Goal: Task Accomplishment & Management: Manage account settings

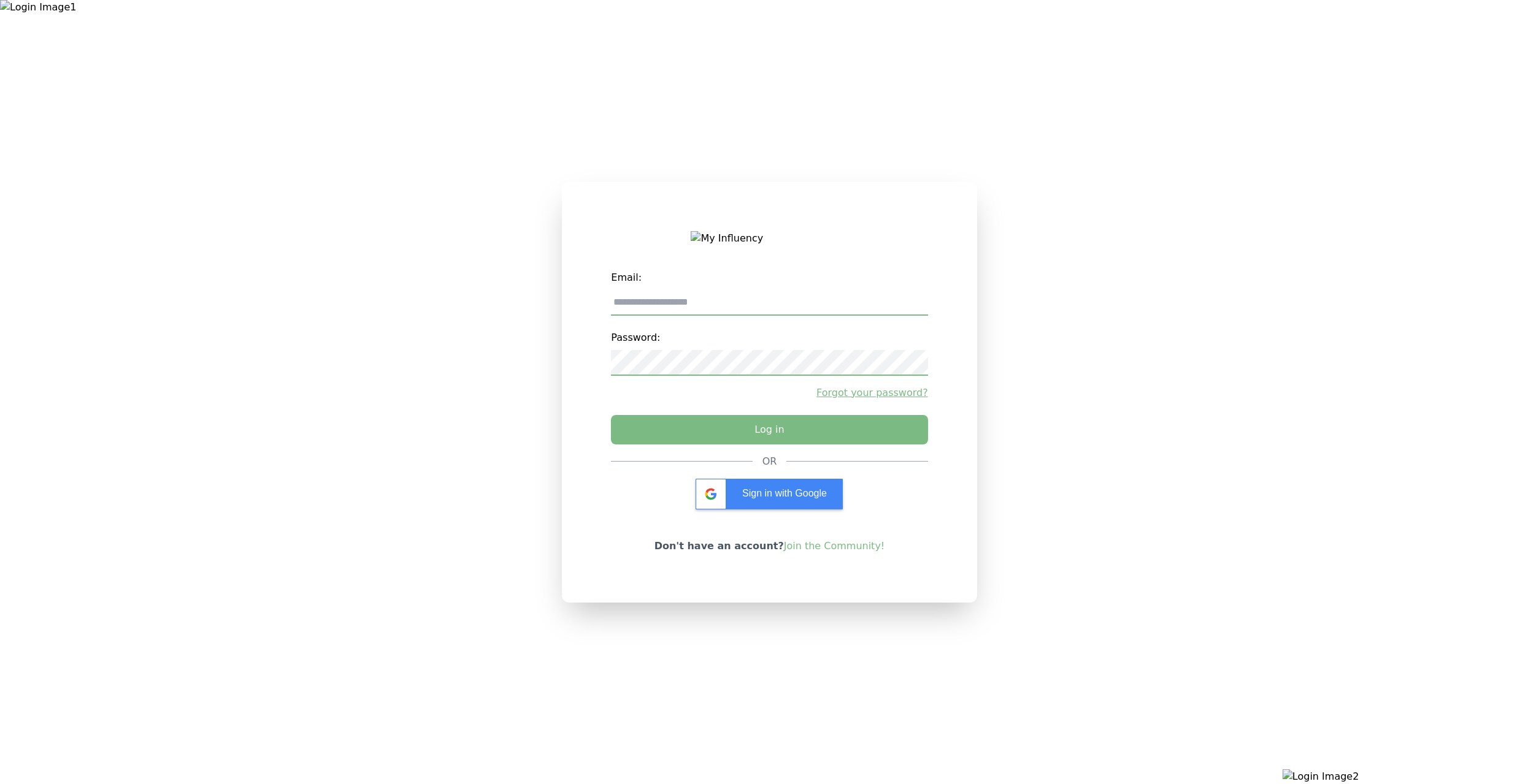
click at [755, 303] on input "email" at bounding box center [769, 303] width 317 height 25
type input "**********"
click at [729, 429] on button "Log in" at bounding box center [770, 426] width 332 height 31
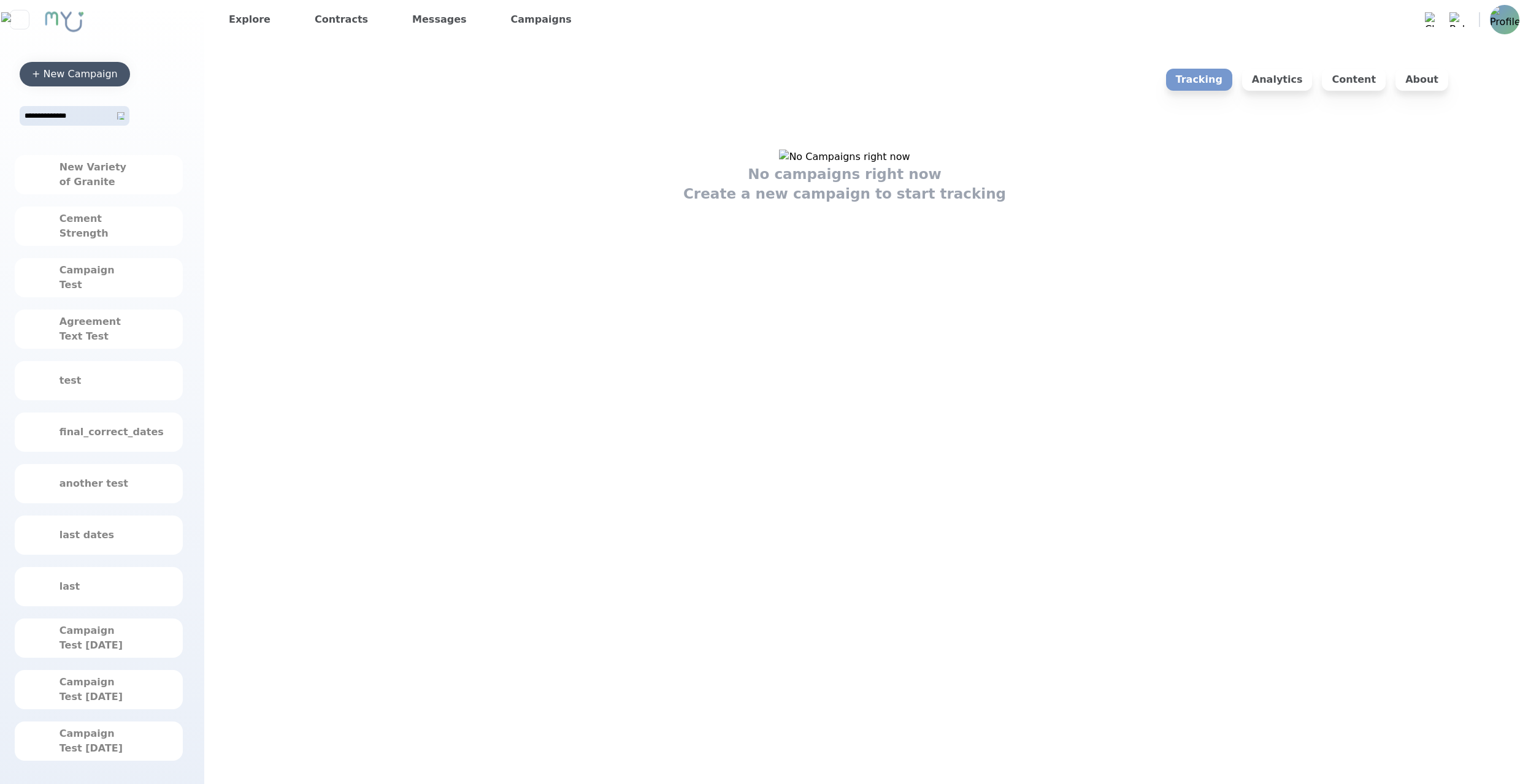
click at [103, 70] on div "+ New Campaign" at bounding box center [75, 74] width 86 height 15
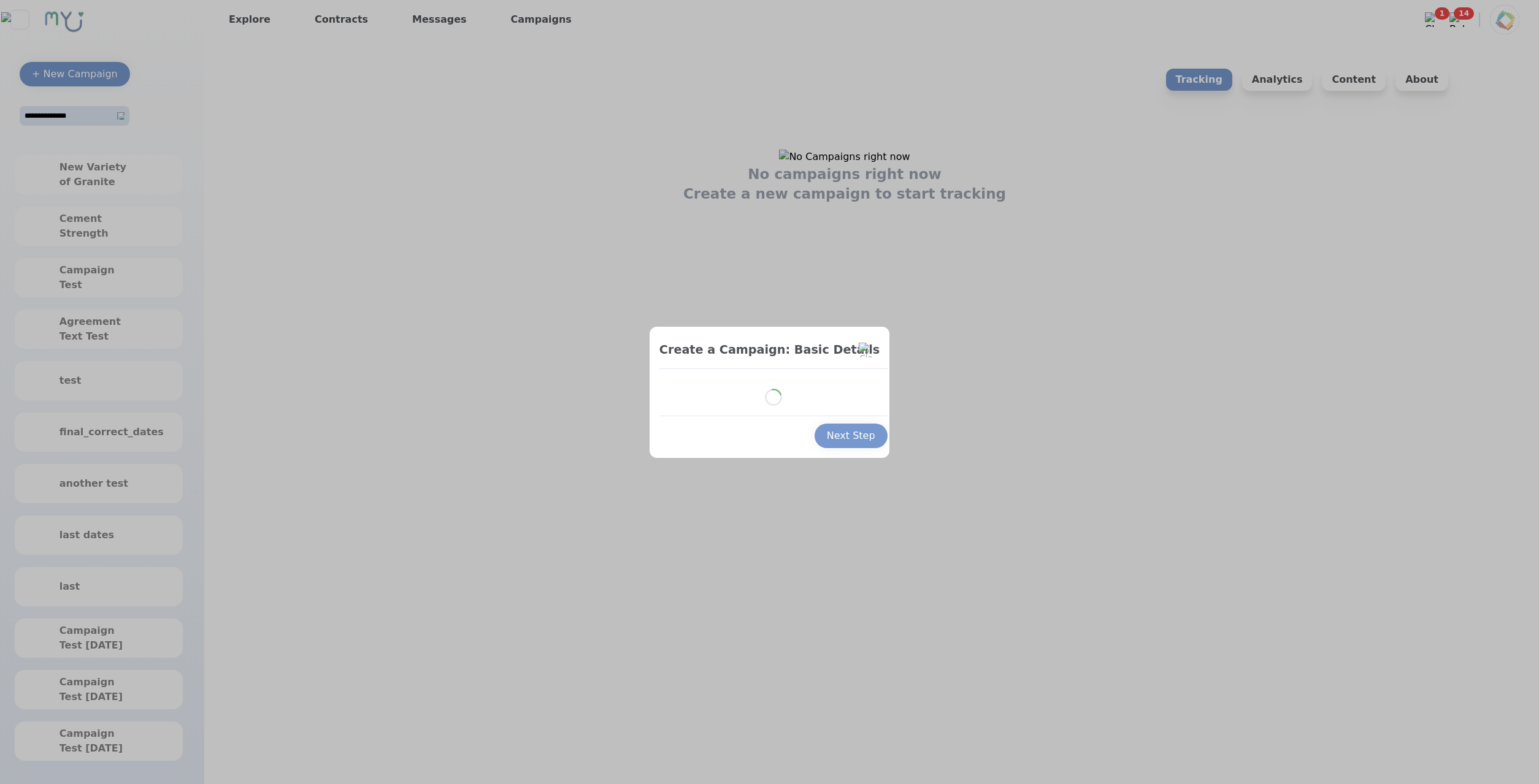
select select "*"
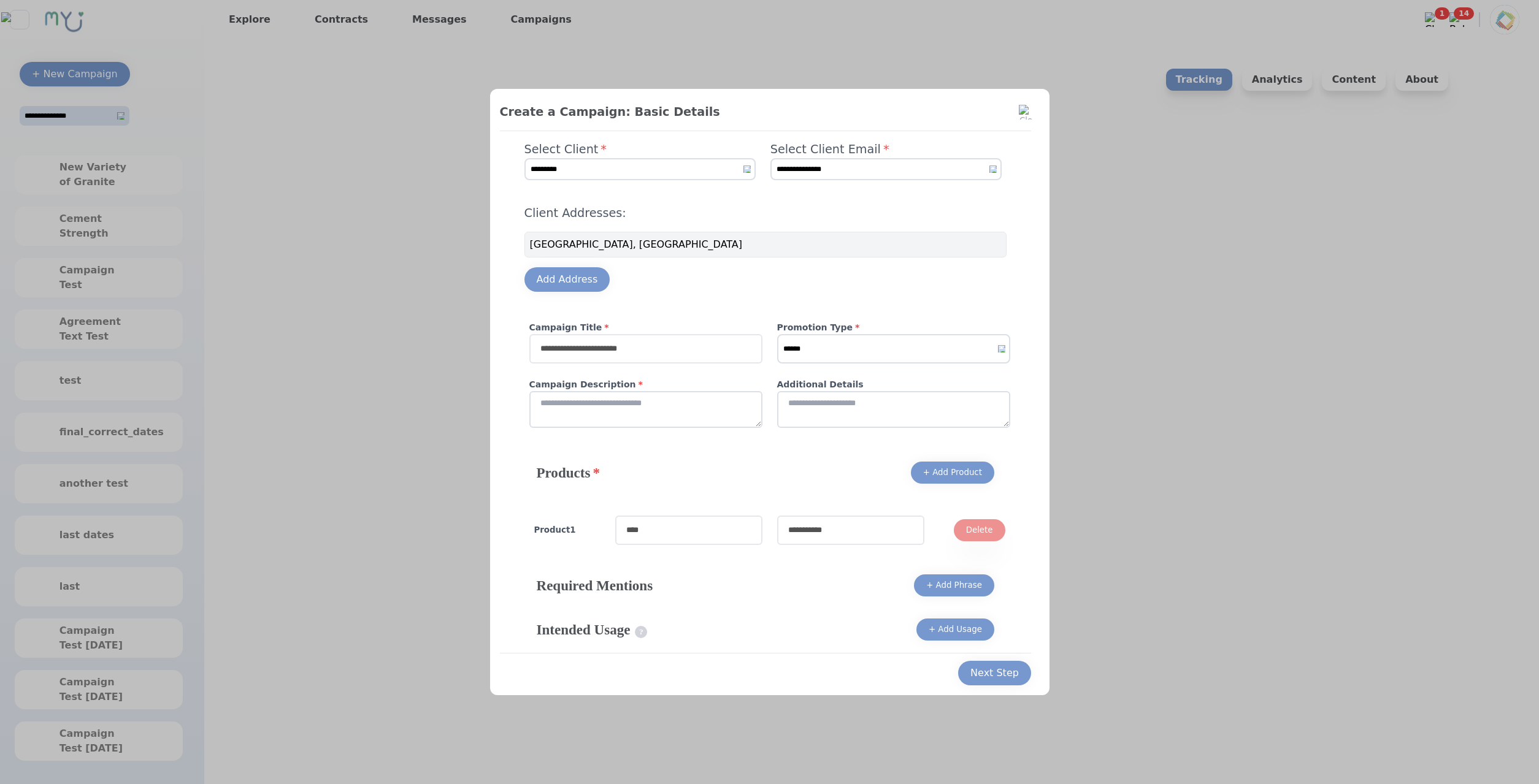
click at [612, 343] on input "text" at bounding box center [645, 349] width 233 height 29
drag, startPoint x: 574, startPoint y: 352, endPoint x: 554, endPoint y: 355, distance: 20.2
click at [554, 355] on input "******" at bounding box center [645, 349] width 233 height 29
type input "*****"
click at [777, 334] on select "****** ******* *******" at bounding box center [893, 349] width 233 height 29
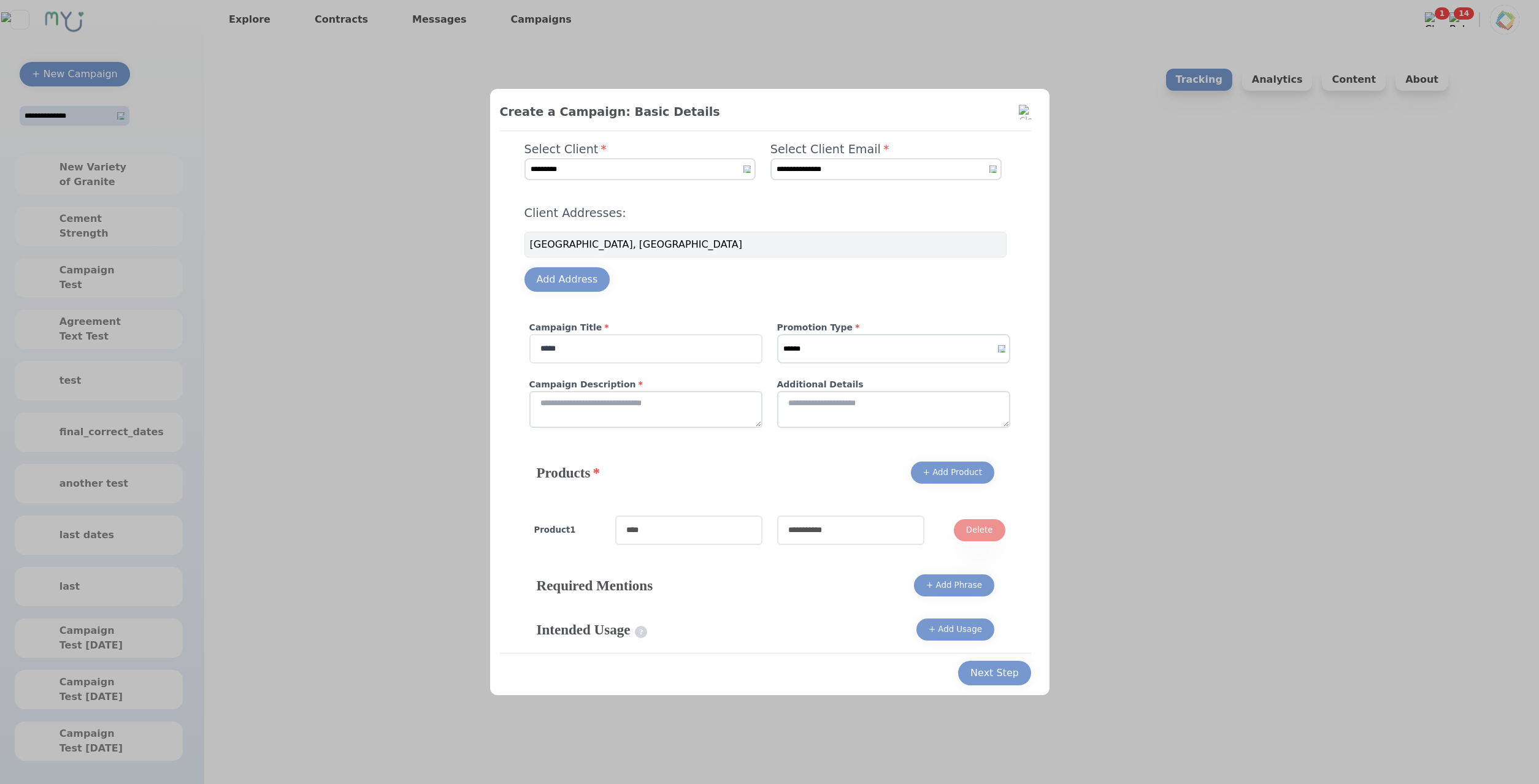
select select "*"
click option "*******" at bounding box center [0, 0] width 0 height 0
click at [669, 423] on textarea at bounding box center [645, 409] width 233 height 37
type textarea "****"
click at [889, 411] on textarea at bounding box center [893, 409] width 233 height 37
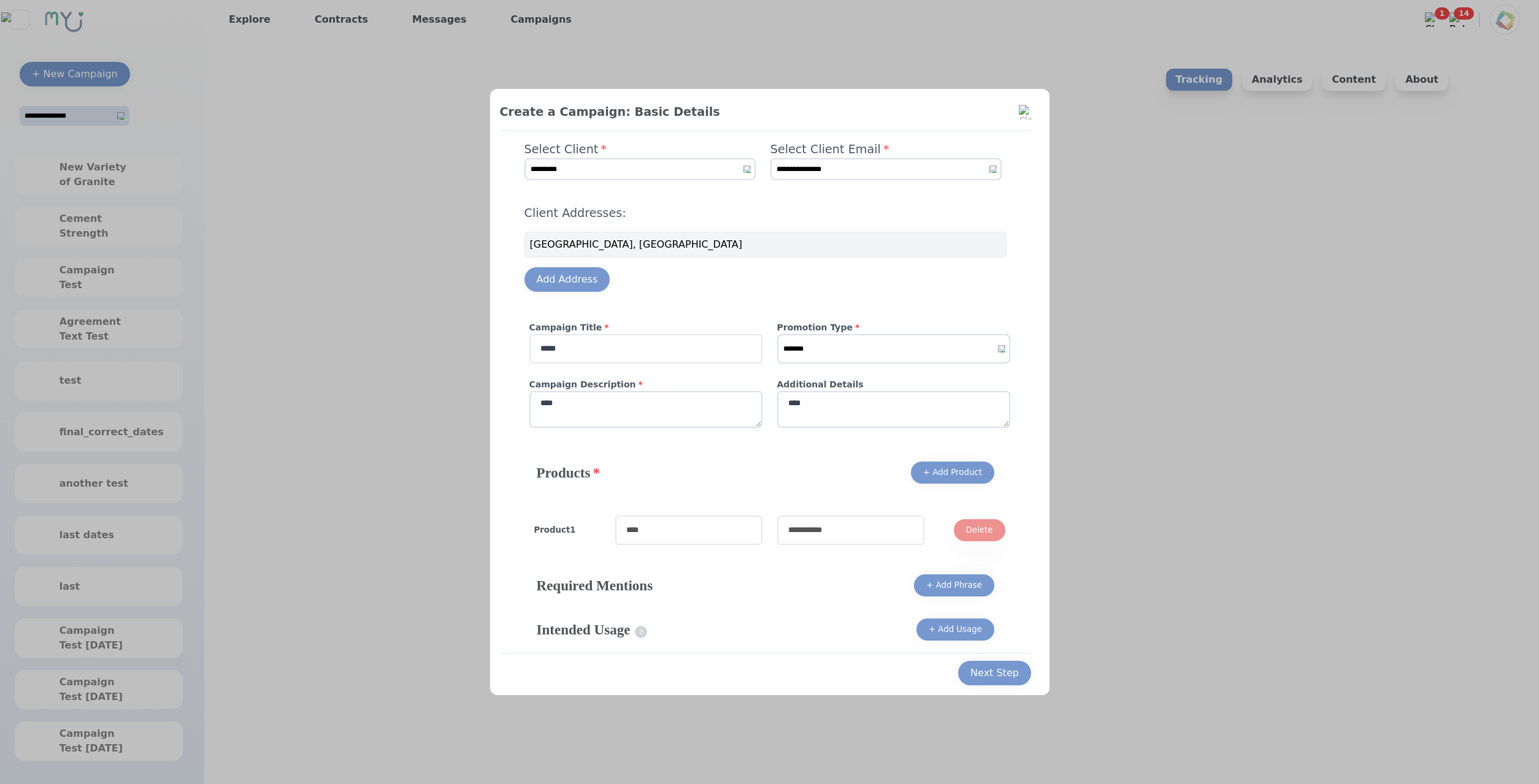
type textarea "****"
click at [704, 531] on input "text" at bounding box center [689, 530] width 147 height 29
type input "****"
click at [808, 527] on input "text" at bounding box center [850, 530] width 147 height 29
type input "****"
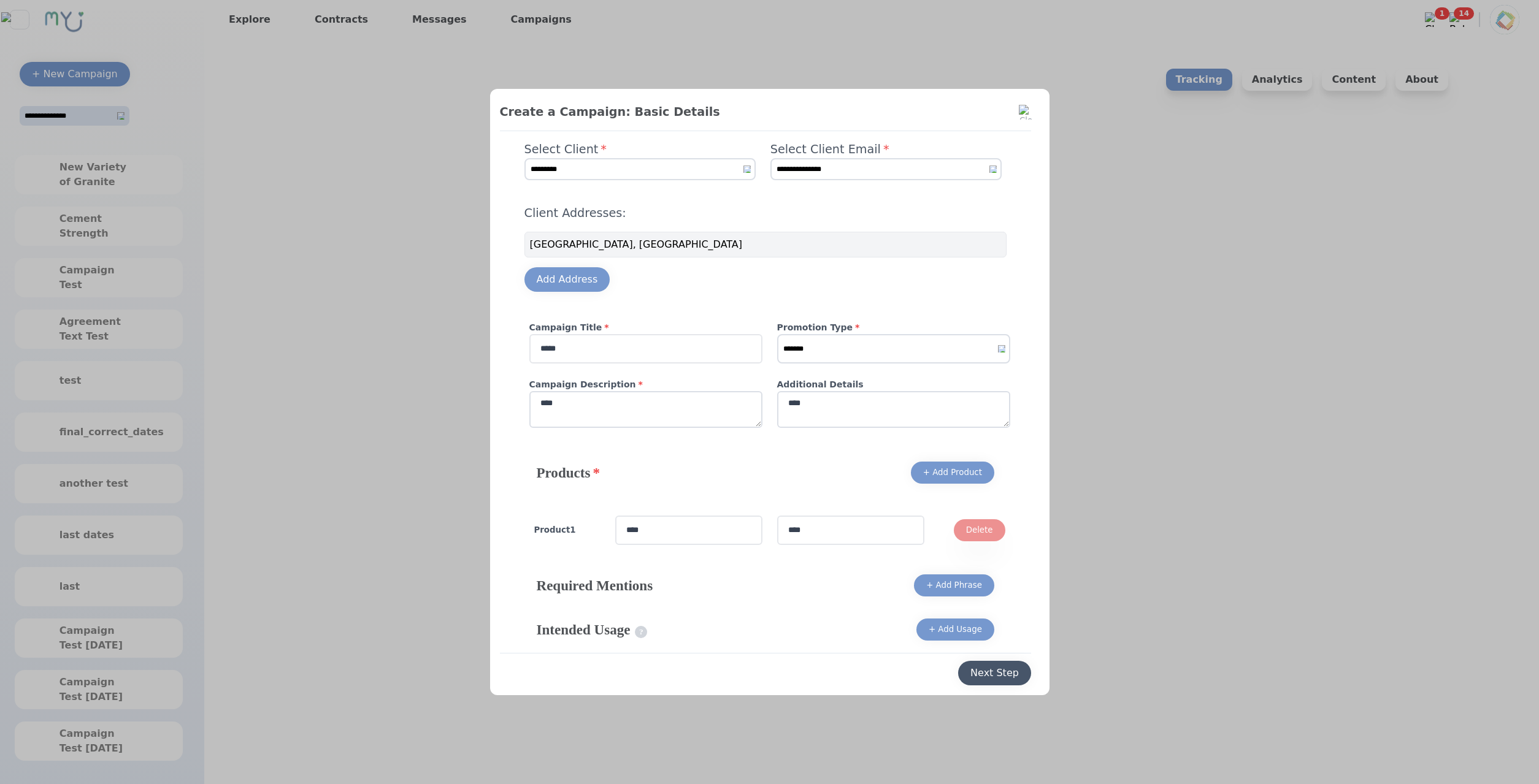
click at [1011, 671] on div "Next Step" at bounding box center [994, 673] width 49 height 15
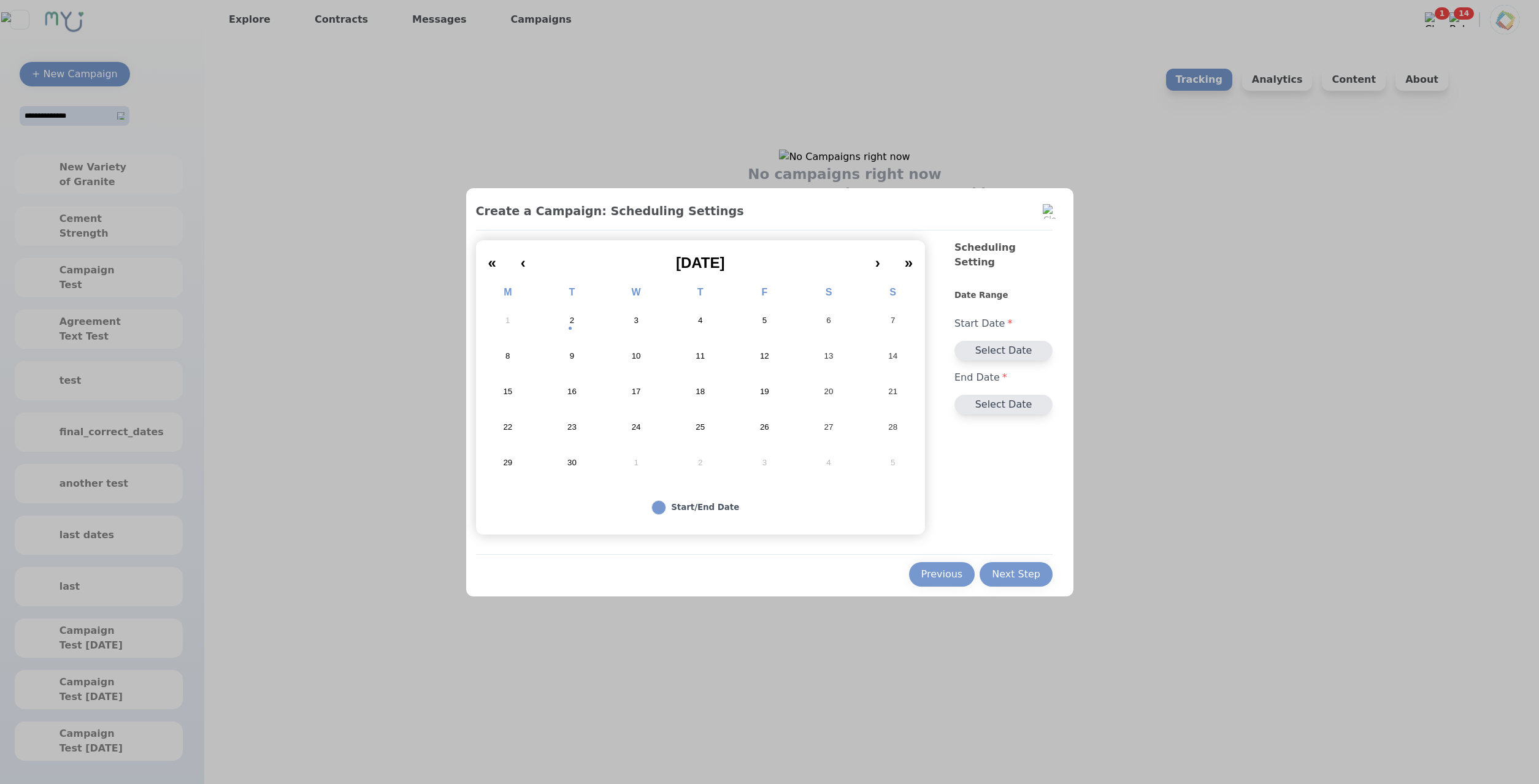
click at [588, 328] on button "2" at bounding box center [572, 321] width 64 height 36
click at [664, 385] on button "17" at bounding box center [636, 392] width 64 height 36
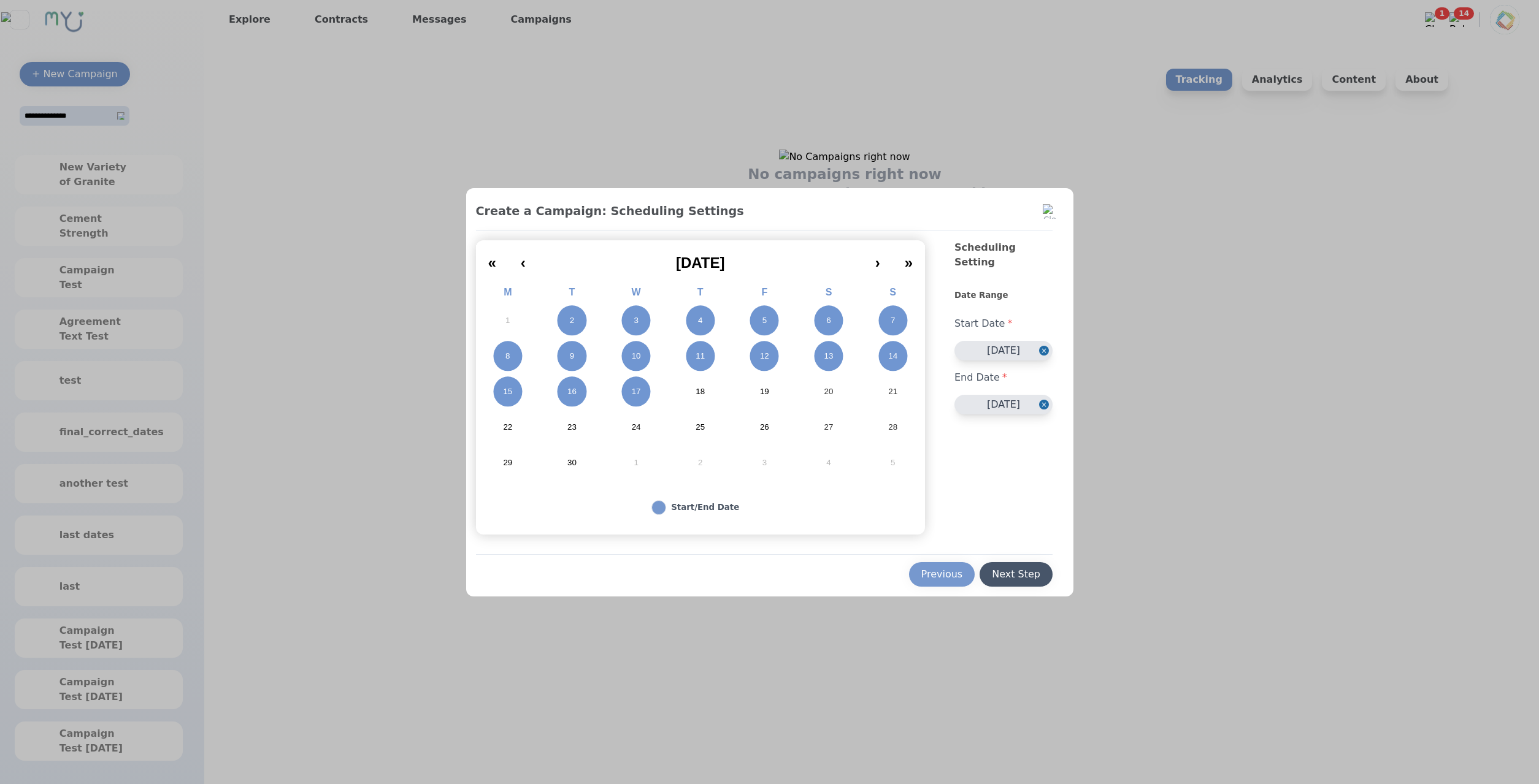
click at [1034, 566] on button "Next Step" at bounding box center [1017, 574] width 73 height 25
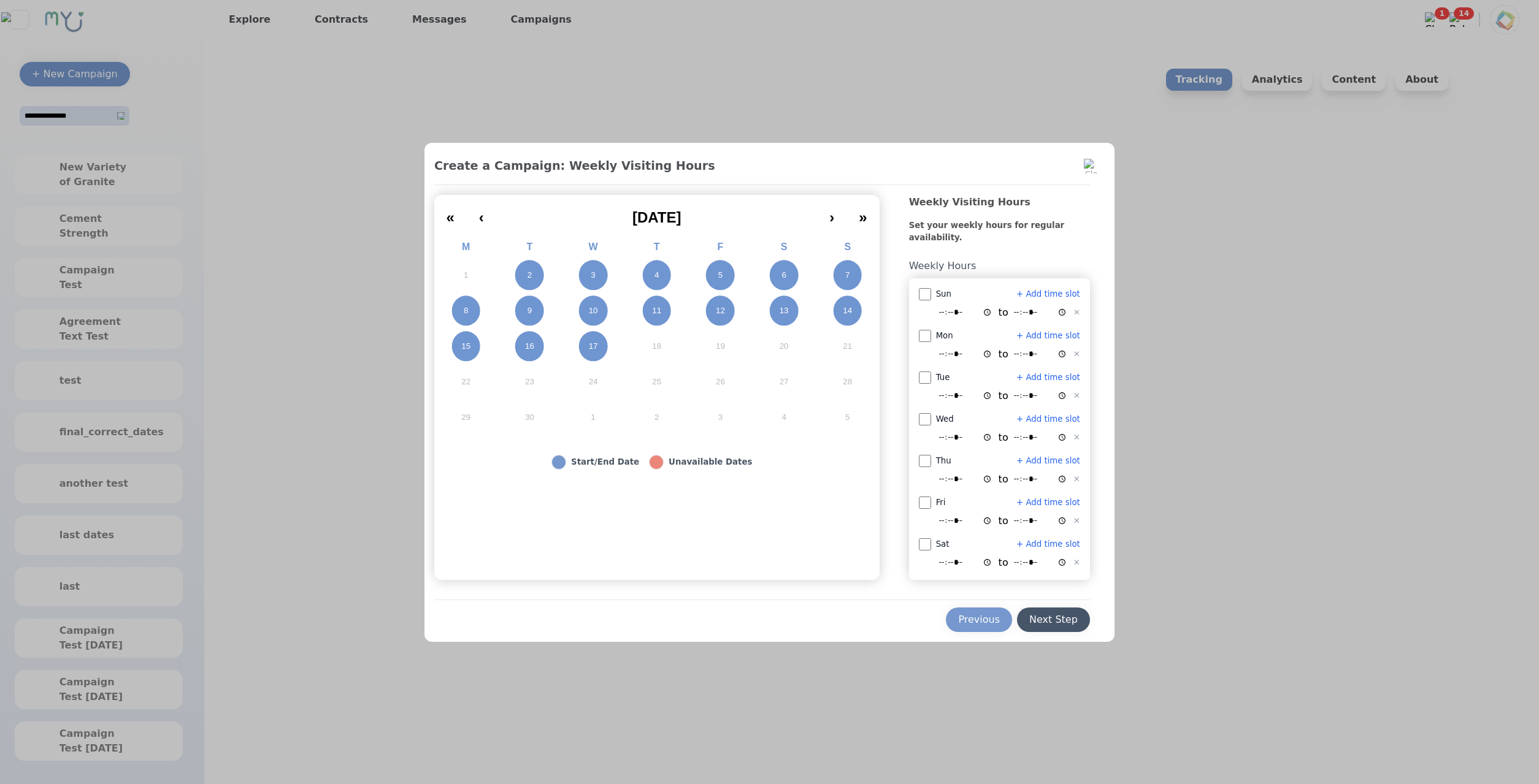
click at [1046, 626] on div "Next Step" at bounding box center [1053, 620] width 49 height 15
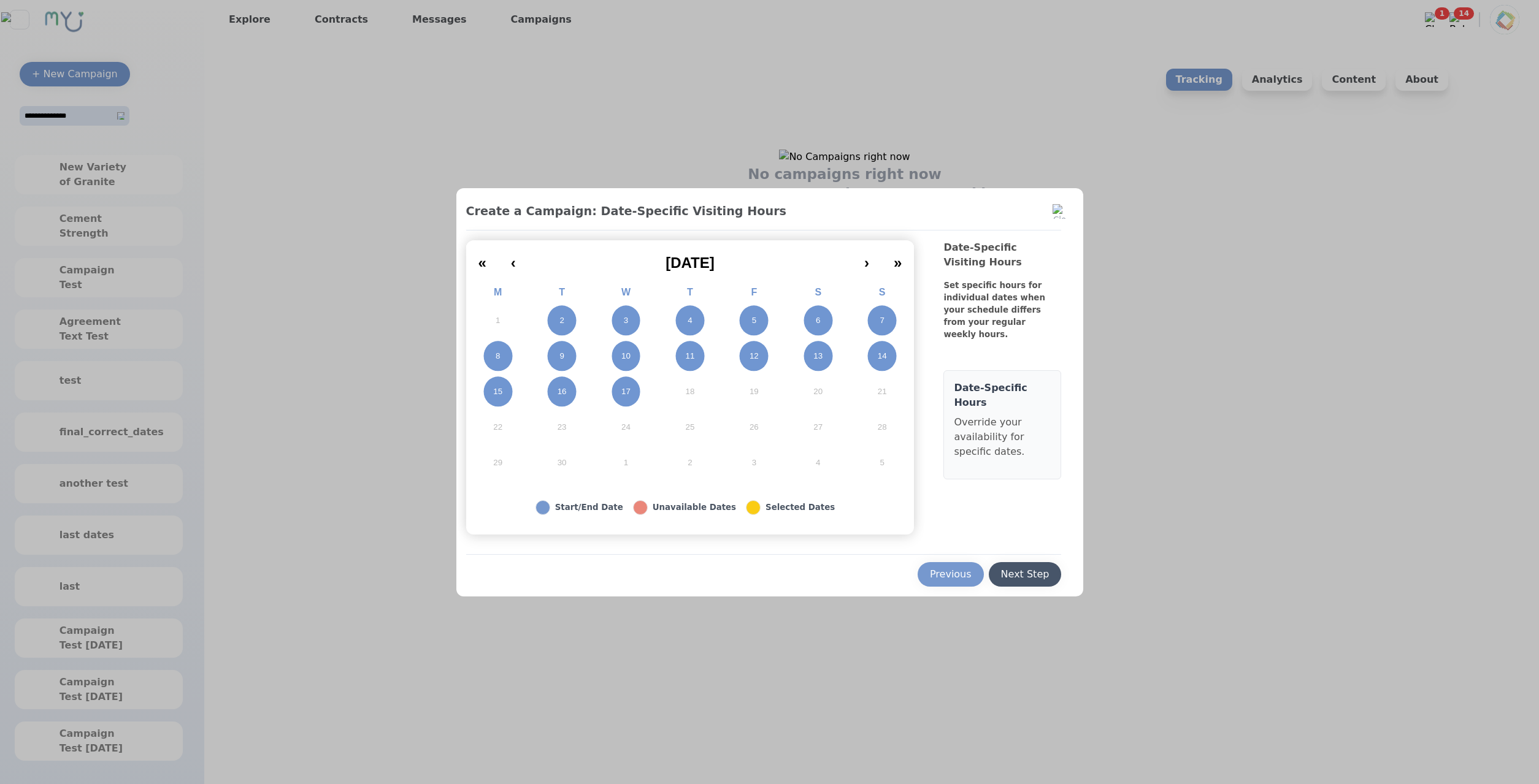
click at [1034, 578] on div "Next Step" at bounding box center [1025, 575] width 49 height 15
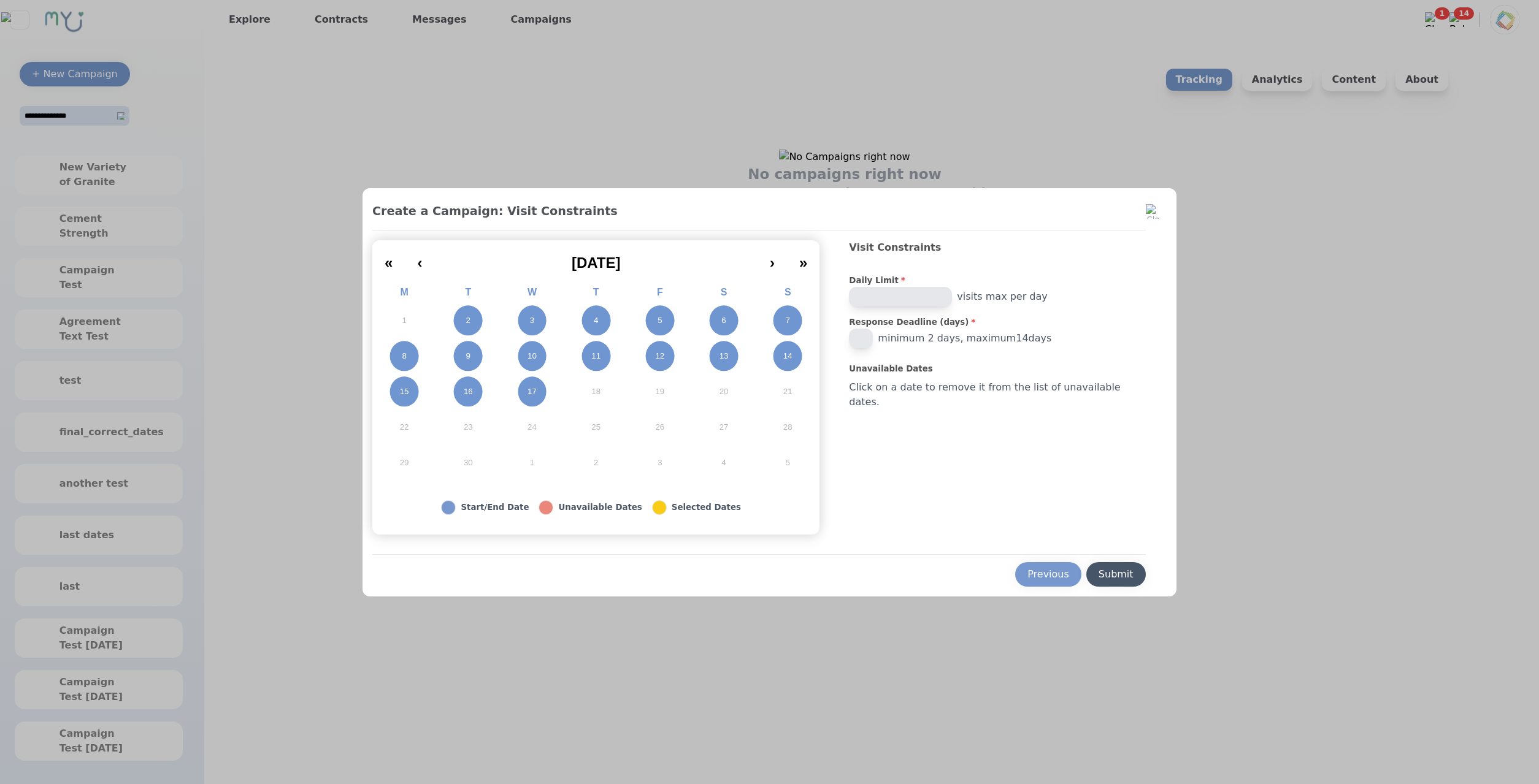
click at [1114, 572] on div "Submit" at bounding box center [1116, 575] width 35 height 15
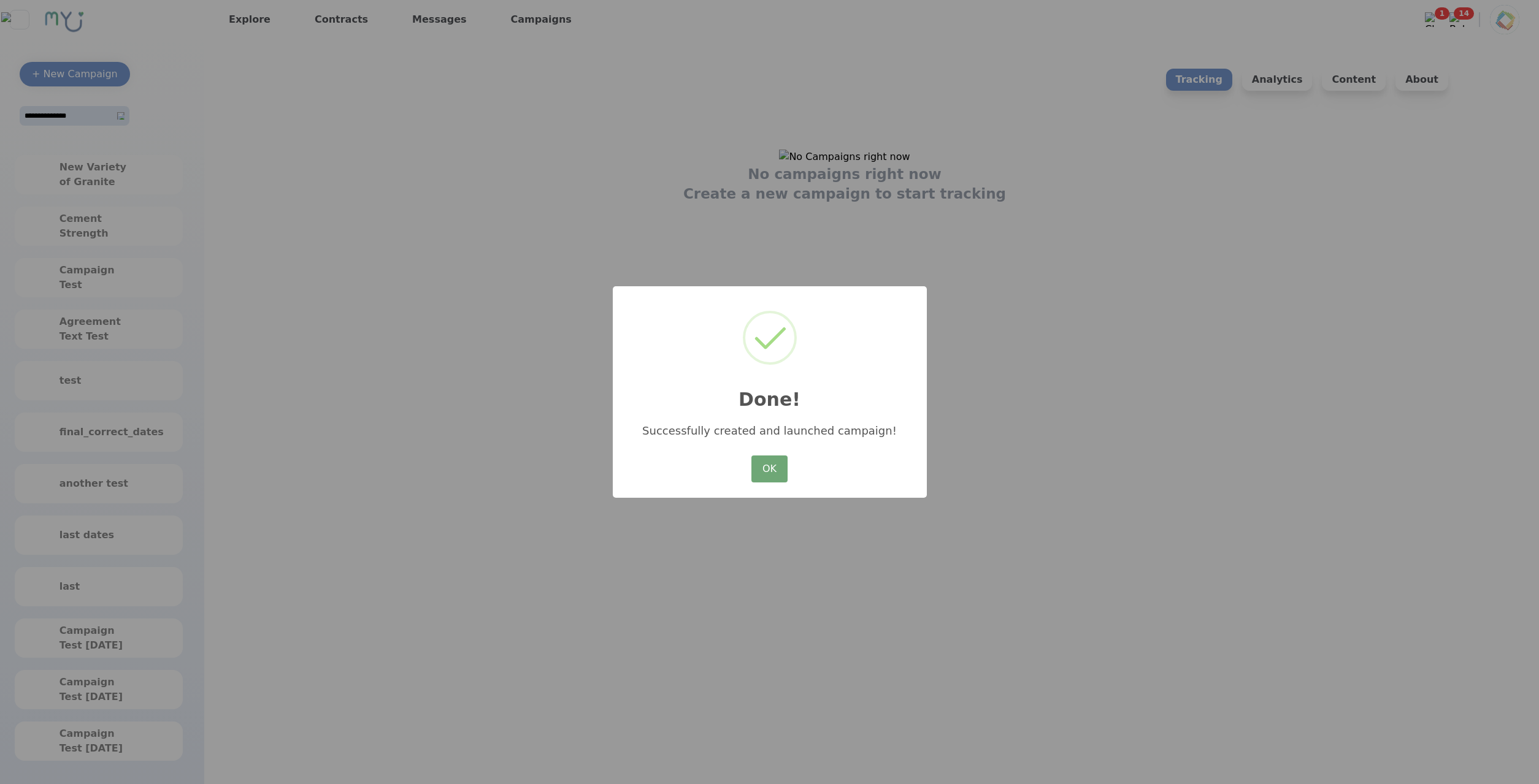
click at [778, 464] on button "OK" at bounding box center [770, 469] width 36 height 27
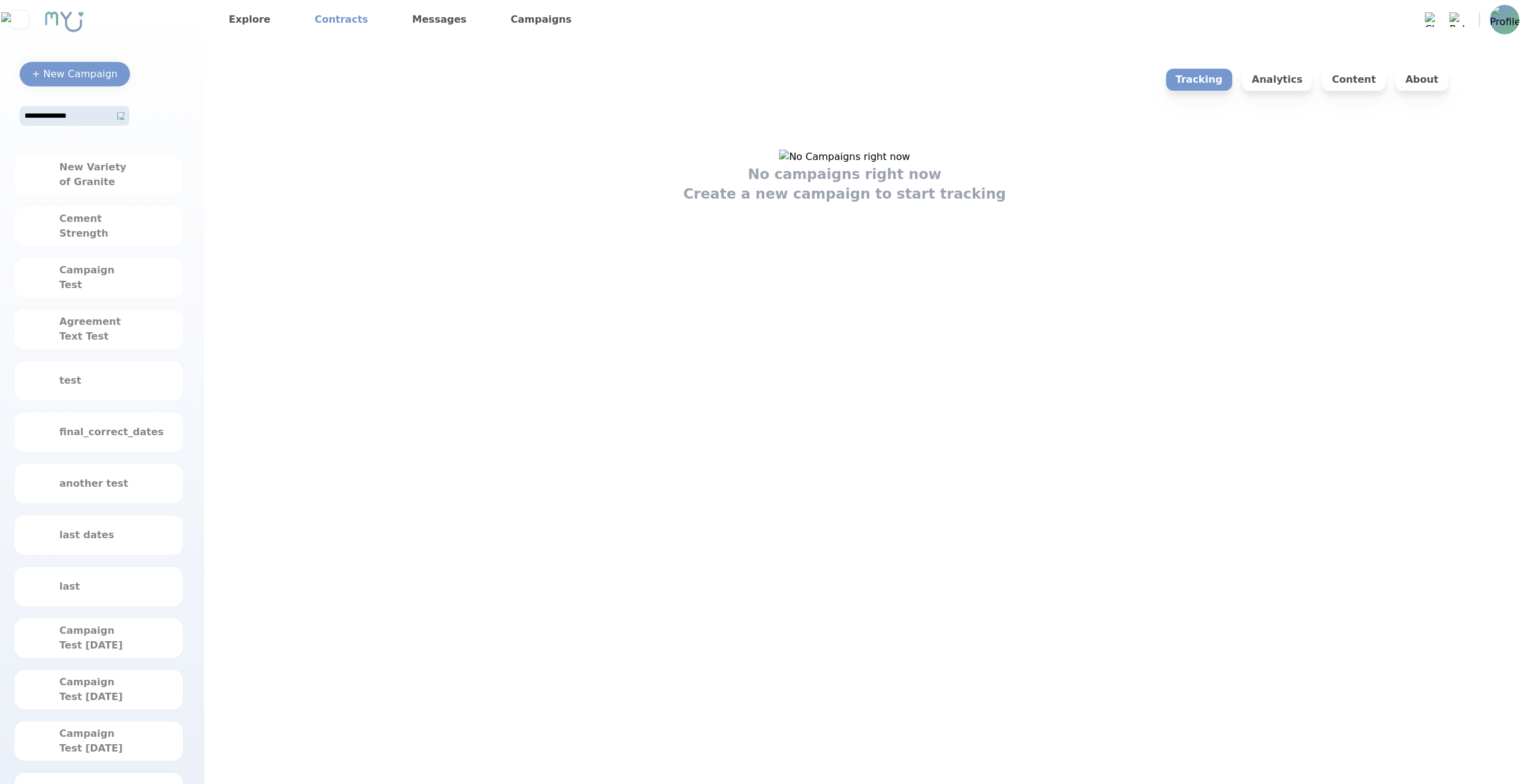
click at [355, 22] on link "Contracts" at bounding box center [341, 19] width 63 height 19
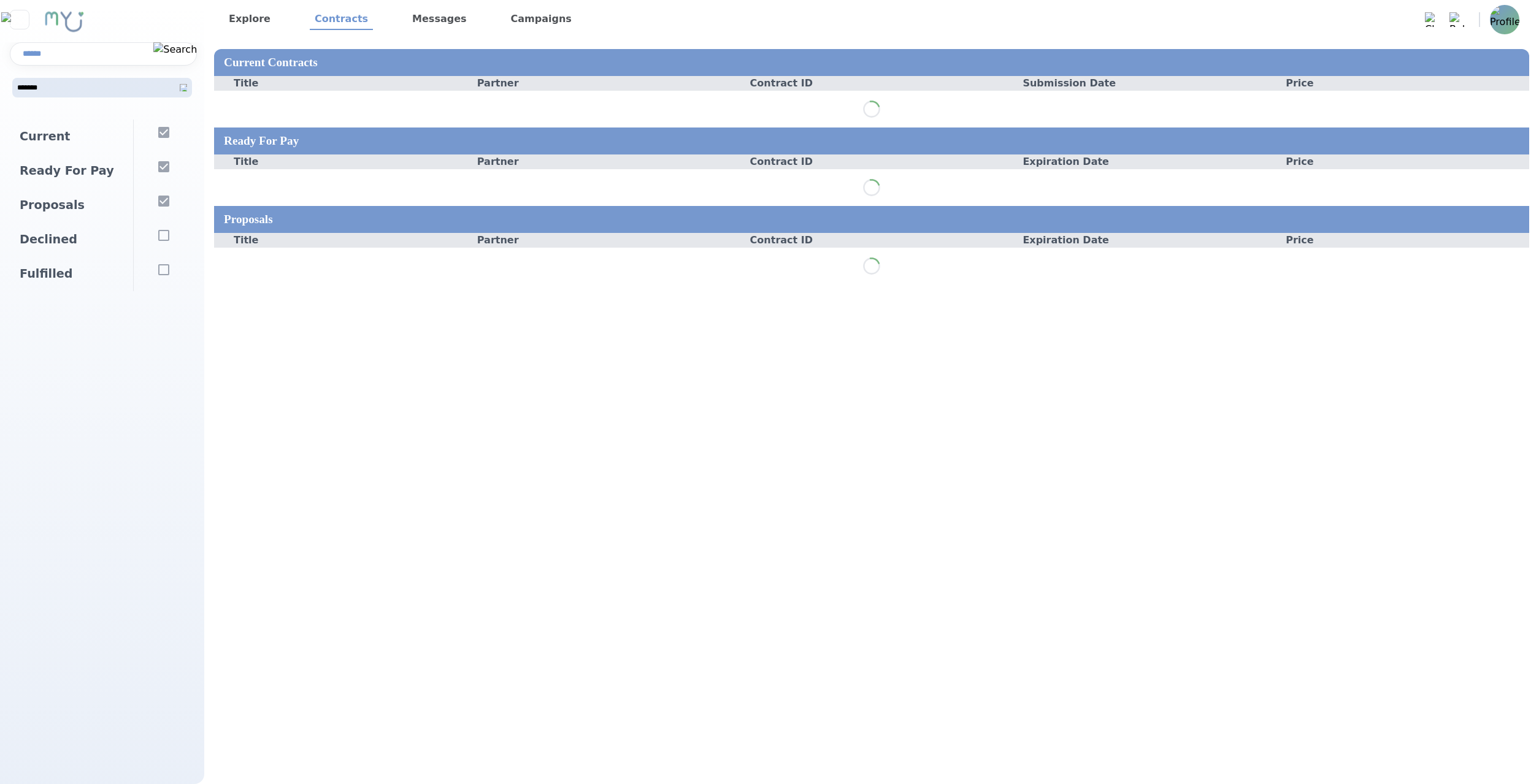
click at [1513, 24] on img at bounding box center [1505, 19] width 29 height 29
click at [1487, 80] on p "Logout" at bounding box center [1431, 78] width 177 height 25
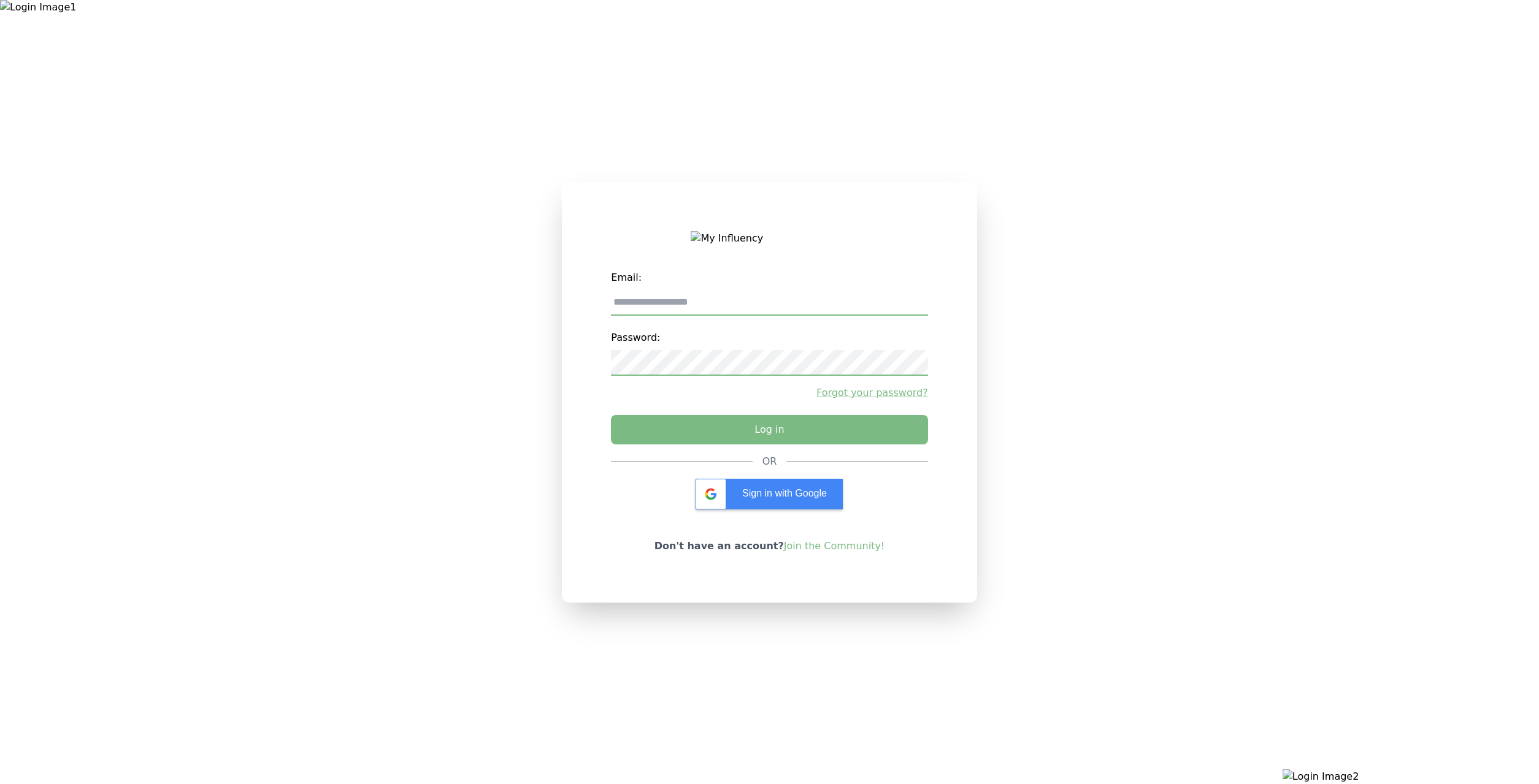
click at [787, 314] on input "email" at bounding box center [769, 303] width 317 height 25
type input "**********"
click at [745, 426] on button "Log in" at bounding box center [770, 426] width 332 height 31
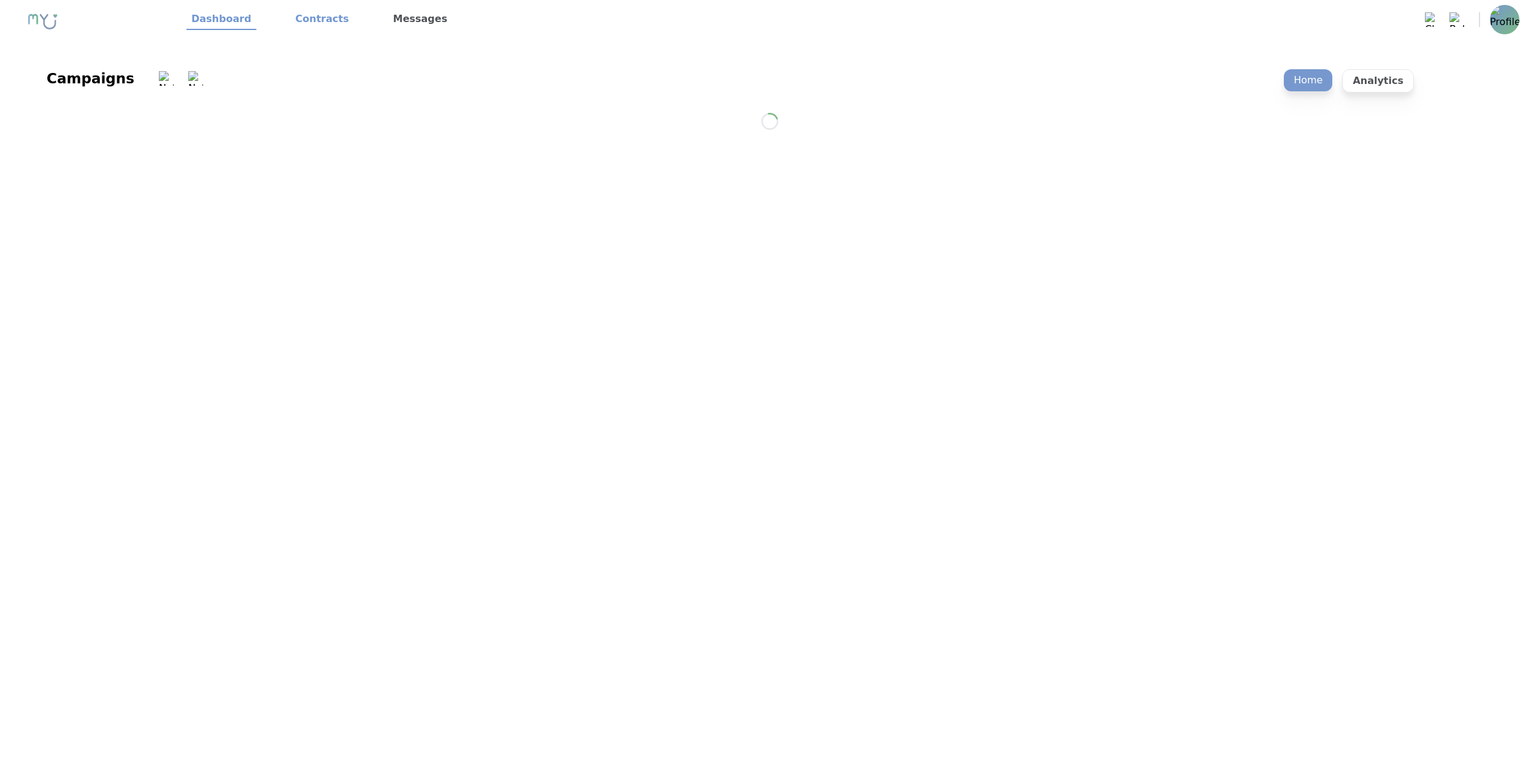
click at [318, 18] on link "Contracts" at bounding box center [322, 19] width 63 height 21
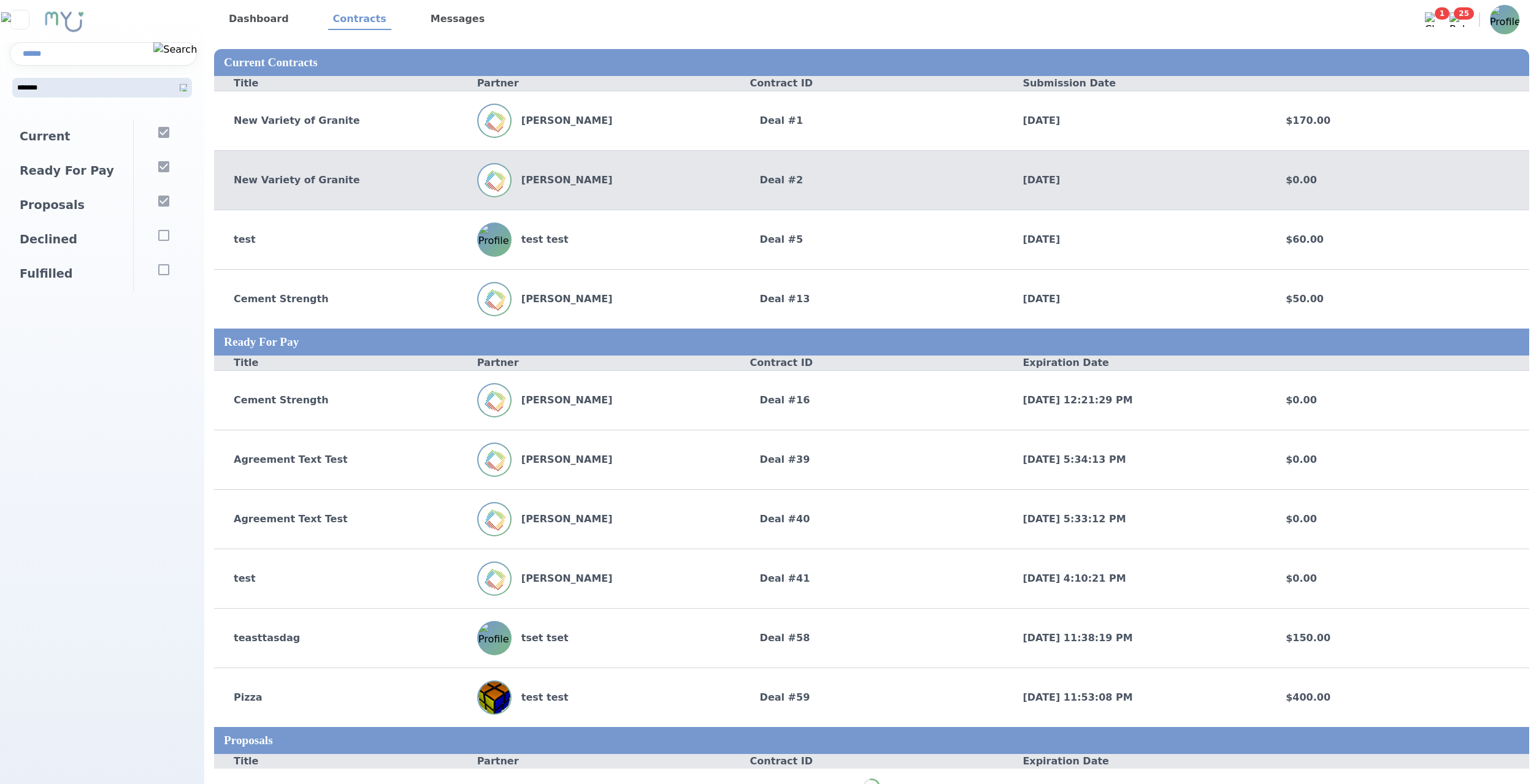
click at [701, 202] on div "New Variety of Granite John Doe Deal # 2 6/19/2025 $0.00" at bounding box center [871, 180] width 1315 height 59
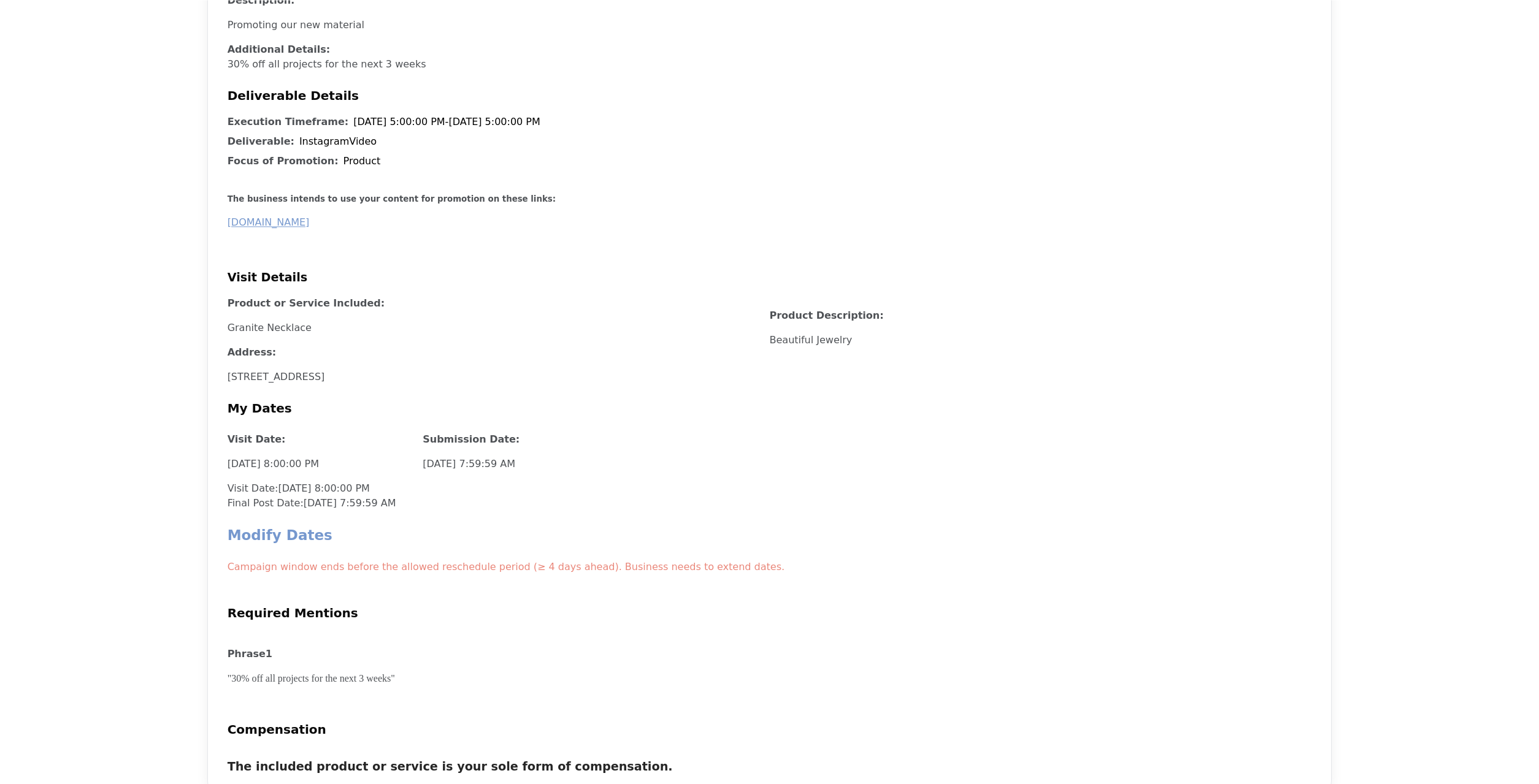
scroll to position [500, 0]
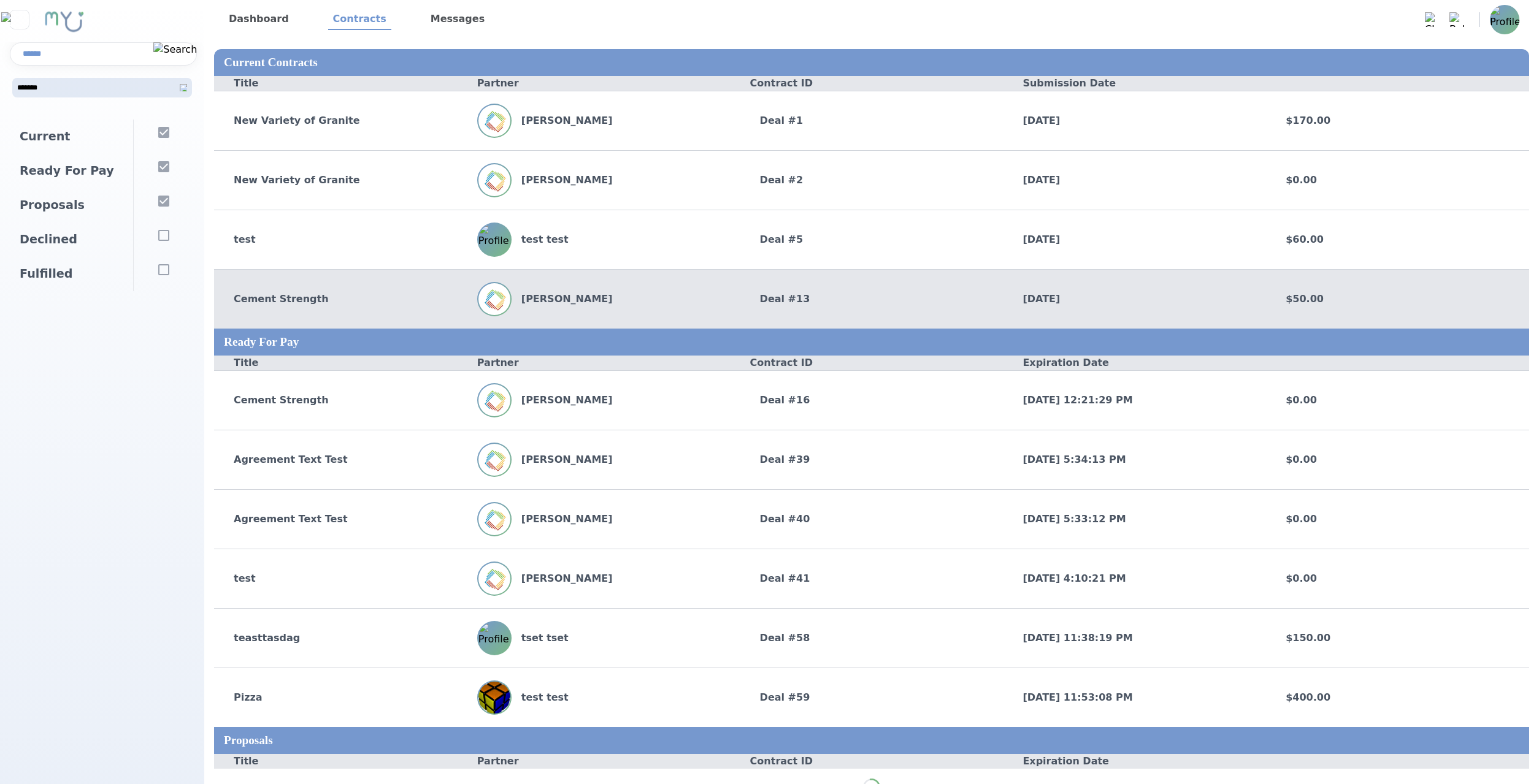
click at [688, 277] on div "Cement Strength John Doe Deal # 13 7/3/2025 $50.00" at bounding box center [871, 298] width 1315 height 59
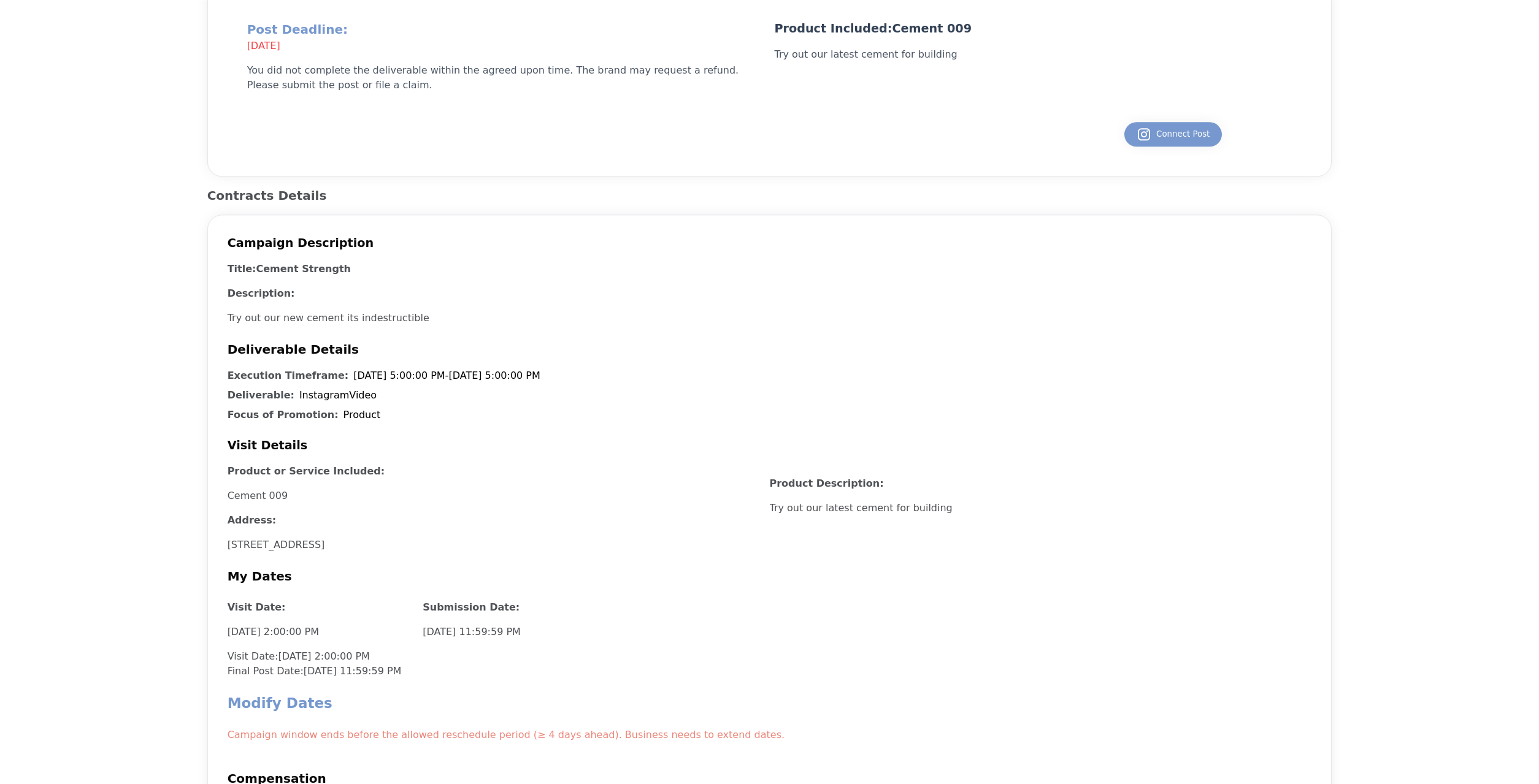
scroll to position [313, 0]
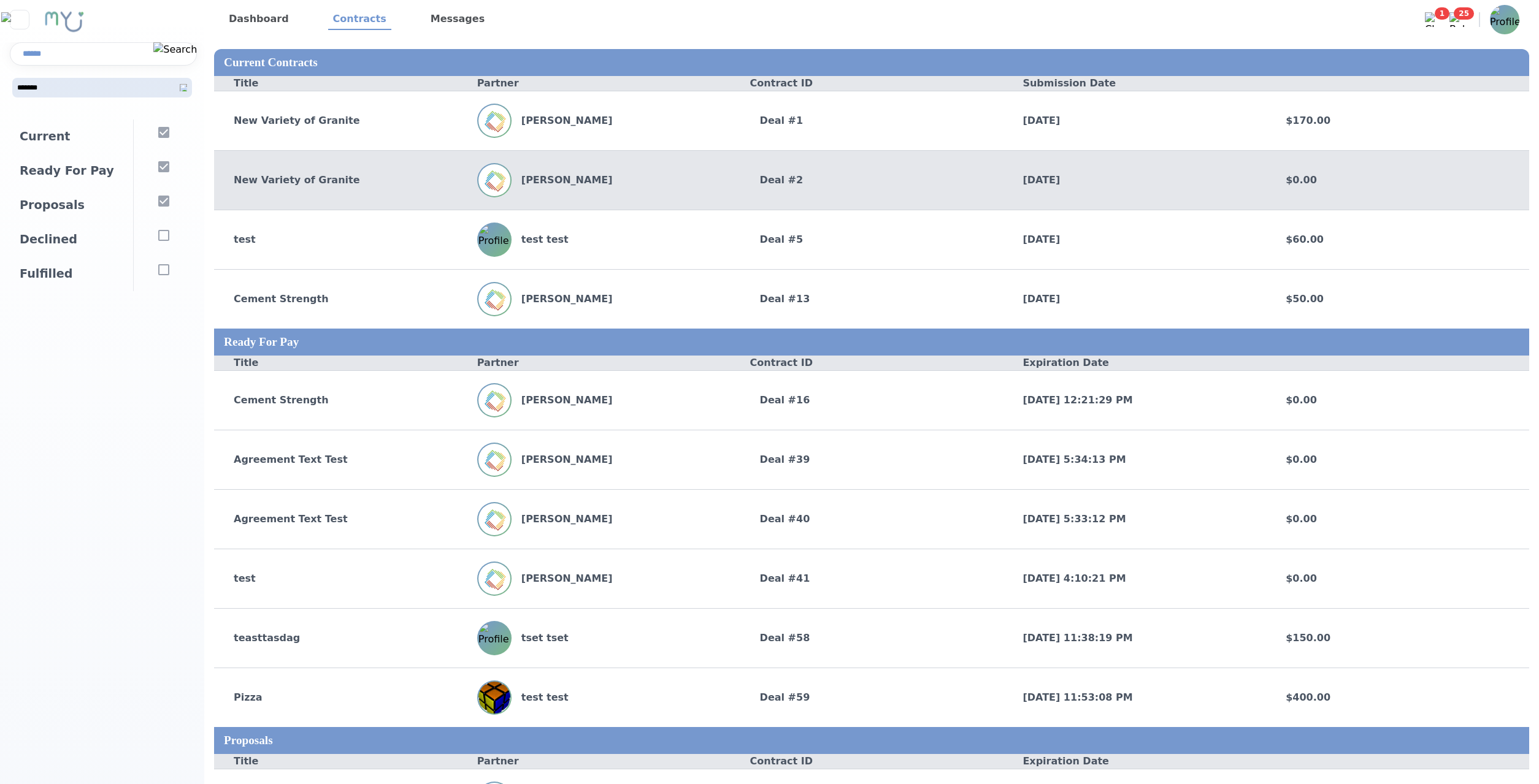
click at [603, 195] on div "John Doe" at bounding box center [609, 180] width 263 height 34
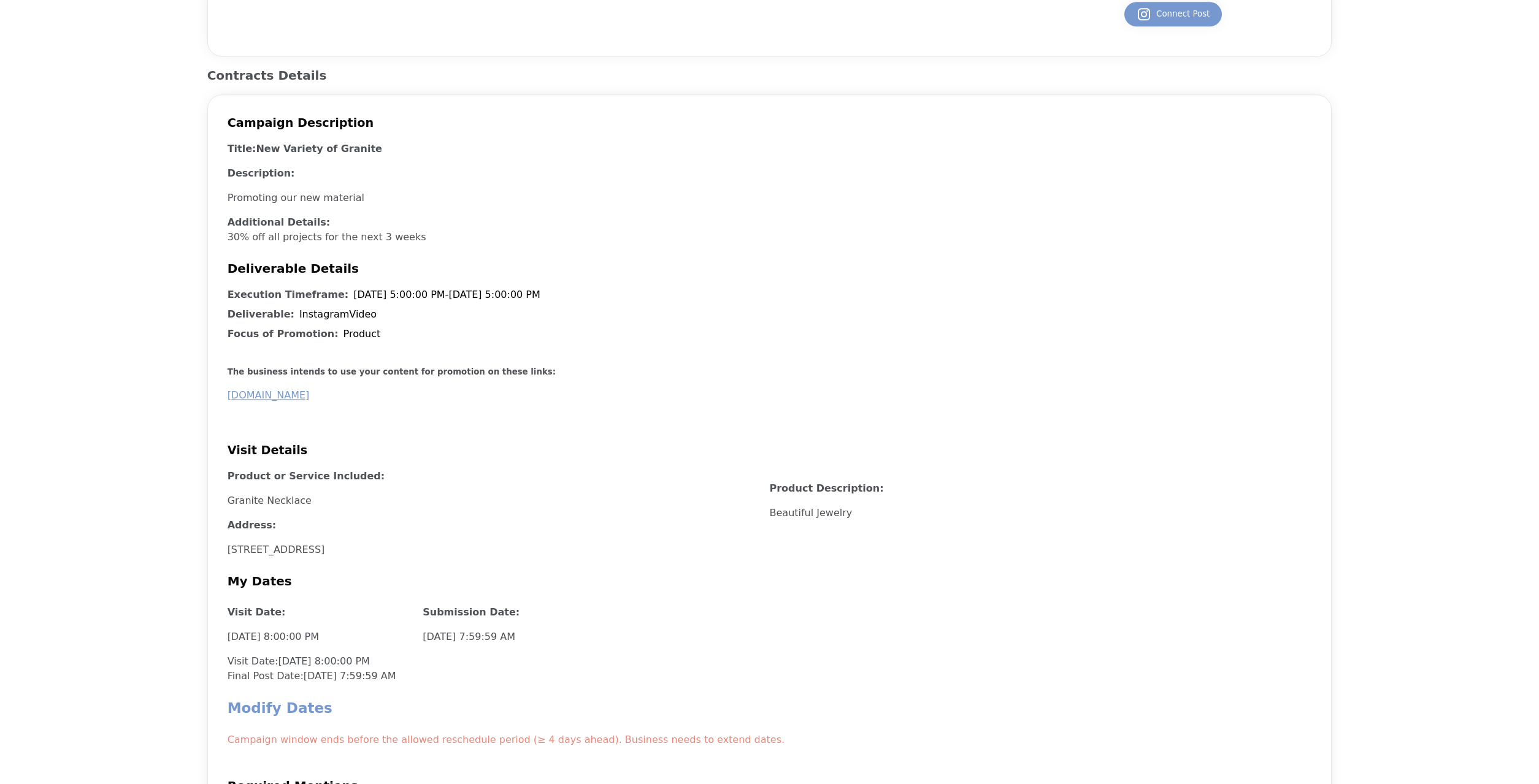
scroll to position [625, 0]
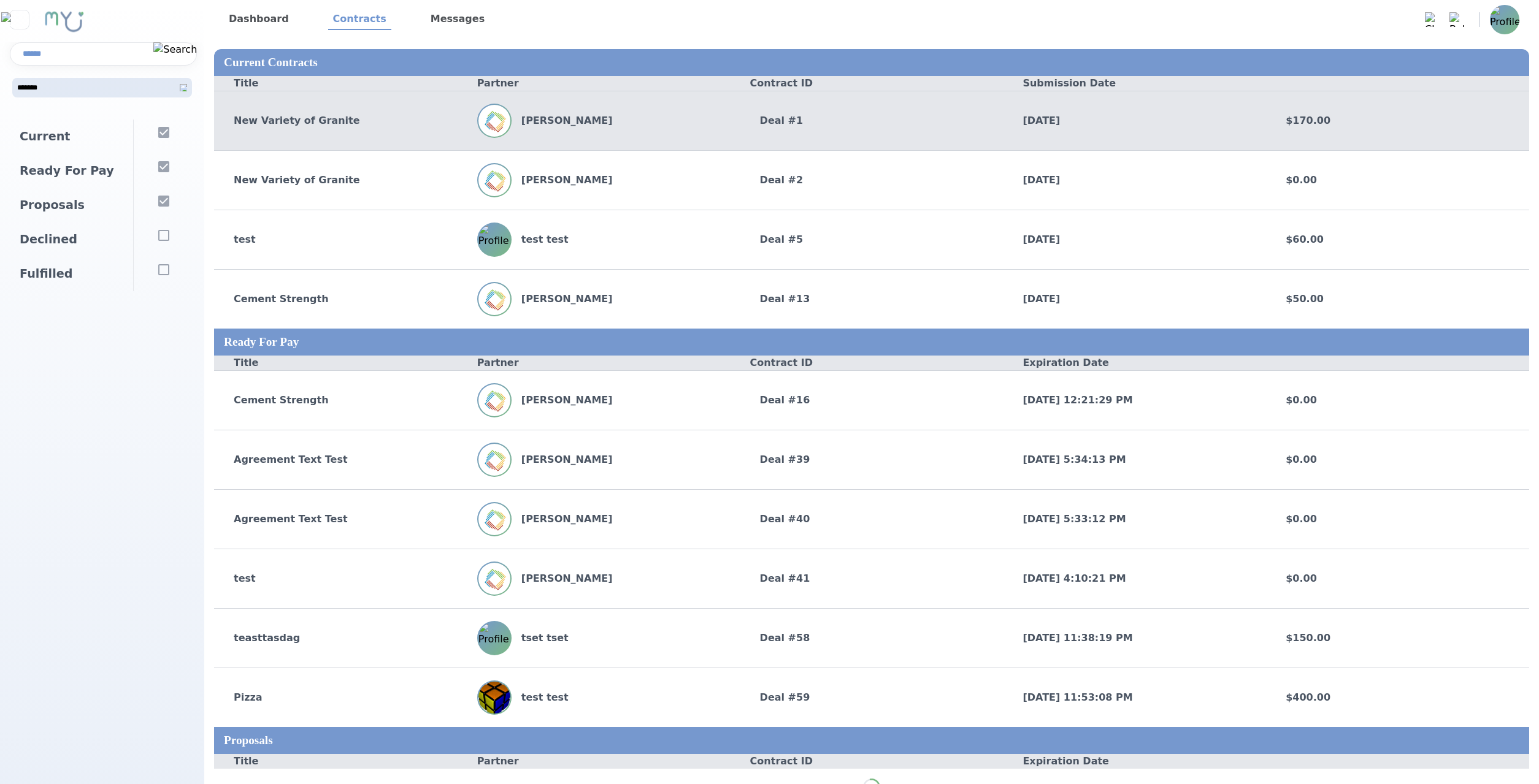
click at [667, 127] on div "John Doe" at bounding box center [609, 120] width 263 height 34
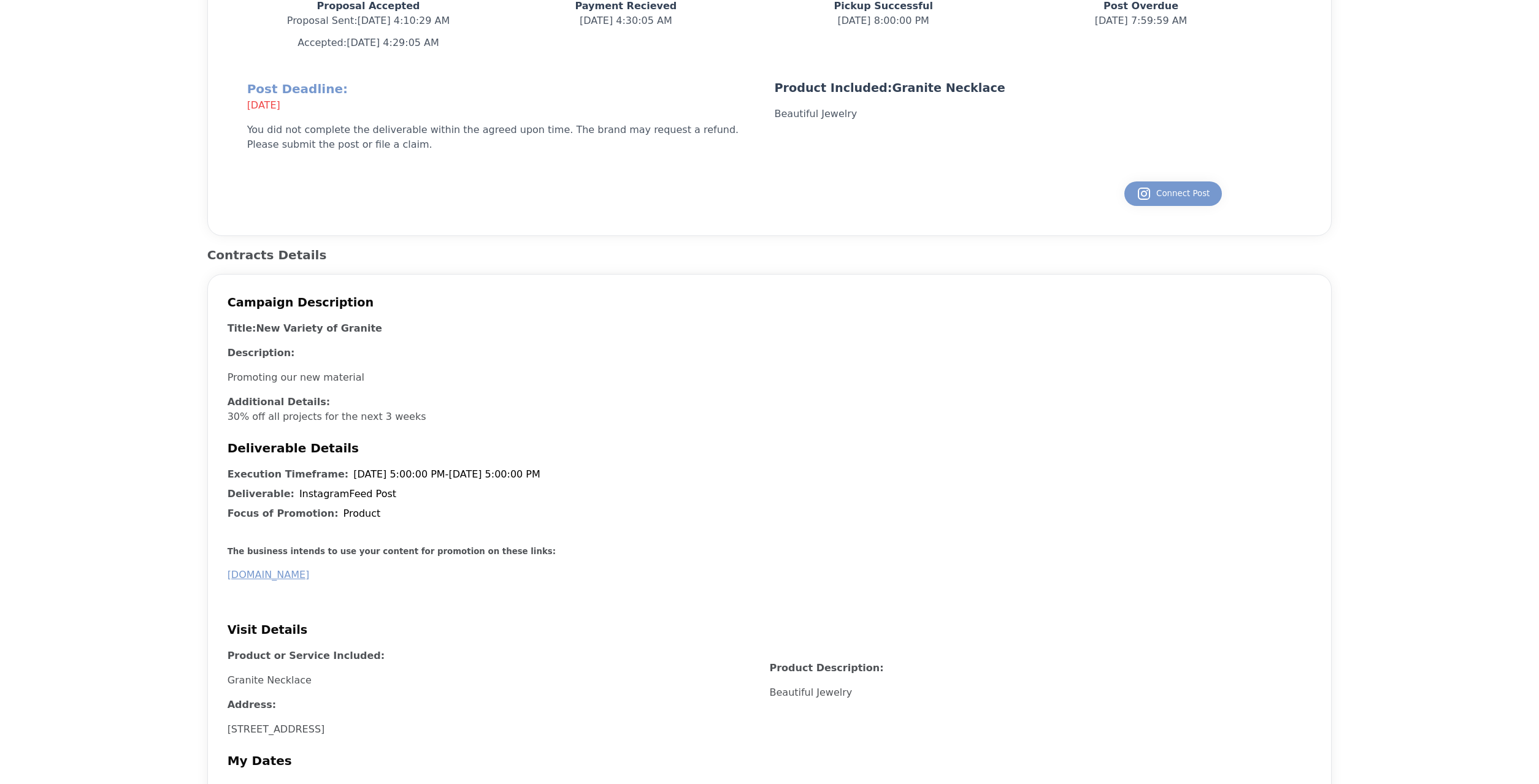
scroll to position [563, 0]
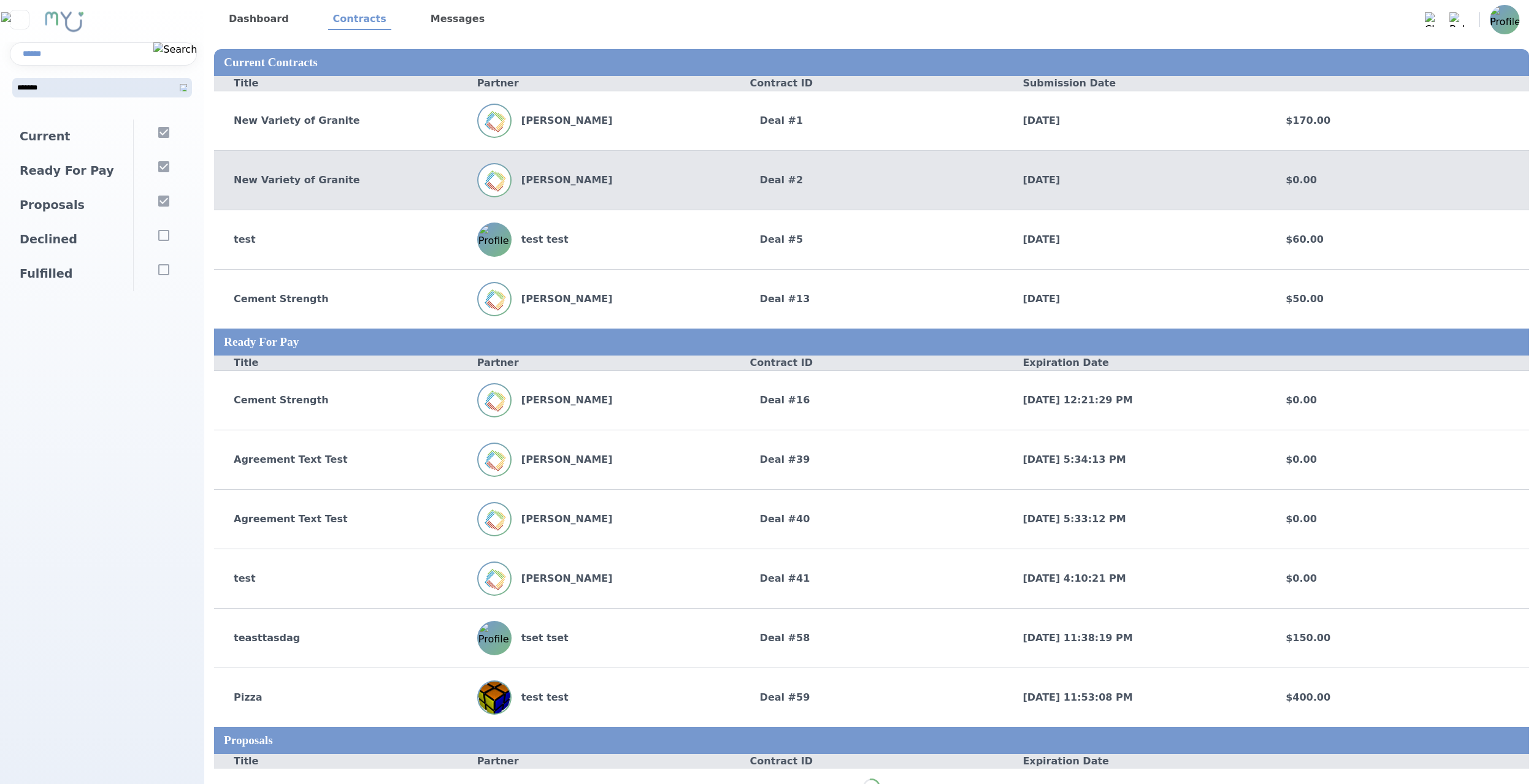
click at [688, 194] on div "John Doe" at bounding box center [609, 180] width 263 height 34
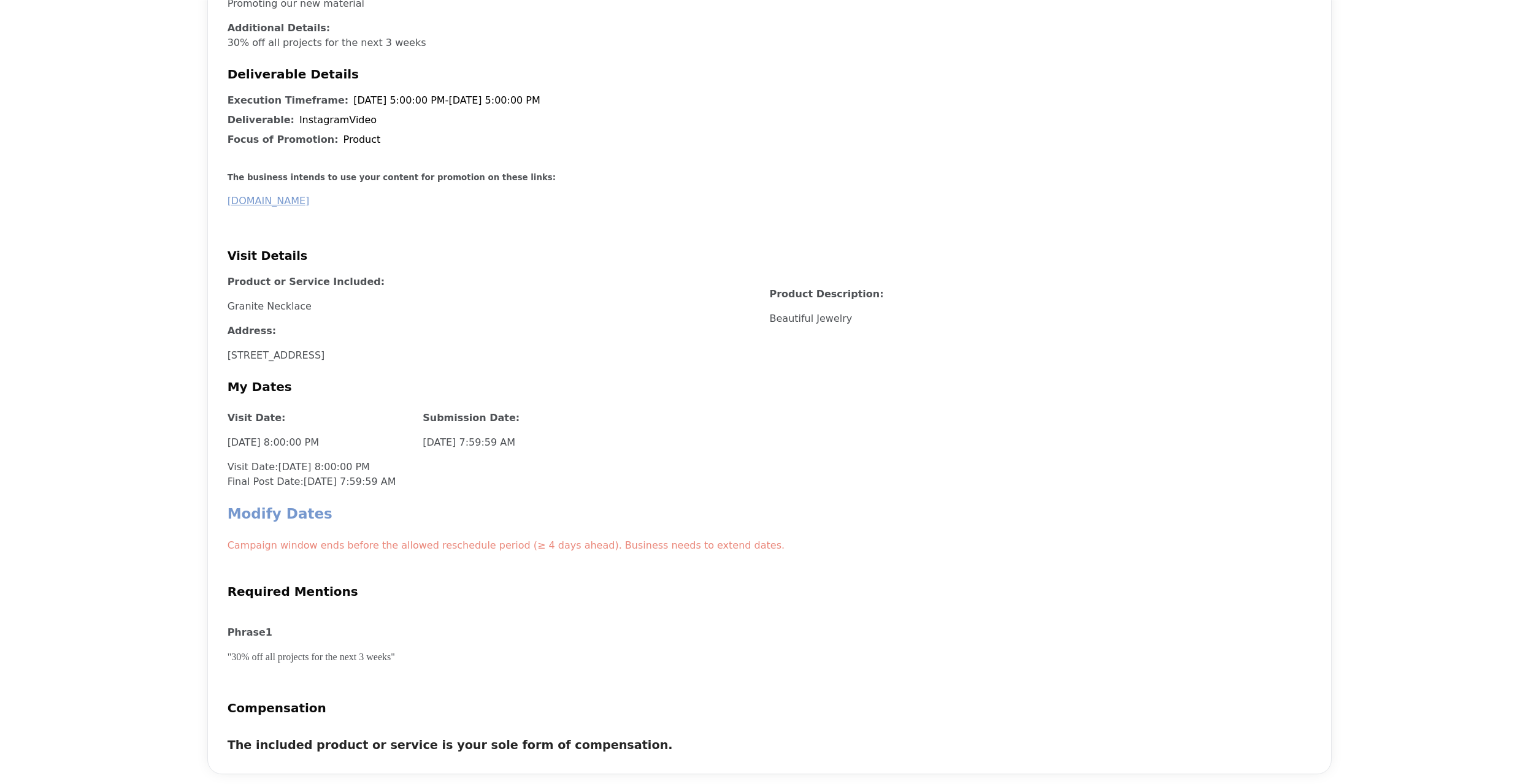
scroll to position [625, 0]
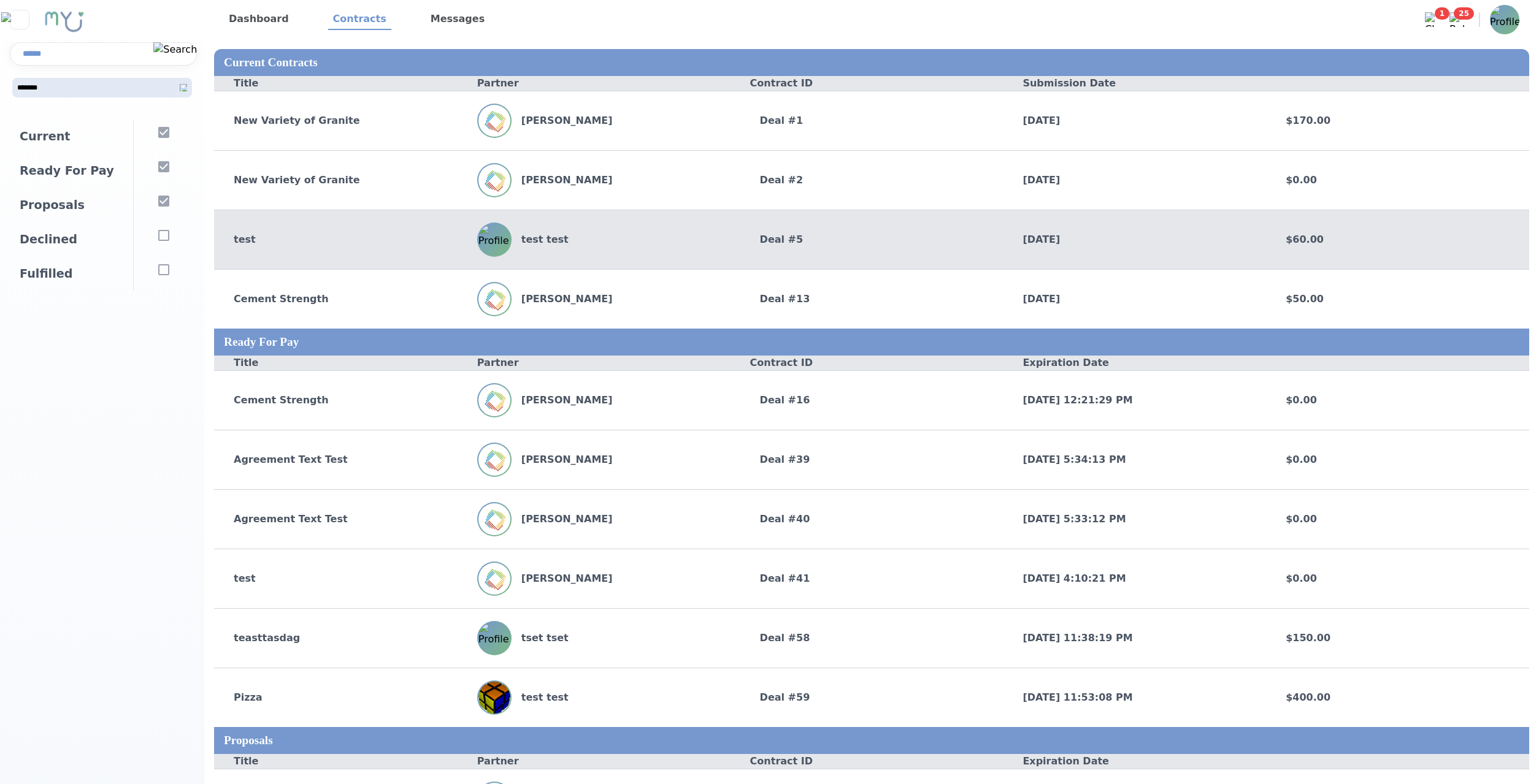
click at [650, 262] on div "test test test Deal # 5 6/14/2025 $60.00" at bounding box center [871, 239] width 1315 height 59
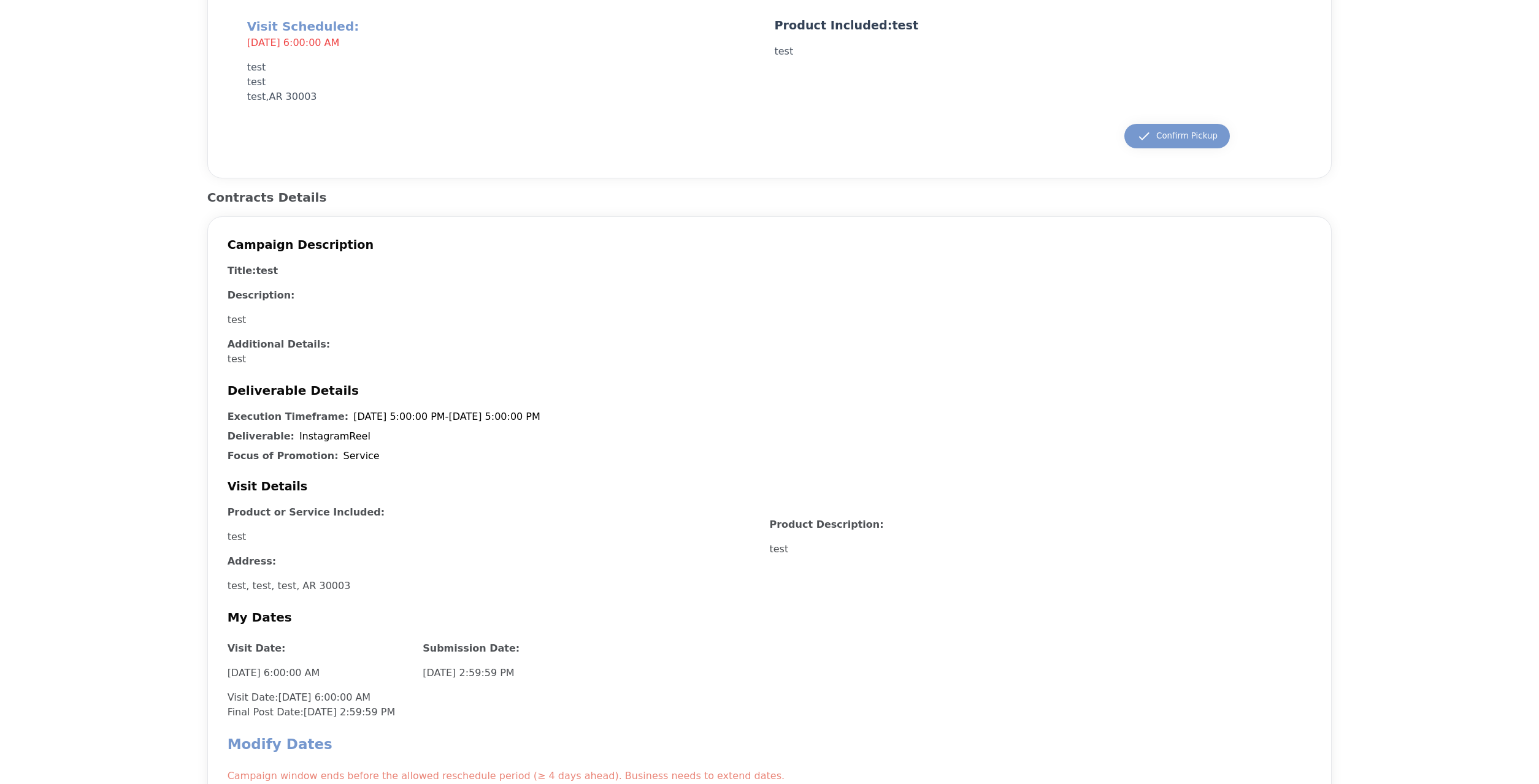
scroll to position [563, 0]
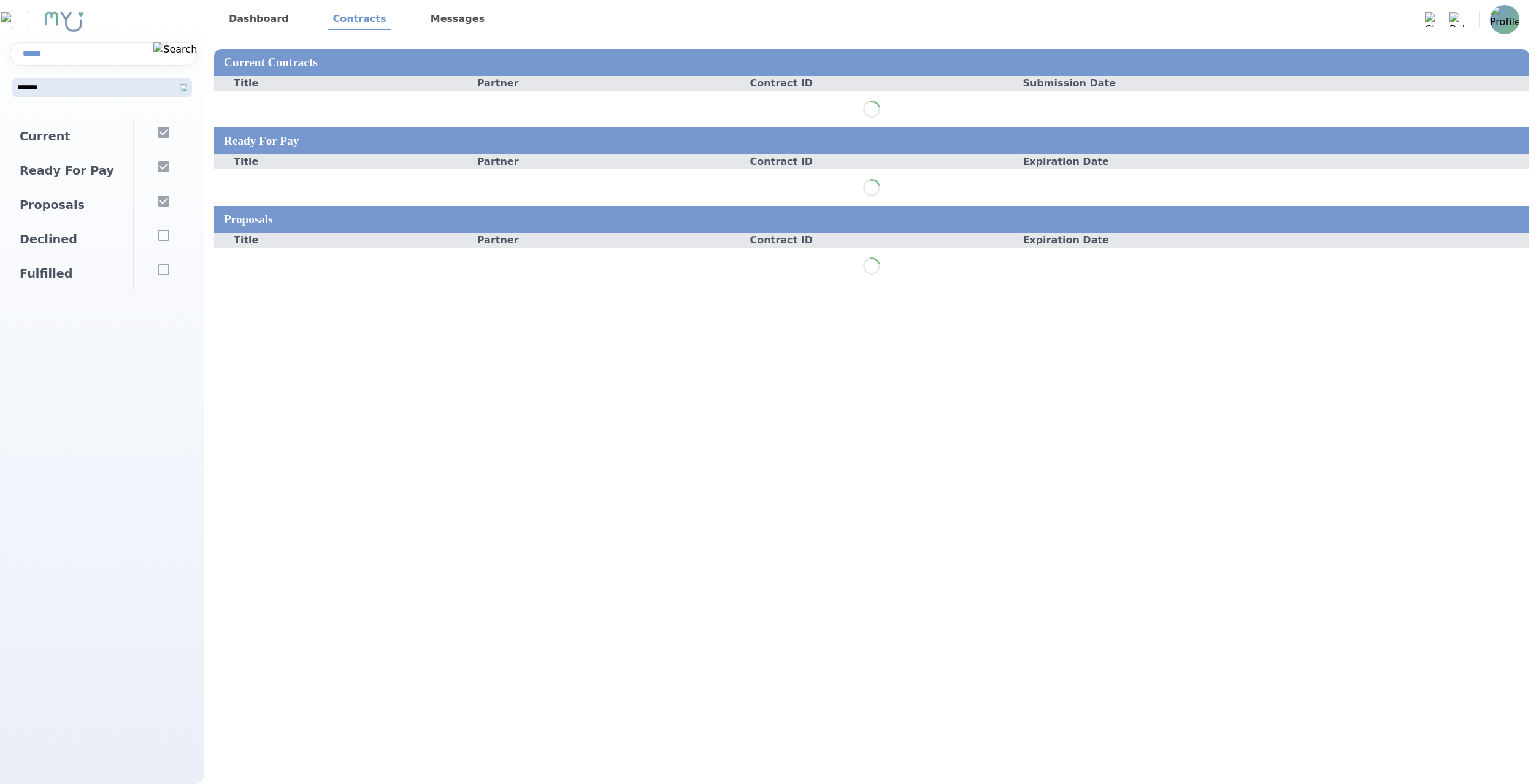
click at [1522, 29] on nav "Dashboard Contracts Messages Messages 0 Clear All Notifications 0 Clear All" at bounding box center [871, 19] width 1335 height 39
click at [1514, 27] on img at bounding box center [1505, 19] width 29 height 29
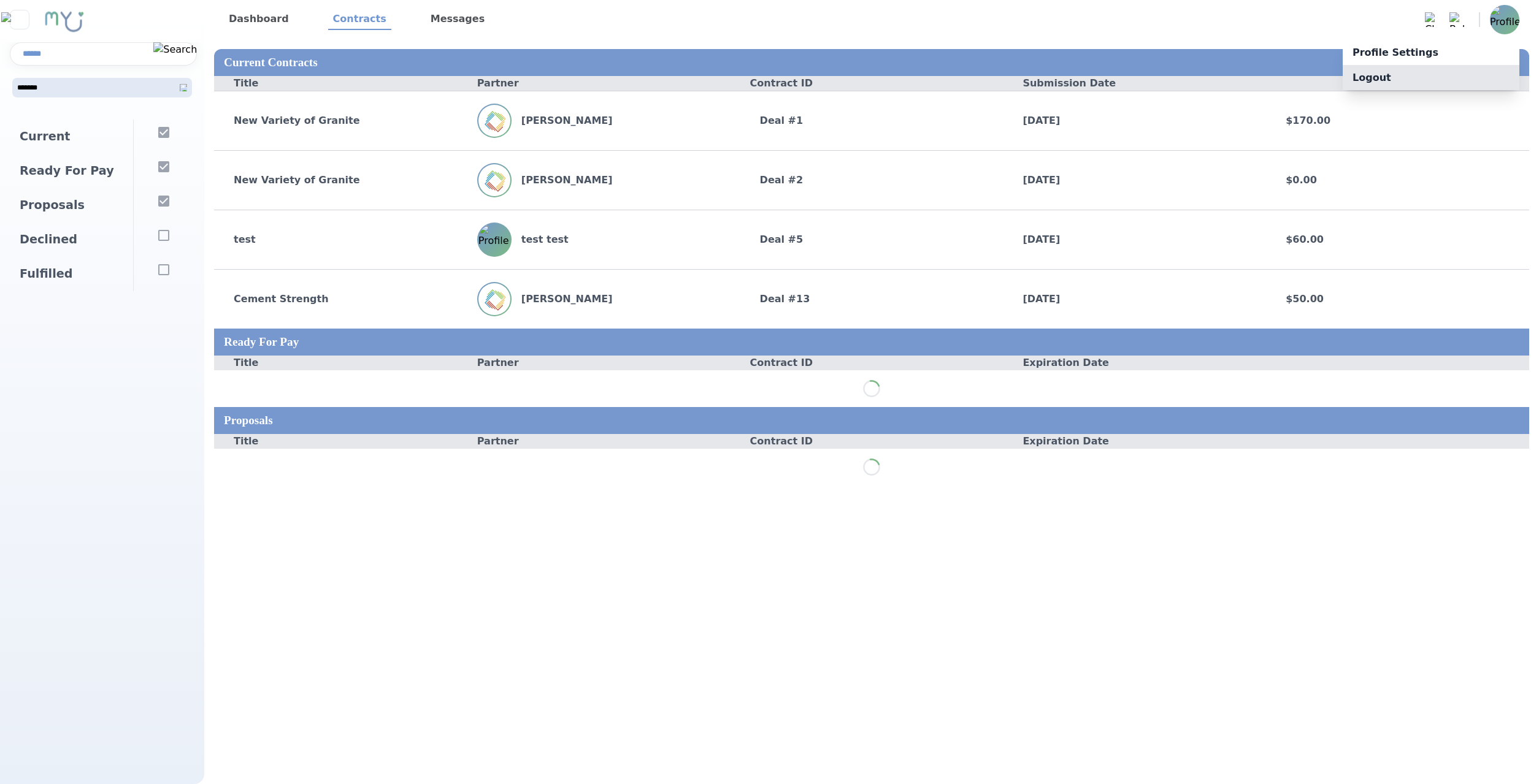
click at [1463, 89] on p "Logout" at bounding box center [1431, 78] width 177 height 25
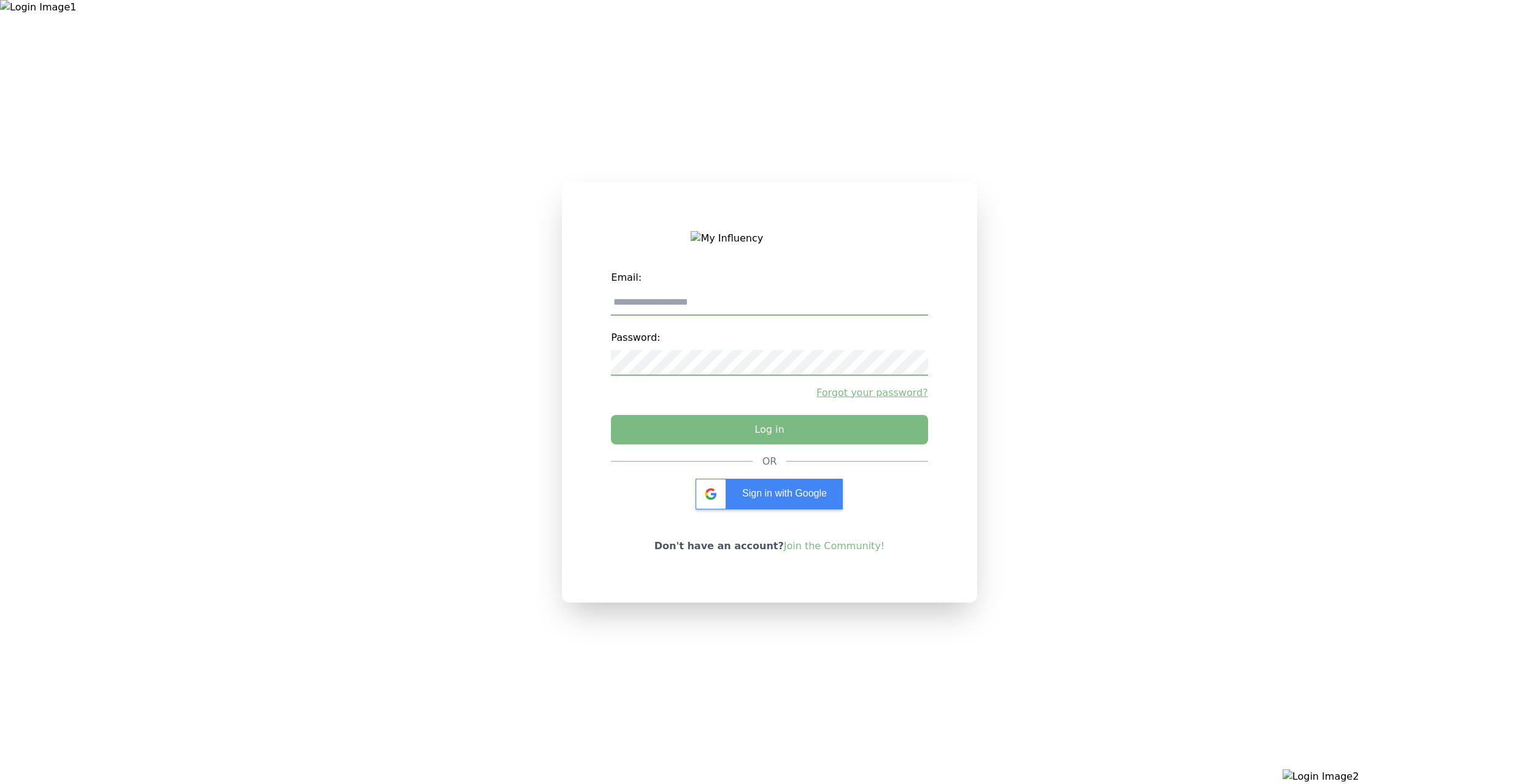
click at [773, 304] on input "email" at bounding box center [769, 303] width 317 height 25
type input "**********"
click at [724, 420] on button "Log in" at bounding box center [770, 426] width 332 height 31
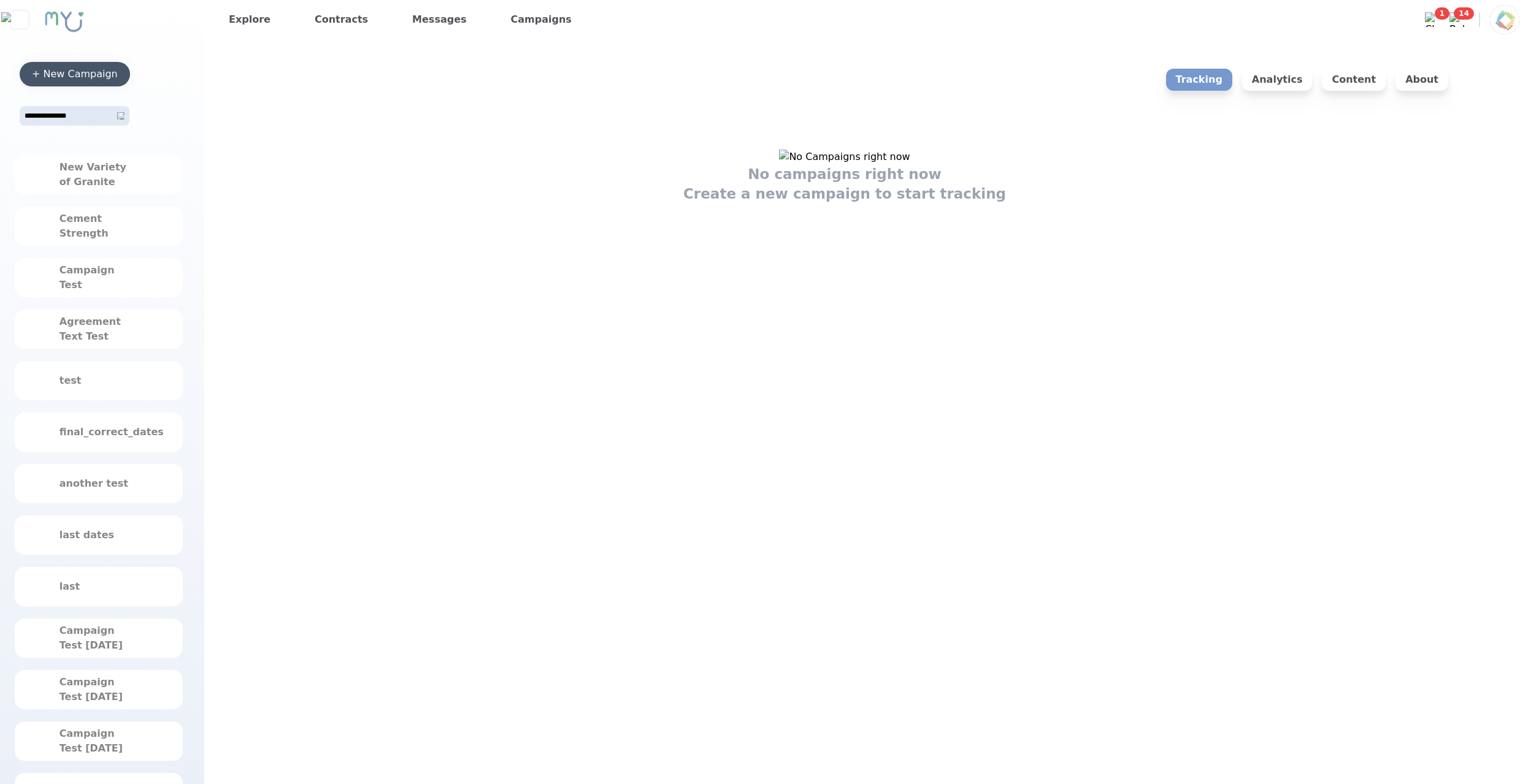
click at [110, 76] on div "+ New Campaign" at bounding box center [75, 74] width 86 height 15
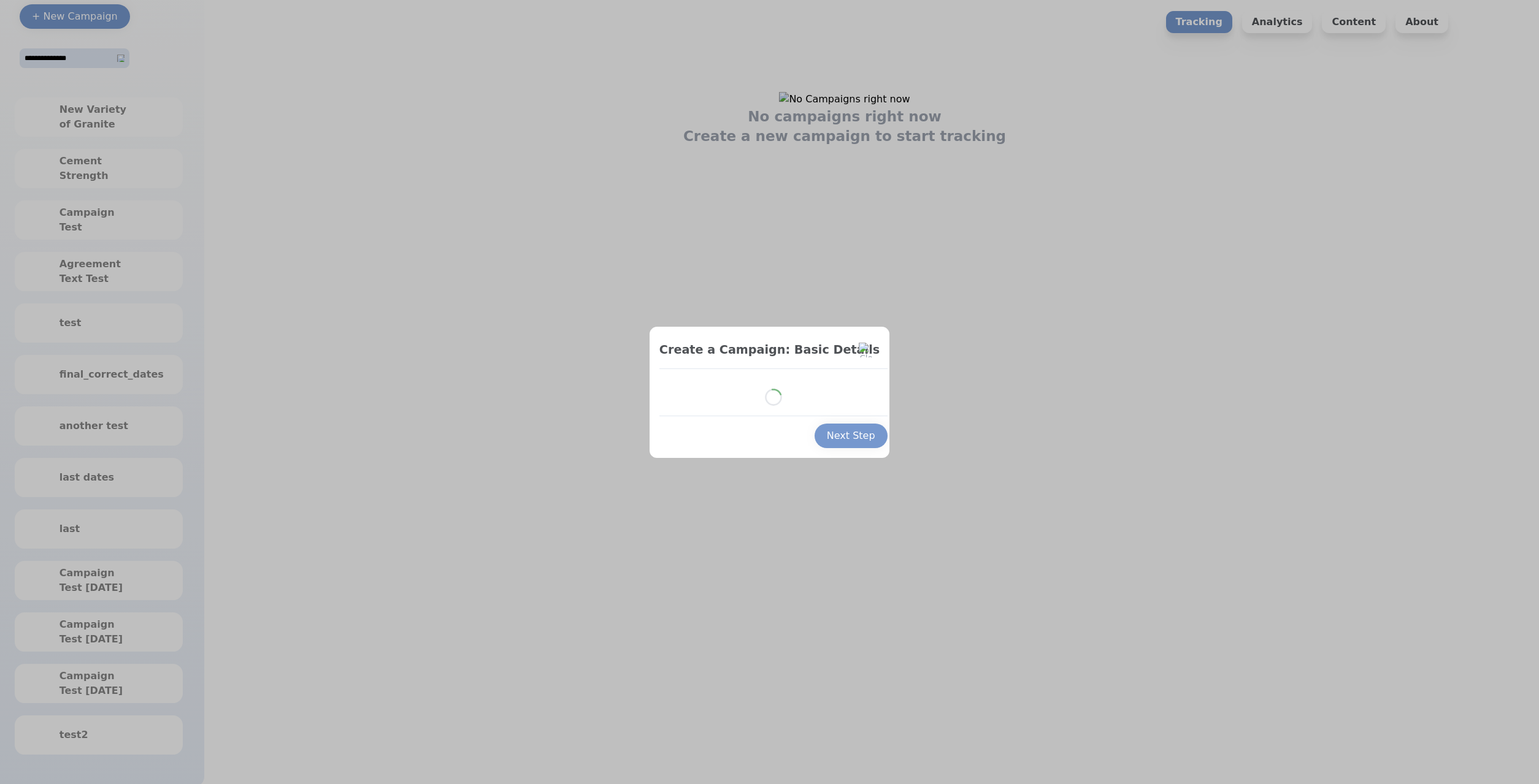
scroll to position [60, 0]
select select "*"
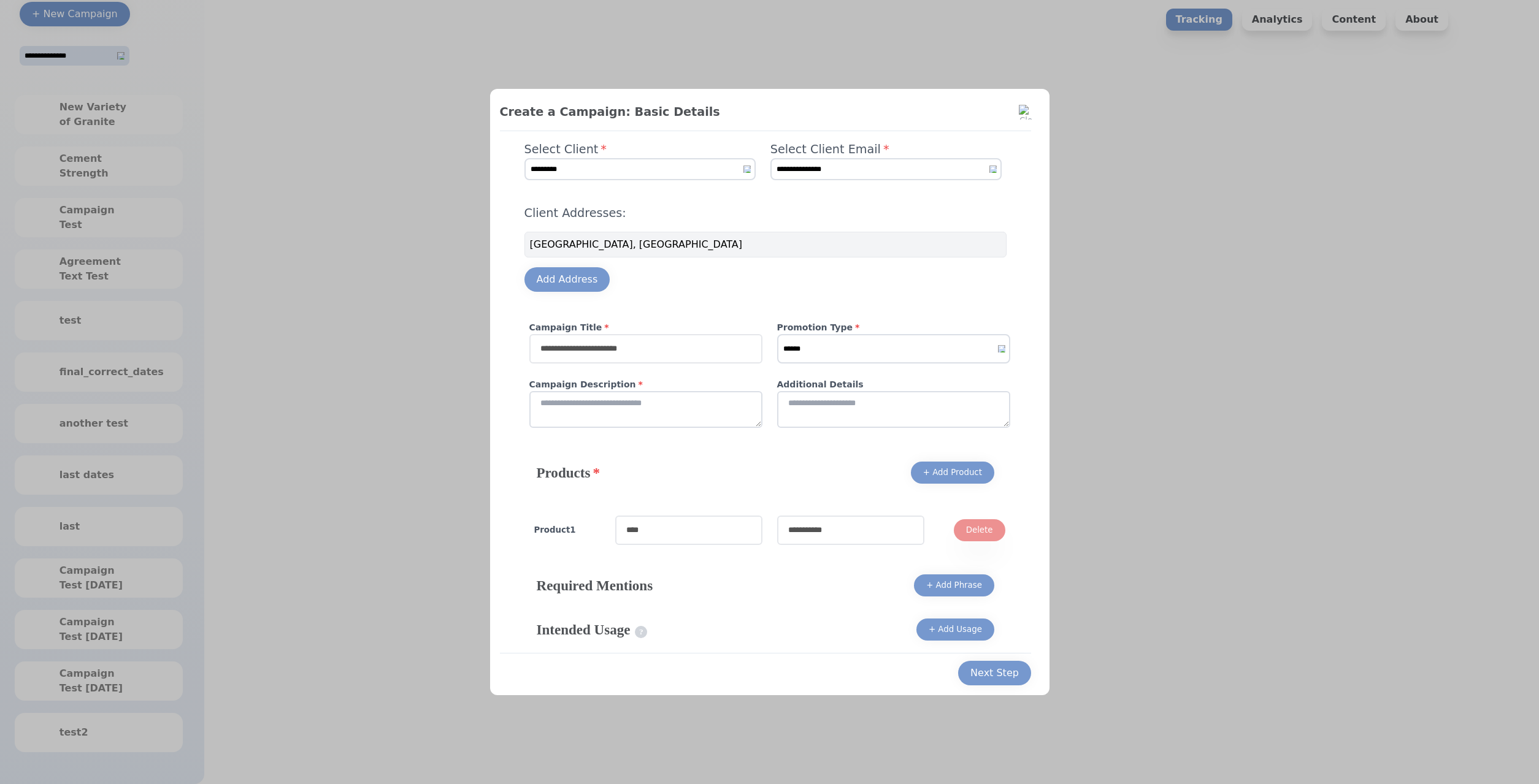
click at [659, 350] on input "text" at bounding box center [645, 349] width 233 height 29
type input "**********"
click at [320, 336] on div at bounding box center [770, 392] width 1539 height 784
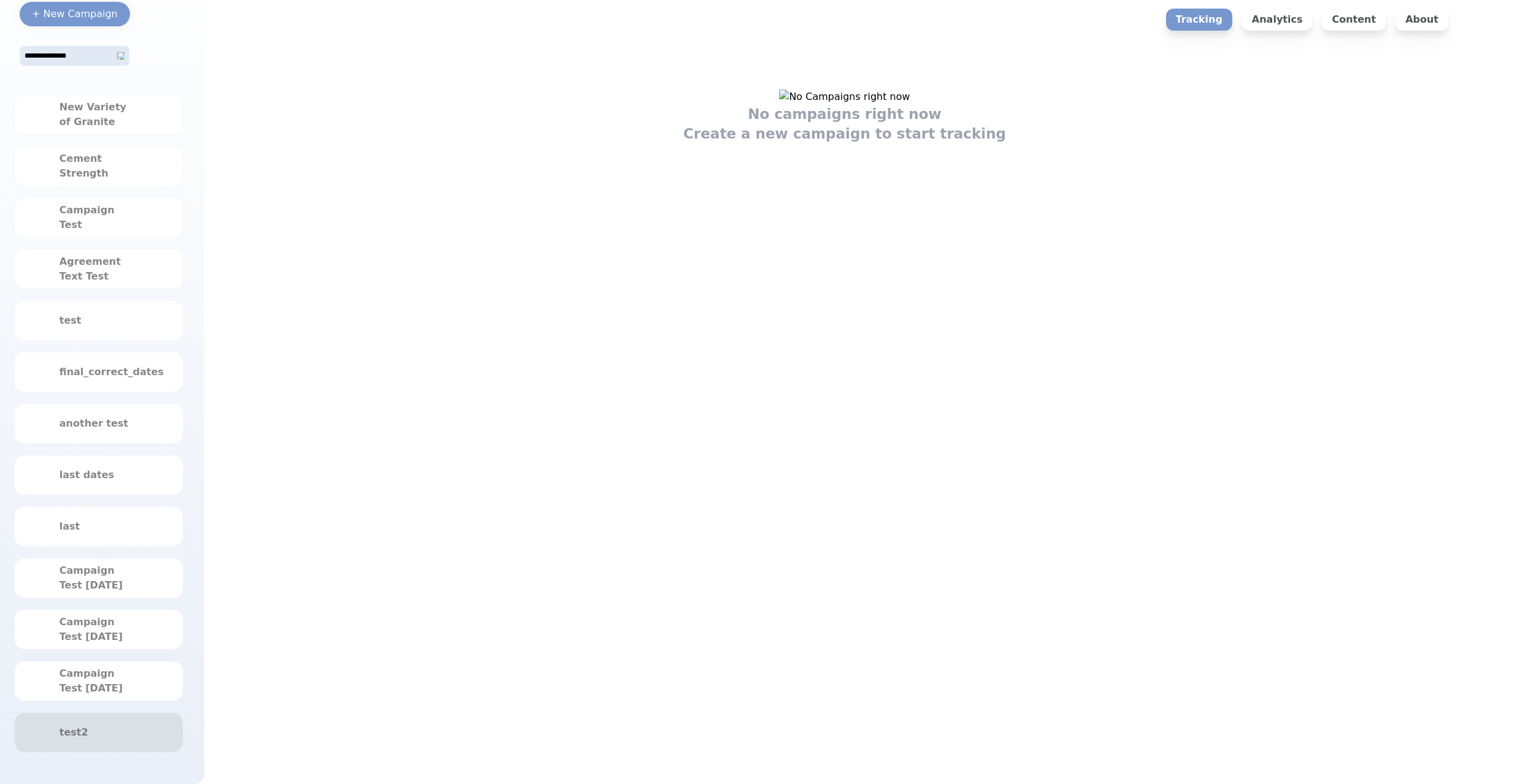
click at [127, 718] on div "test2" at bounding box center [99, 732] width 168 height 39
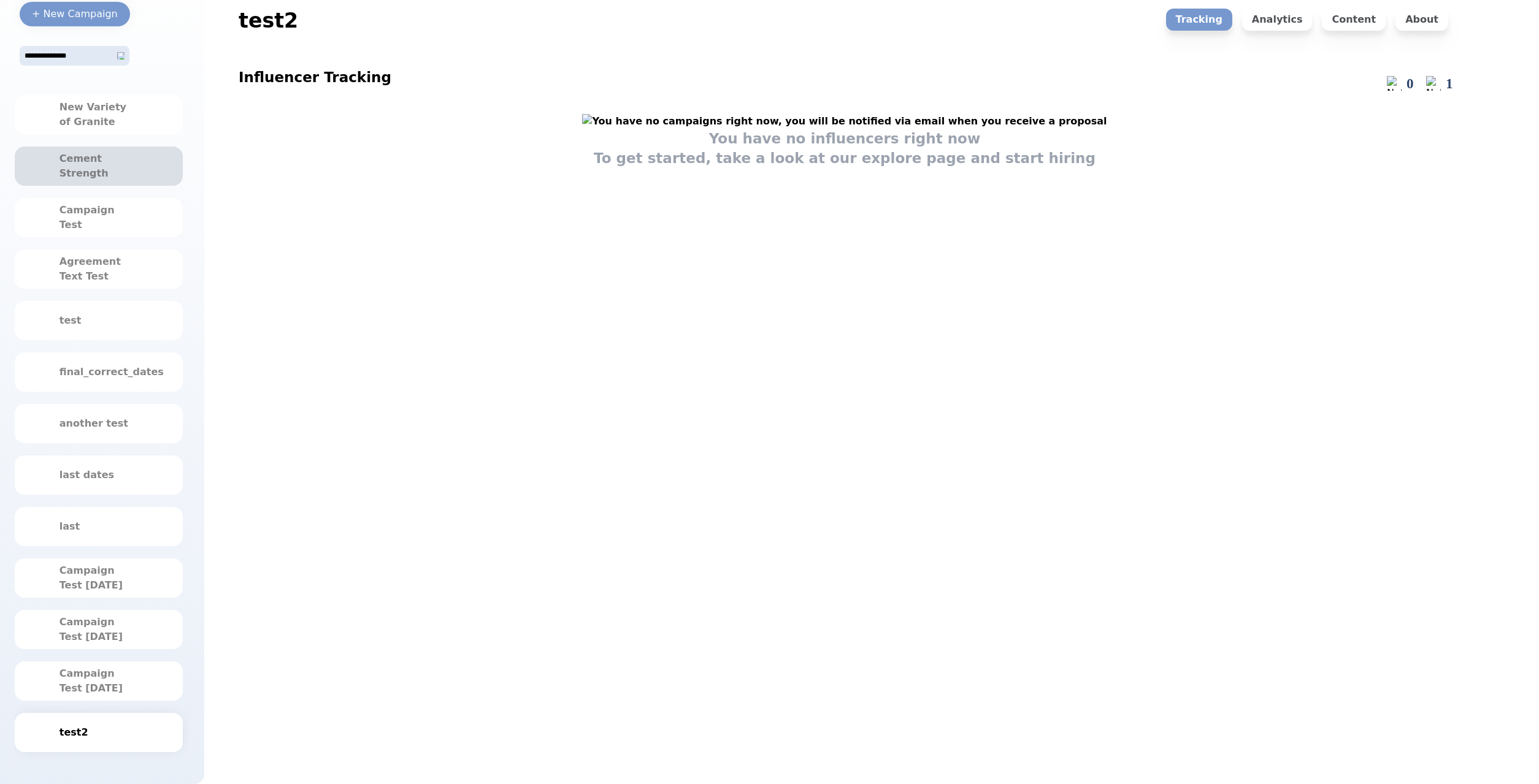
click at [121, 179] on div "Cement Strength" at bounding box center [98, 165] width 79 height 29
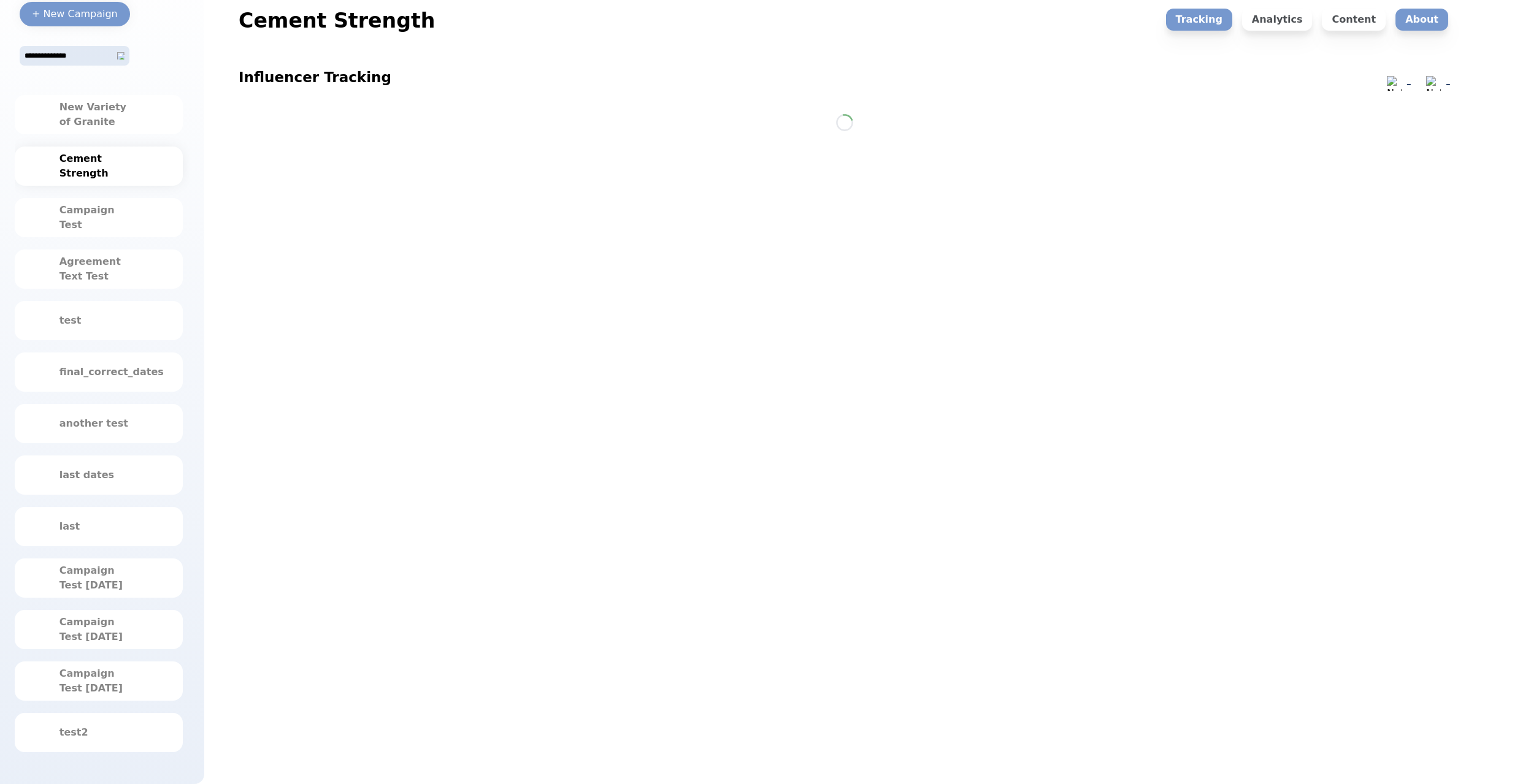
click at [1414, 17] on p "About" at bounding box center [1421, 19] width 52 height 22
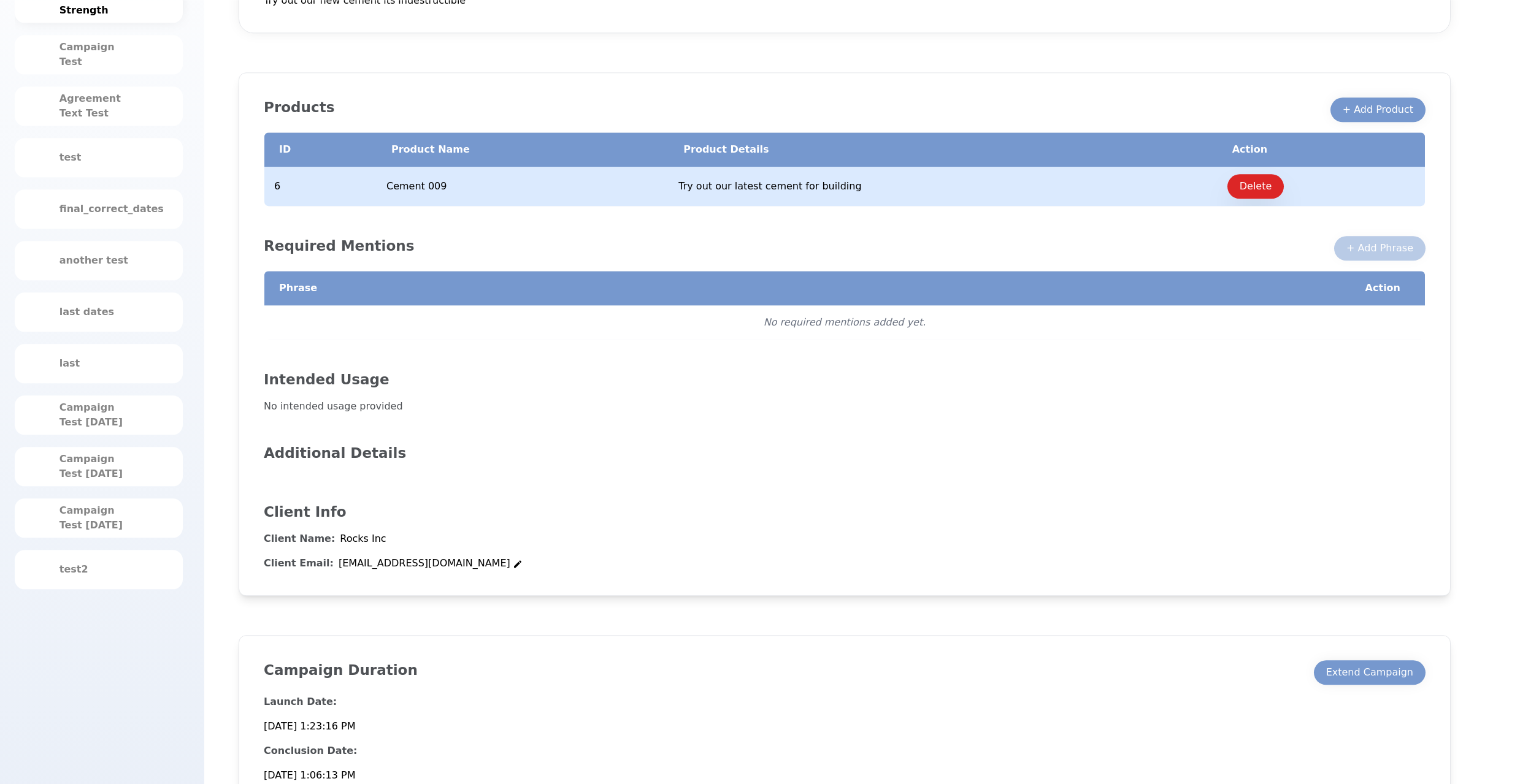
scroll to position [252, 0]
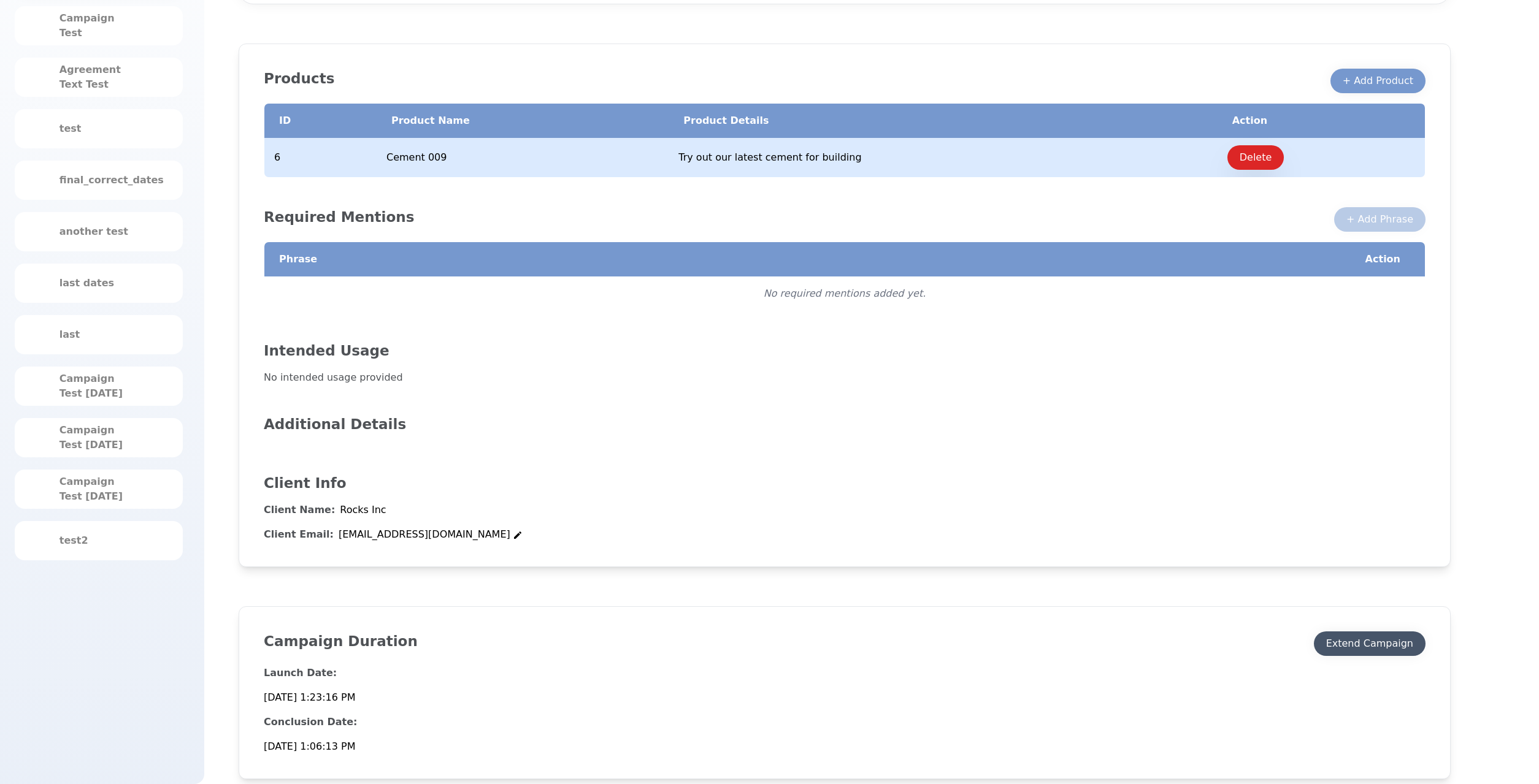
click at [1354, 637] on div "Extend Campaign" at bounding box center [1370, 644] width 87 height 15
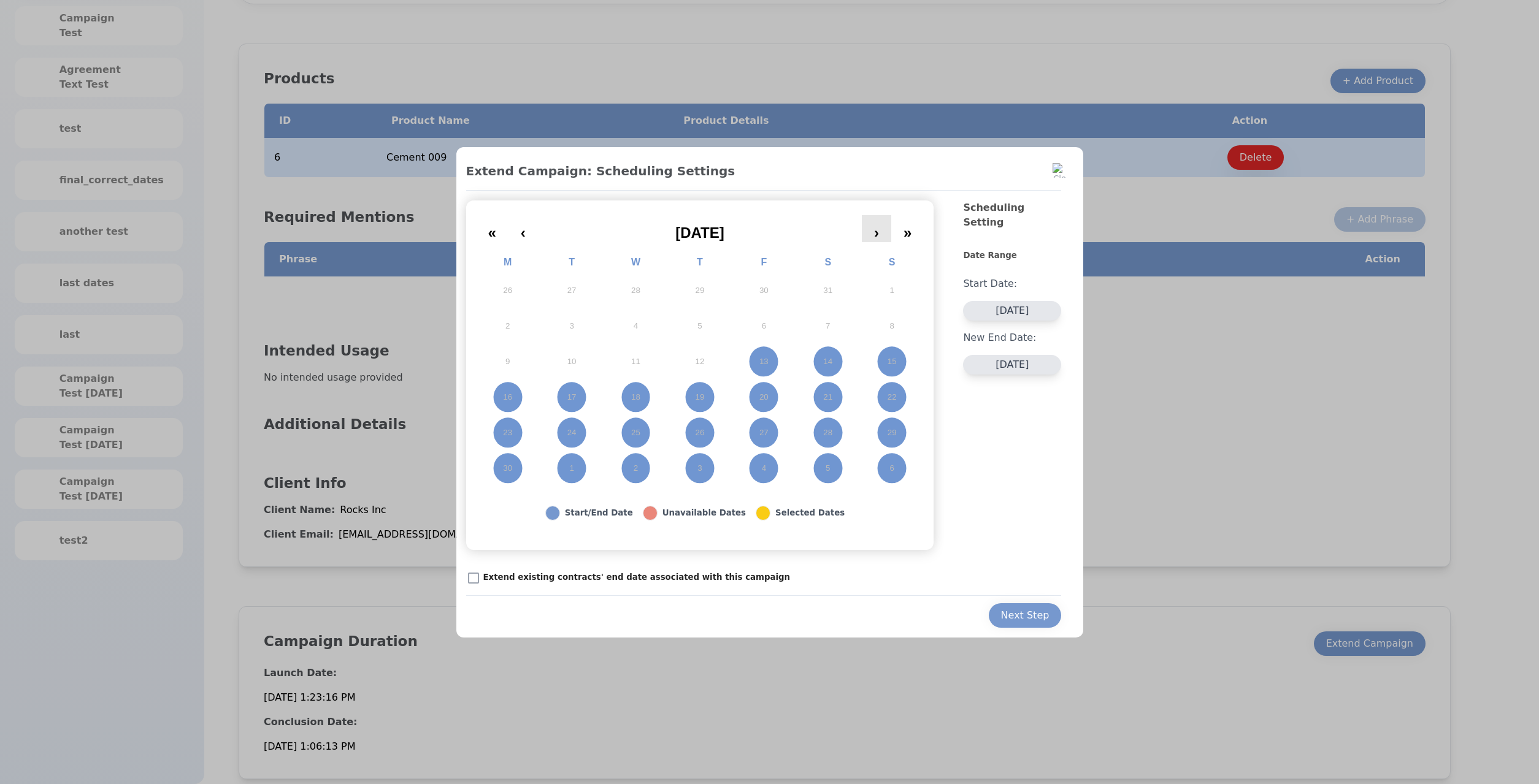
click at [881, 236] on button "›" at bounding box center [876, 229] width 29 height 27
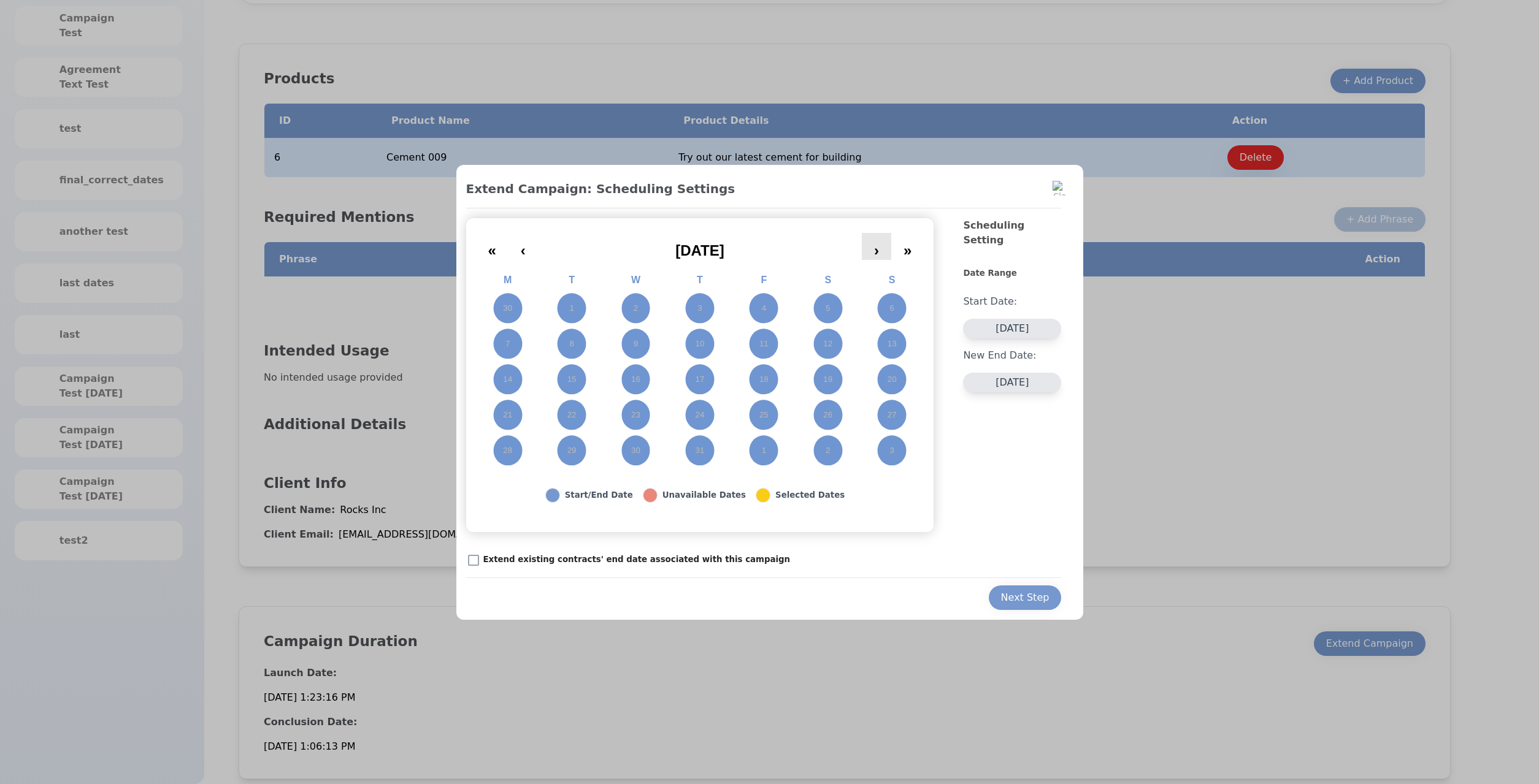
click at [881, 235] on button "›" at bounding box center [876, 246] width 29 height 27
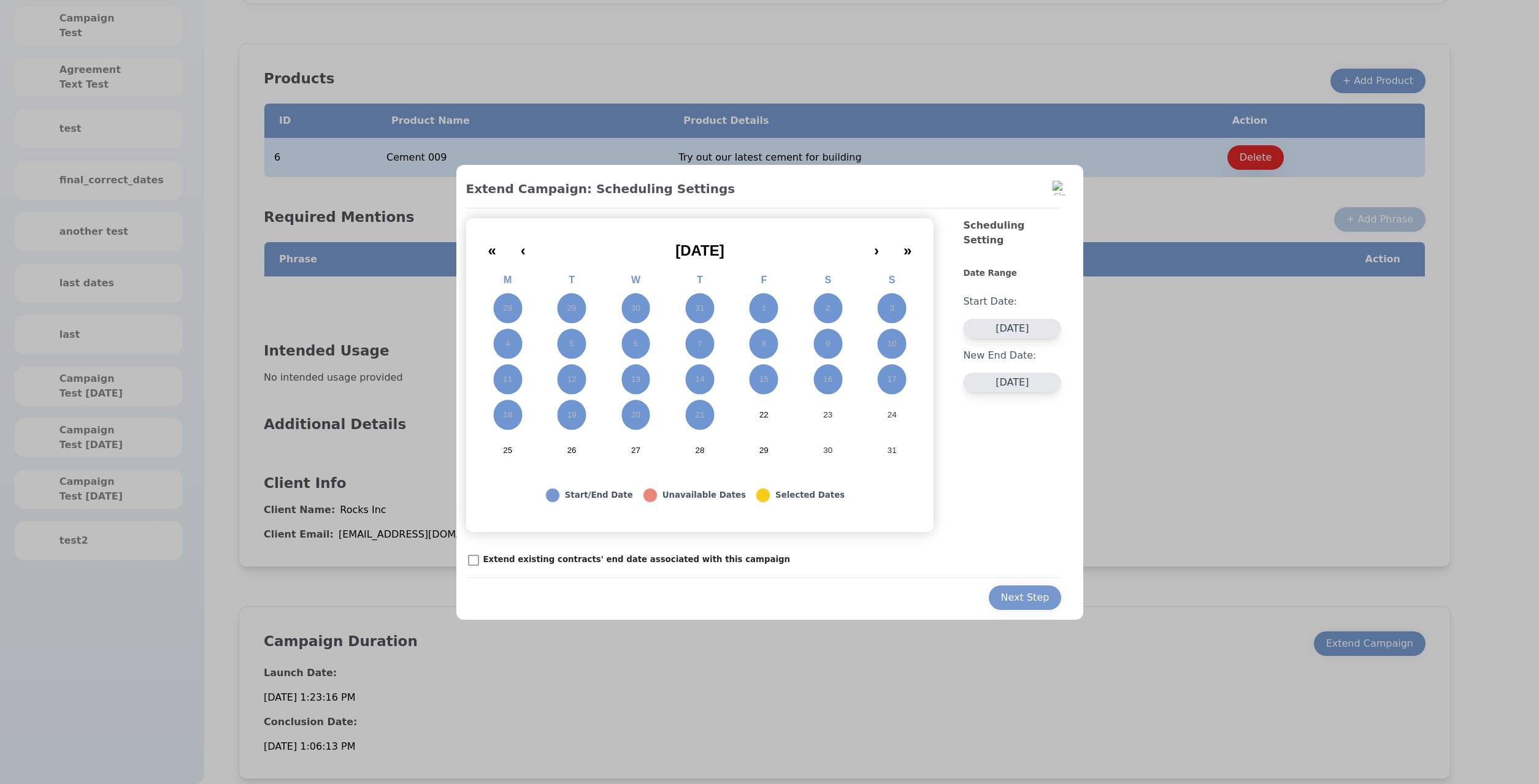
click at [1001, 373] on button "08/21/2025" at bounding box center [1012, 382] width 98 height 19
click at [1007, 536] on div "4" at bounding box center [1007, 536] width 16 height 16
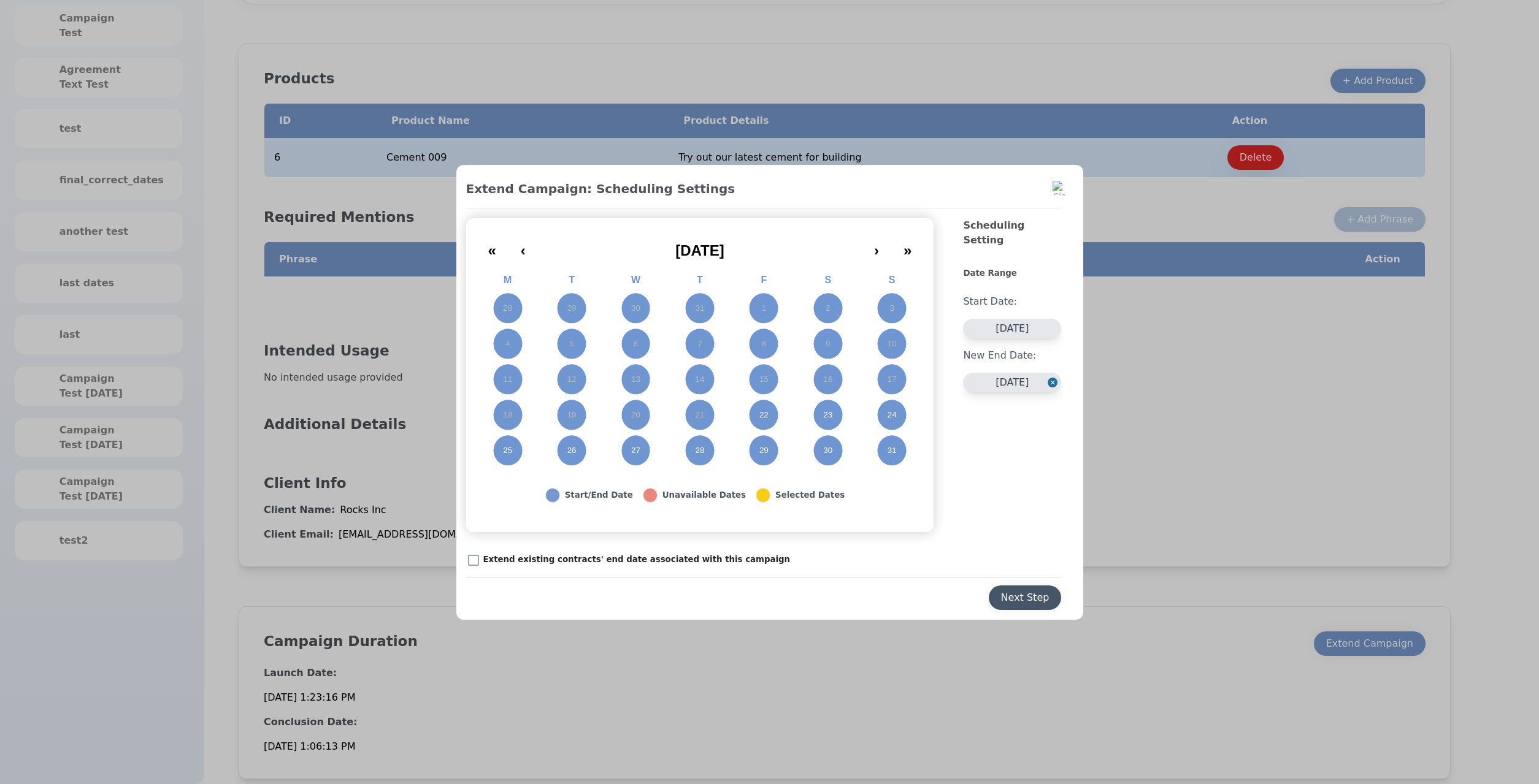
click at [1019, 596] on div "Next Step" at bounding box center [1025, 598] width 49 height 15
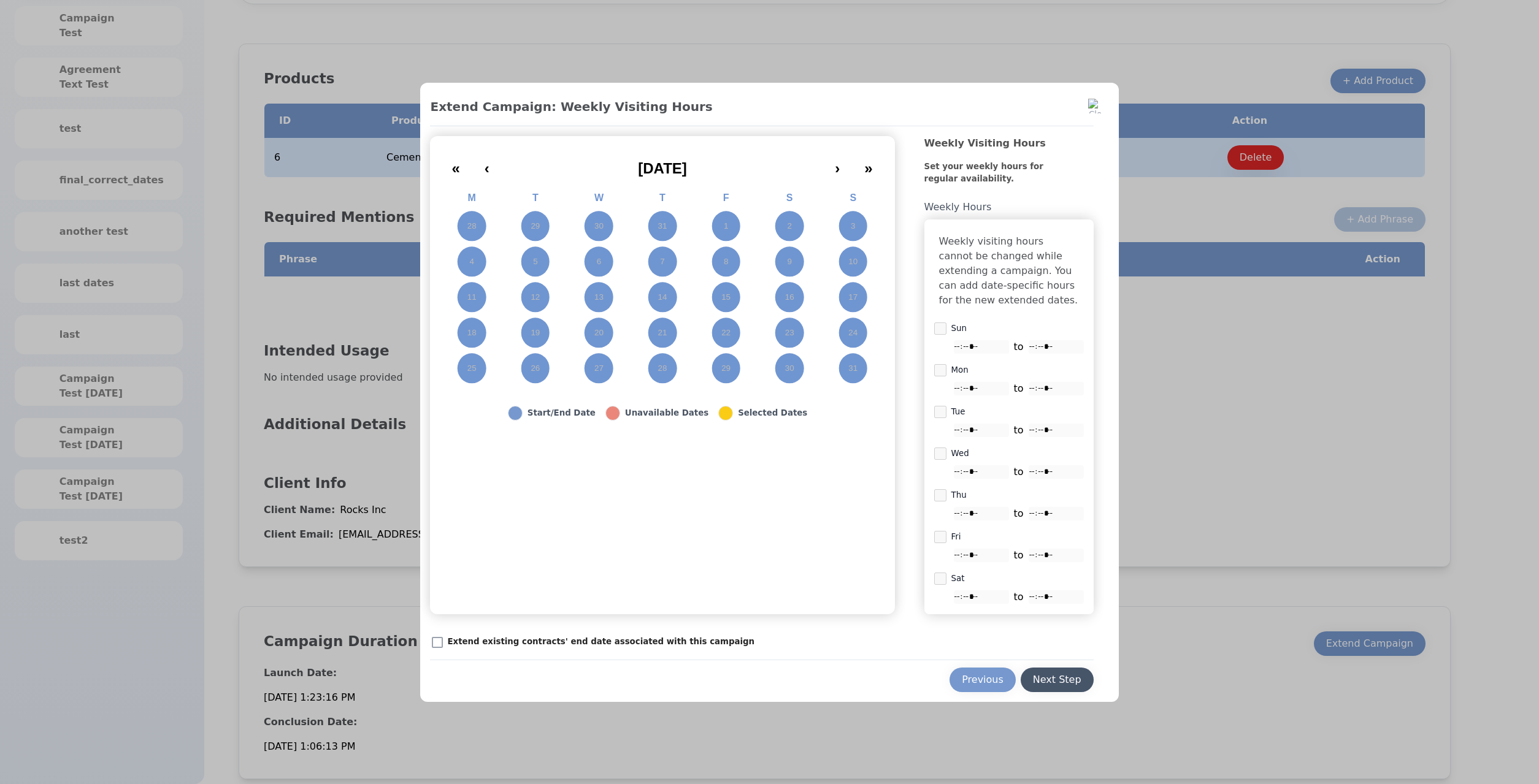
click at [1048, 680] on div "Next Step" at bounding box center [1057, 680] width 49 height 15
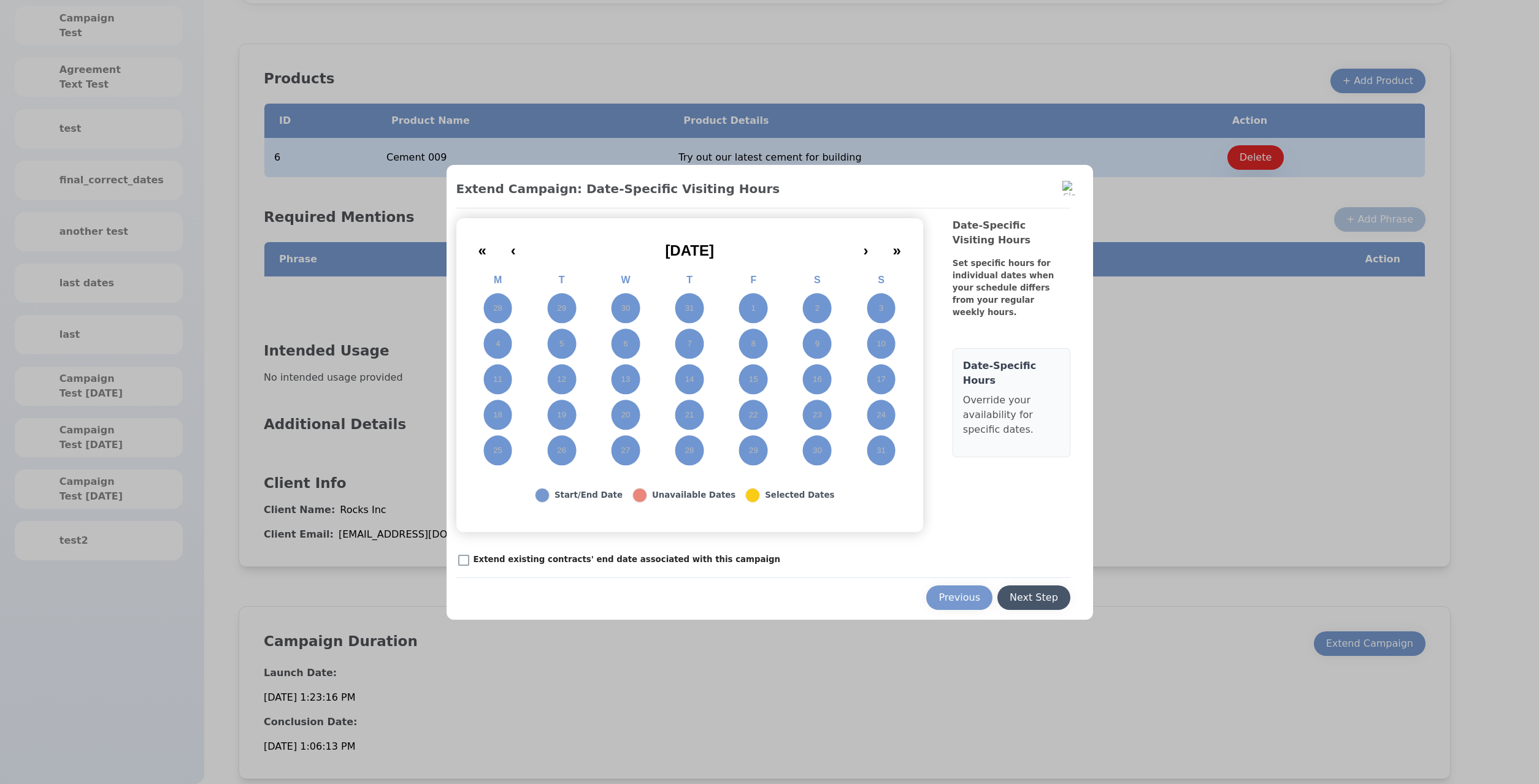
click at [1044, 606] on button "Next Step" at bounding box center [1034, 598] width 73 height 25
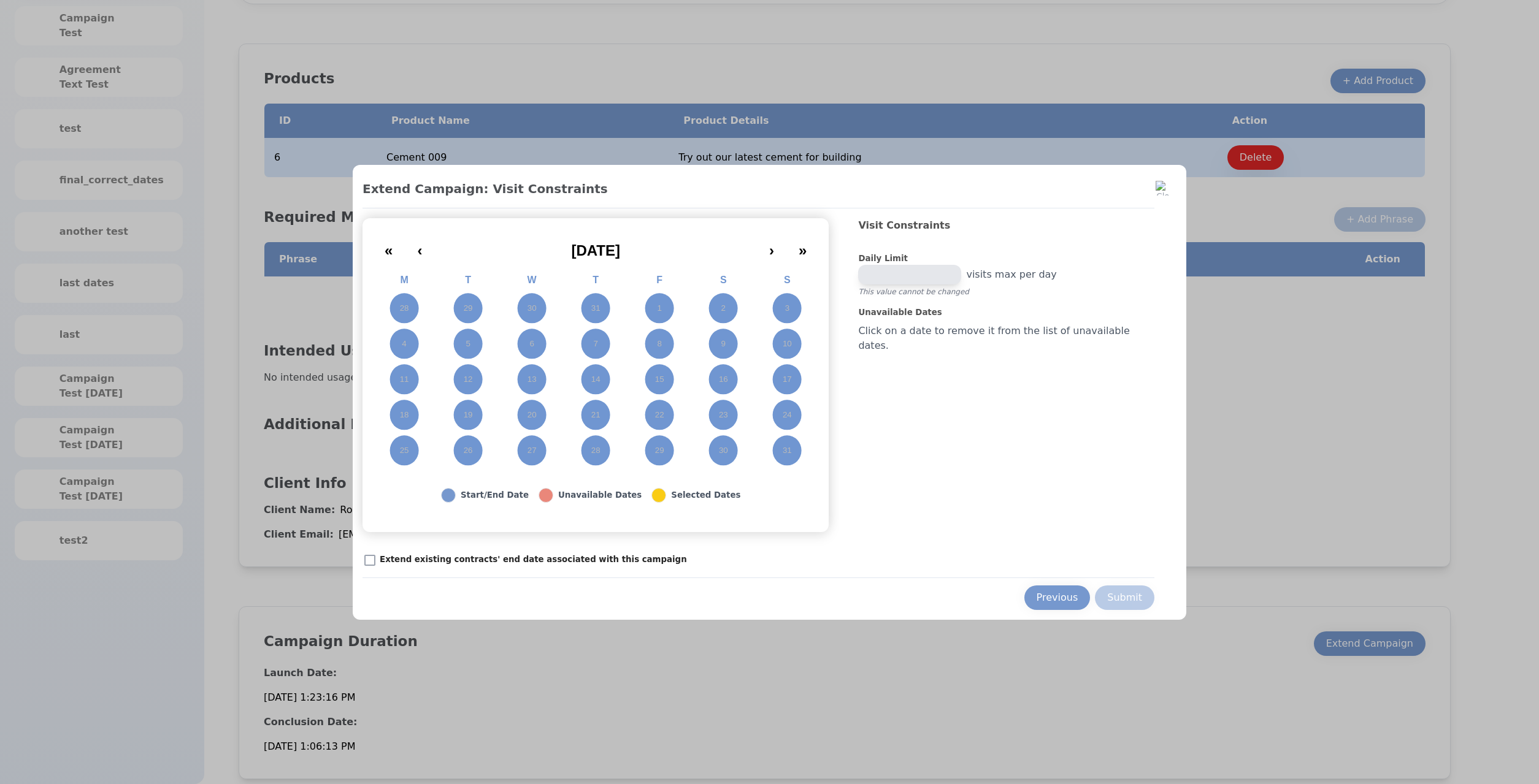
click at [474, 557] on p "Extend existing contracts' end date associated with this campaign" at bounding box center [533, 560] width 308 height 12
click at [381, 567] on div "Extend Campaign: Visit Constraints « ‹ August 2025 › » M T W T F S S 28 29 30 3…" at bounding box center [770, 392] width 834 height 455
click at [1127, 597] on button "Submit" at bounding box center [1124, 598] width 59 height 25
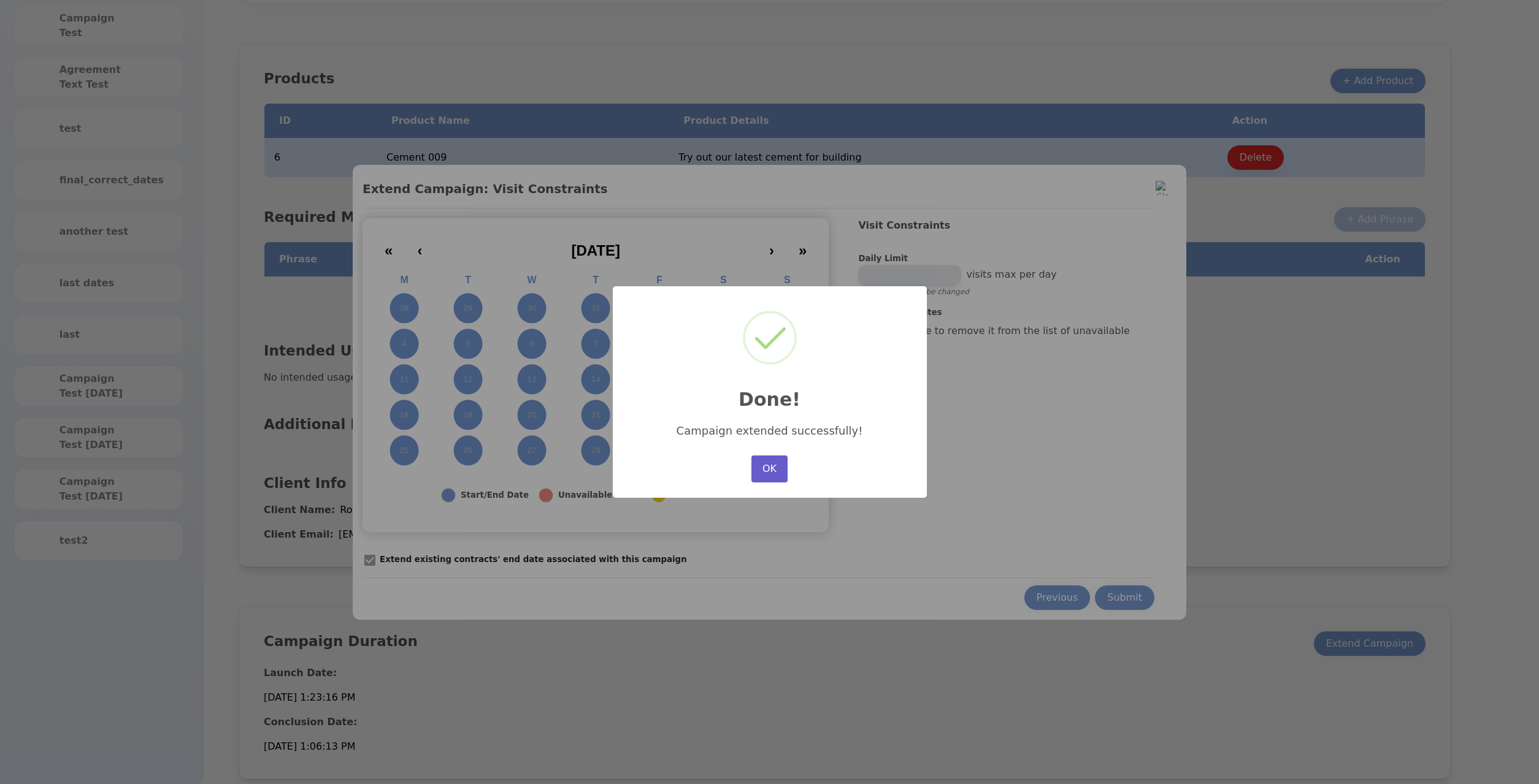
click at [756, 473] on button "OK" at bounding box center [770, 469] width 36 height 27
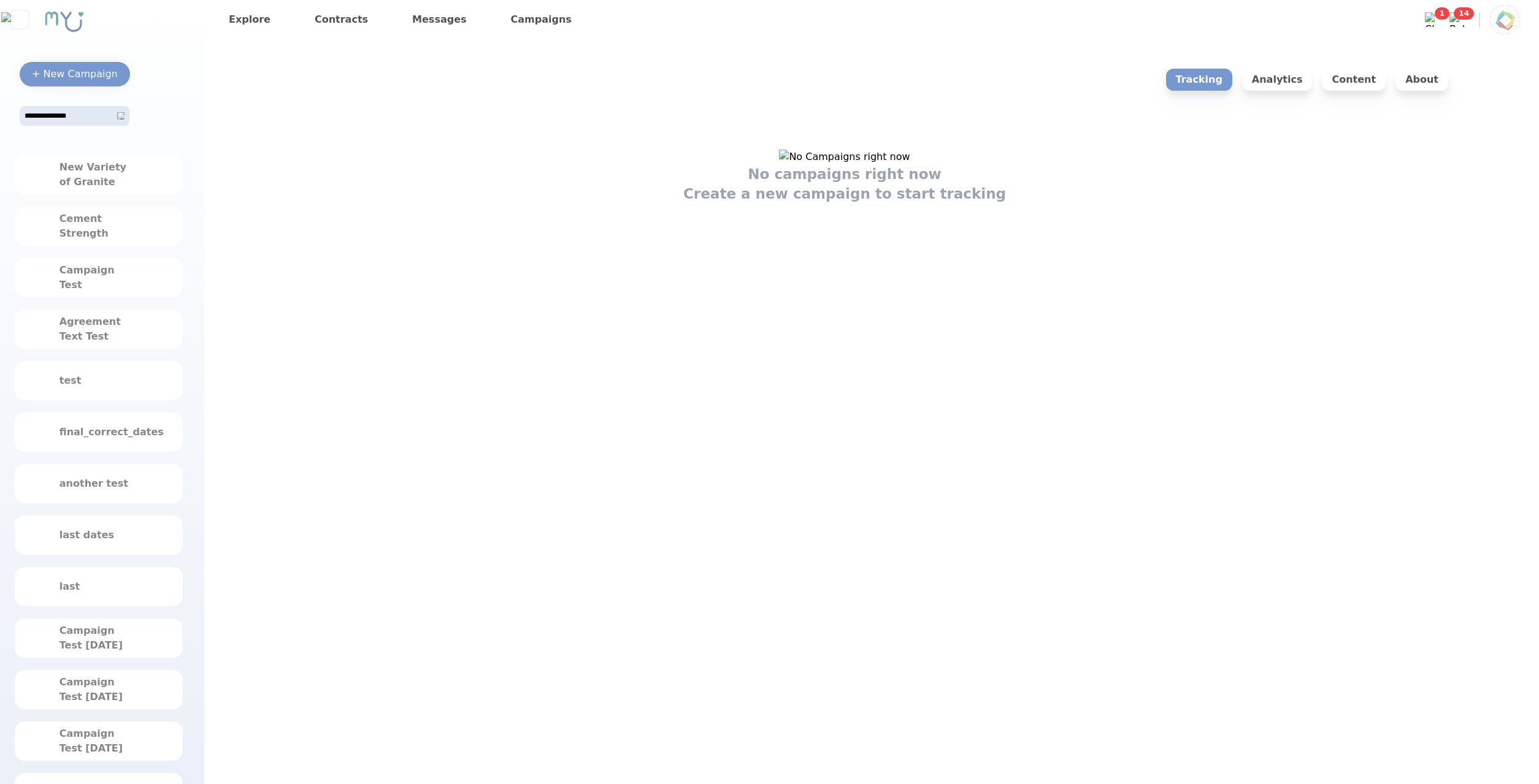
drag, startPoint x: 118, startPoint y: 240, endPoint x: 143, endPoint y: 250, distance: 26.9
click at [119, 241] on div "Cement Strength" at bounding box center [99, 226] width 168 height 39
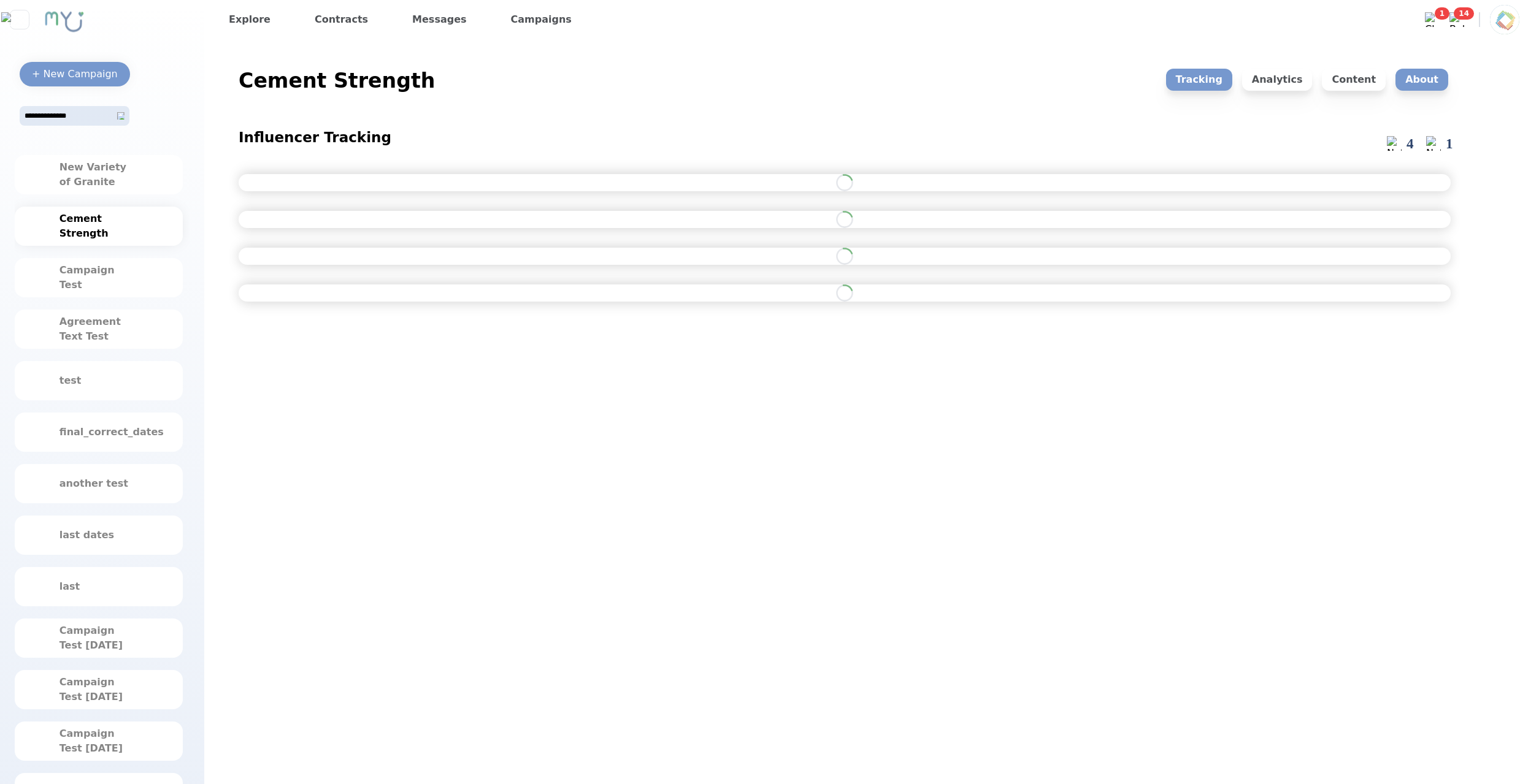
click at [1410, 82] on p "About" at bounding box center [1421, 80] width 52 height 22
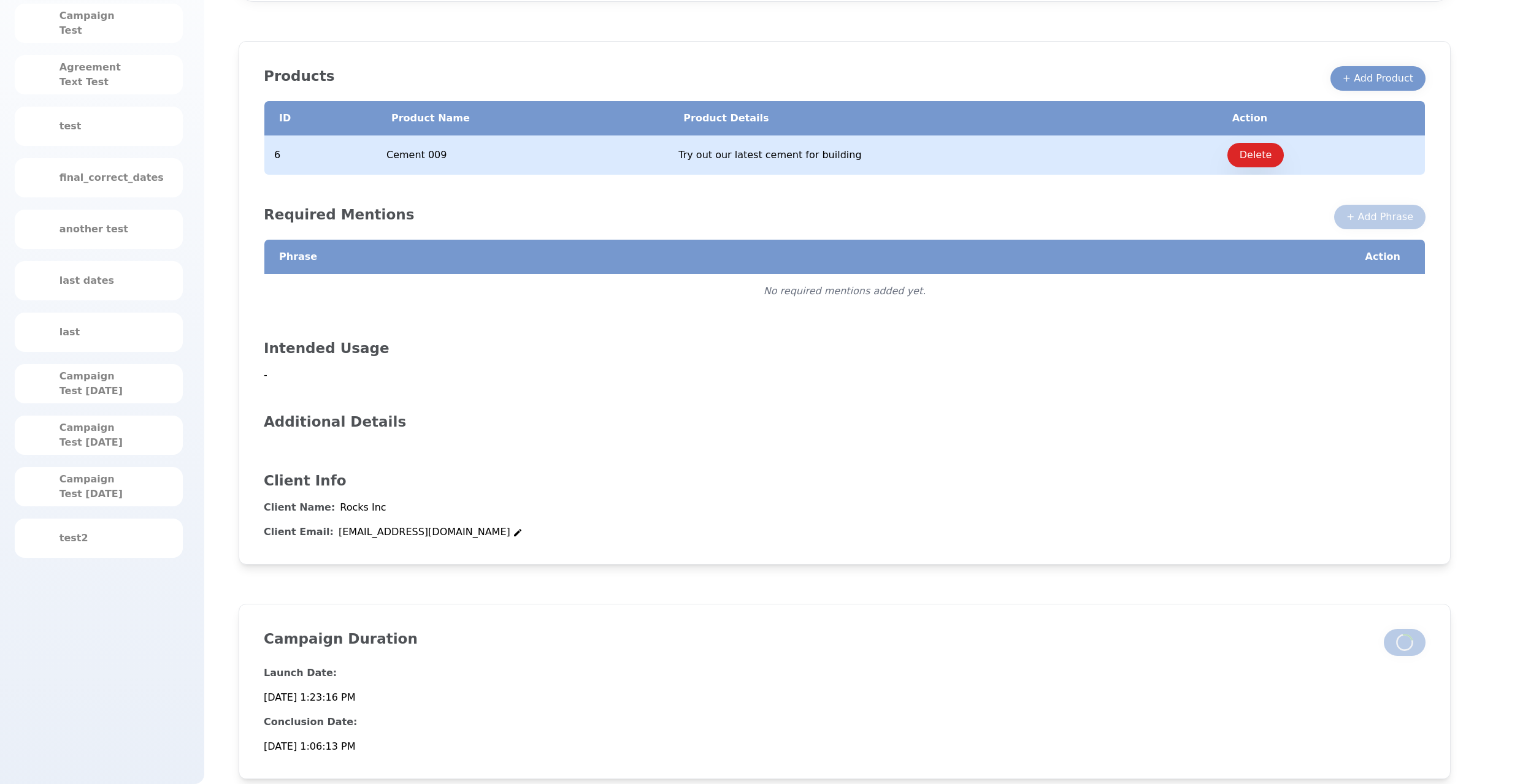
scroll to position [252, 0]
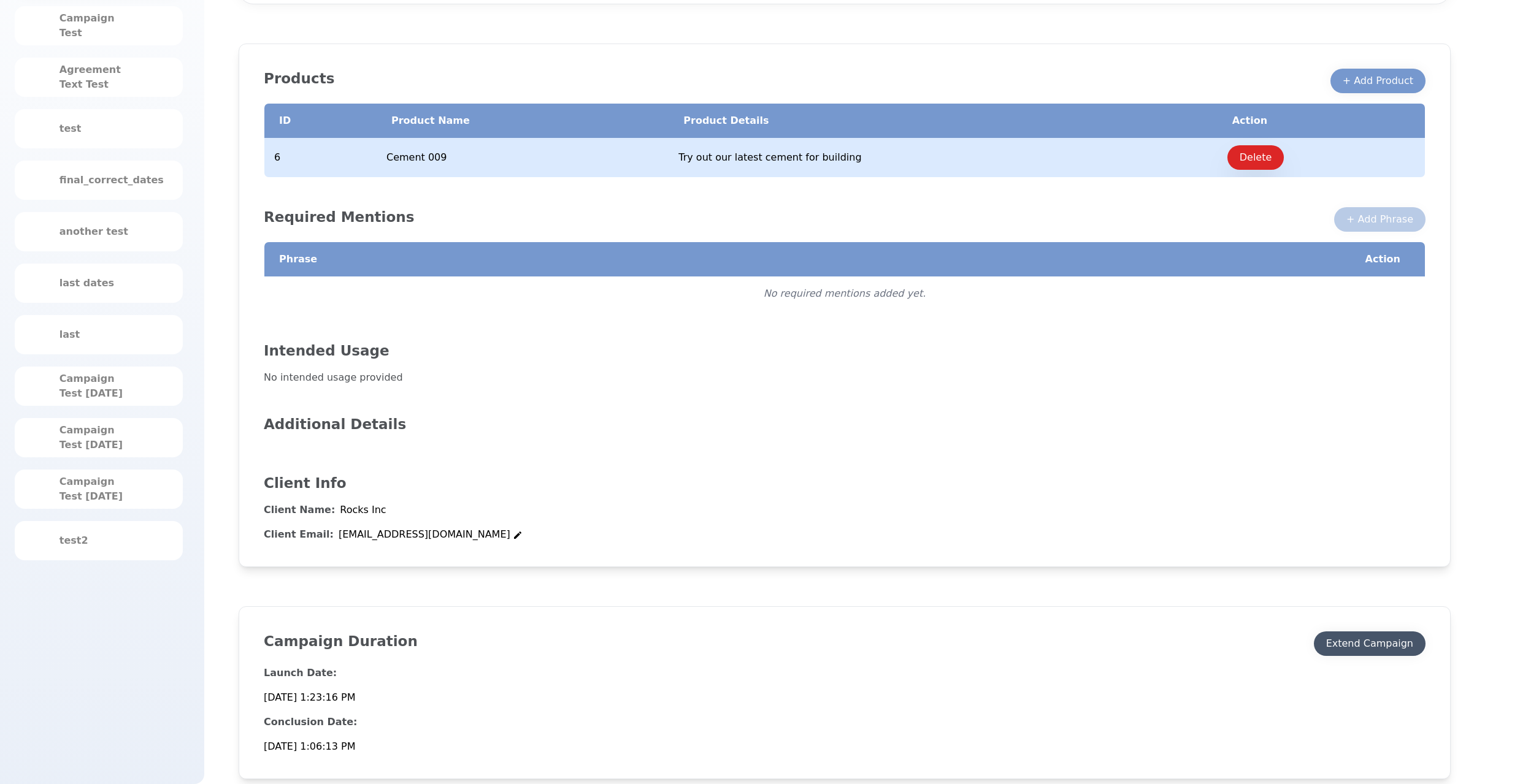
click at [1399, 643] on div "Extend Campaign" at bounding box center [1370, 644] width 87 height 15
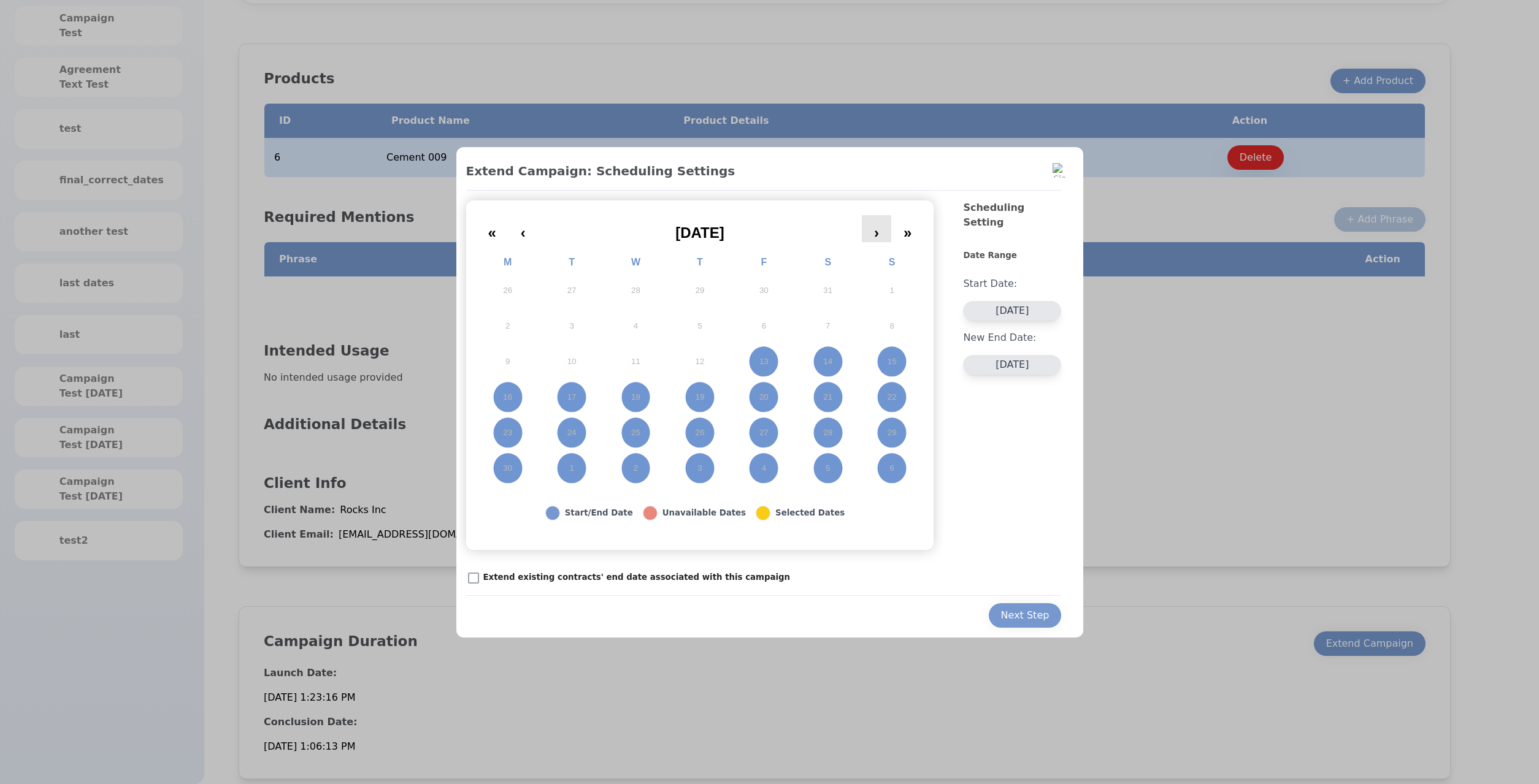
click at [874, 233] on button "›" at bounding box center [876, 229] width 29 height 27
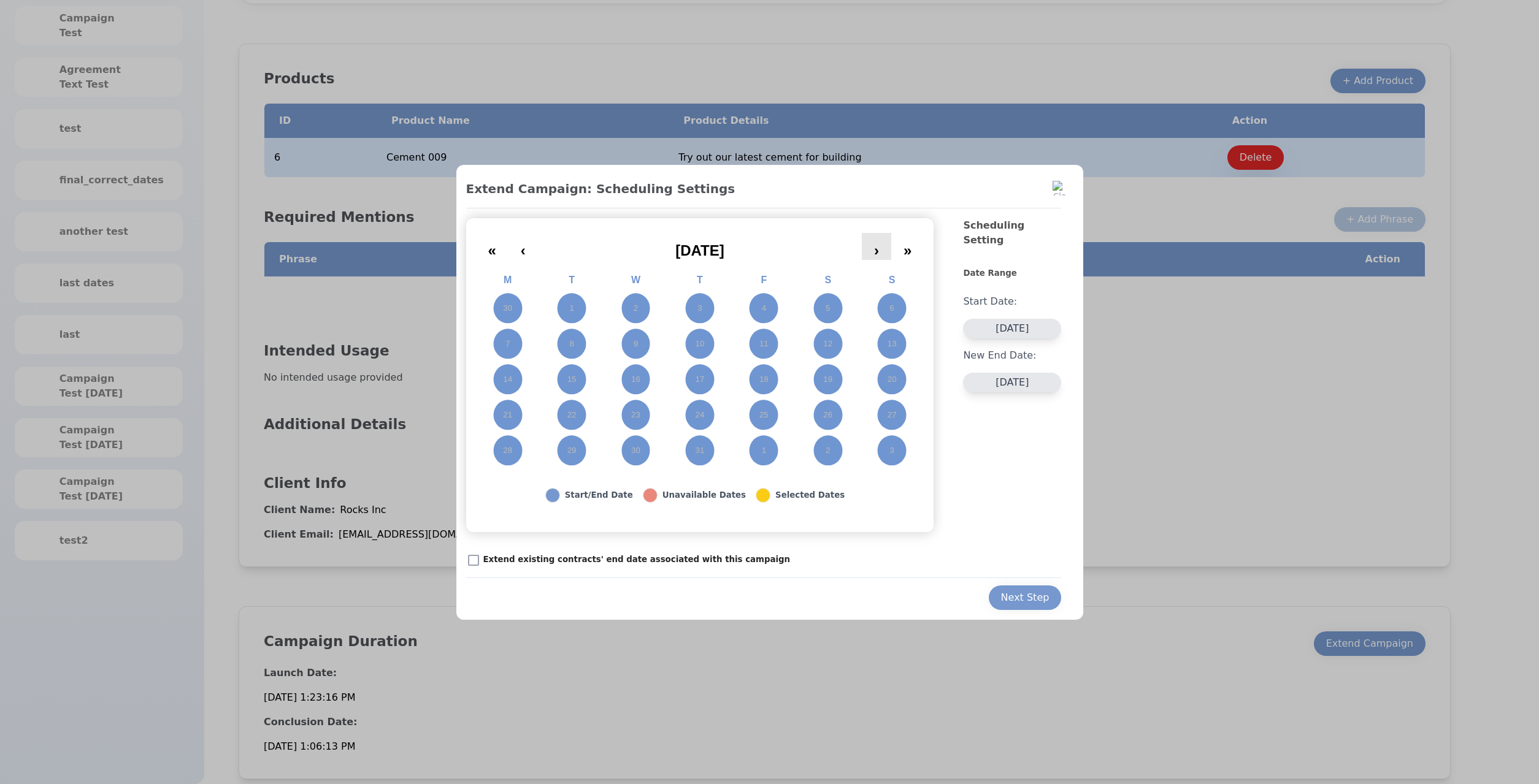
click at [874, 233] on button "›" at bounding box center [876, 246] width 29 height 27
click at [877, 239] on button "›" at bounding box center [876, 246] width 29 height 27
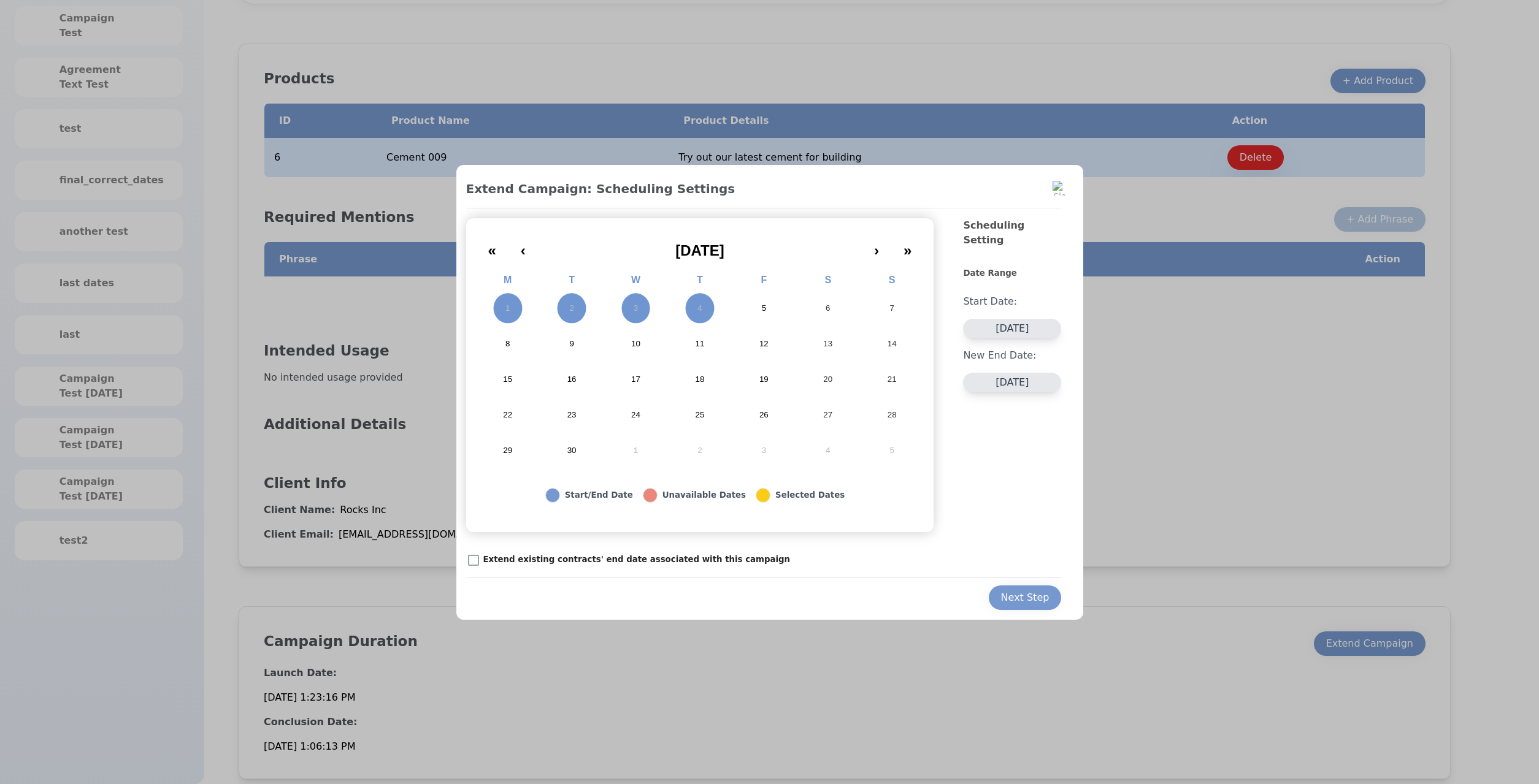
click at [688, 338] on button "11" at bounding box center [699, 344] width 64 height 36
click at [1033, 586] on button "Next Step" at bounding box center [1026, 598] width 73 height 25
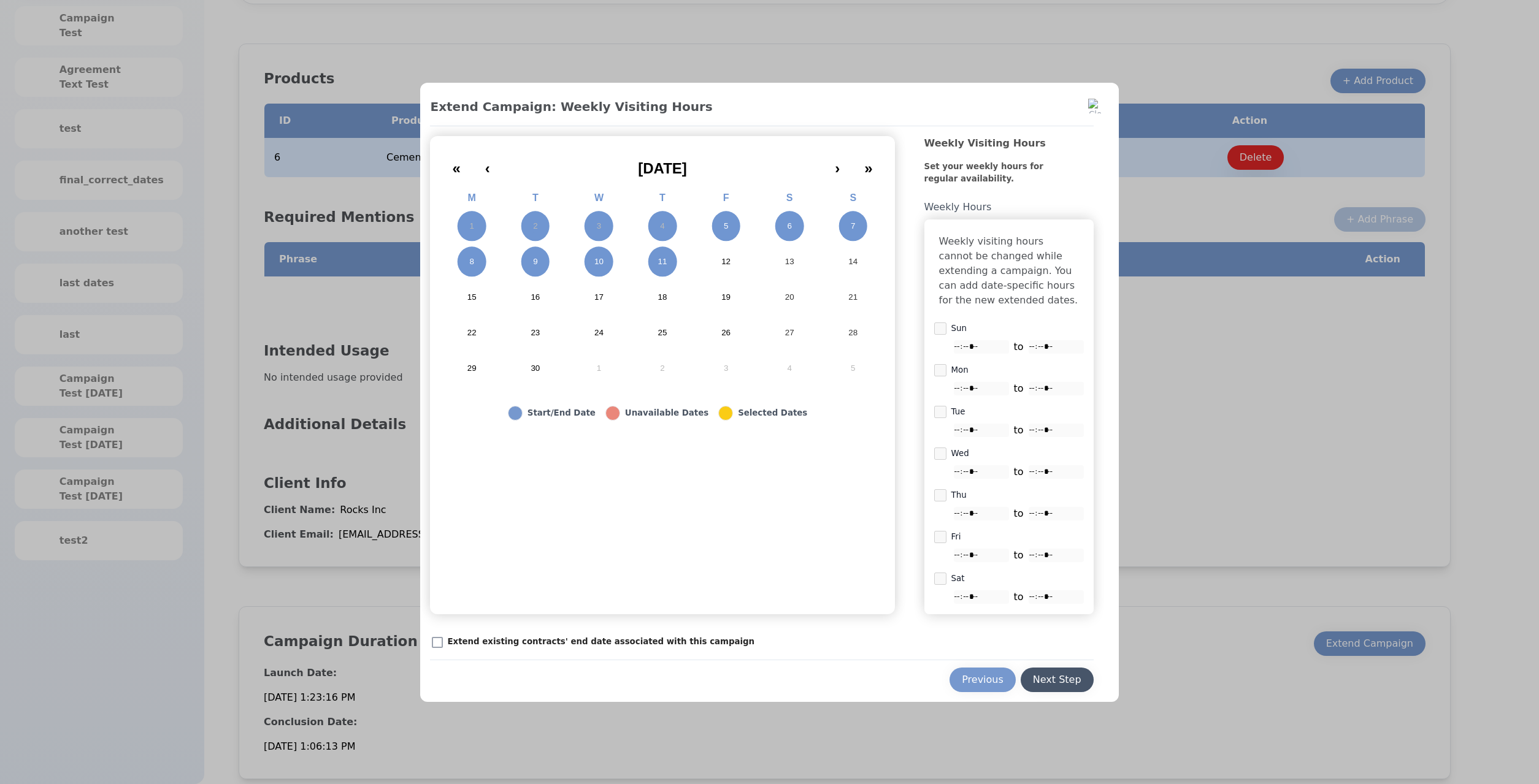
click at [1061, 684] on div "Next Step" at bounding box center [1057, 680] width 49 height 15
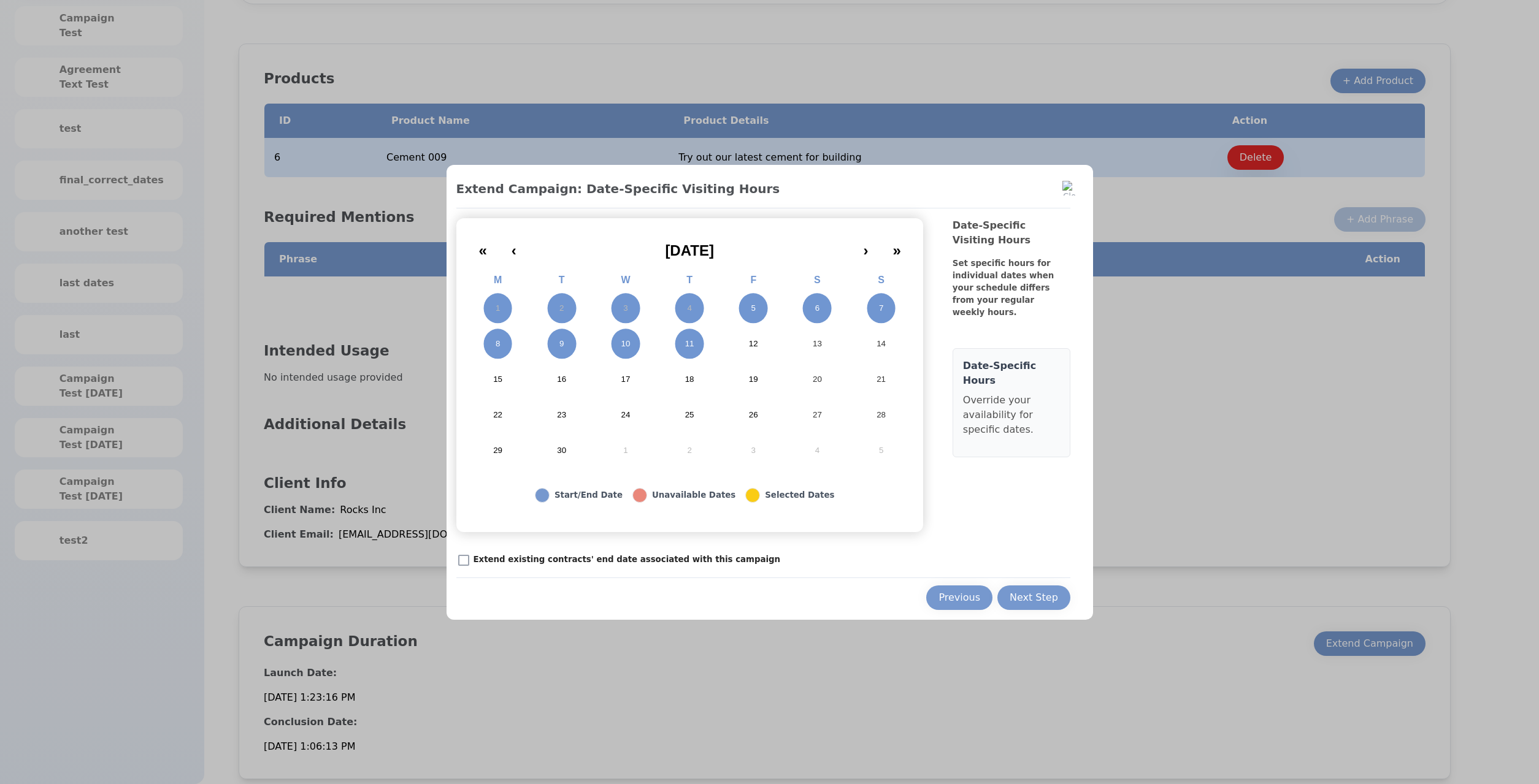
click at [775, 317] on button "5" at bounding box center [753, 308] width 64 height 36
click at [802, 310] on button "6" at bounding box center [817, 308] width 64 height 36
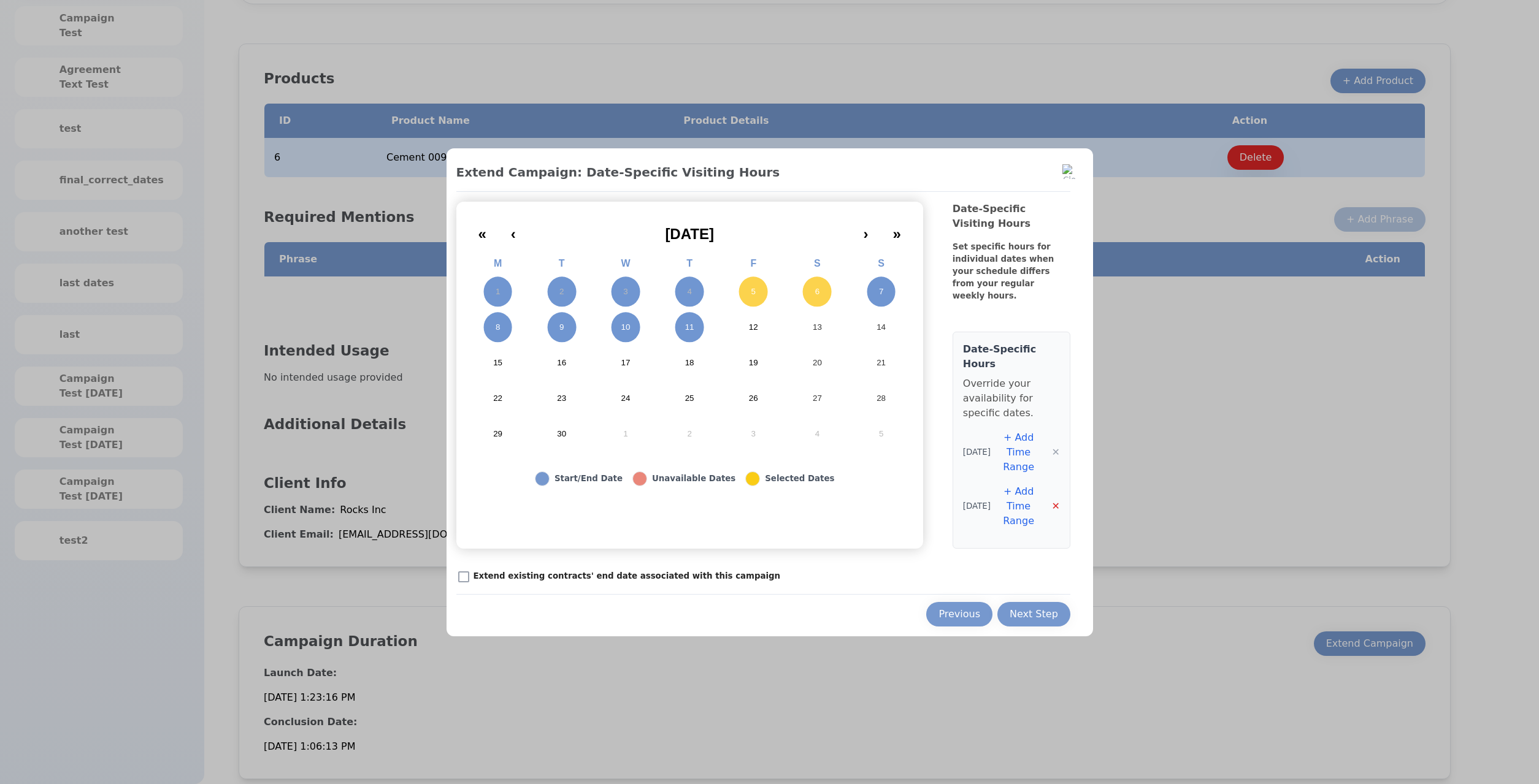
click at [1052, 500] on button "✕" at bounding box center [1055, 506] width 8 height 15
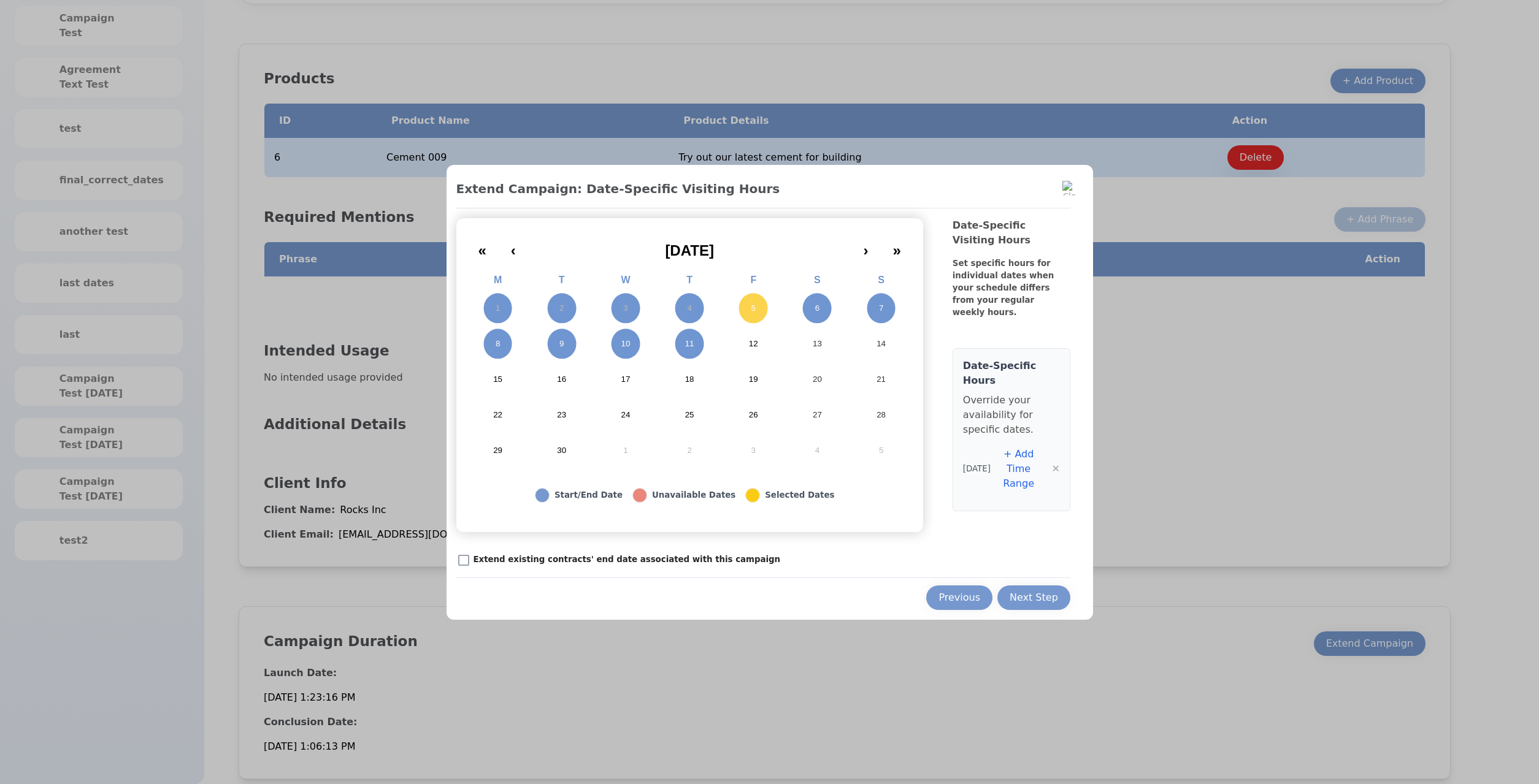
click at [1052, 463] on div "+ Add Time Range ✕" at bounding box center [1025, 468] width 70 height 44
click at [1058, 464] on button "✕" at bounding box center [1055, 469] width 8 height 15
click at [963, 592] on div "Previous" at bounding box center [960, 598] width 42 height 15
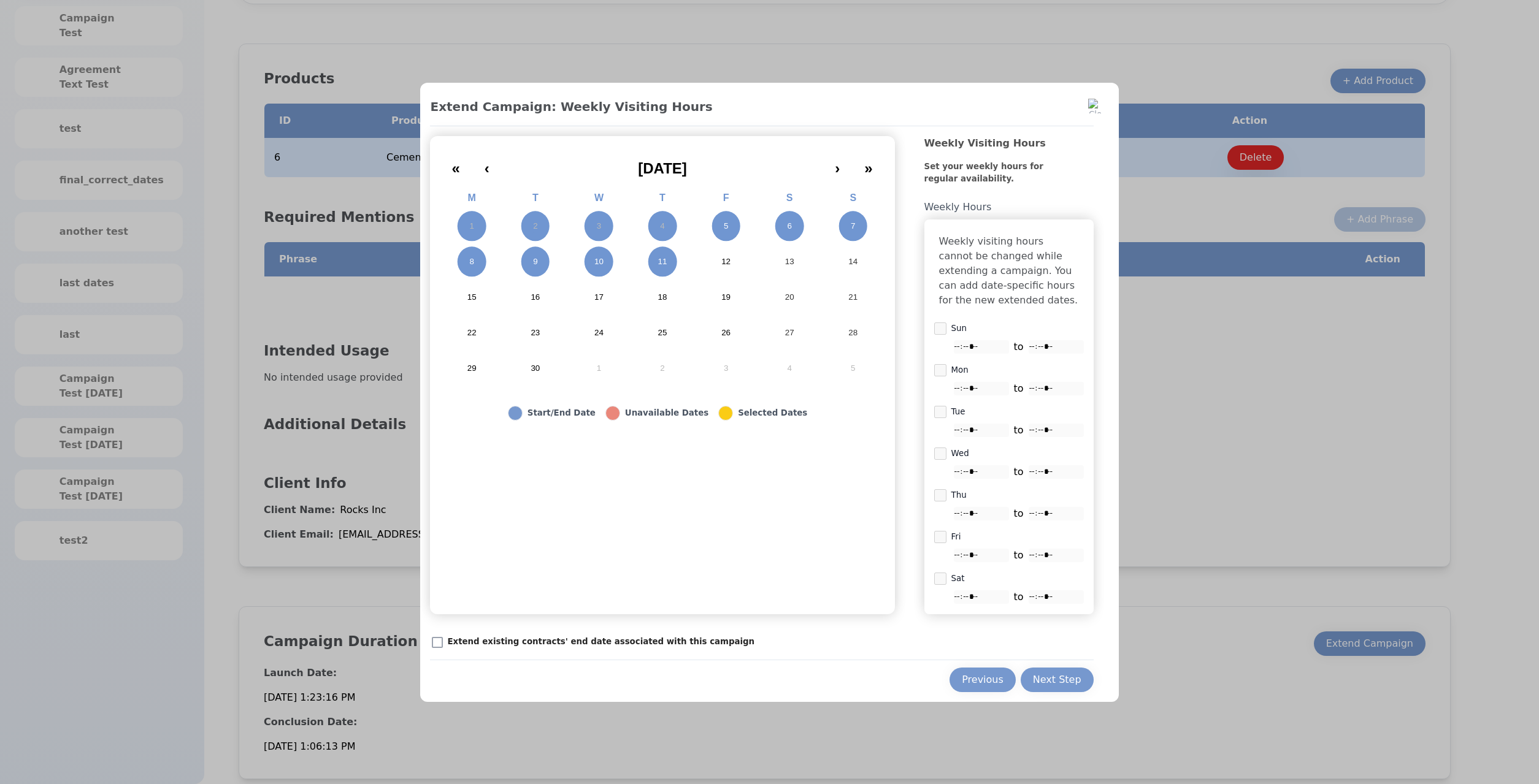
click at [1057, 670] on div "Previous Next Step" at bounding box center [761, 676] width 663 height 32
click at [1057, 676] on button "Next Step" at bounding box center [1058, 679] width 73 height 25
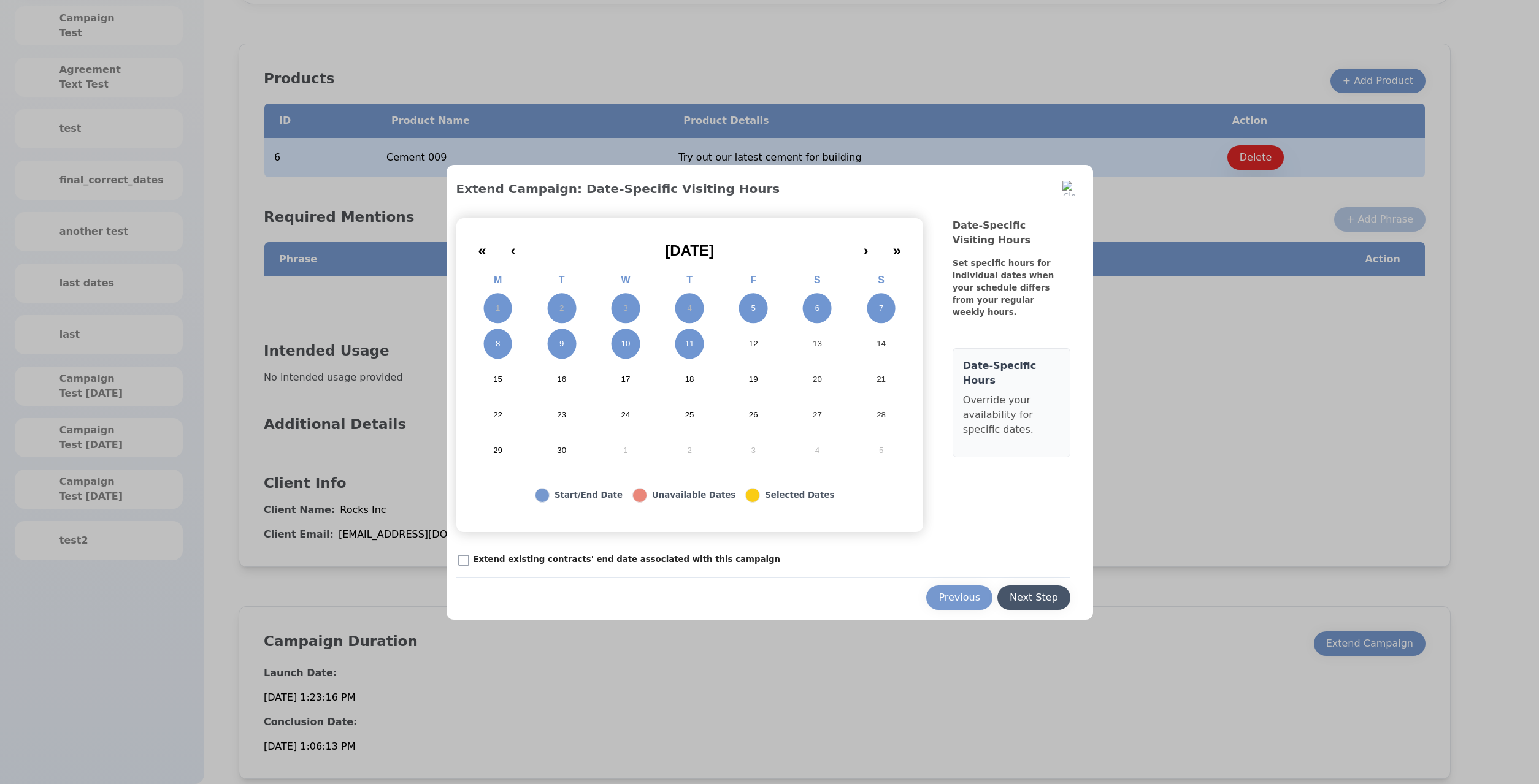
click at [1040, 596] on div "Next Step" at bounding box center [1034, 598] width 49 height 15
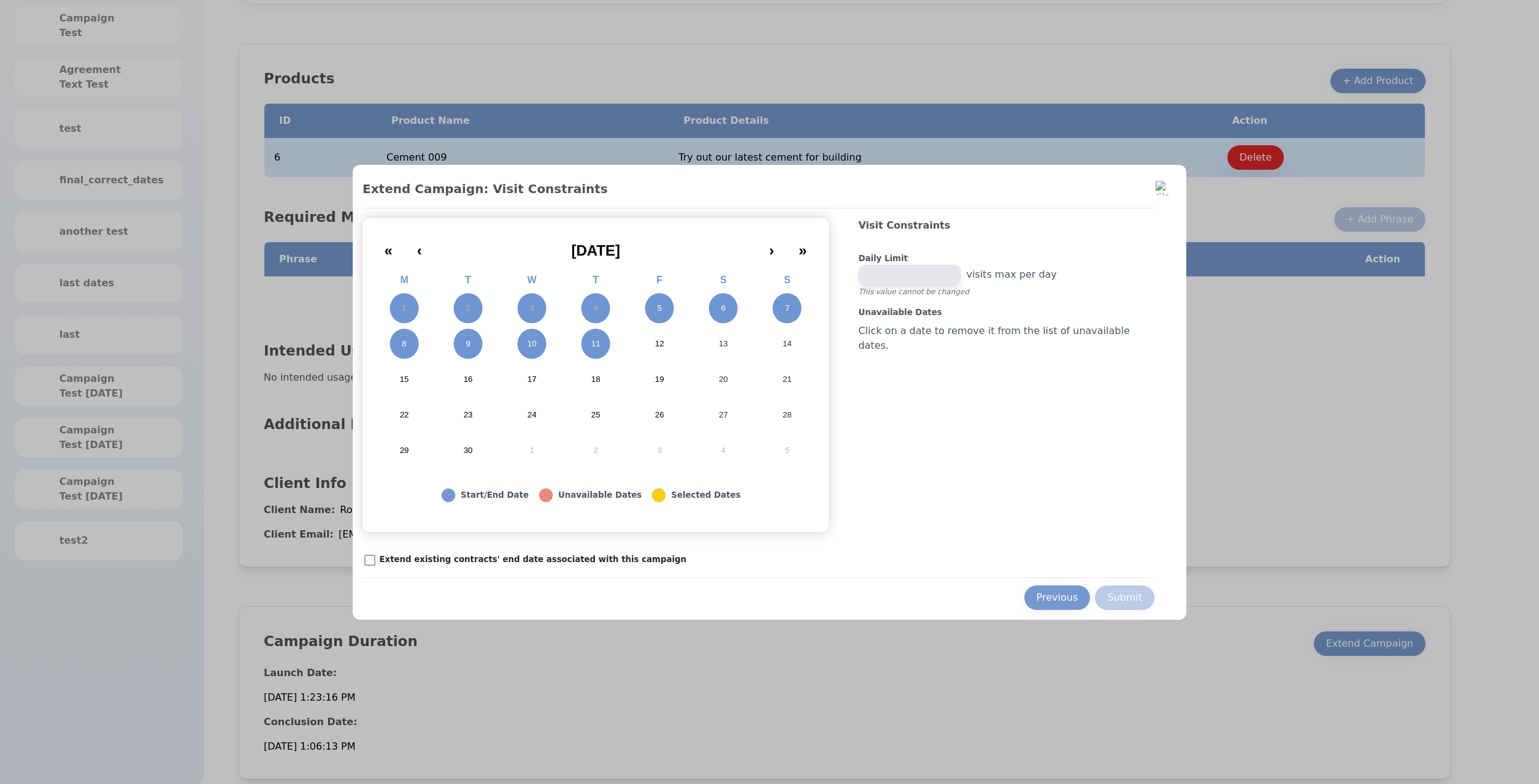
click at [686, 322] on button "5" at bounding box center [659, 308] width 64 height 36
click at [729, 304] on button "6" at bounding box center [723, 308] width 64 height 36
click at [811, 311] on button "7" at bounding box center [787, 308] width 64 height 36
click at [436, 346] on button "8" at bounding box center [403, 344] width 64 height 36
click at [500, 343] on button "9" at bounding box center [468, 344] width 64 height 36
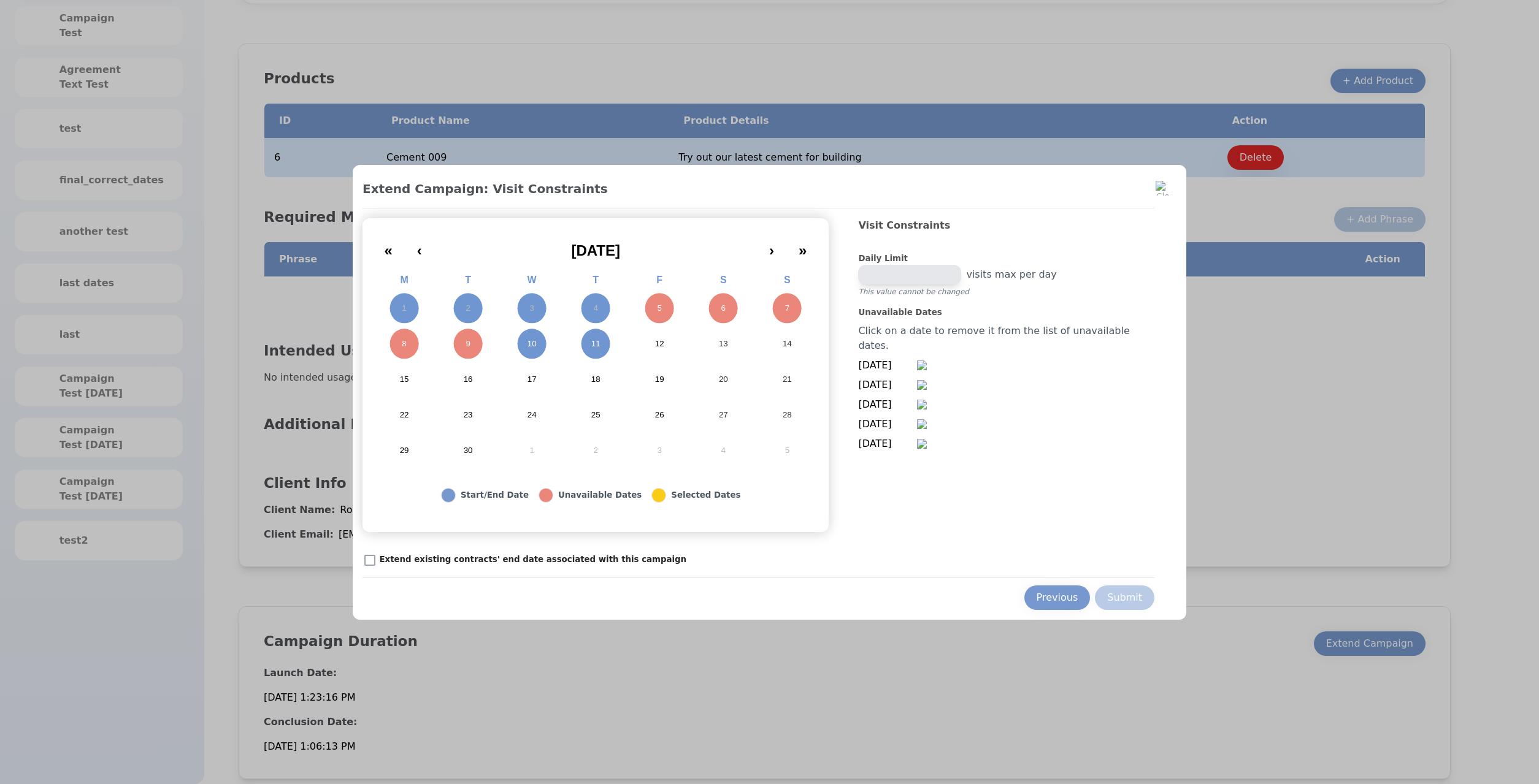
click at [541, 346] on button "10" at bounding box center [531, 344] width 64 height 36
click at [619, 351] on button "11" at bounding box center [595, 344] width 64 height 36
click at [538, 557] on p "Extend existing contracts' end date associated with this campaign" at bounding box center [533, 560] width 308 height 12
click at [446, 566] on div "Extend existing contracts' end date associated with this campaign" at bounding box center [758, 560] width 792 height 16
drag, startPoint x: 373, startPoint y: 552, endPoint x: 382, endPoint y: 557, distance: 10.3
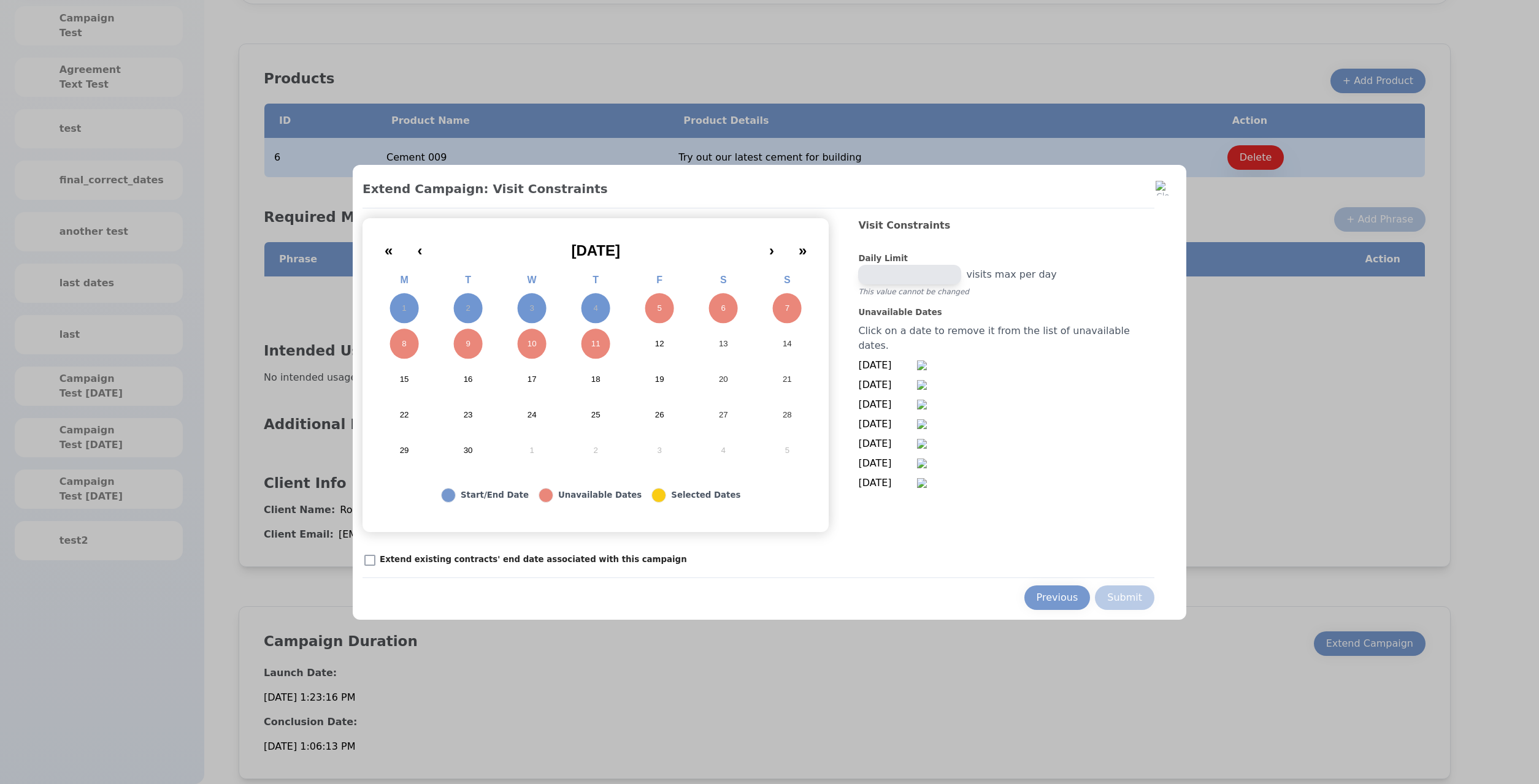
click at [377, 554] on div "**********" at bounding box center [770, 266] width 1539 height 1036
click at [1092, 380] on li "9/6/2025" at bounding box center [1006, 385] width 296 height 15
click at [1107, 599] on div "Submit" at bounding box center [1124, 598] width 35 height 15
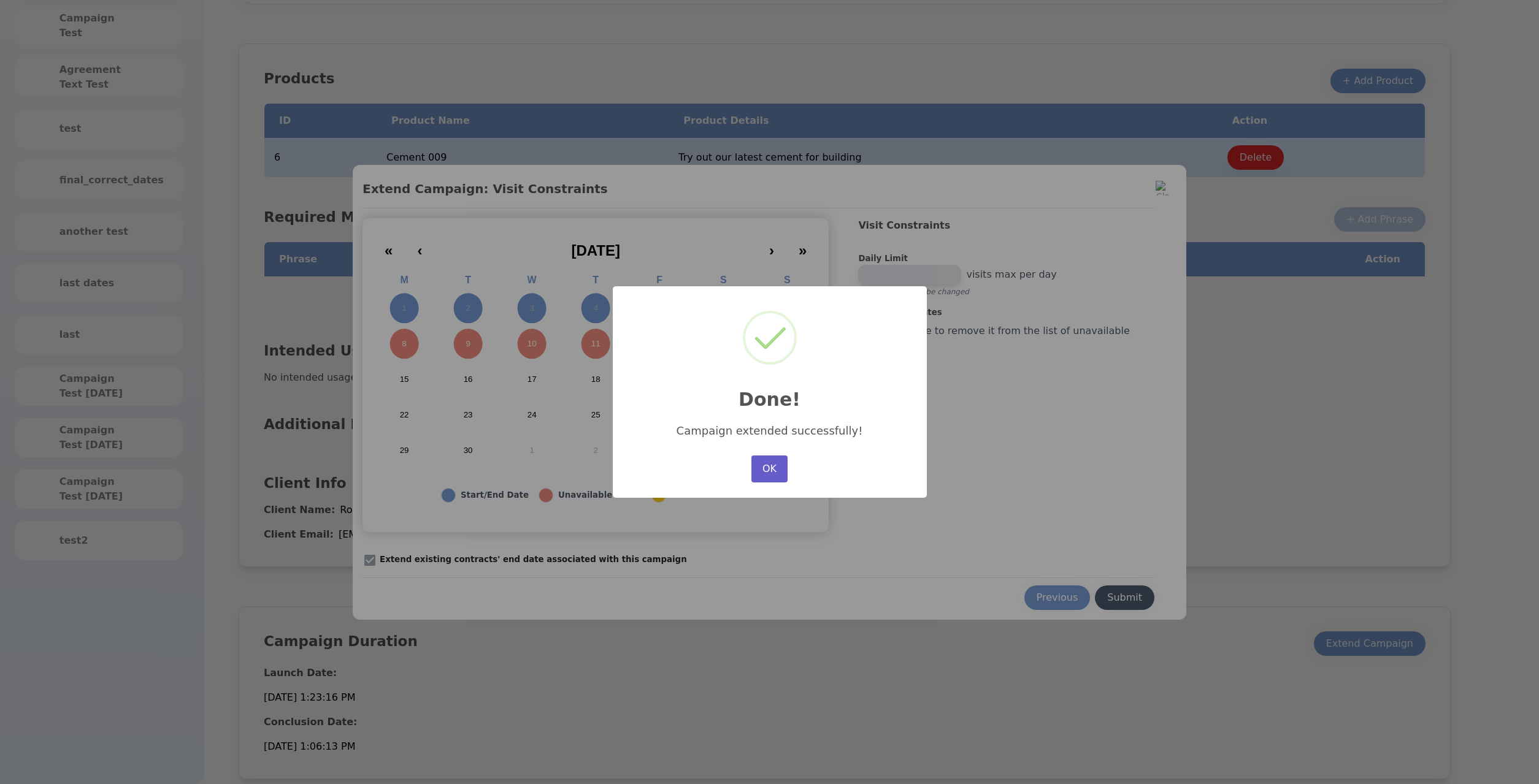
click at [772, 469] on button "OK" at bounding box center [770, 469] width 36 height 27
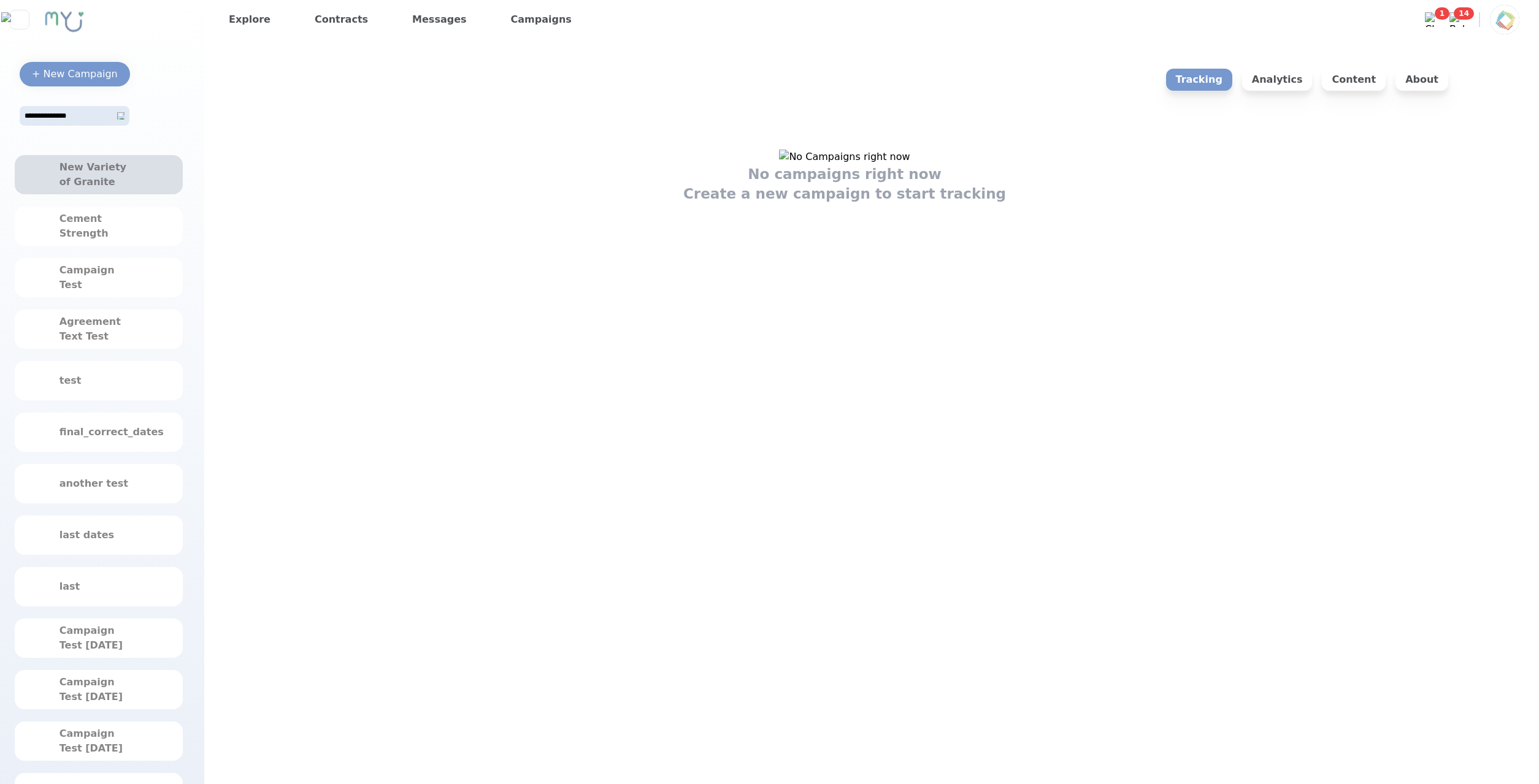
click at [144, 189] on div "New Variety of Granite" at bounding box center [99, 174] width 168 height 39
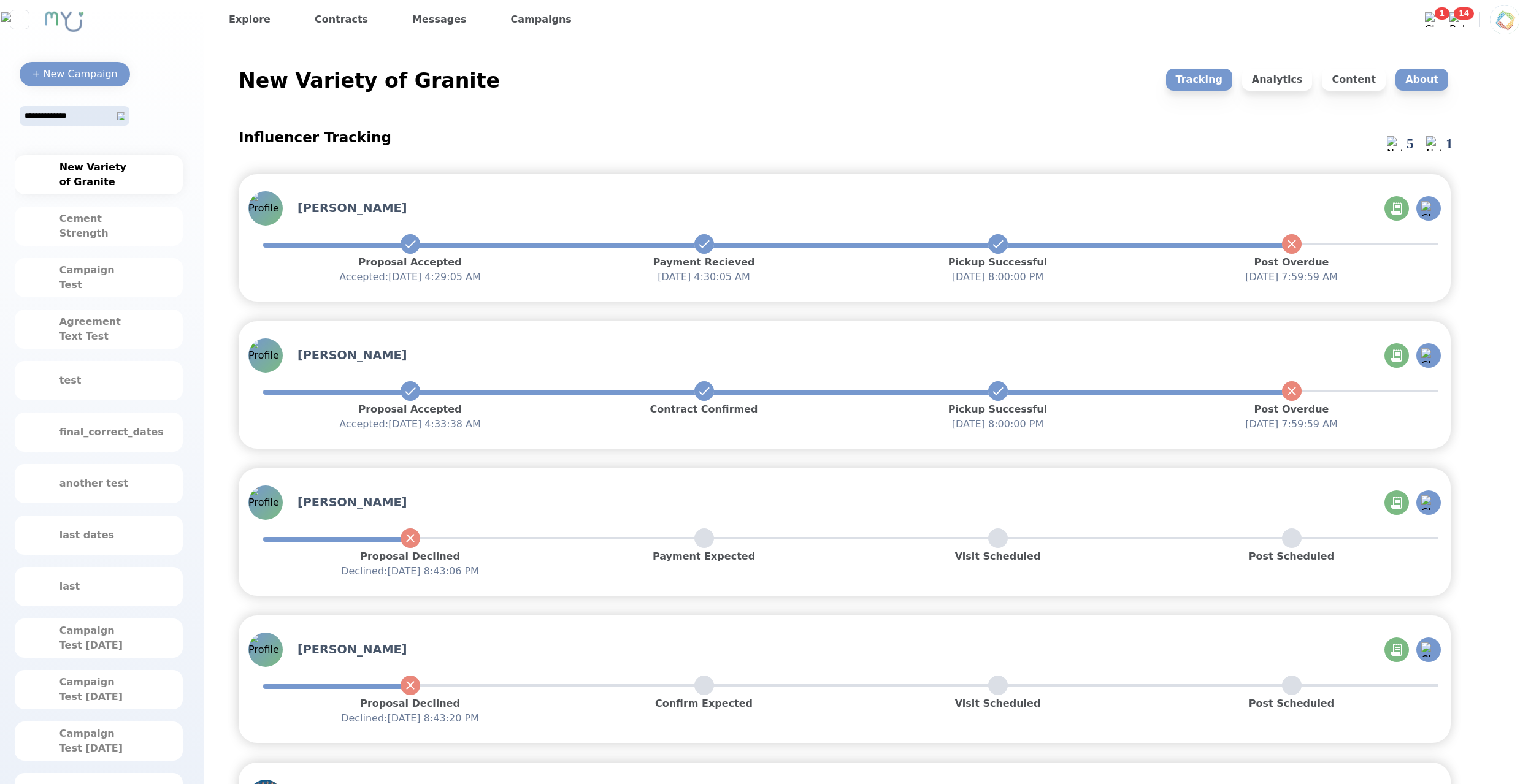
click at [1442, 80] on p "About" at bounding box center [1421, 80] width 52 height 22
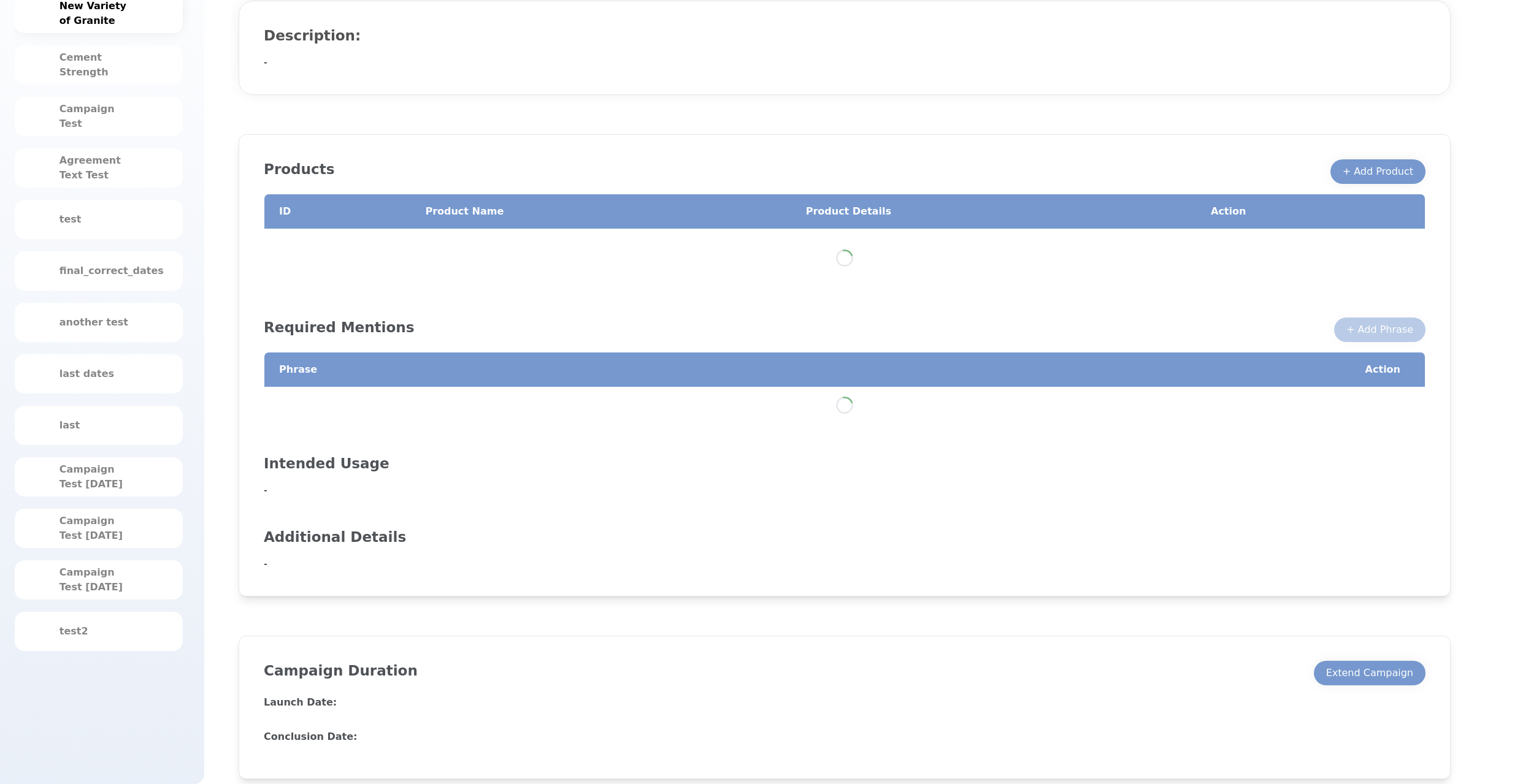
scroll to position [174, 0]
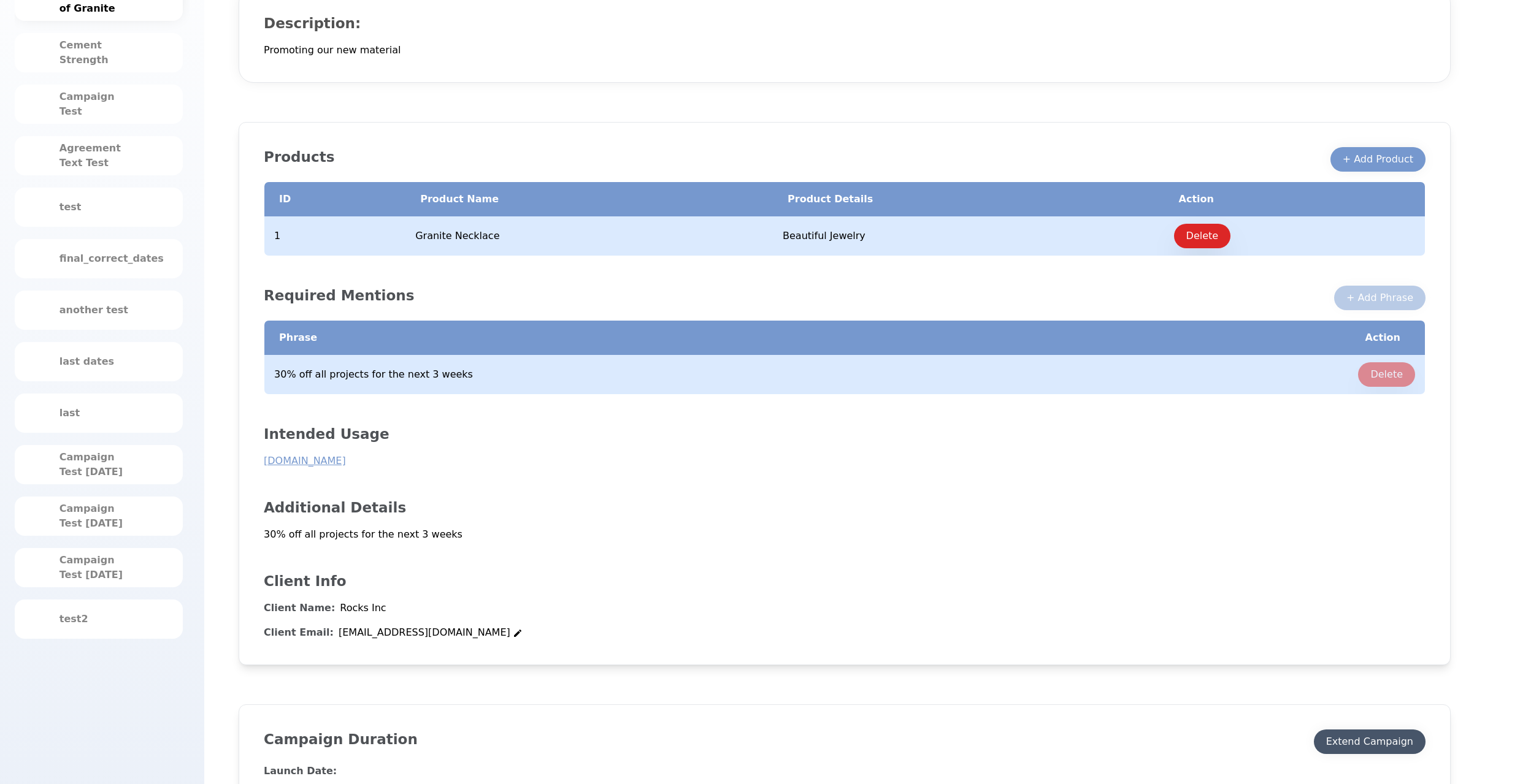
click at [1365, 737] on div "Extend Campaign" at bounding box center [1370, 742] width 87 height 15
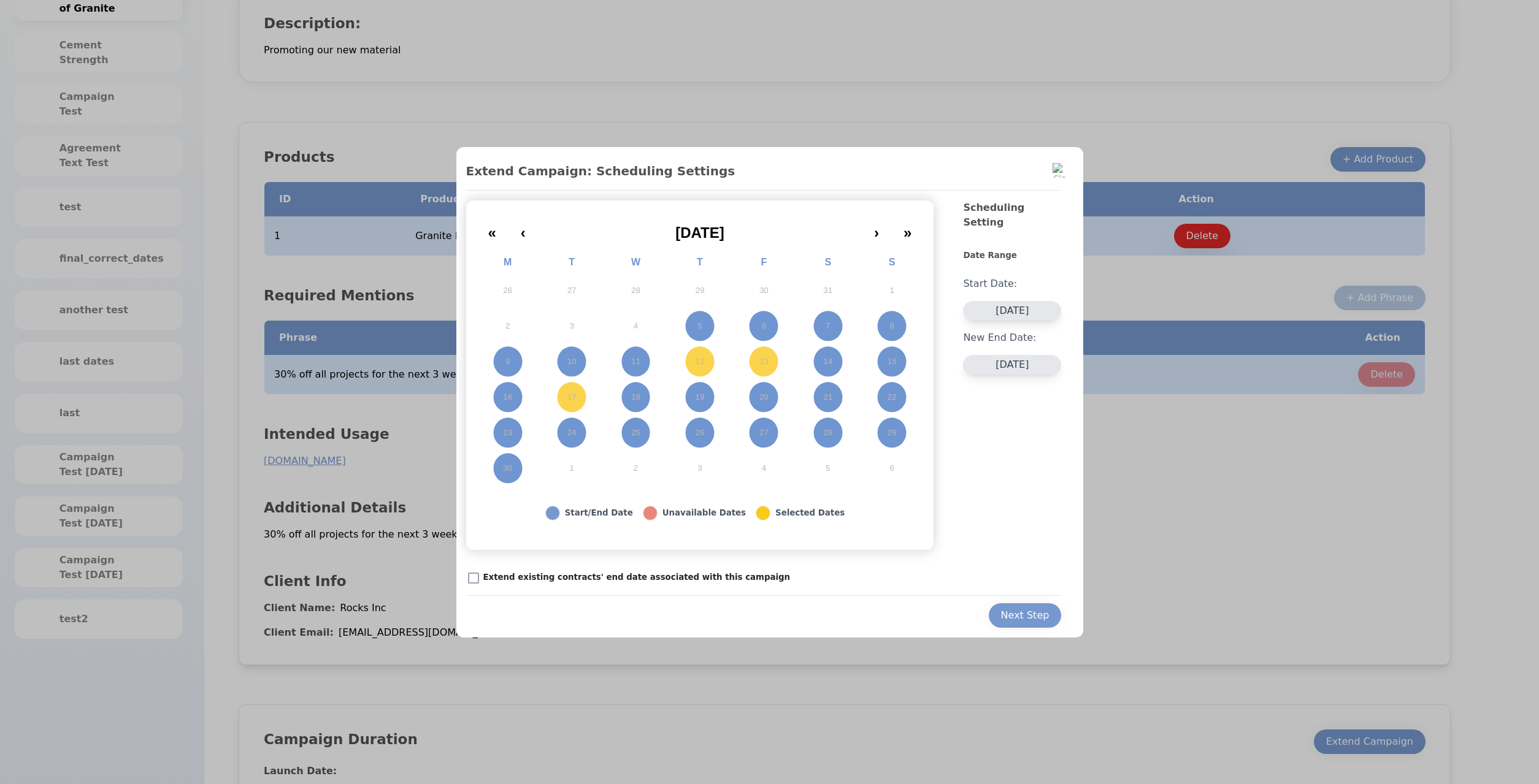
click at [868, 242] on div "« ‹ June 2025 › » M T W T F S S 26 27 28 29 30 31 1 2 3 4 5 6 7 8 9 10 11 12 13…" at bounding box center [700, 351] width 448 height 271
click at [871, 240] on button "›" at bounding box center [876, 229] width 29 height 27
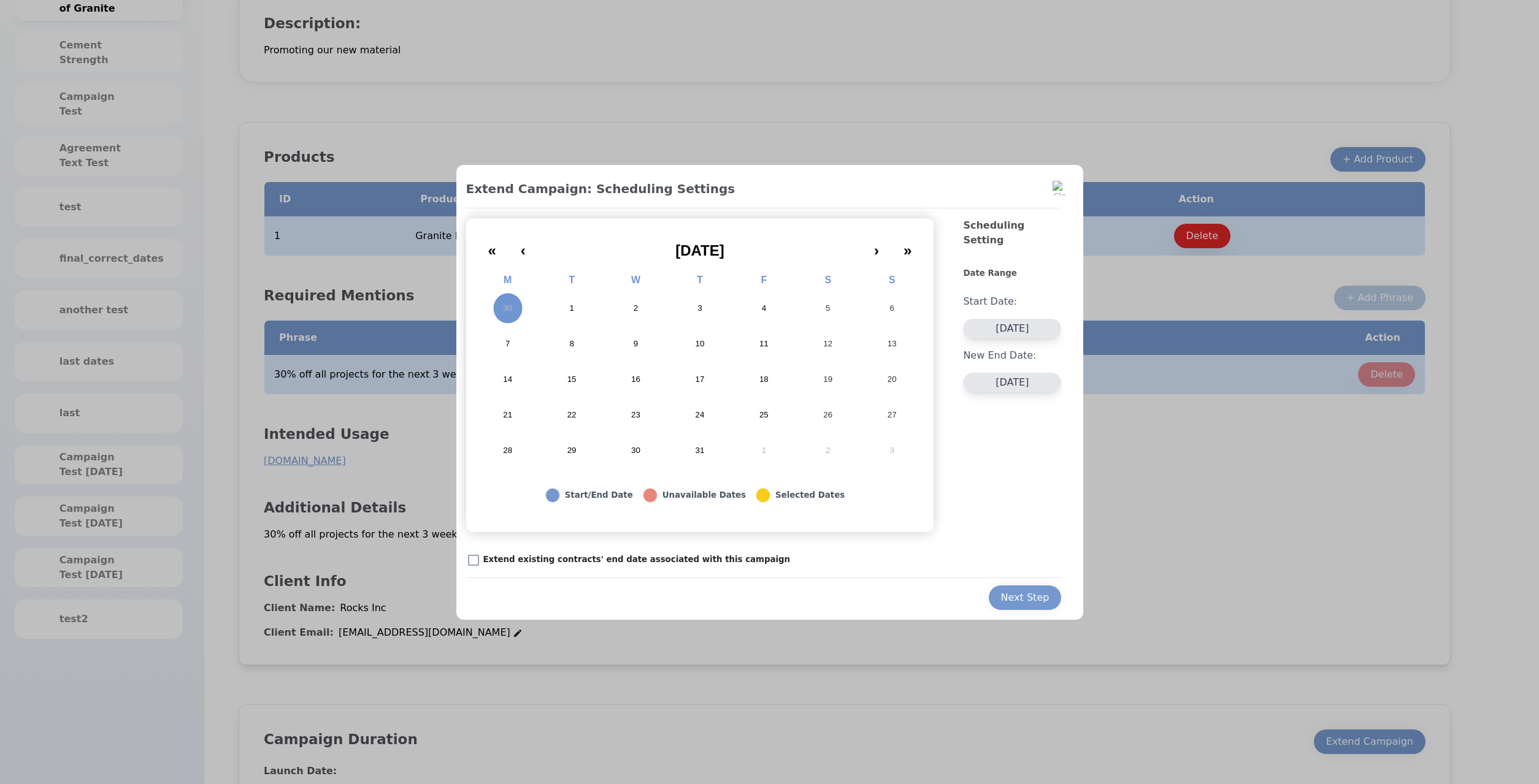
click at [579, 307] on button "1" at bounding box center [571, 308] width 64 height 36
click at [564, 337] on button "8" at bounding box center [571, 344] width 64 height 36
click at [701, 302] on button "3" at bounding box center [699, 308] width 64 height 36
click at [1019, 593] on div "Next Step" at bounding box center [1025, 598] width 49 height 15
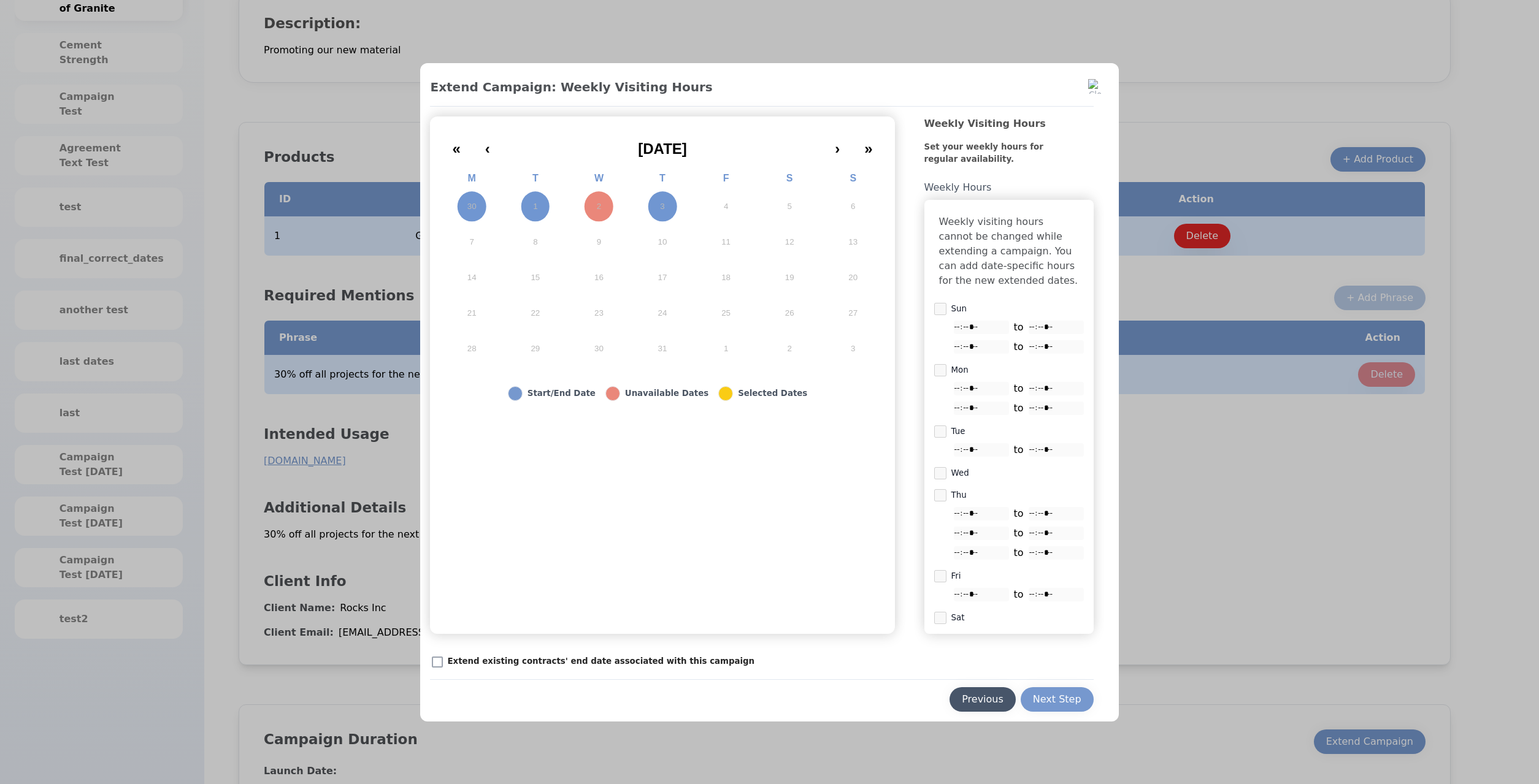
click at [980, 702] on button "Previous" at bounding box center [983, 699] width 67 height 25
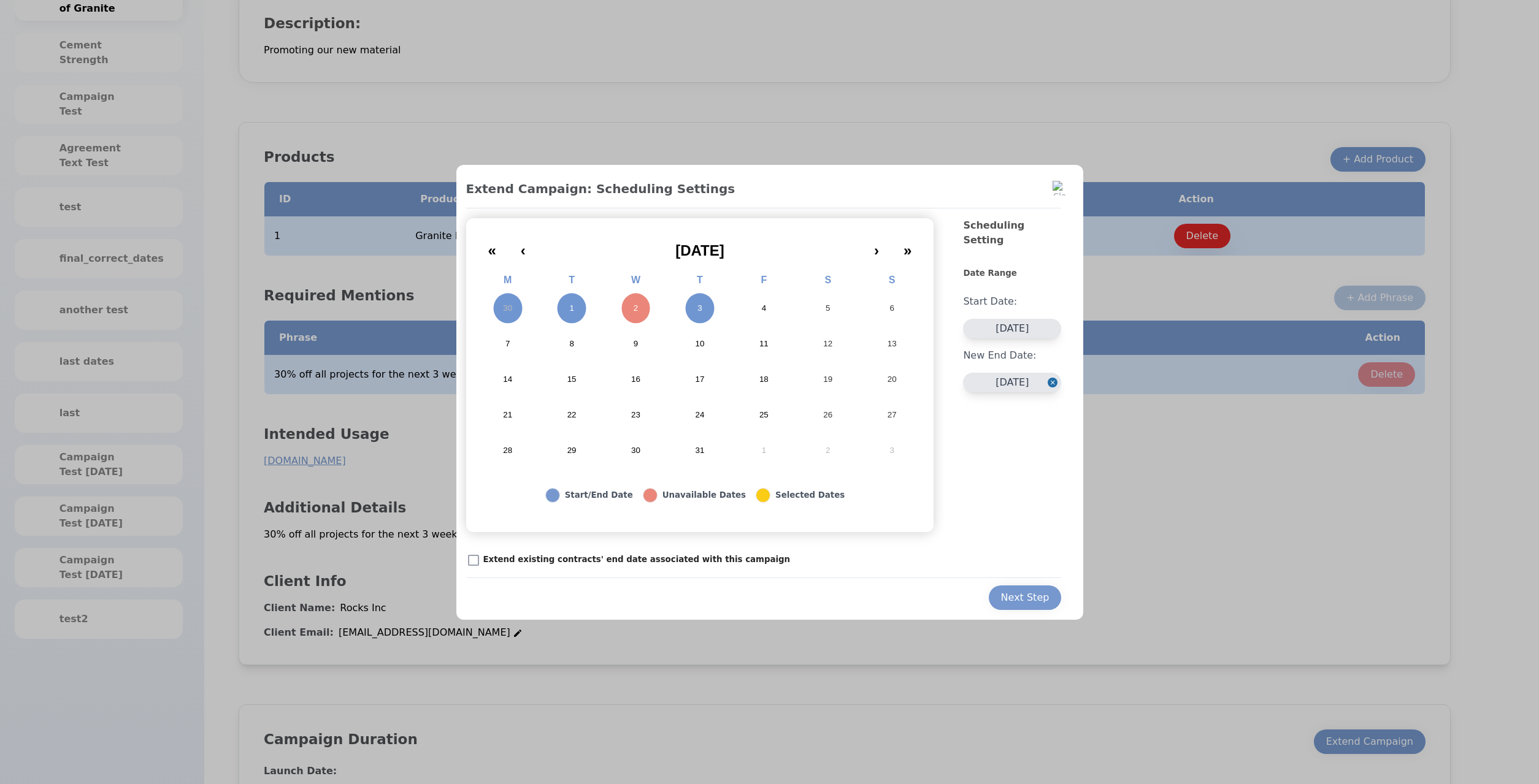
click at [892, 294] on button "6" at bounding box center [892, 308] width 64 height 36
click at [1028, 586] on button "Next Step" at bounding box center [1026, 598] width 73 height 25
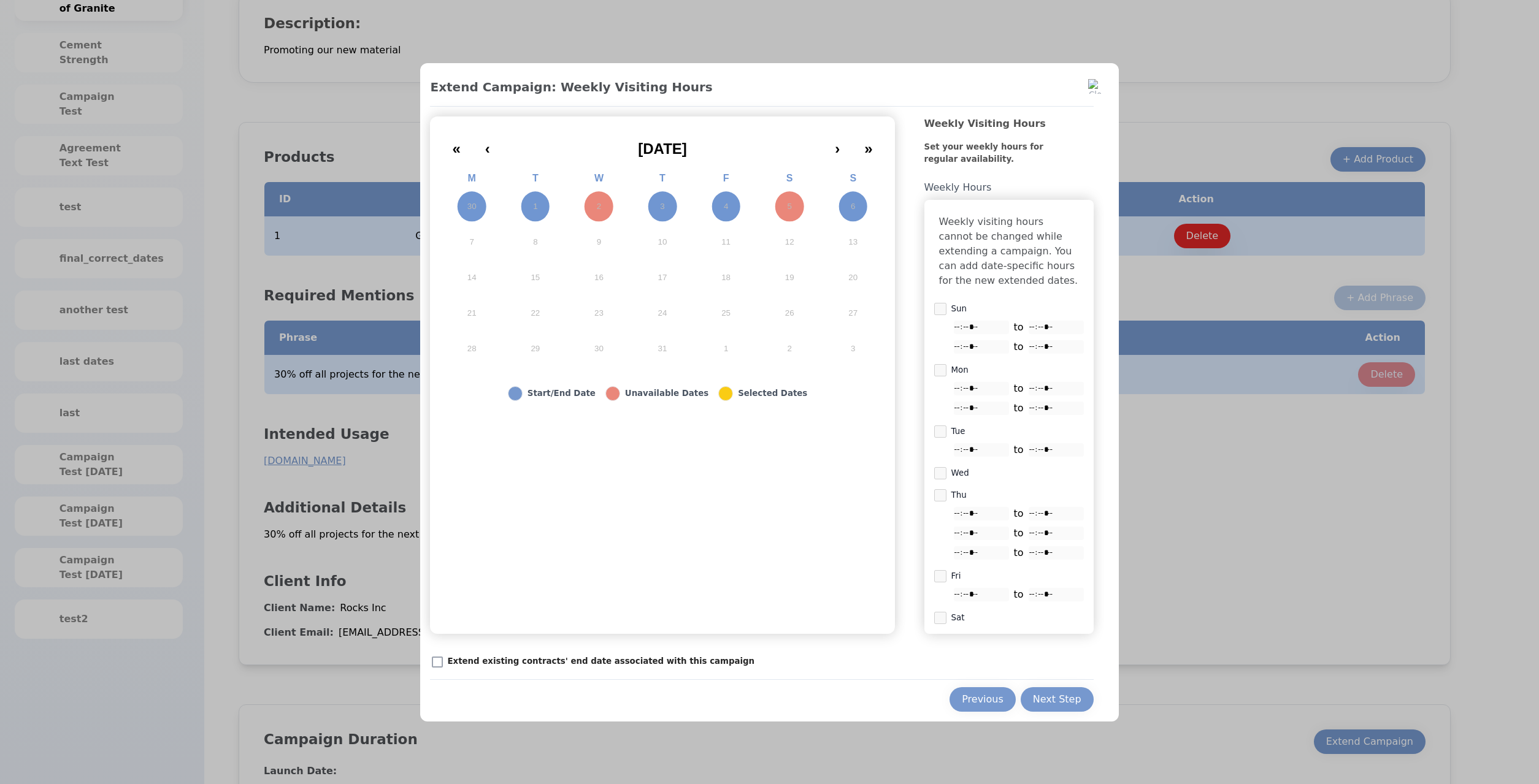
click at [579, 667] on p "Extend existing contracts' end date associated with this campaign" at bounding box center [600, 661] width 308 height 12
click at [823, 146] on button "[DATE]" at bounding box center [662, 144] width 320 height 27
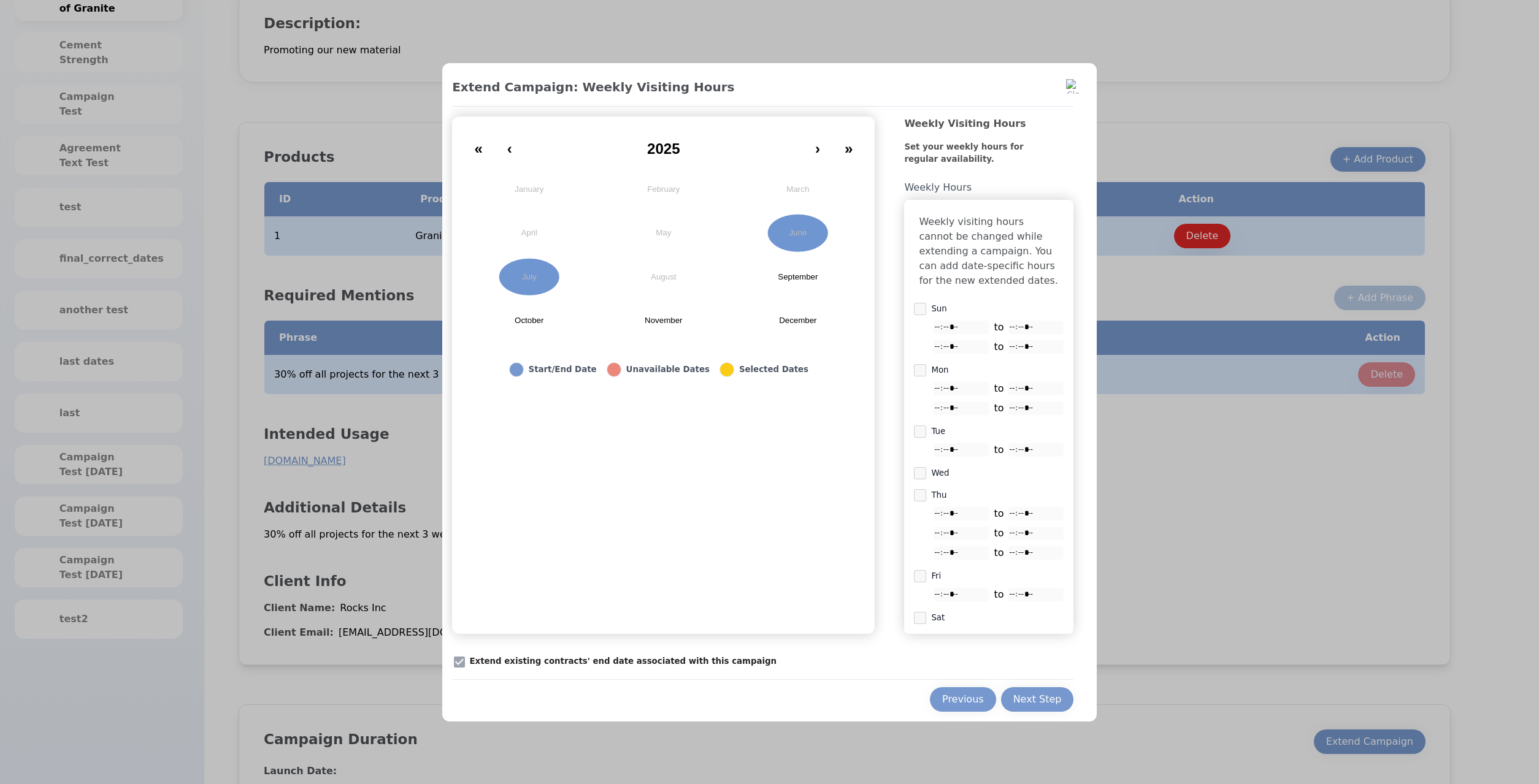
click at [807, 272] on abbr "September" at bounding box center [797, 277] width 40 height 11
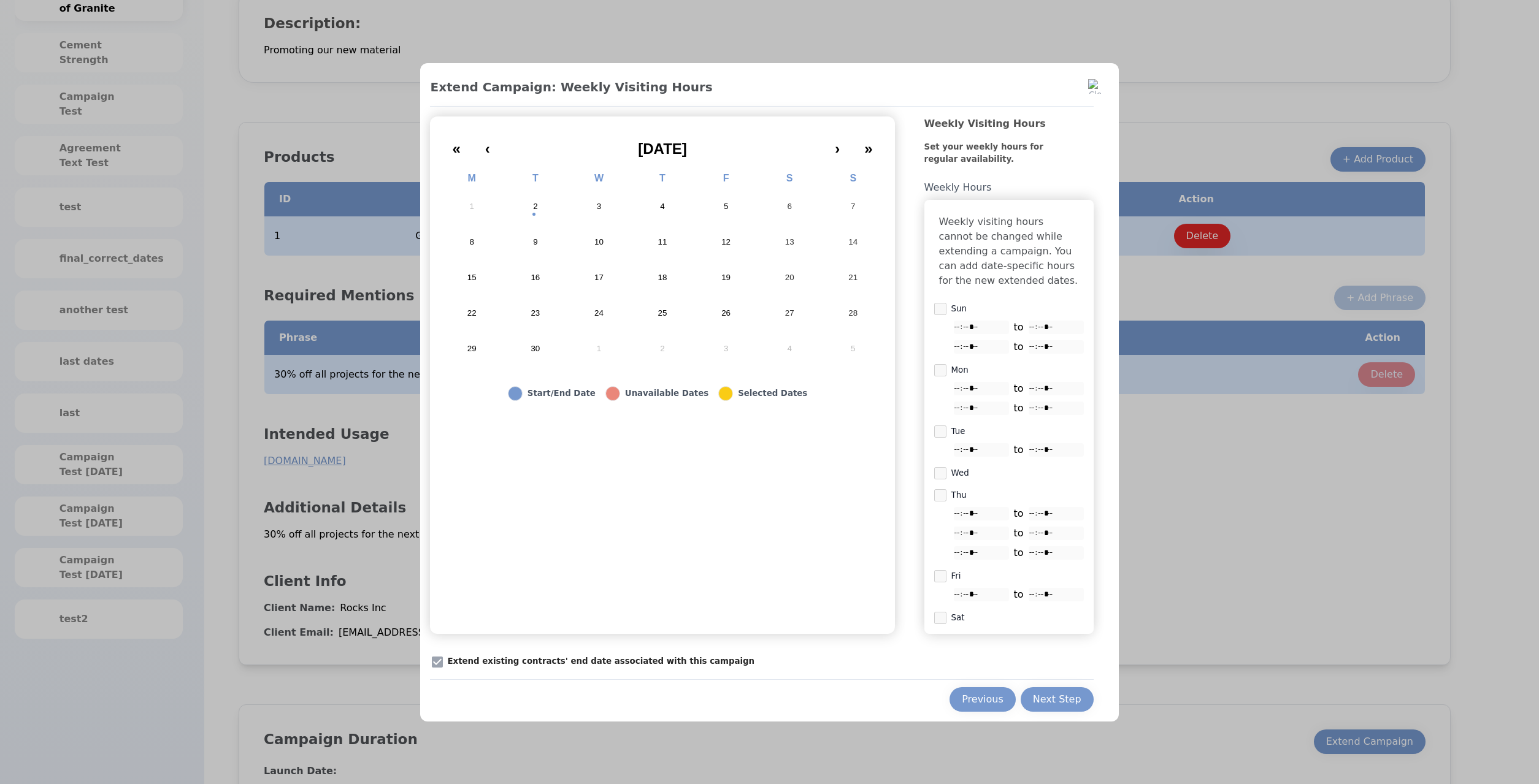
click at [436, 676] on div "Extend Campaign: Weekly Visiting Hours « ‹ September 2025 › » M T W T F S S 1 2…" at bounding box center [769, 392] width 698 height 658
click at [735, 210] on button "5" at bounding box center [726, 206] width 64 height 36
click at [733, 202] on button "5" at bounding box center [726, 206] width 64 height 36
click at [457, 667] on div "Extend existing contracts' end date associated with this campaign" at bounding box center [761, 661] width 663 height 16
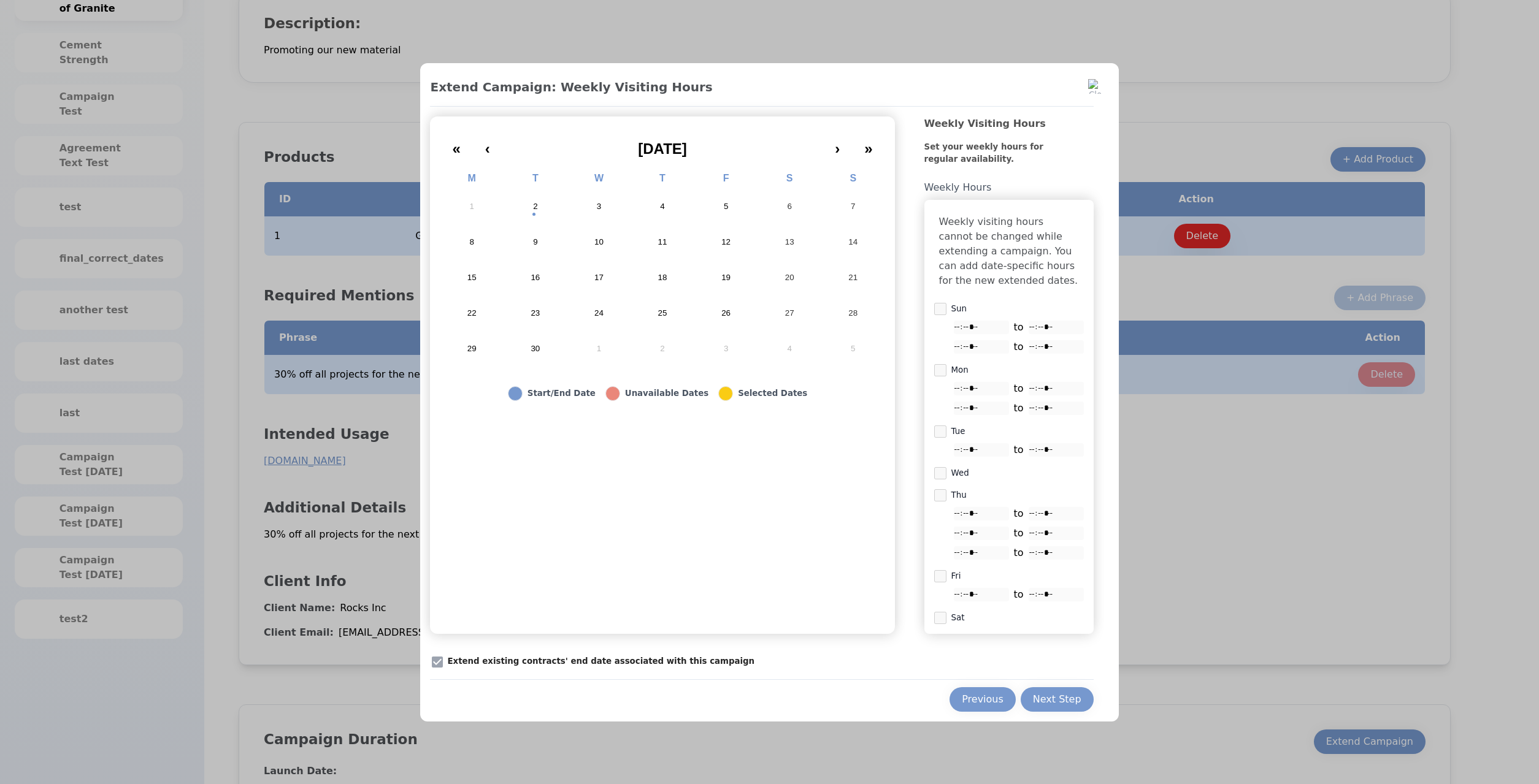
click at [728, 202] on button "5" at bounding box center [726, 206] width 64 height 36
click at [729, 202] on button "5" at bounding box center [726, 206] width 64 height 36
click at [970, 711] on button "Previous" at bounding box center [983, 699] width 67 height 25
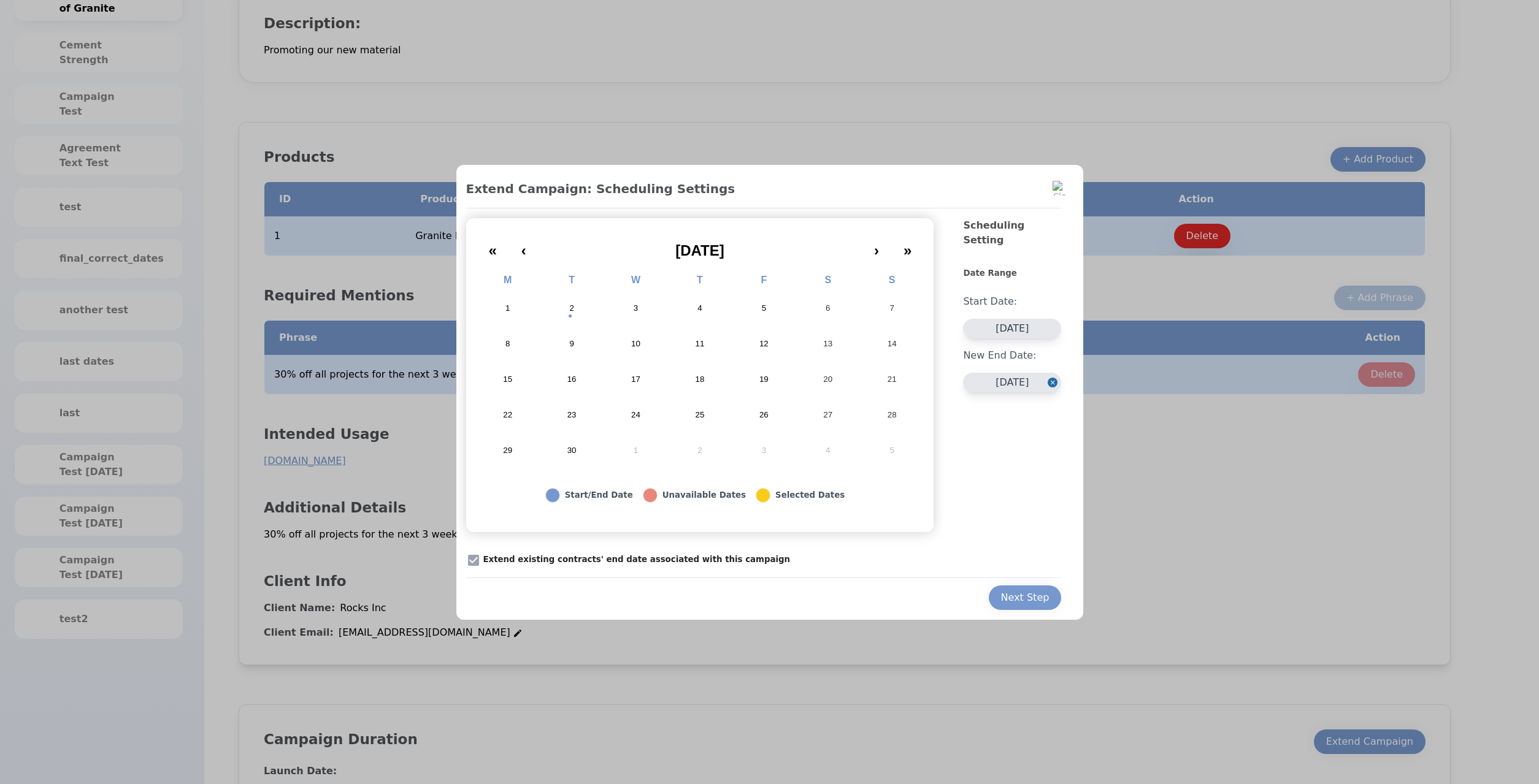
click at [827, 307] on abbr "6" at bounding box center [828, 308] width 4 height 11
click at [895, 300] on button "7" at bounding box center [892, 308] width 64 height 36
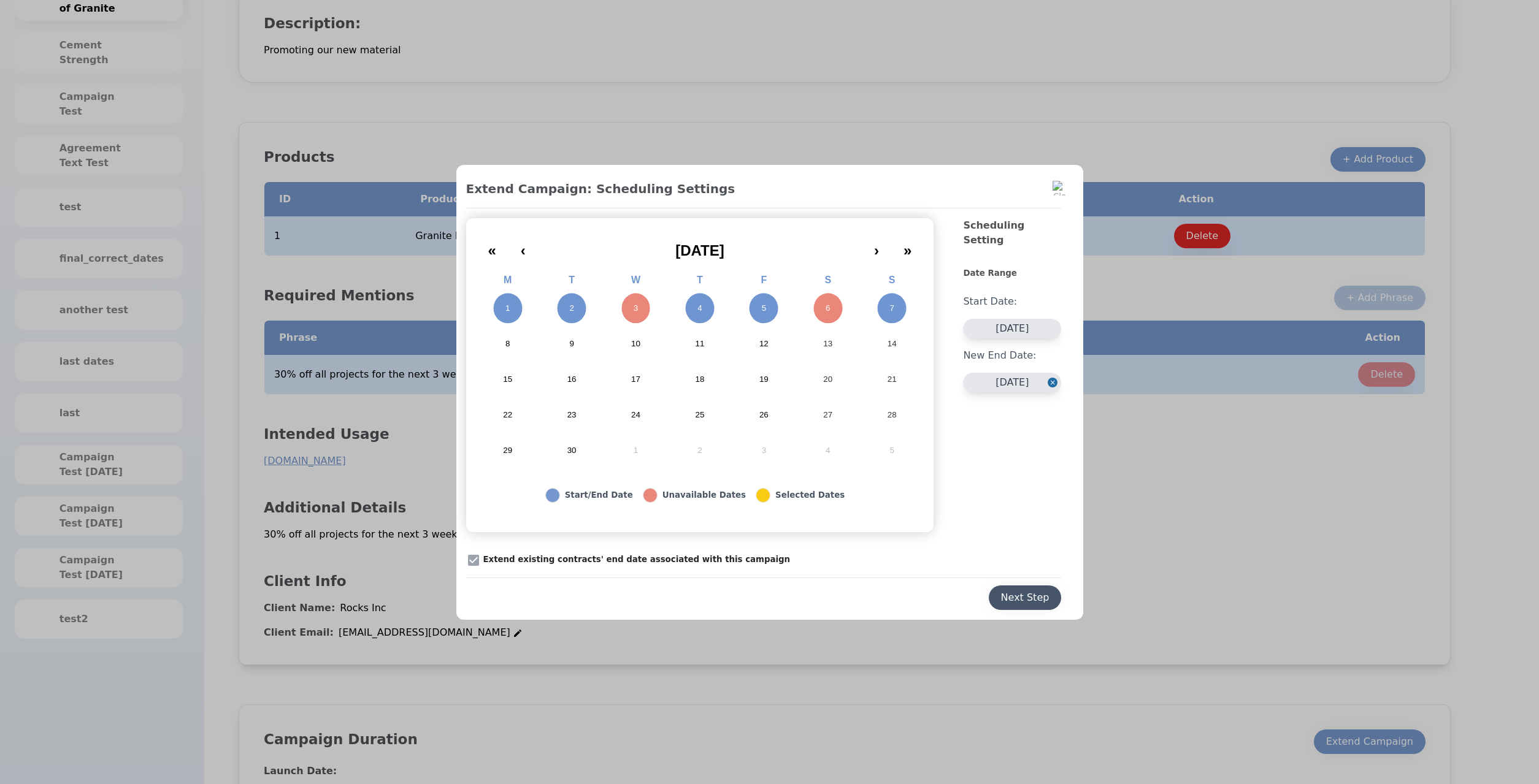
click at [1006, 599] on div "Next Step" at bounding box center [1025, 598] width 49 height 15
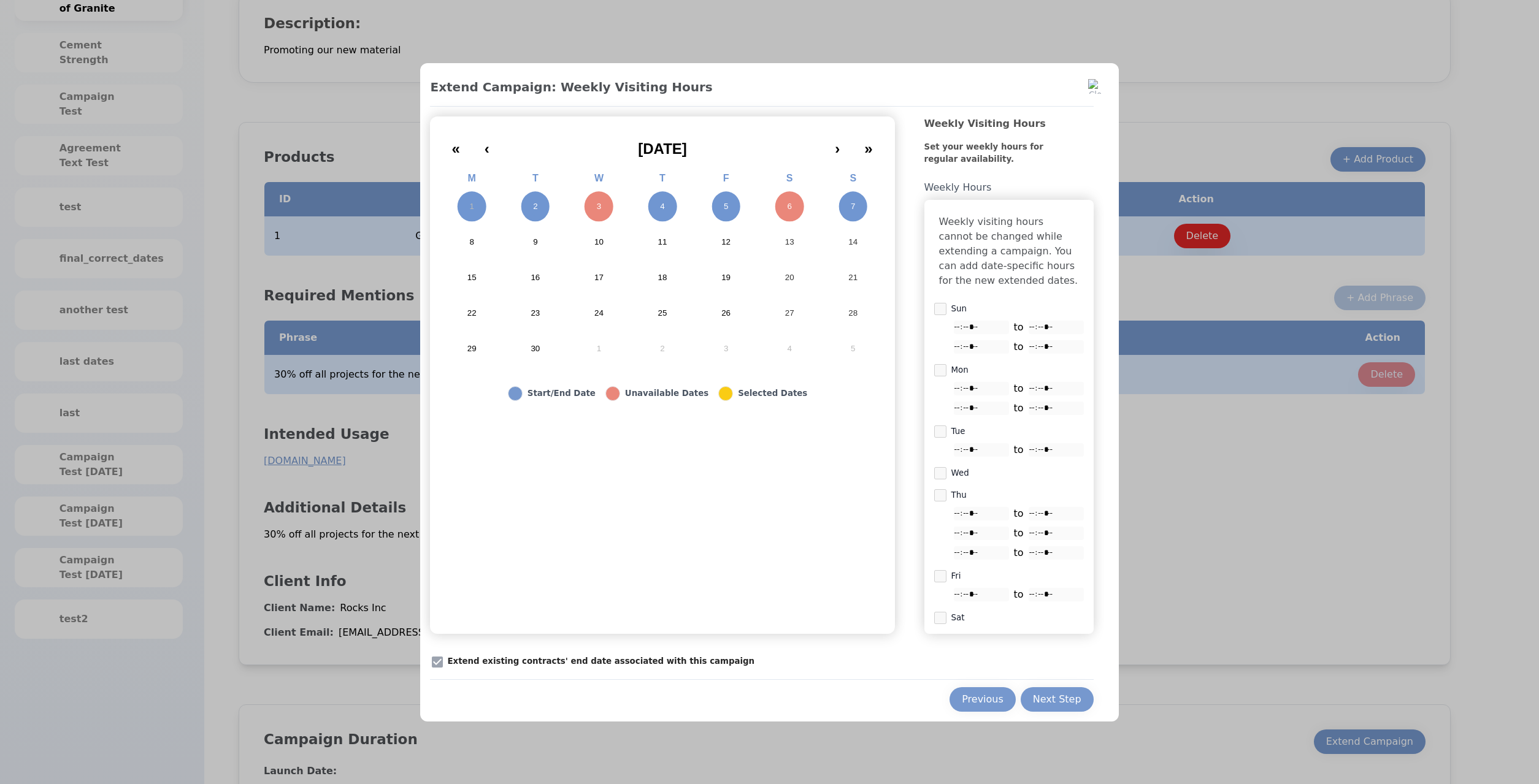
click at [1038, 687] on div "Extend Campaign: Weekly Visiting Hours « ‹ September 2025 › » M T W T F S S 1 2…" at bounding box center [761, 394] width 663 height 634
click at [1040, 698] on button "Next Step" at bounding box center [1058, 699] width 73 height 25
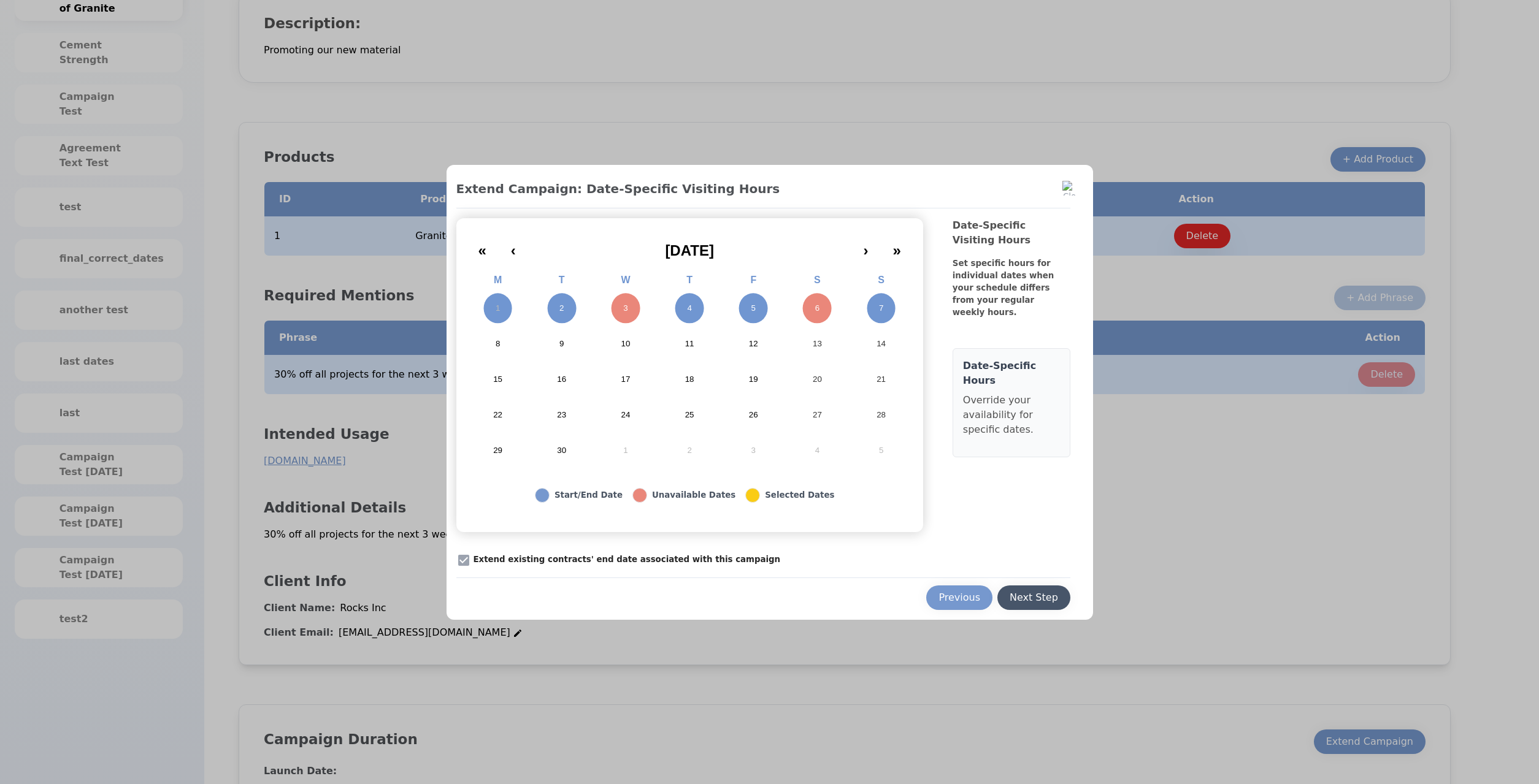
click at [1028, 592] on div "Next Step" at bounding box center [1034, 598] width 49 height 15
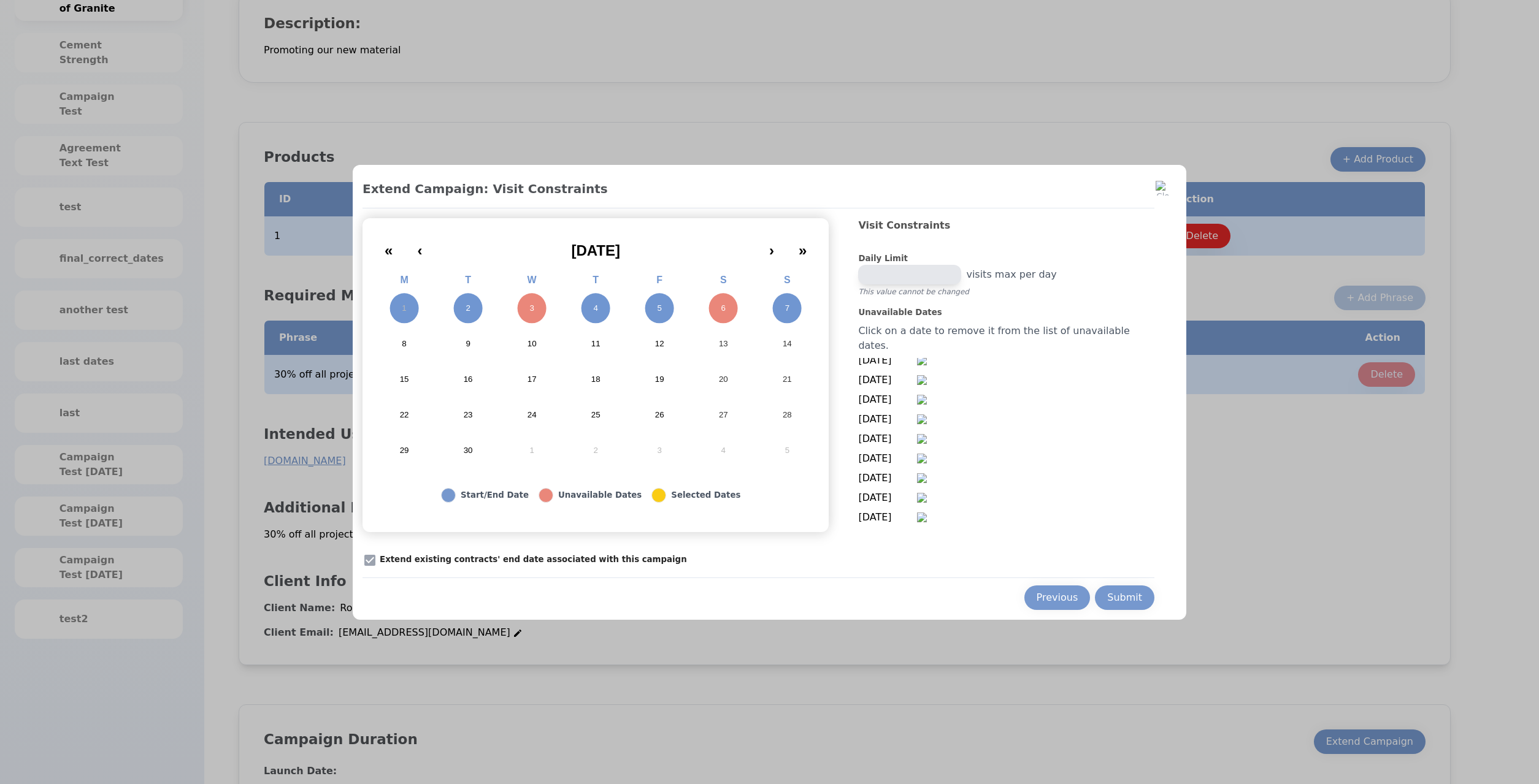
scroll to position [0, 0]
drag, startPoint x: 878, startPoint y: 222, endPoint x: 976, endPoint y: 265, distance: 107.0
click at [1061, 246] on div "« ‹ September 2025 › » M T W T F S S 1 2 3 4 5 6 7 8 9 10 11 12 13 14 15 16 17 …" at bounding box center [758, 376] width 792 height 314
copy h2 "Visit Constraints"
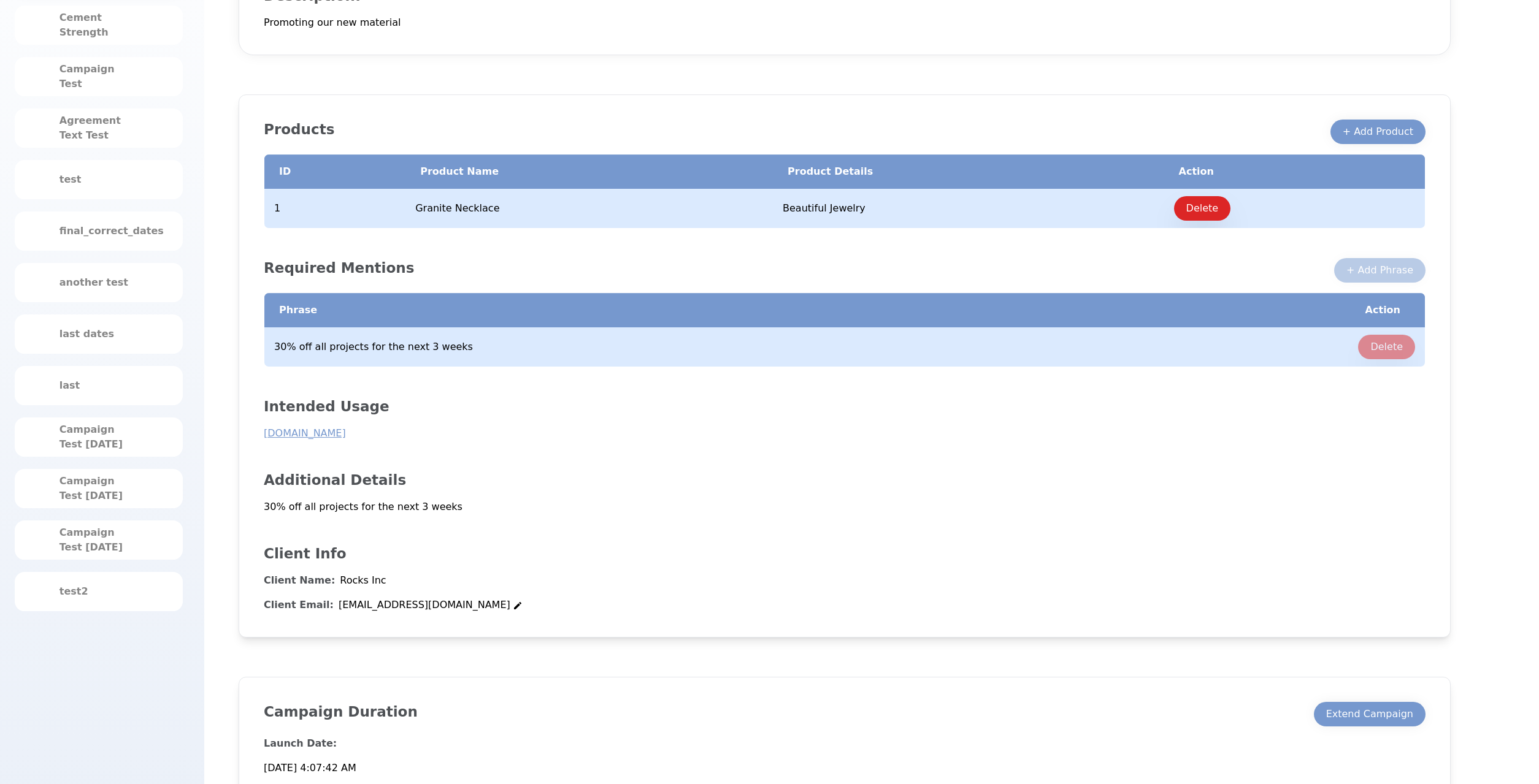
scroll to position [236, 0]
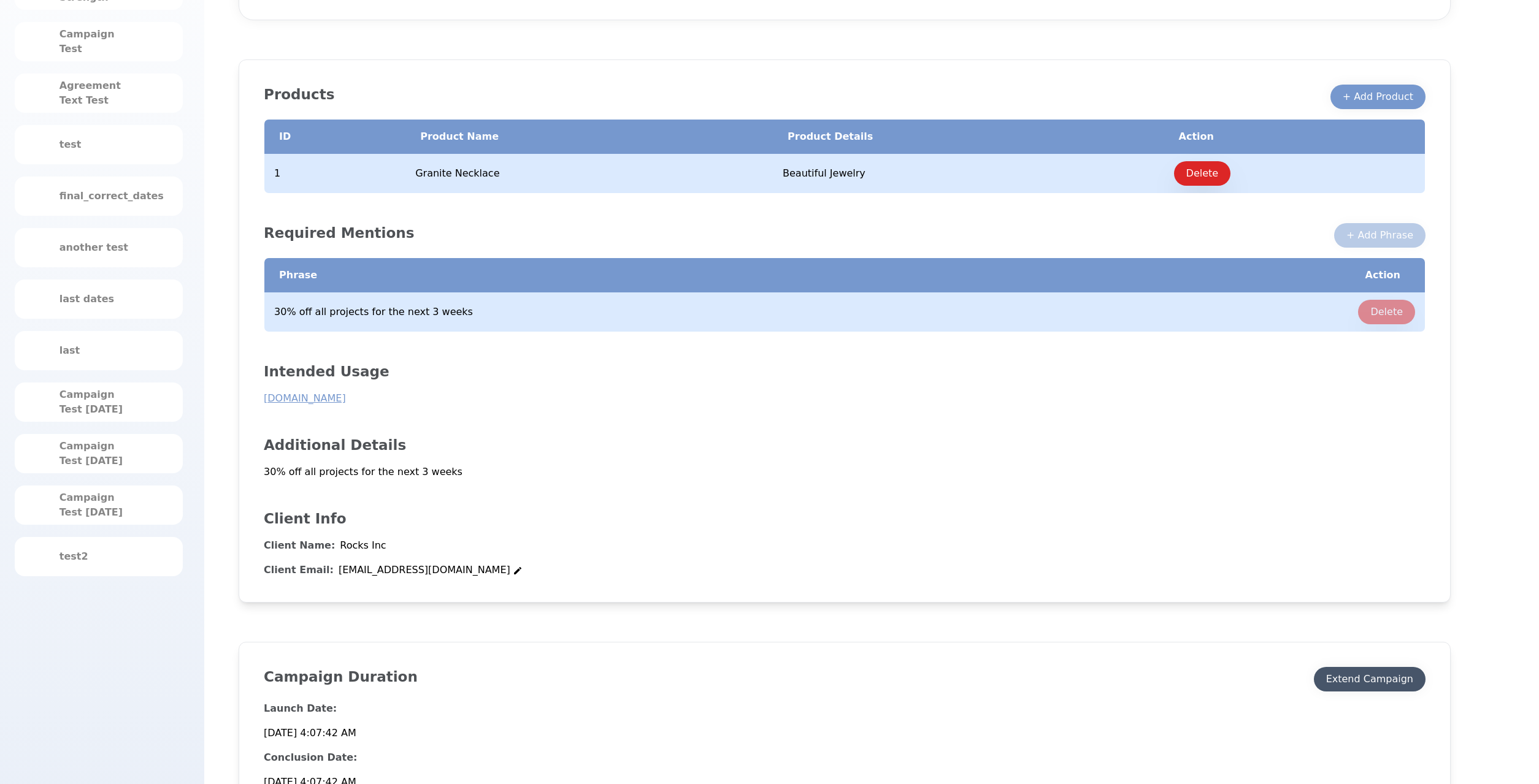
click at [1338, 678] on div "Extend Campaign" at bounding box center [1370, 679] width 87 height 15
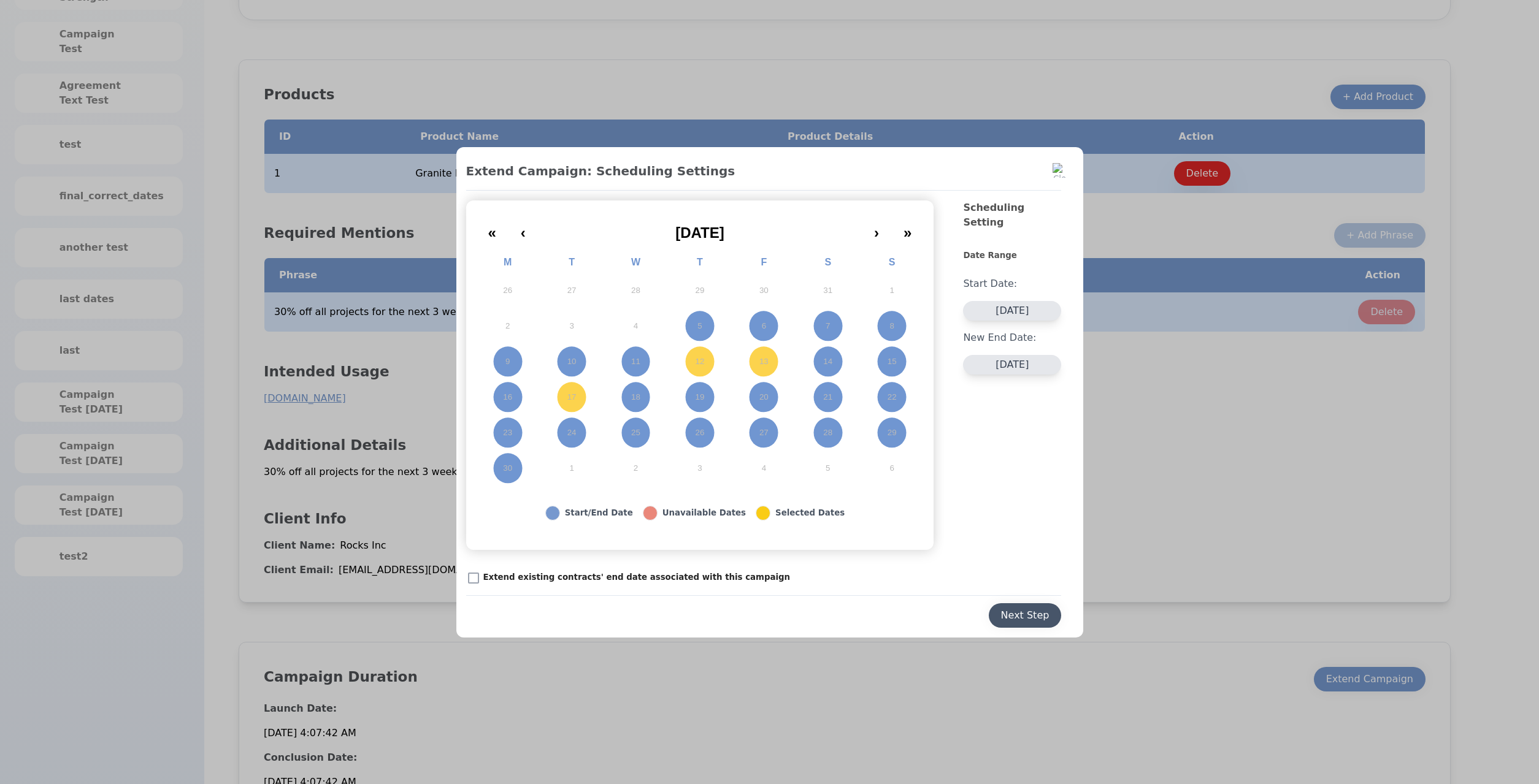
click at [1019, 613] on div "Next Step" at bounding box center [1025, 616] width 49 height 15
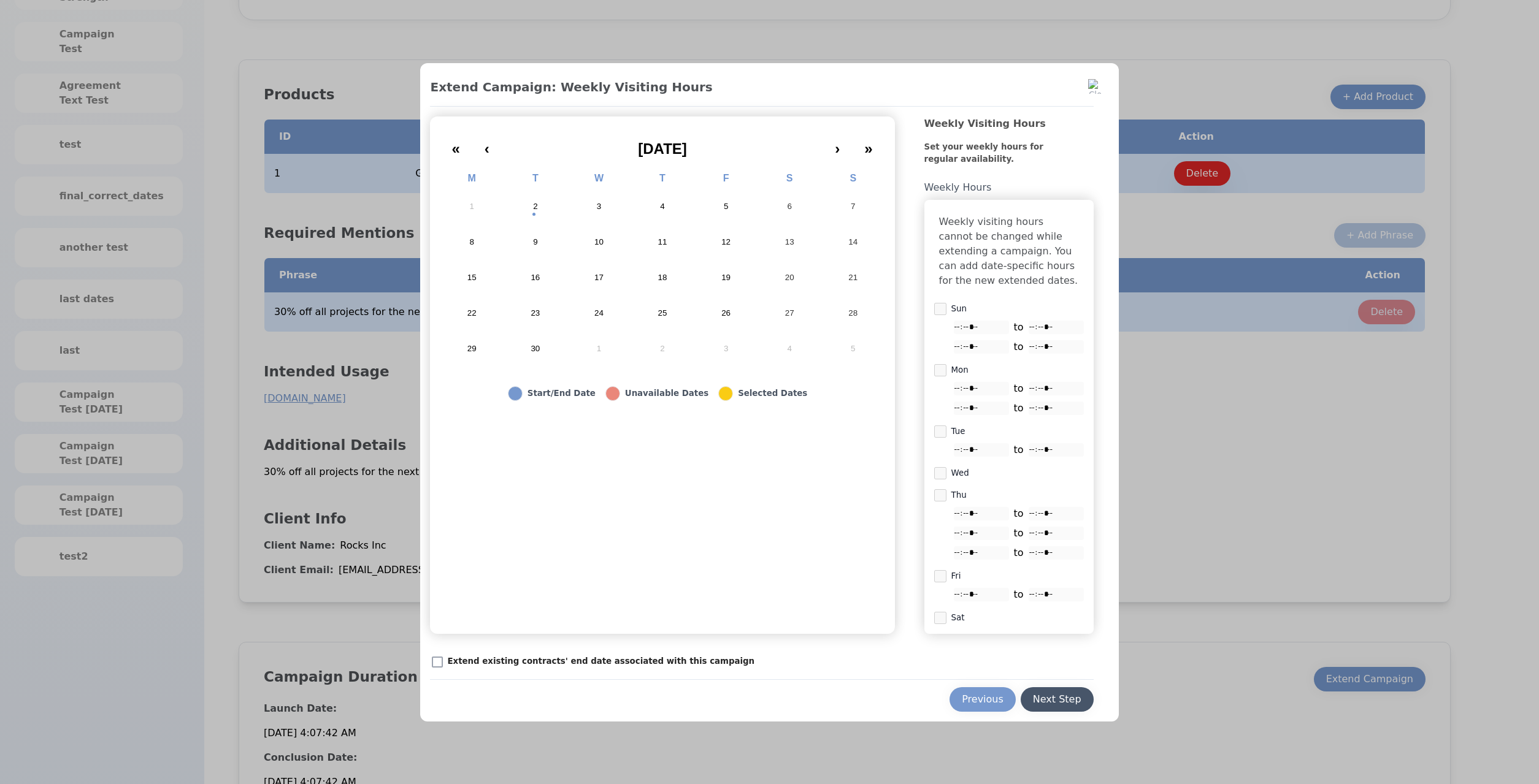
click at [1061, 703] on div "Next Step" at bounding box center [1057, 699] width 49 height 15
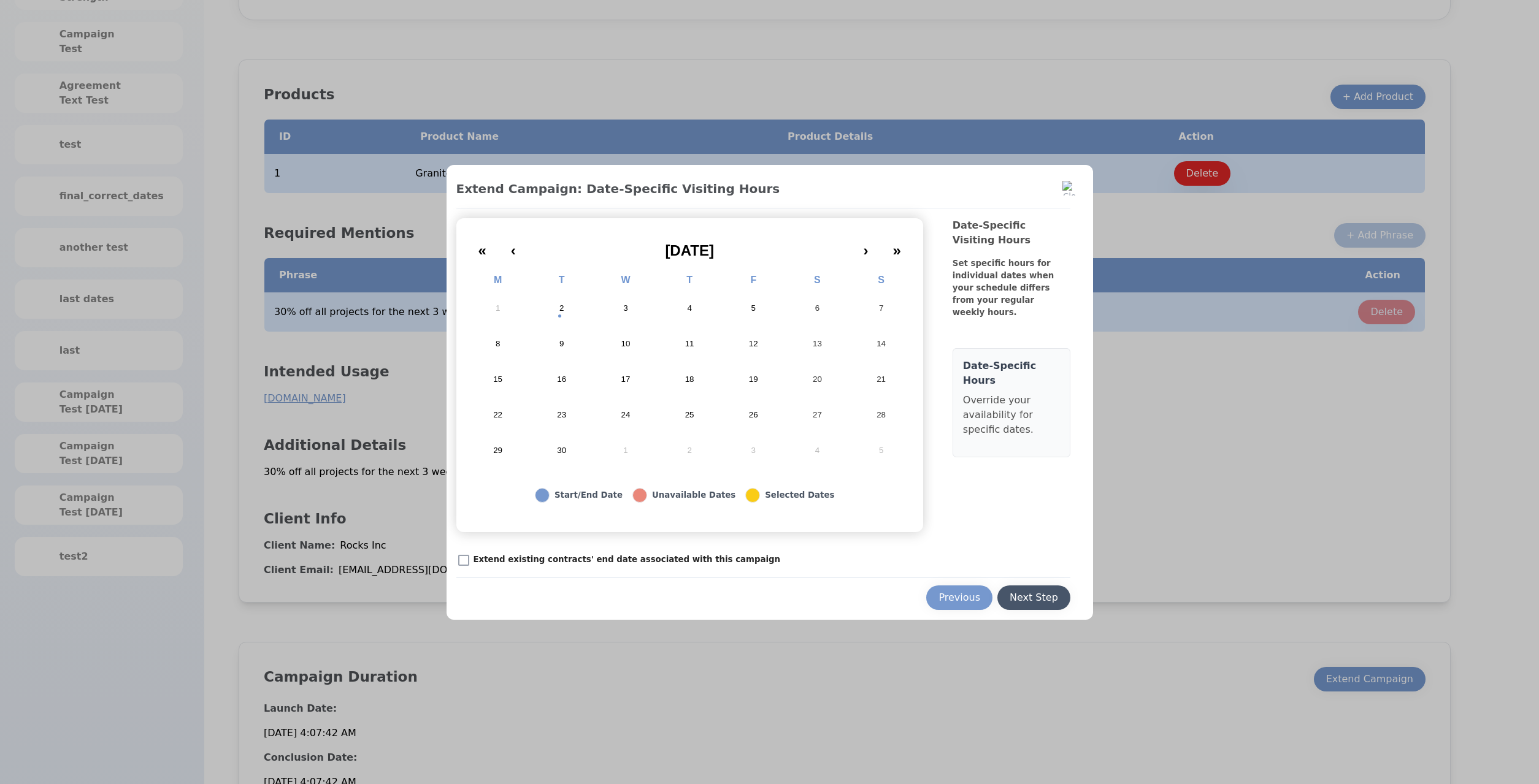
click at [1045, 598] on div "Next Step" at bounding box center [1034, 598] width 49 height 15
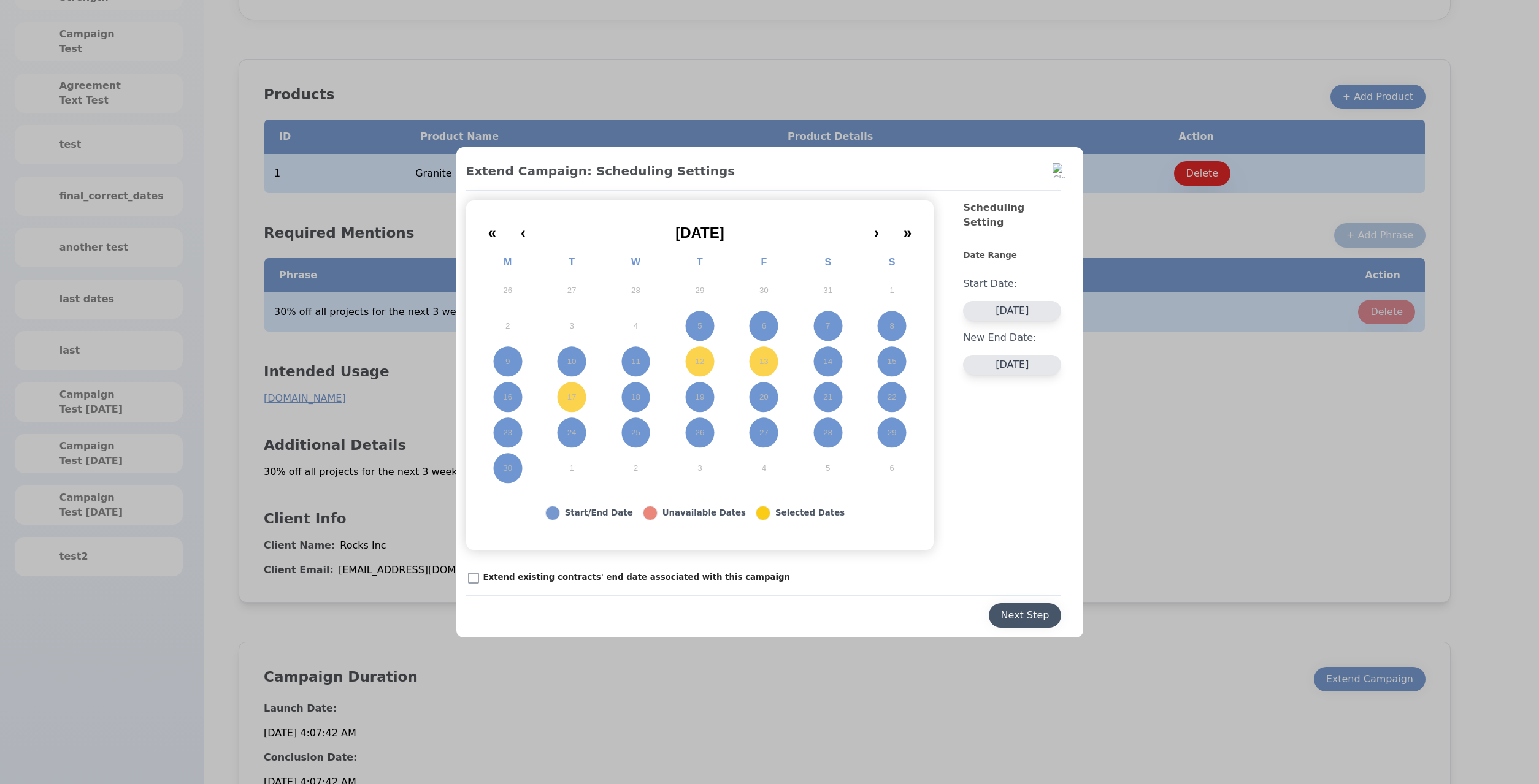
click at [1047, 623] on button "Next Step" at bounding box center [1026, 615] width 73 height 25
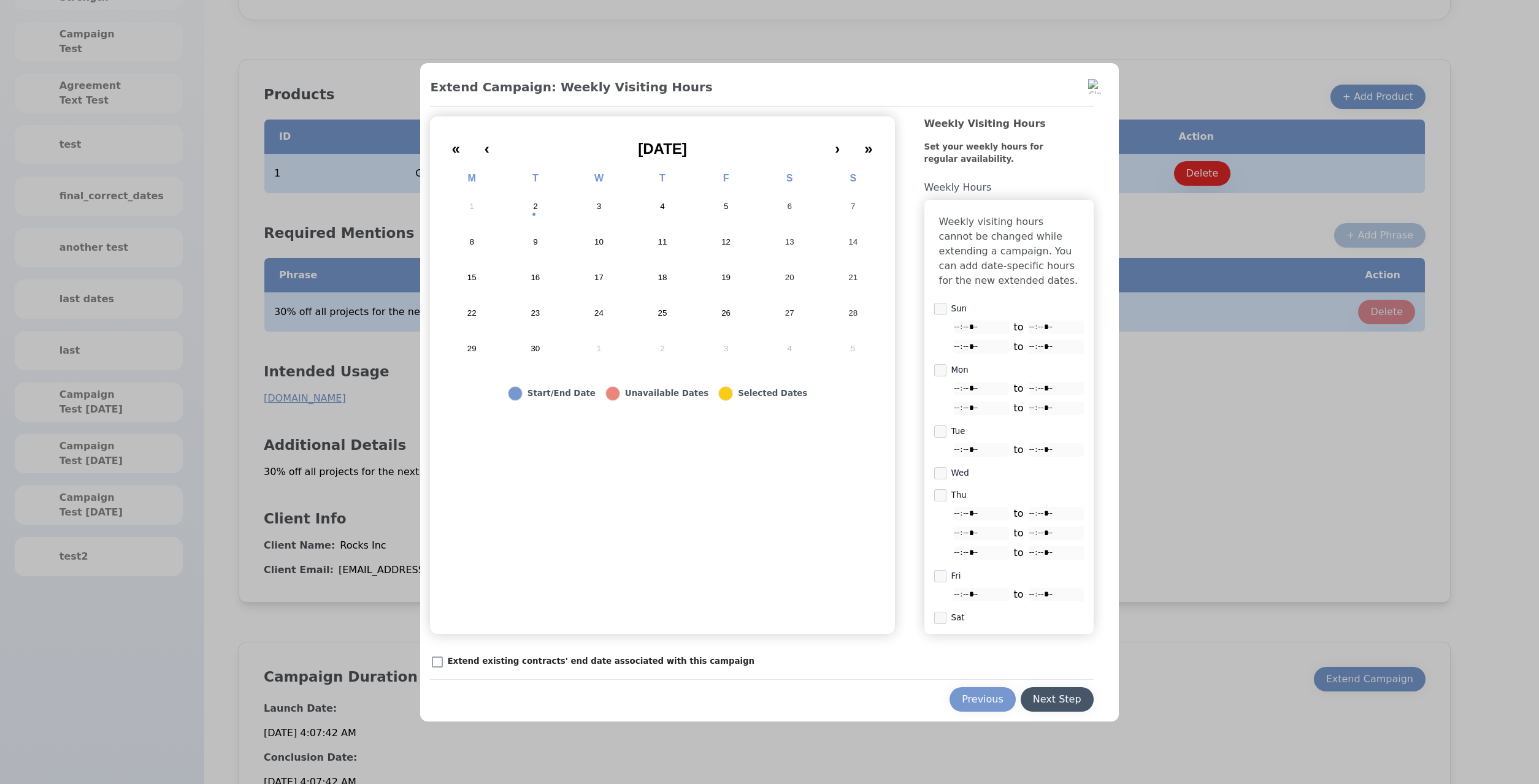
click at [1048, 705] on div "Next Step" at bounding box center [1057, 699] width 49 height 15
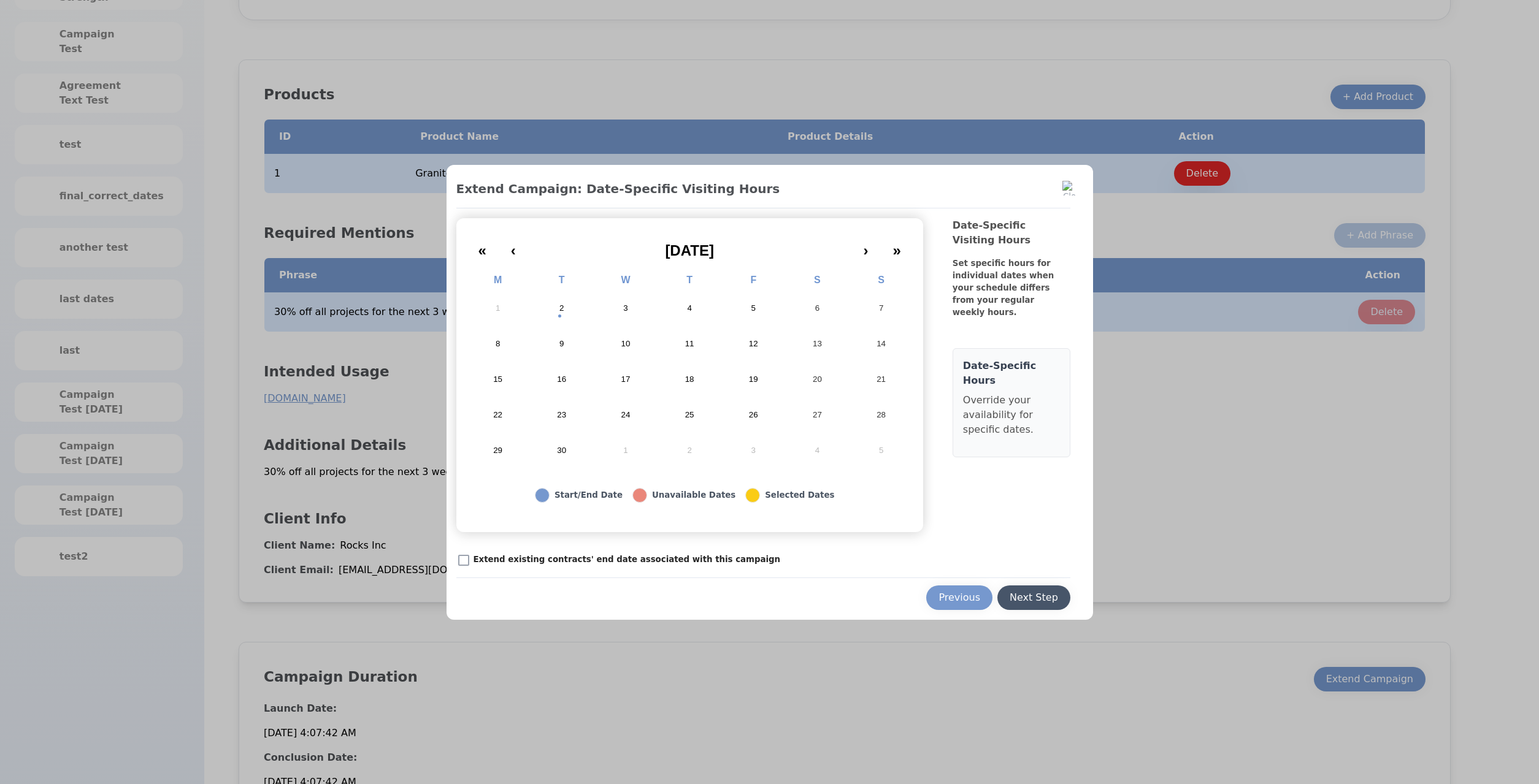
click at [1055, 602] on div "Next Step" at bounding box center [1034, 598] width 49 height 15
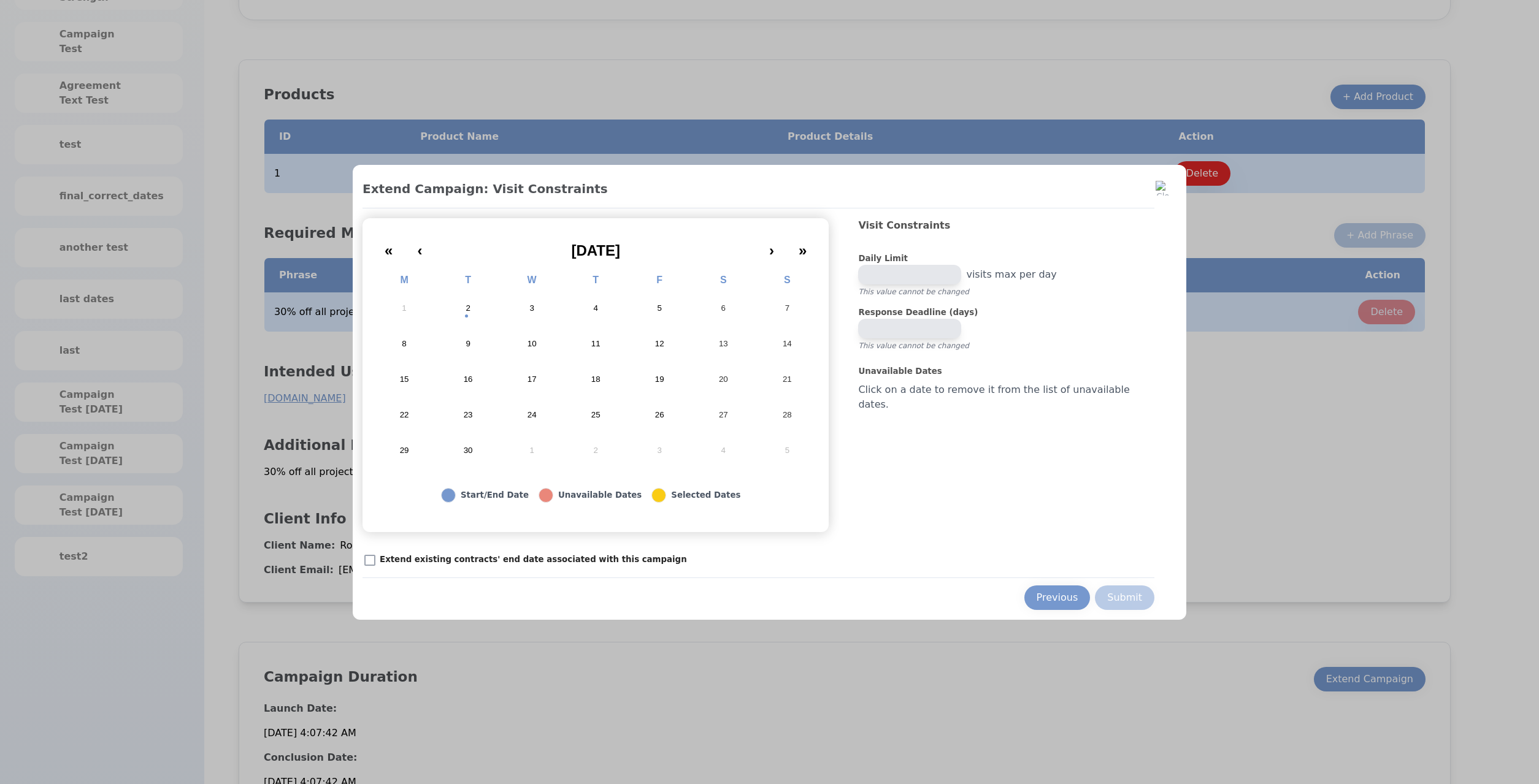
click at [1067, 376] on label "Unavailable Dates" at bounding box center [1006, 371] width 296 height 12
click at [1249, 364] on div at bounding box center [770, 392] width 1539 height 784
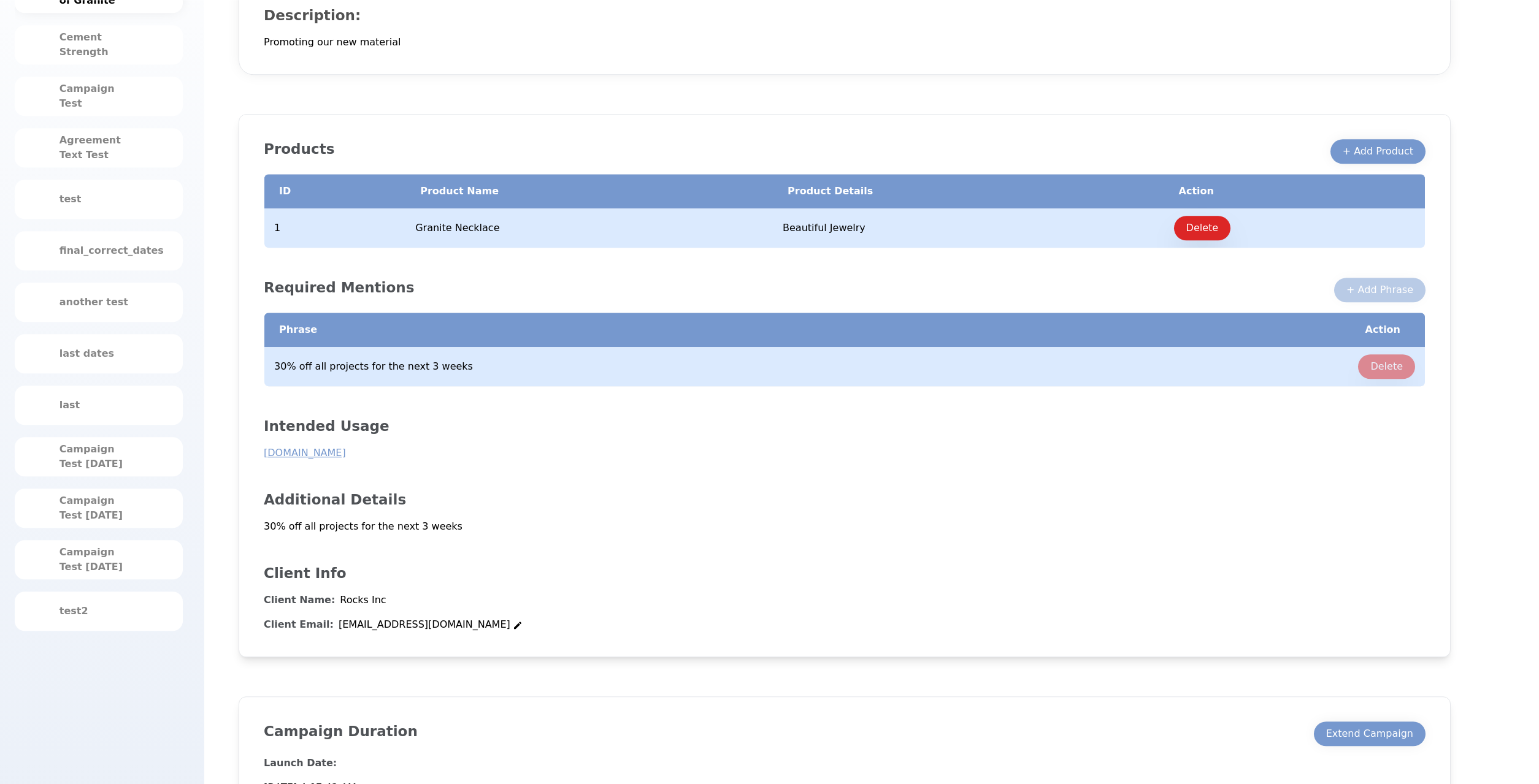
scroll to position [272, 0]
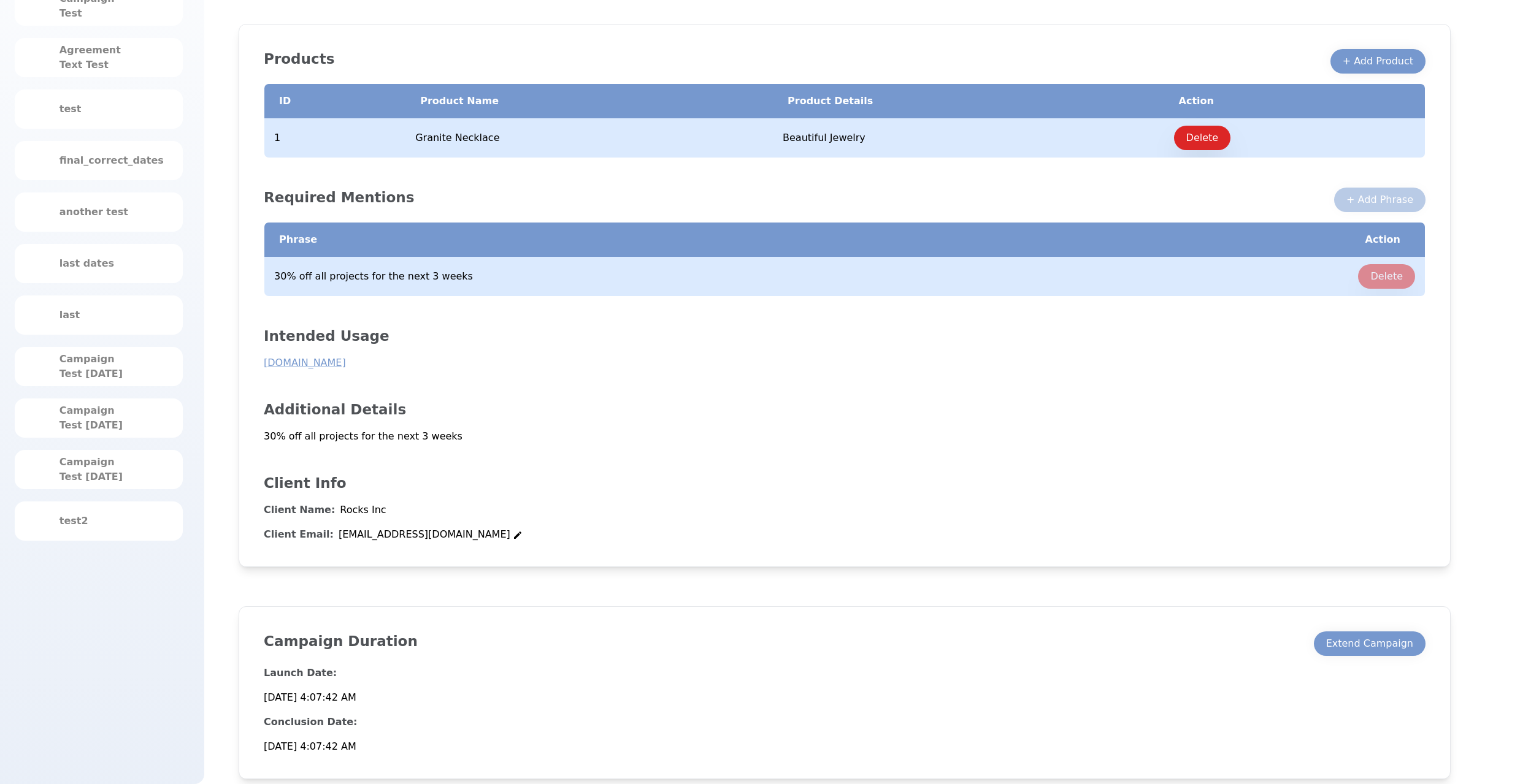
click at [1362, 627] on div "Campaign Duration Extend Campaign Launch Date: 6/5/2025, 4:07:42 AM Conclusion …" at bounding box center [844, 692] width 1212 height 173
click at [1362, 631] on button "Extend Campaign" at bounding box center [1369, 643] width 112 height 25
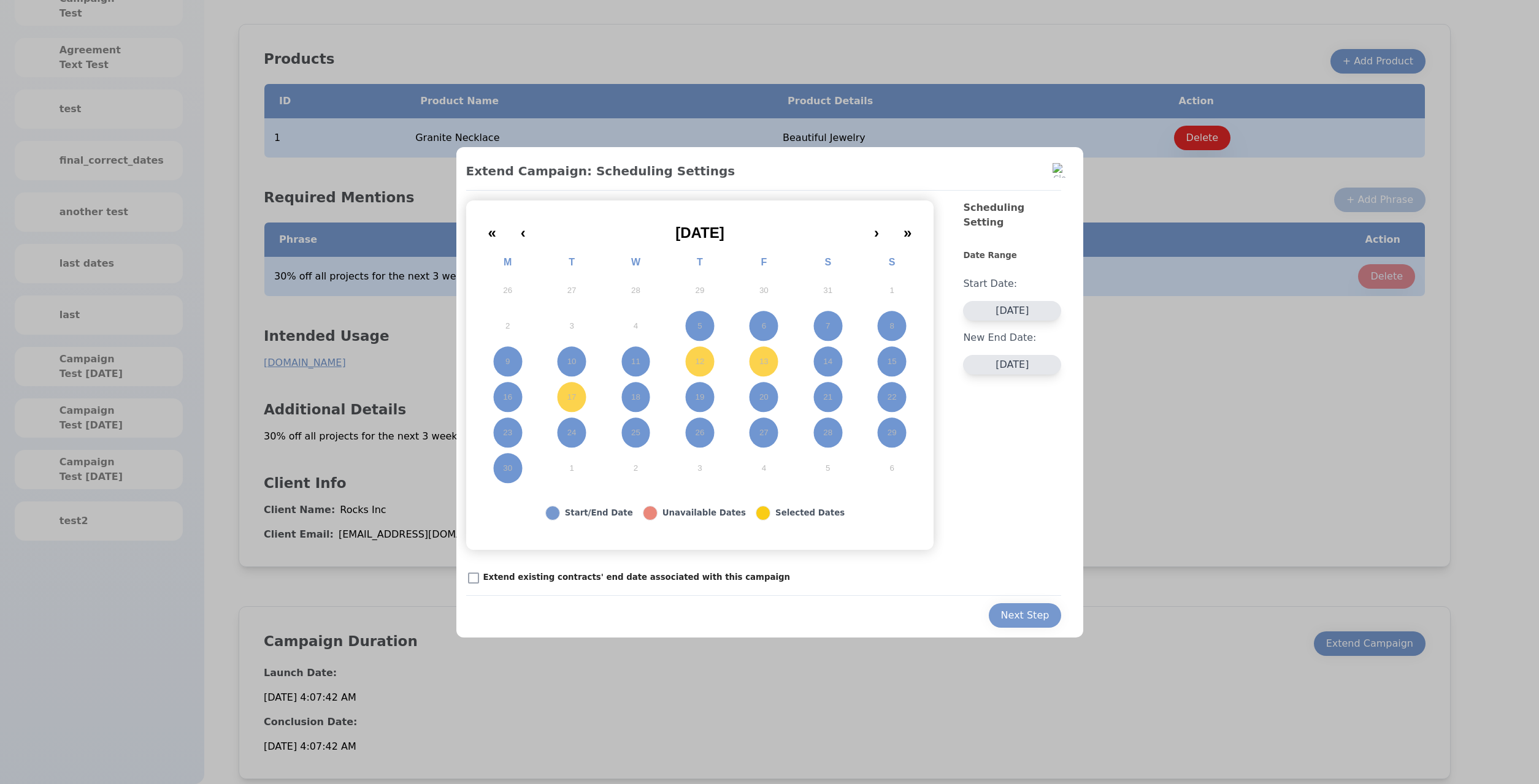
click at [585, 579] on p "Extend existing contracts' end date associated with this campaign" at bounding box center [637, 578] width 308 height 12
click at [701, 243] on div "« ‹ June 2025 › » M T W T F S S 26 27 28 29 30 31 1 2 3 4 5 6 7 8 9 10 11 12 13…" at bounding box center [700, 351] width 448 height 271
click at [704, 236] on span "June 2025" at bounding box center [700, 233] width 49 height 16
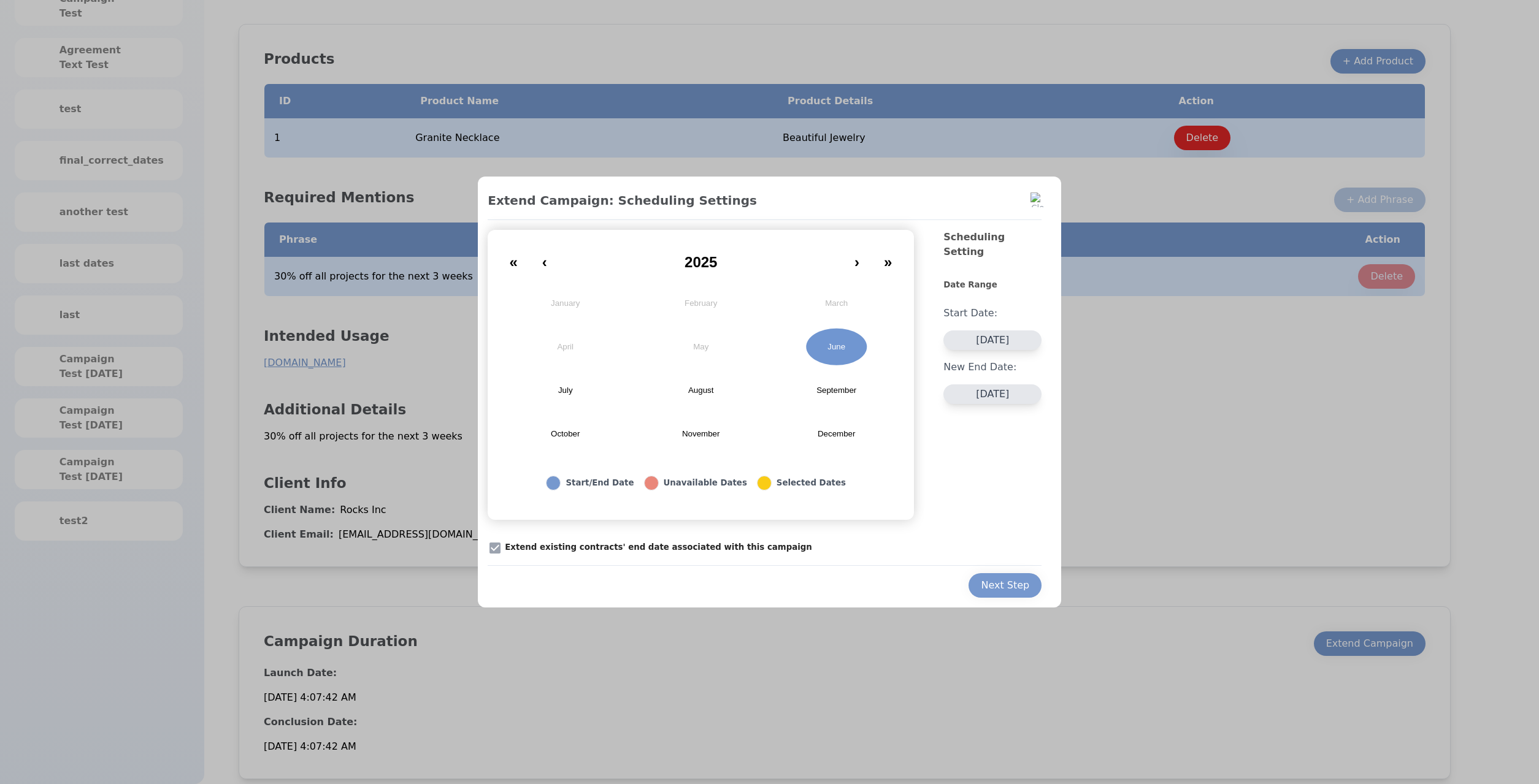
click at [833, 401] on button "September" at bounding box center [836, 391] width 135 height 43
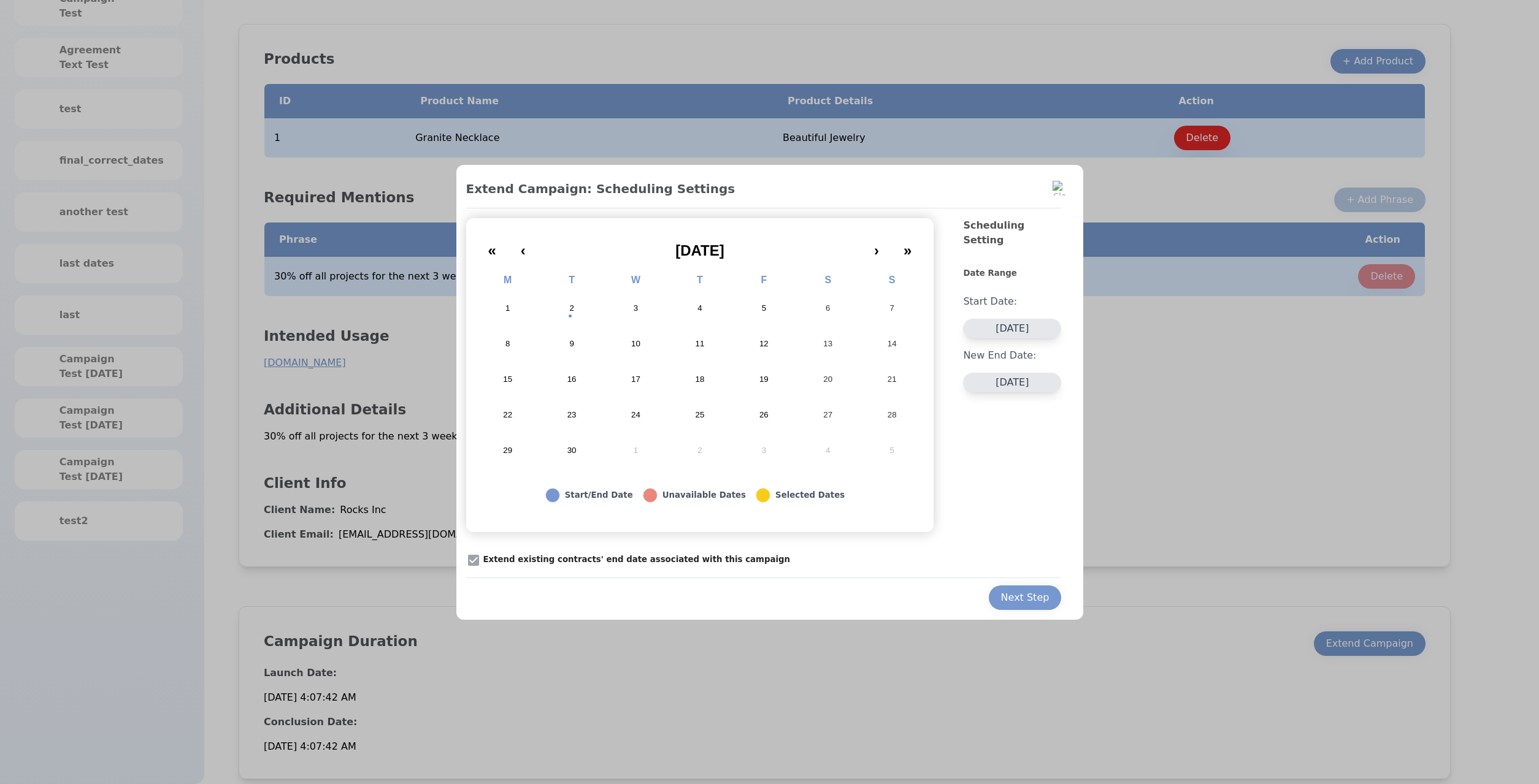
click at [641, 341] on button "10" at bounding box center [635, 344] width 64 height 36
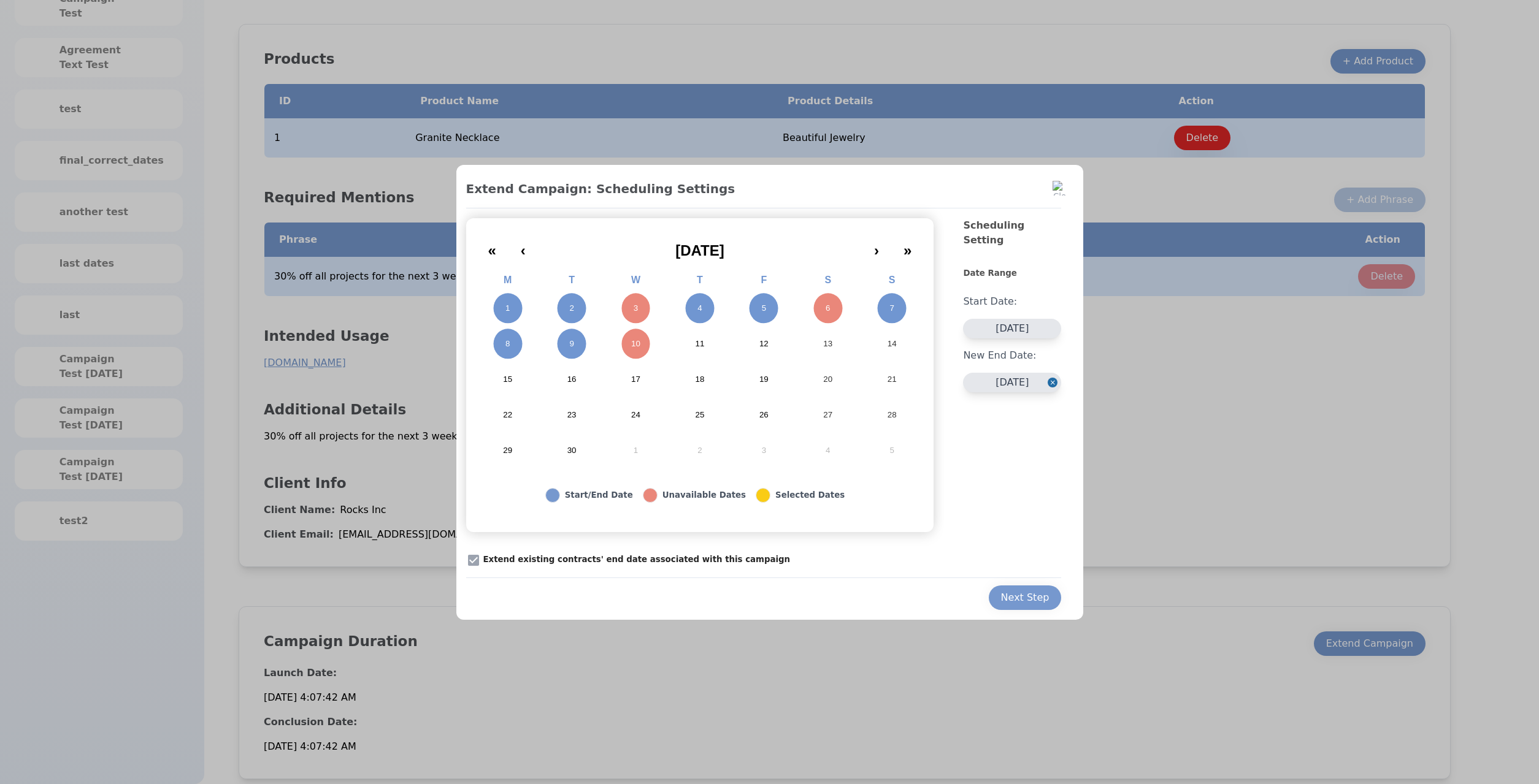
click at [884, 313] on button "7" at bounding box center [892, 308] width 64 height 36
click at [1014, 579] on div "Next Step" at bounding box center [764, 593] width 596 height 32
click at [1019, 589] on button "Next Step" at bounding box center [1026, 598] width 73 height 25
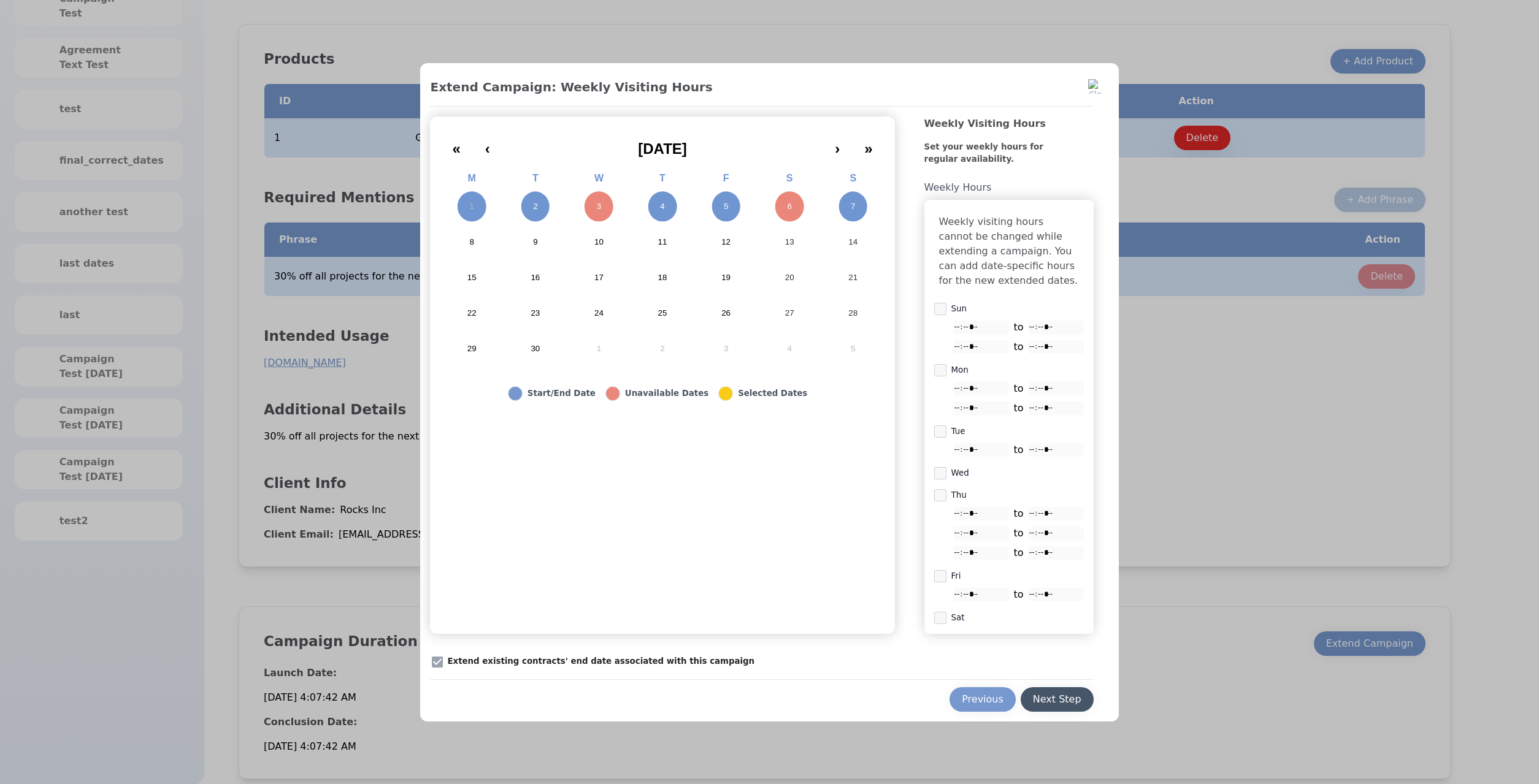
click at [1034, 702] on div "Next Step" at bounding box center [1057, 699] width 49 height 15
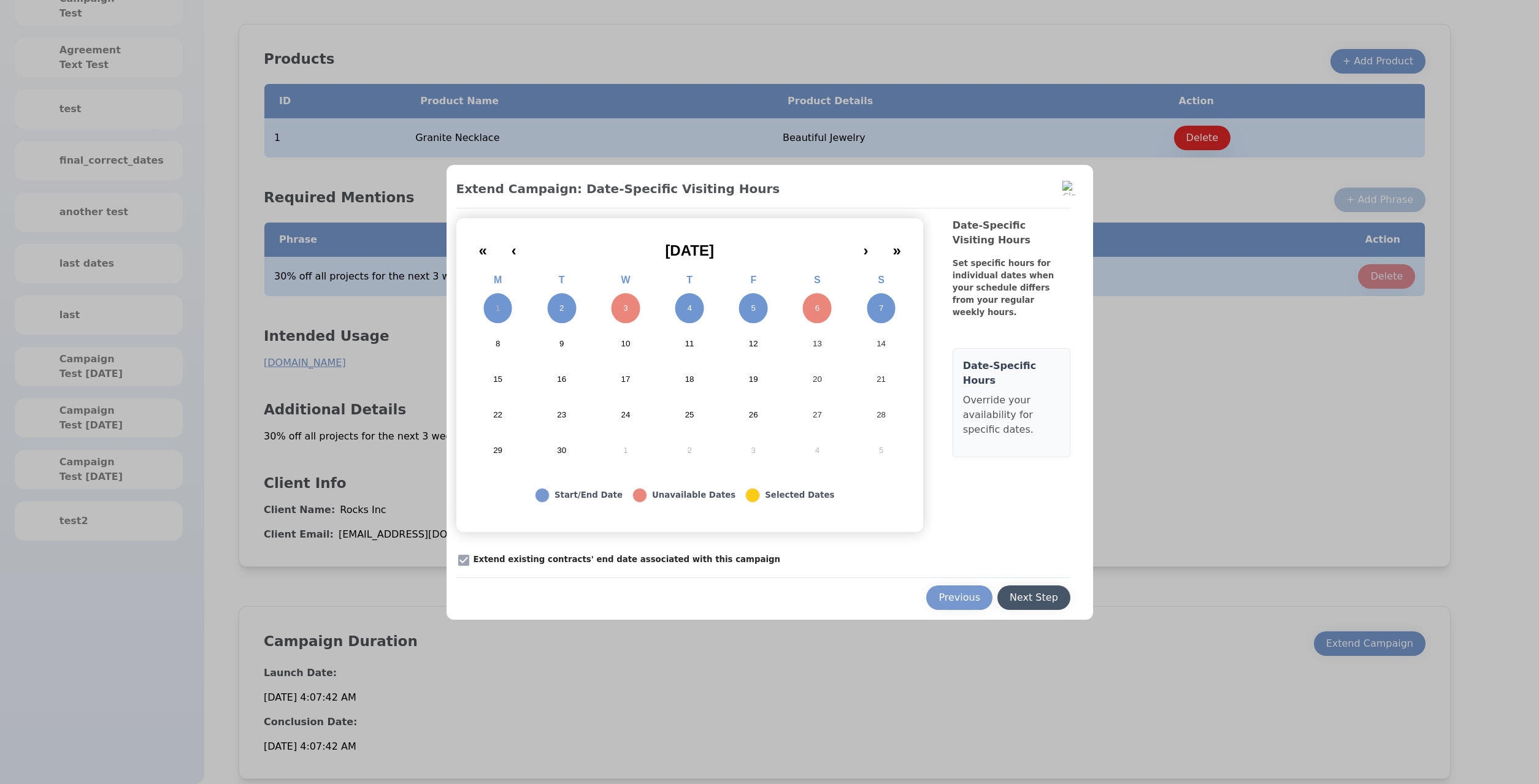
click at [1038, 587] on button "Next Step" at bounding box center [1034, 598] width 73 height 25
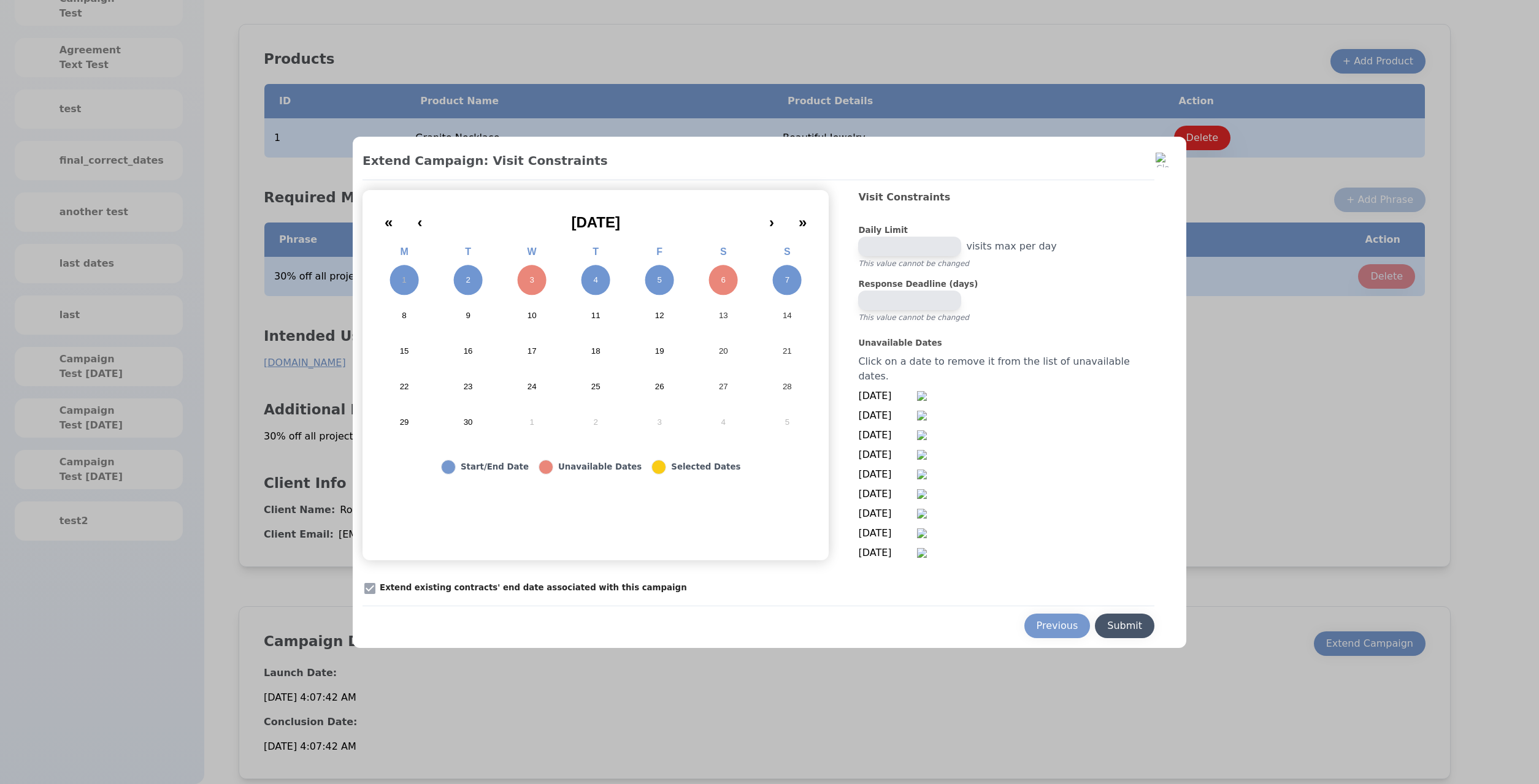
click at [1107, 619] on div "Submit" at bounding box center [1124, 626] width 35 height 15
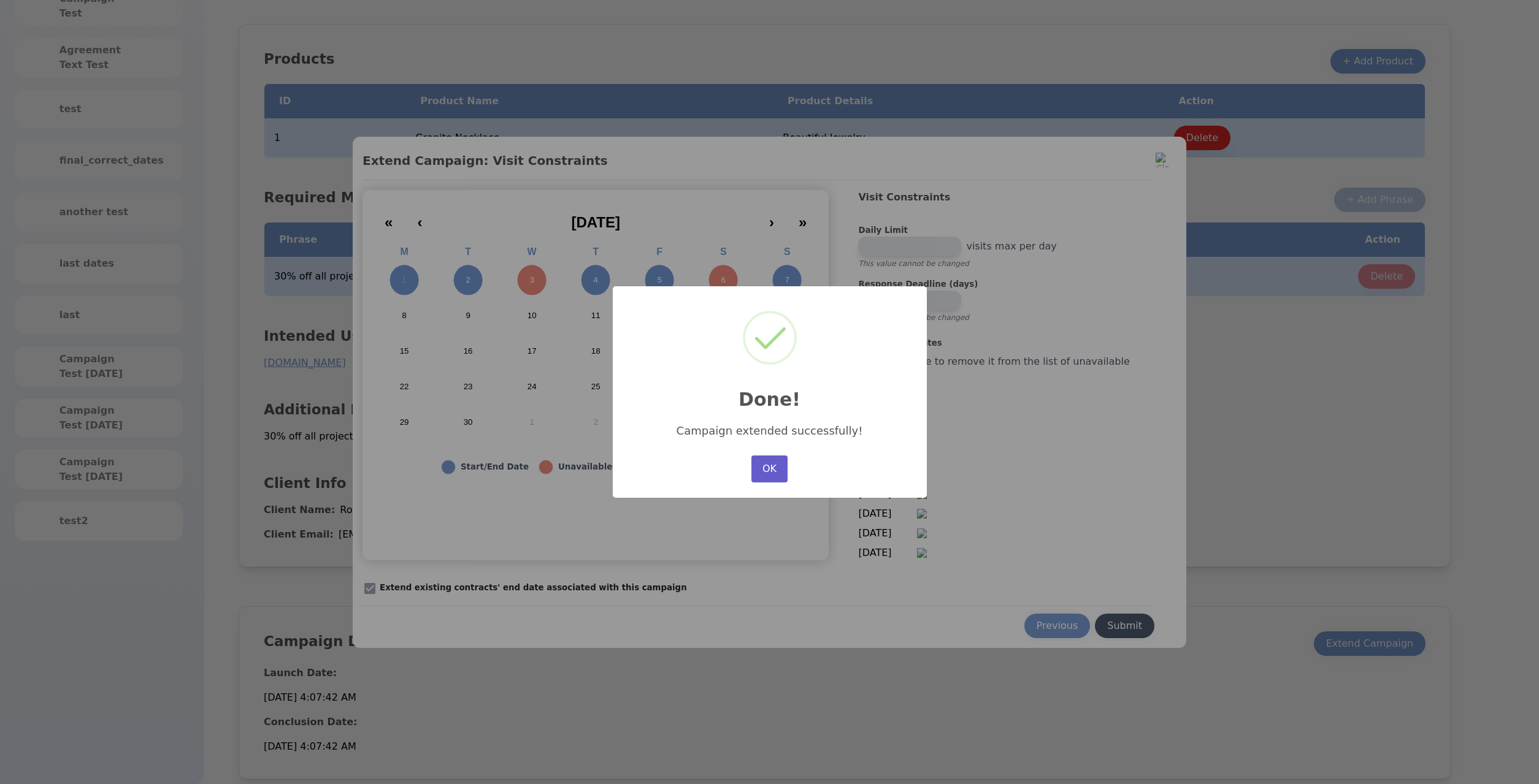
click at [764, 464] on button "OK" at bounding box center [770, 469] width 36 height 27
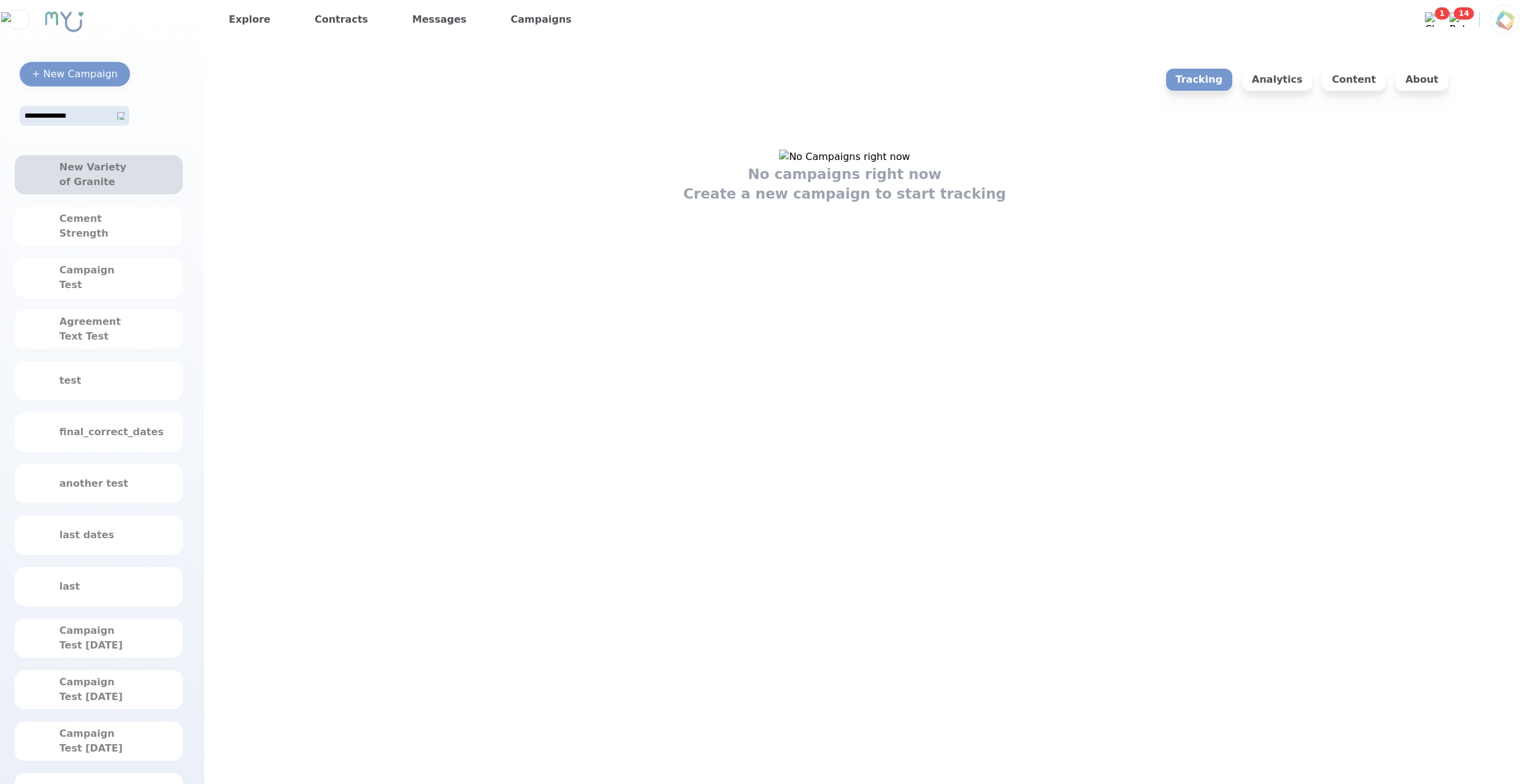
click at [150, 186] on div "New Variety of Granite" at bounding box center [99, 174] width 168 height 39
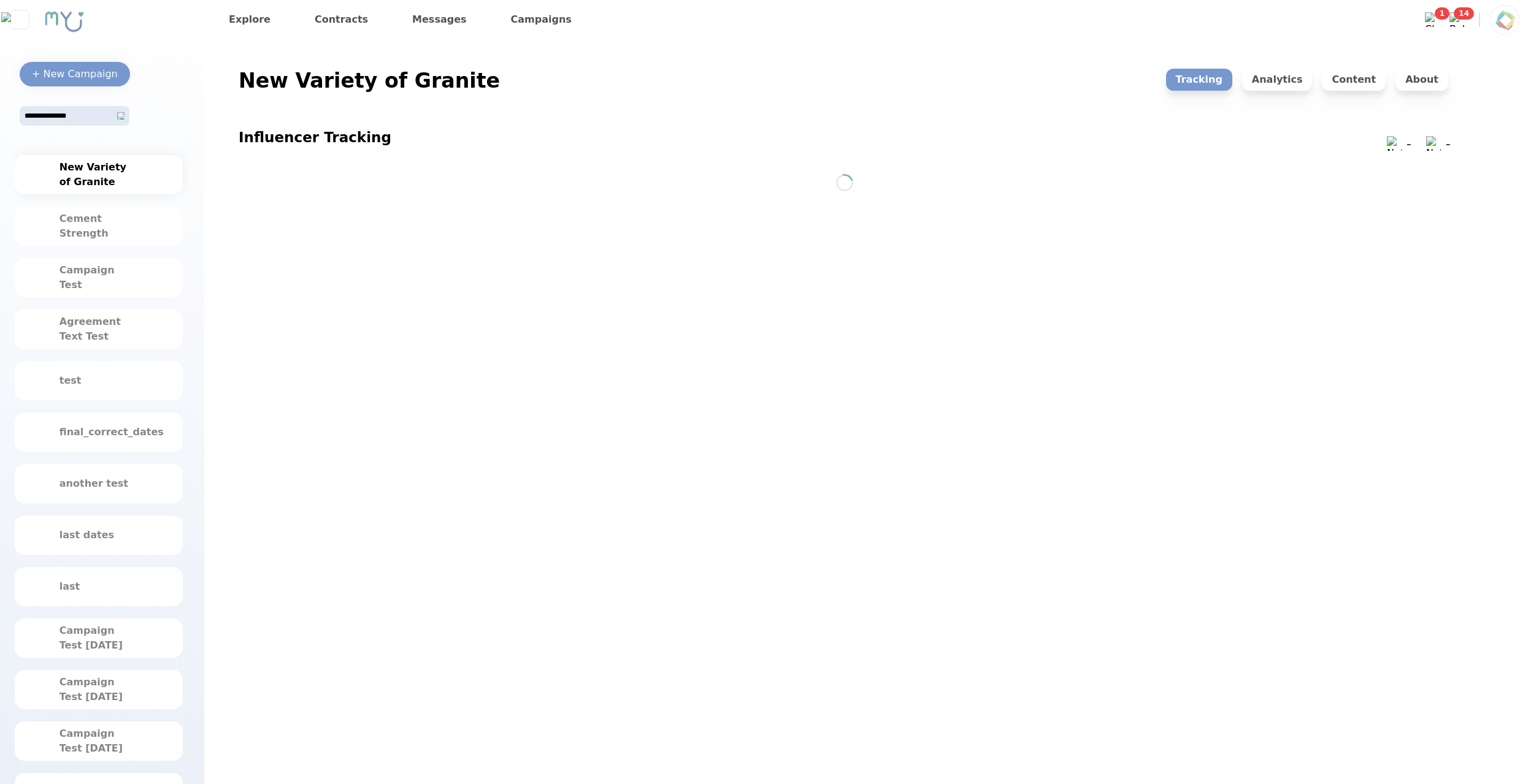
click at [1442, 94] on div "About" at bounding box center [1421, 91] width 52 height 44
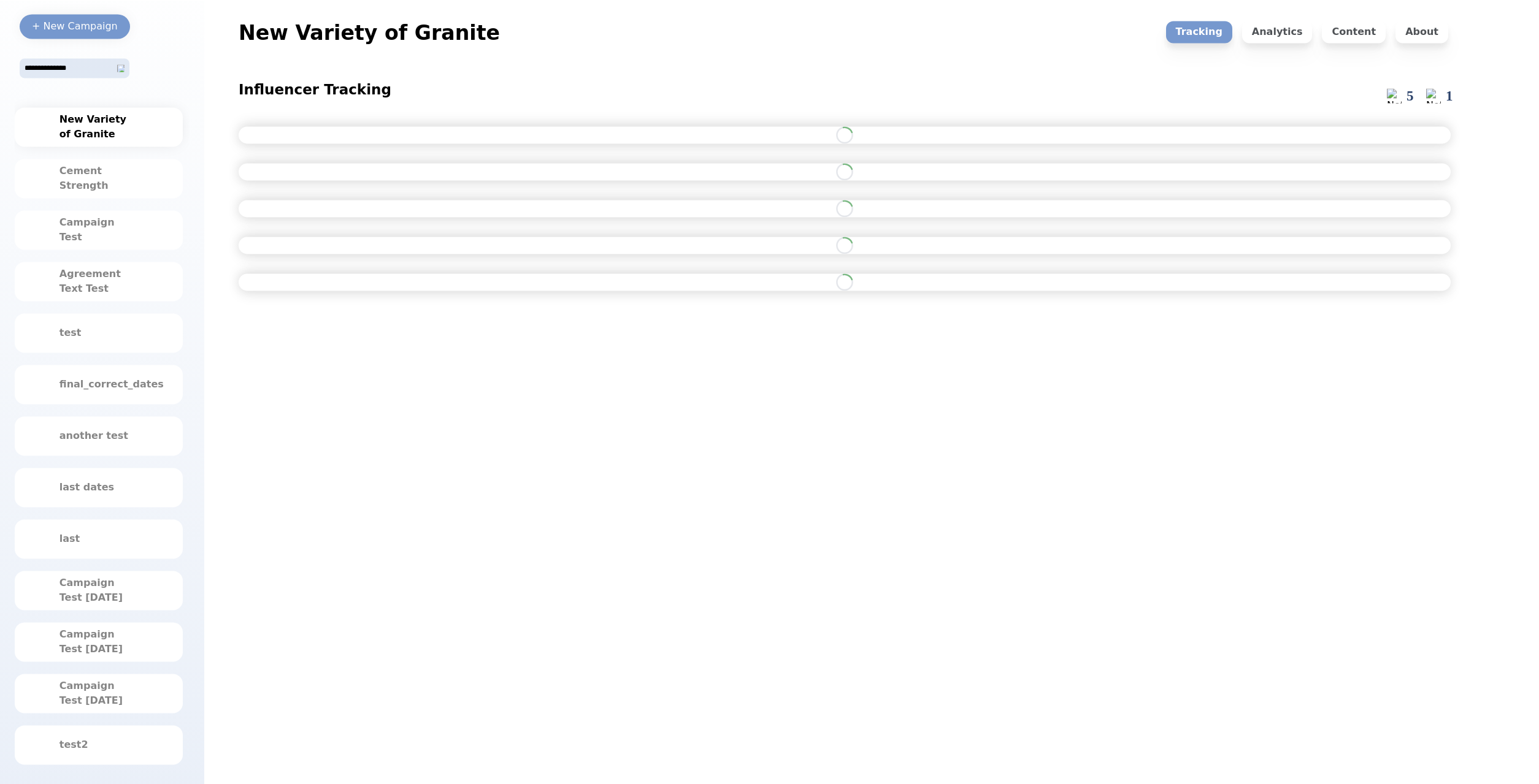
scroll to position [60, 0]
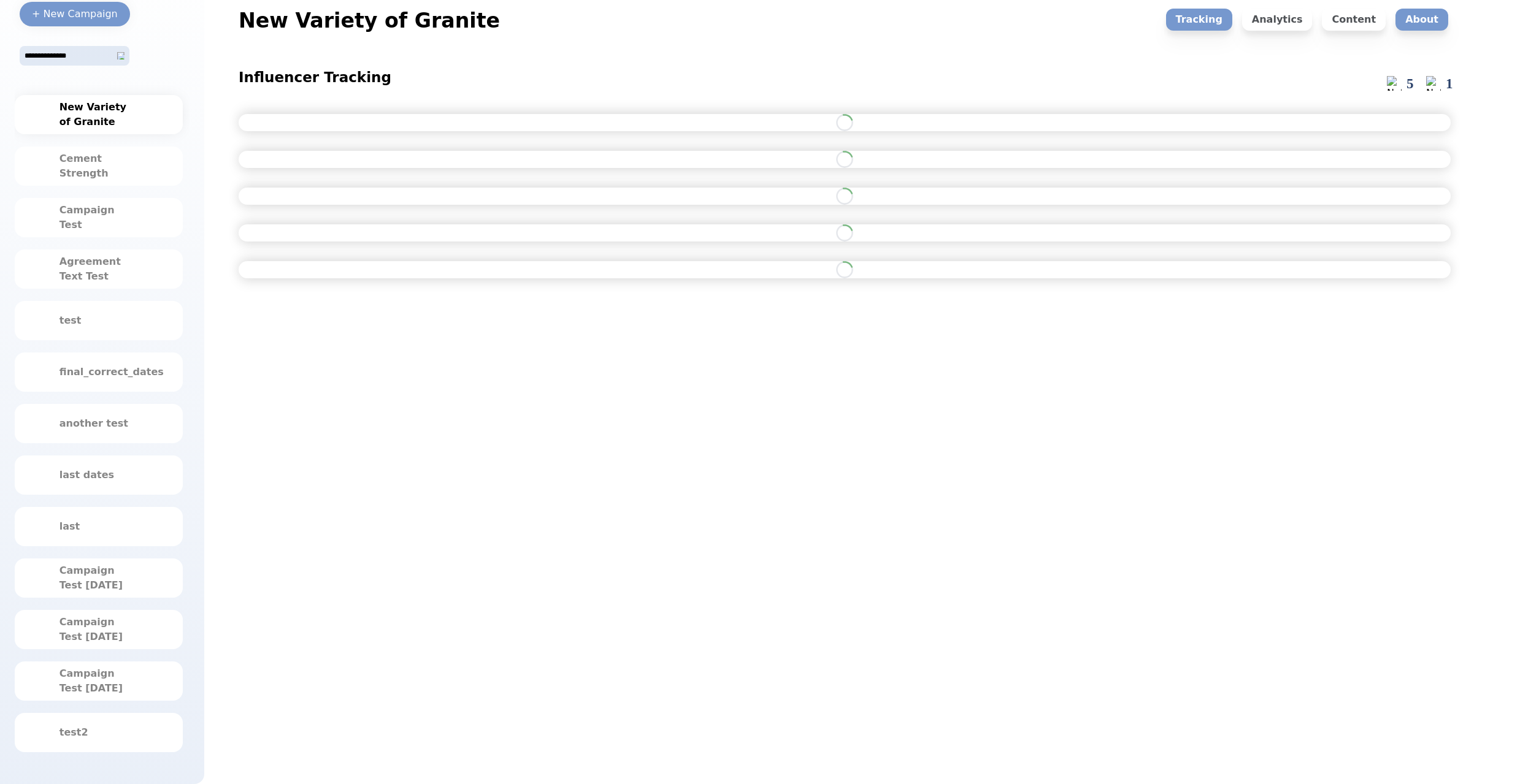
click at [1426, 22] on p "About" at bounding box center [1421, 19] width 52 height 22
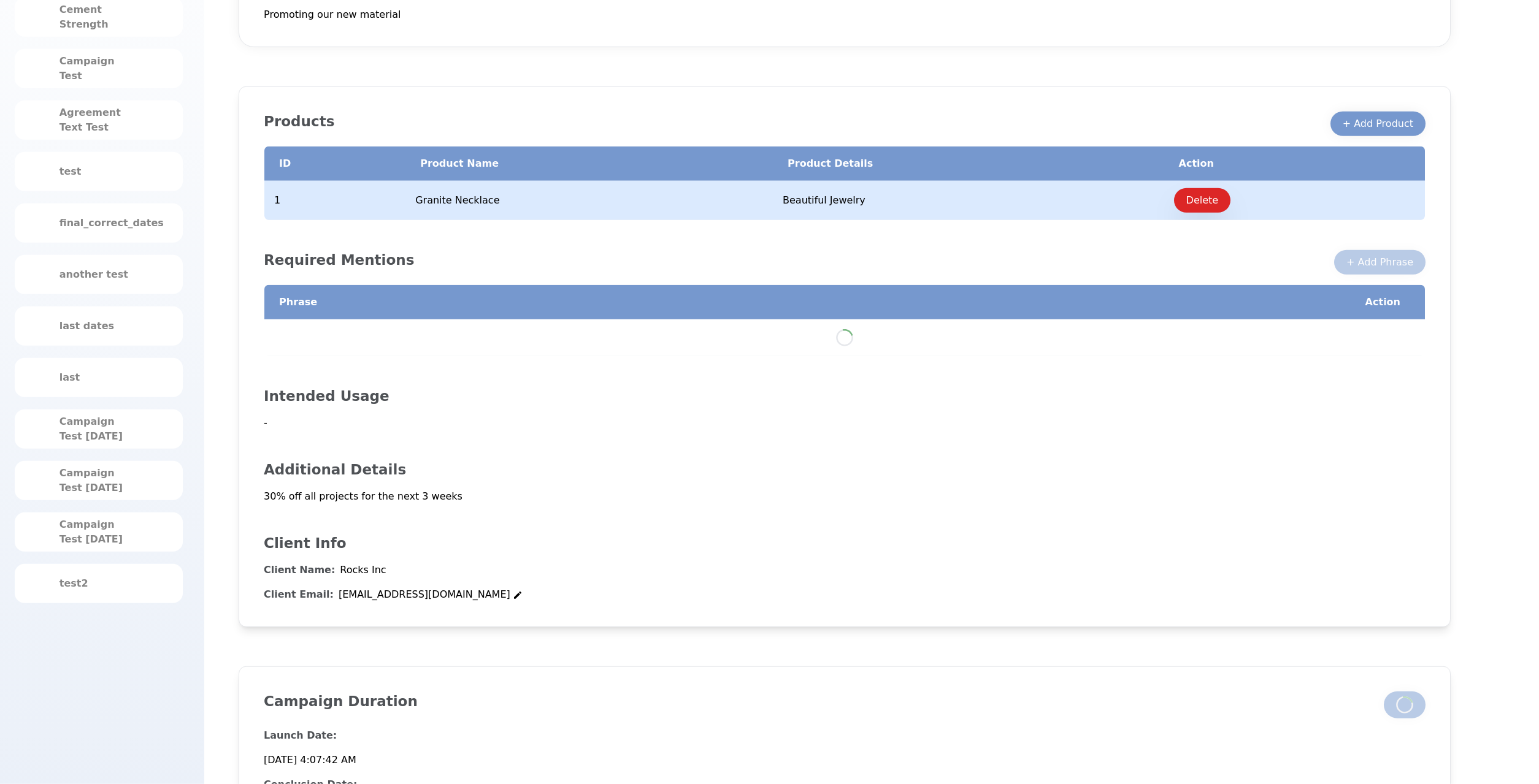
scroll to position [272, 0]
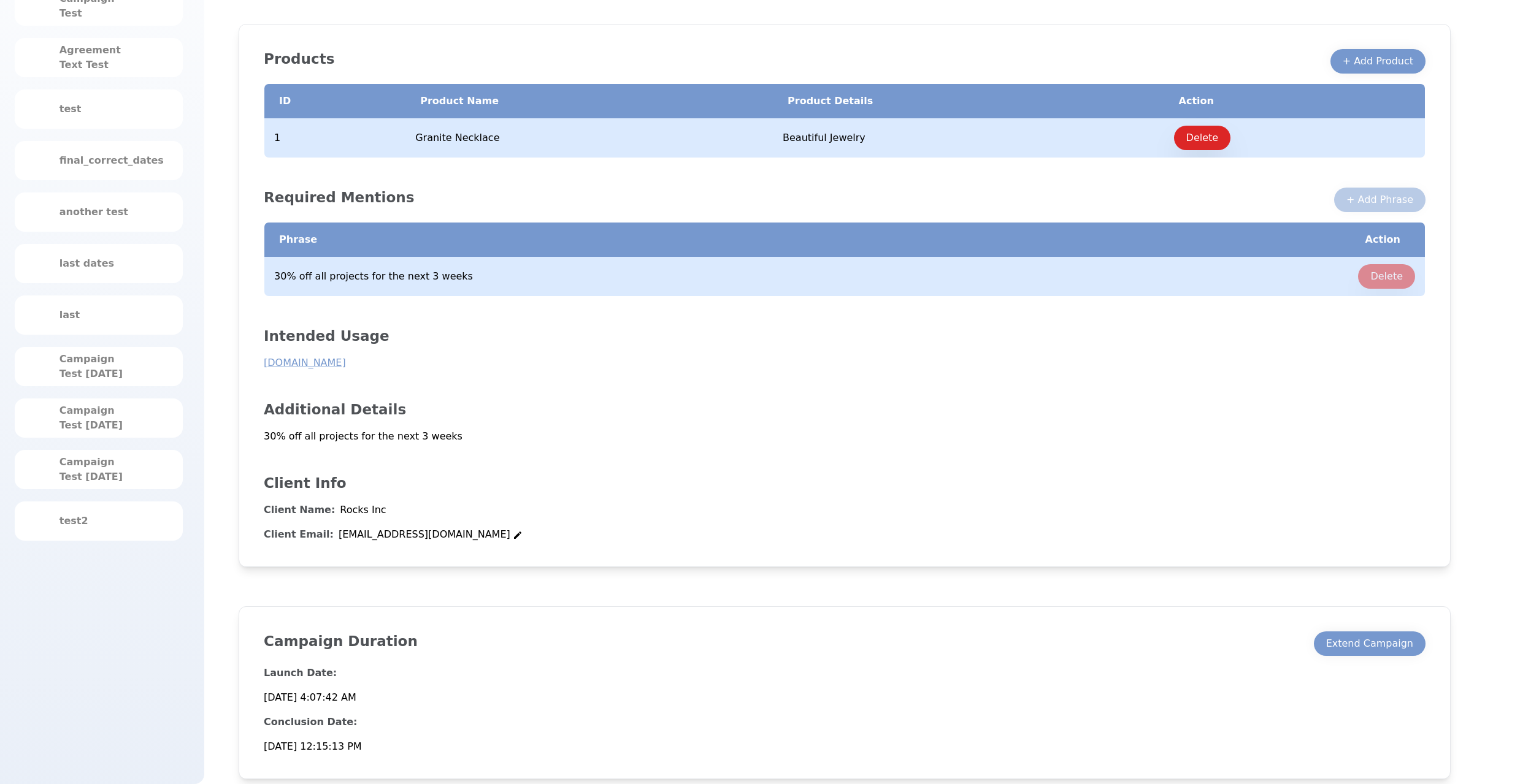
click at [1372, 629] on div "Campaign Duration Extend Campaign Launch Date: [DATE] 4:07:42 AM Conclusion Dat…" at bounding box center [844, 692] width 1212 height 173
click at [1372, 637] on div "Extend Campaign" at bounding box center [1370, 644] width 87 height 15
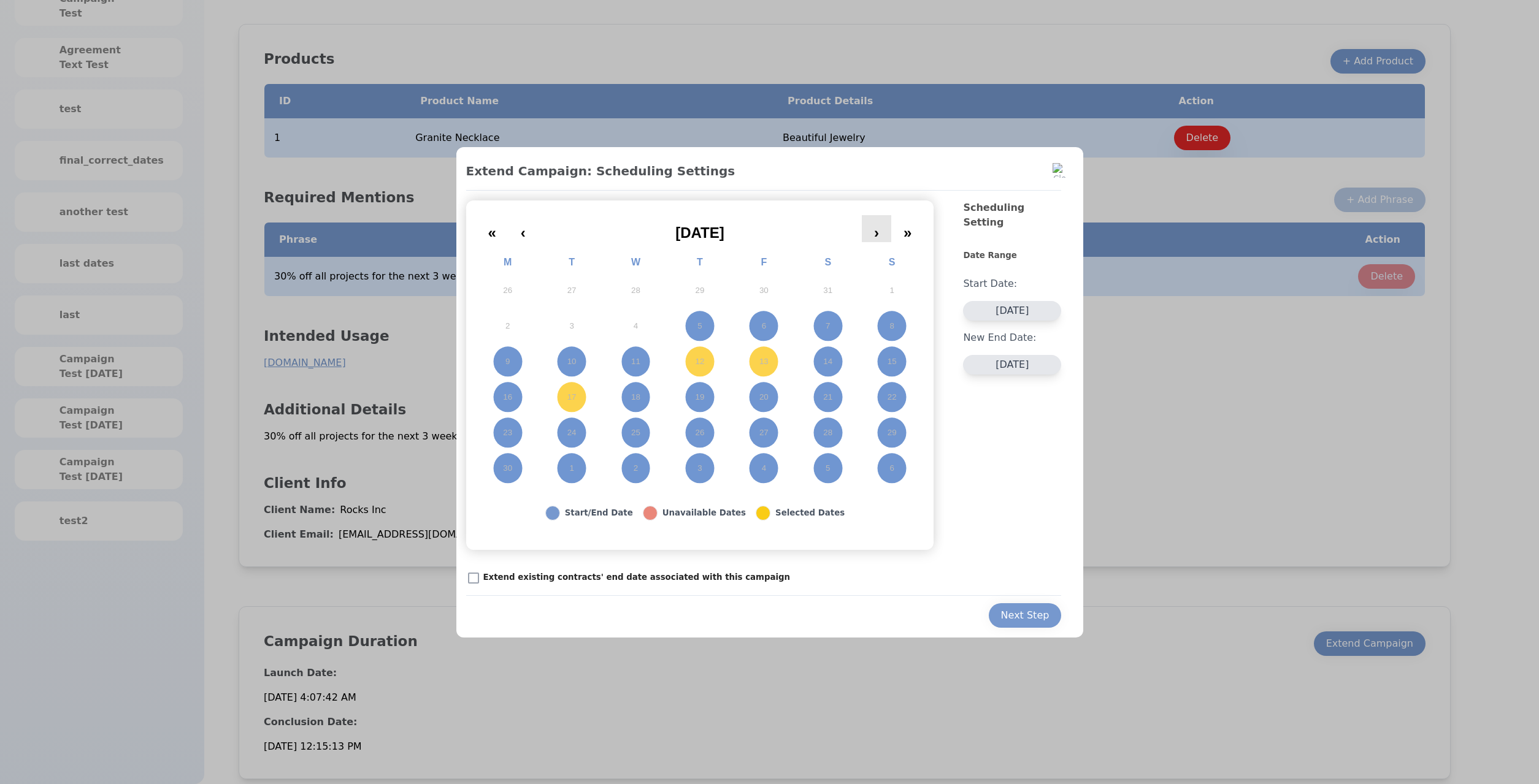
click at [877, 221] on button "›" at bounding box center [876, 229] width 29 height 27
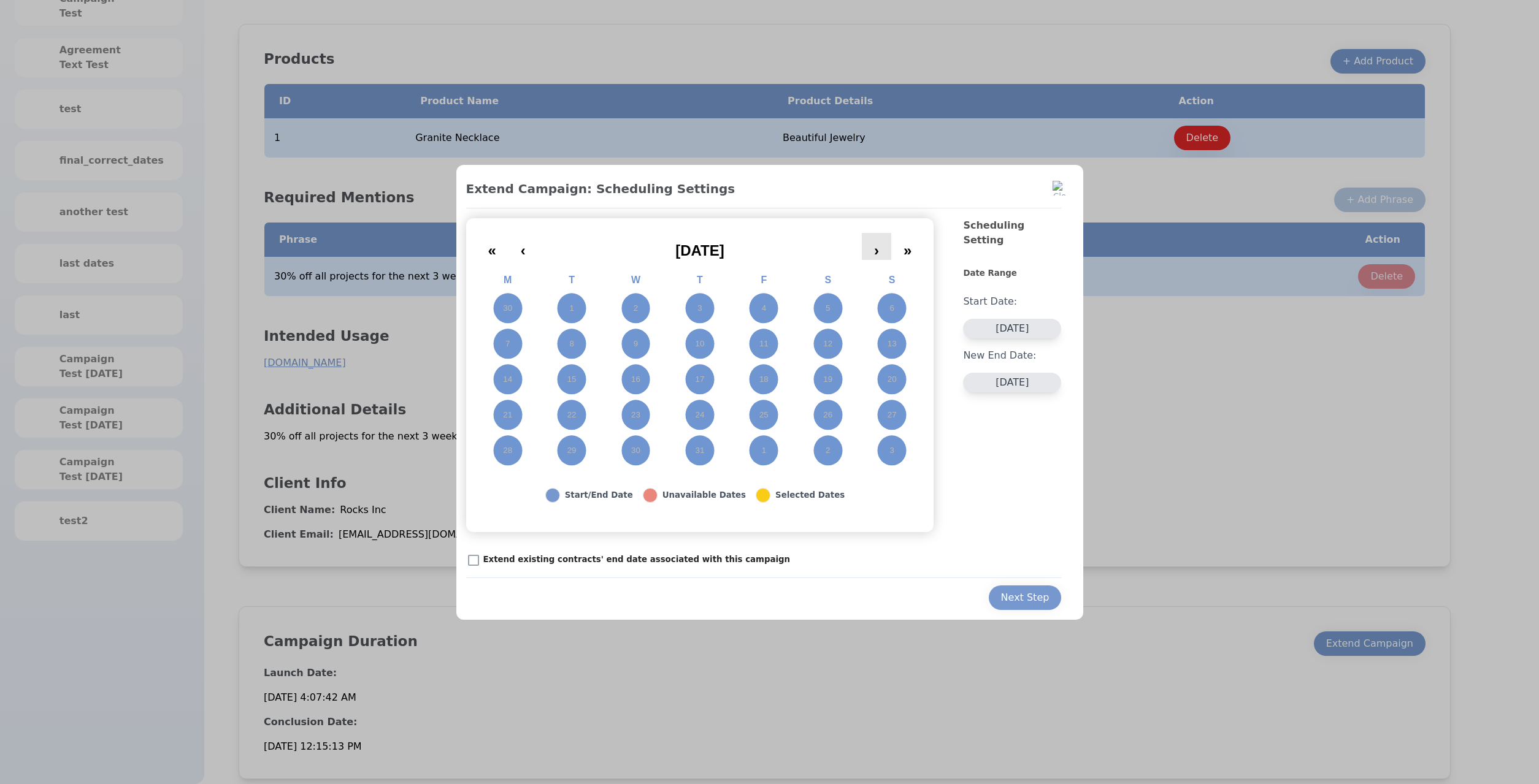
click at [880, 248] on button "›" at bounding box center [876, 246] width 29 height 27
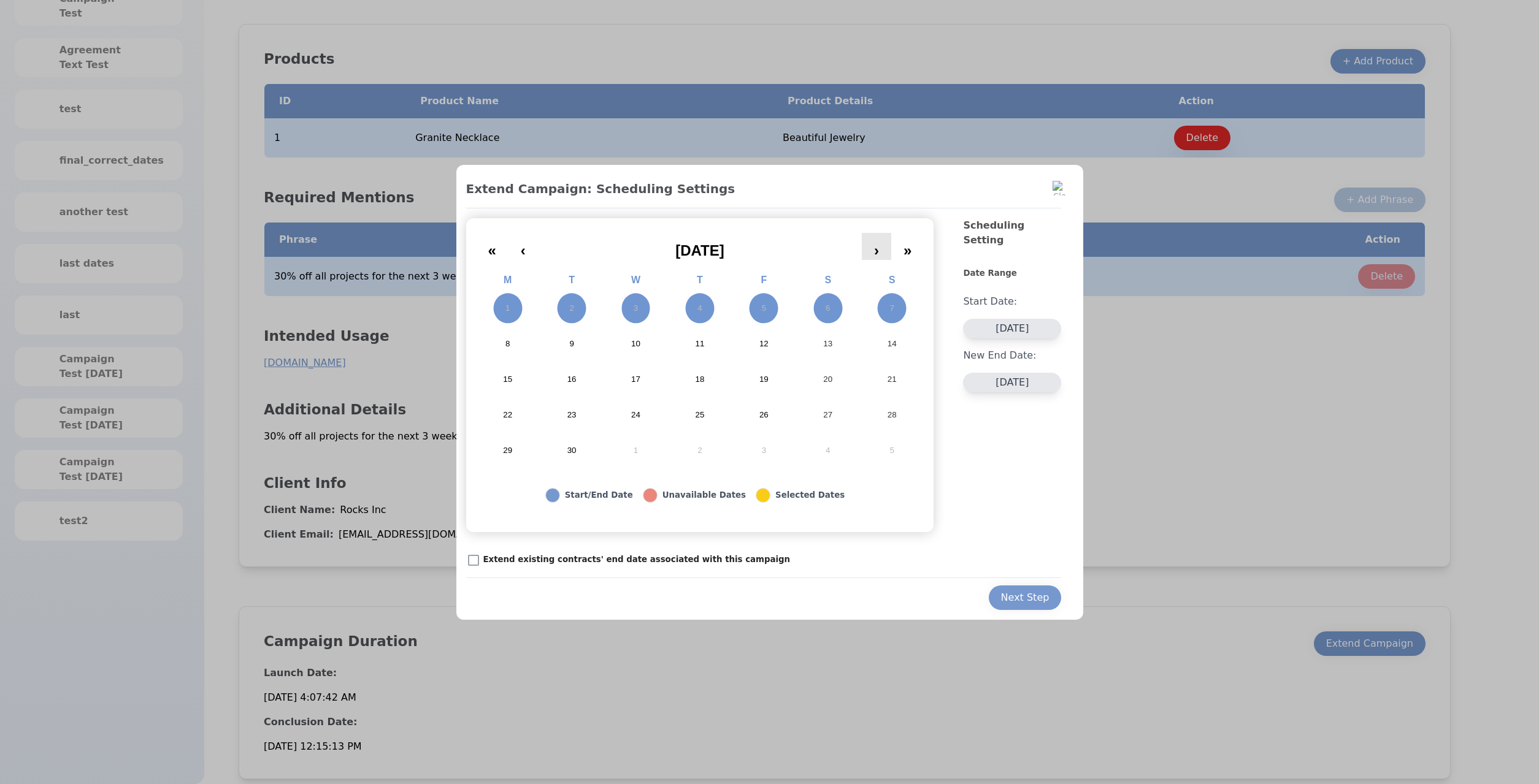
click at [874, 257] on button "›" at bounding box center [876, 246] width 29 height 27
click at [512, 239] on button "‹" at bounding box center [522, 246] width 29 height 27
click at [514, 239] on button "‹" at bounding box center [522, 246] width 29 height 27
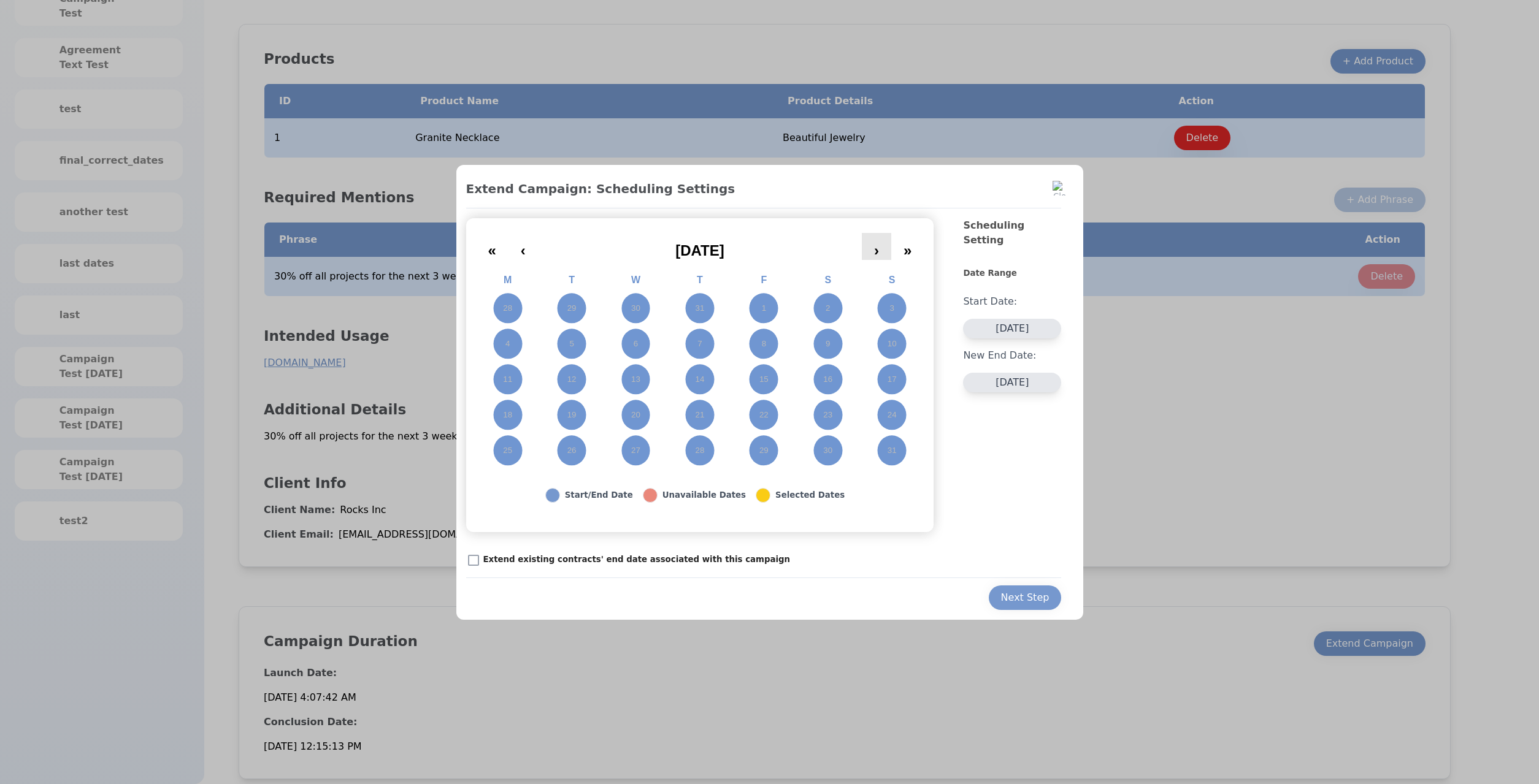
click at [881, 244] on button "›" at bounding box center [876, 246] width 29 height 27
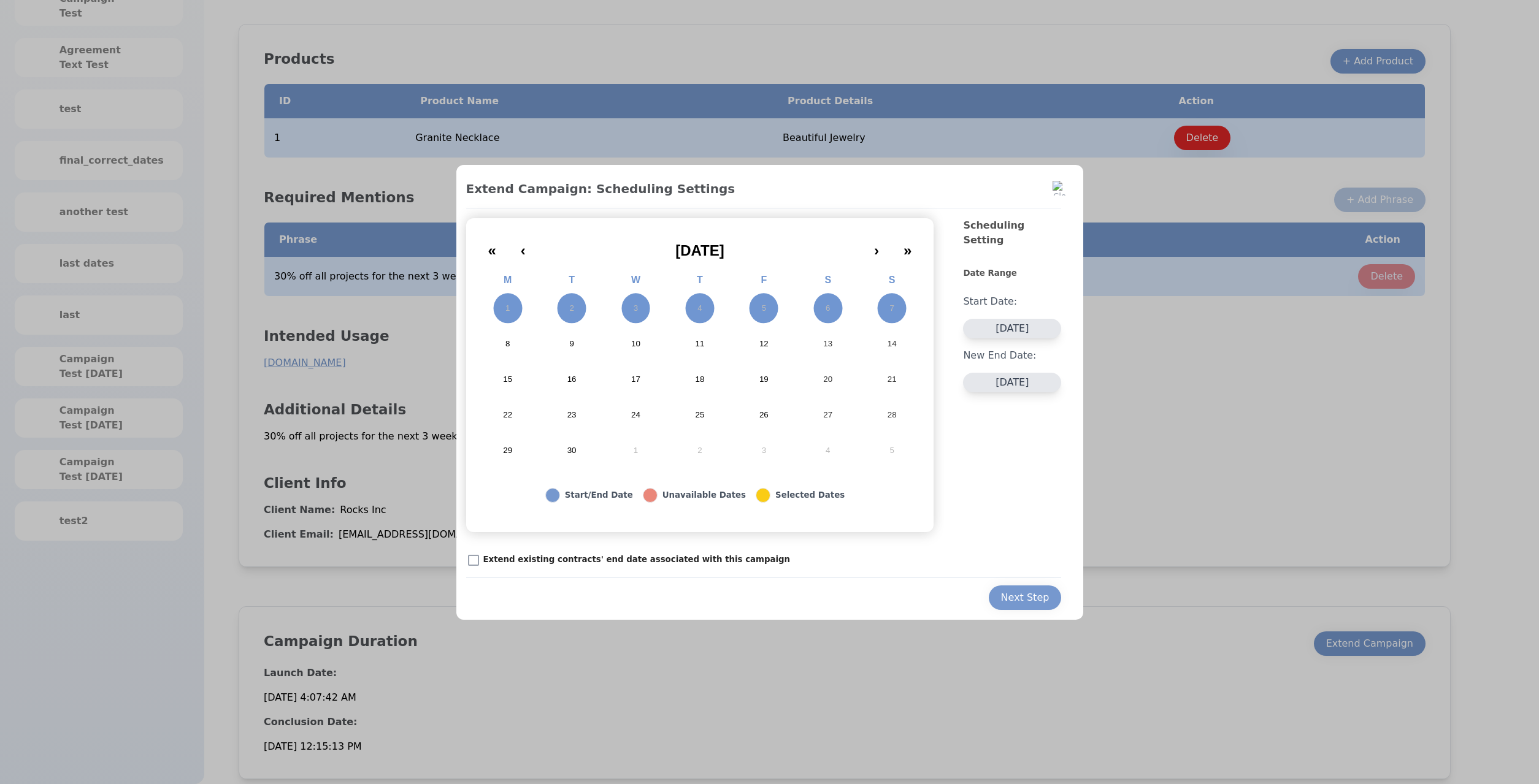
click at [491, 340] on button "8" at bounding box center [508, 344] width 64 height 36
click at [1020, 597] on div "Next Step" at bounding box center [1025, 598] width 49 height 15
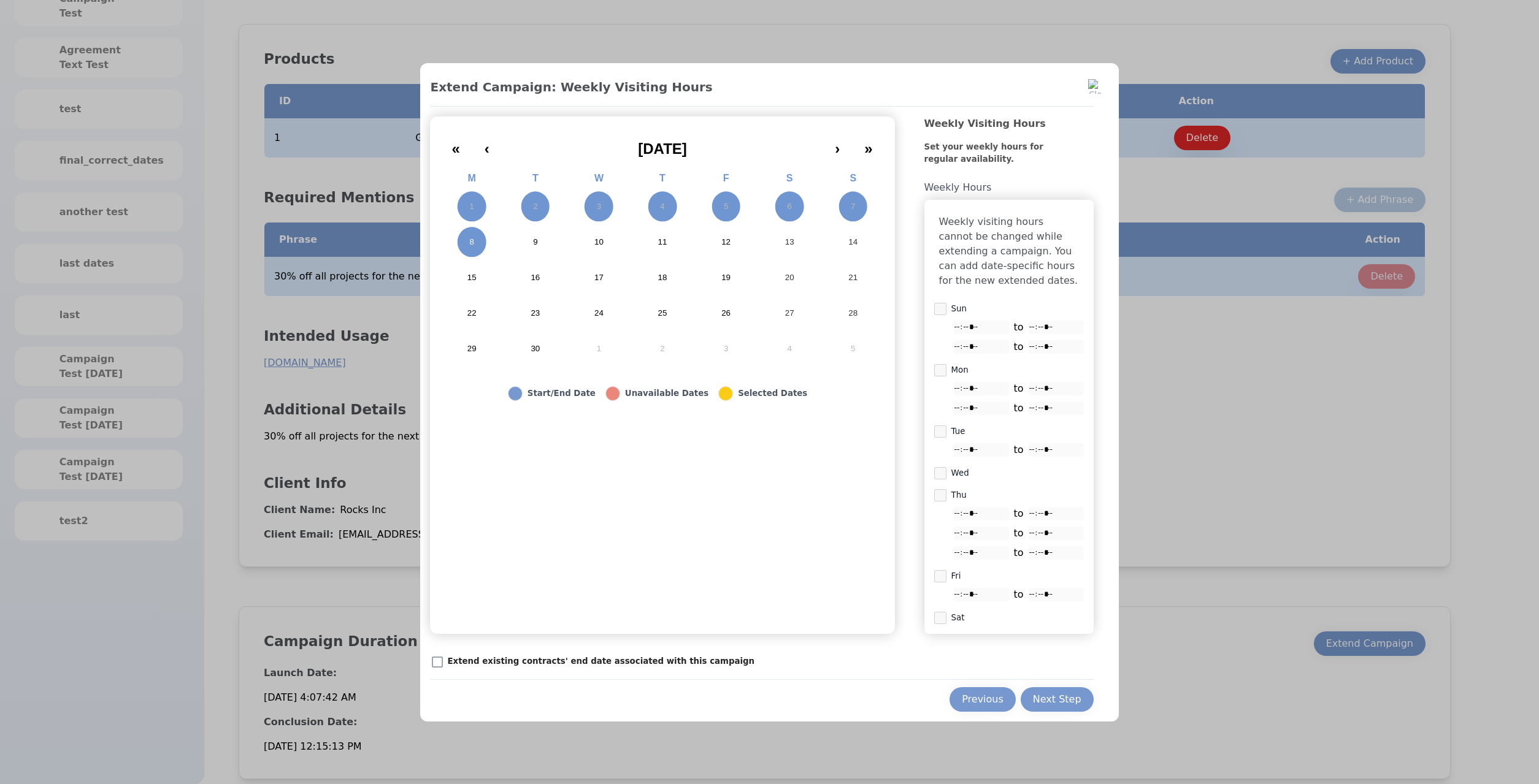
click at [1053, 695] on div "Previous Next Step" at bounding box center [761, 695] width 663 height 32
click at [1055, 707] on div "Next Step" at bounding box center [1057, 699] width 49 height 15
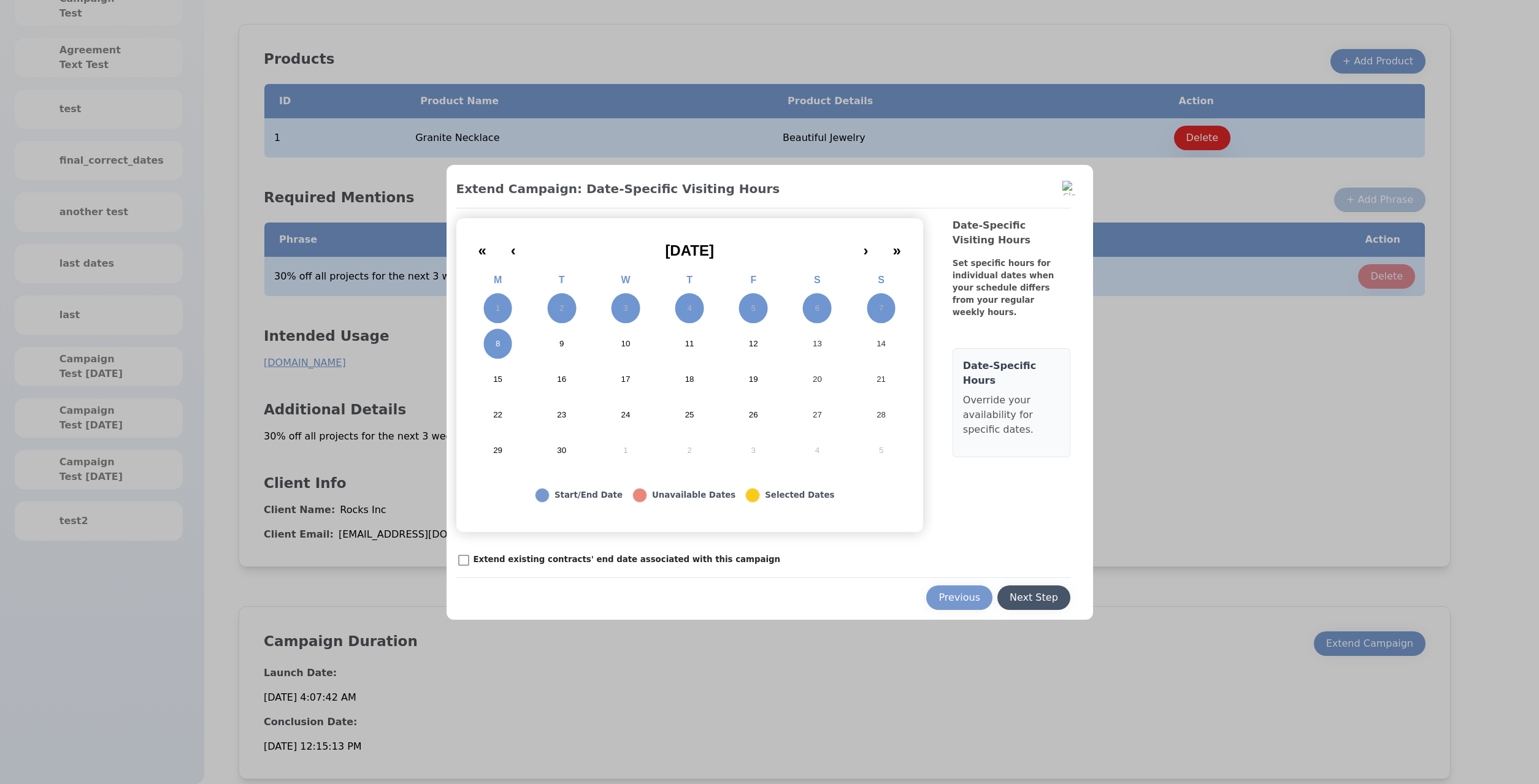
click at [1059, 598] on button "Next Step" at bounding box center [1034, 598] width 73 height 25
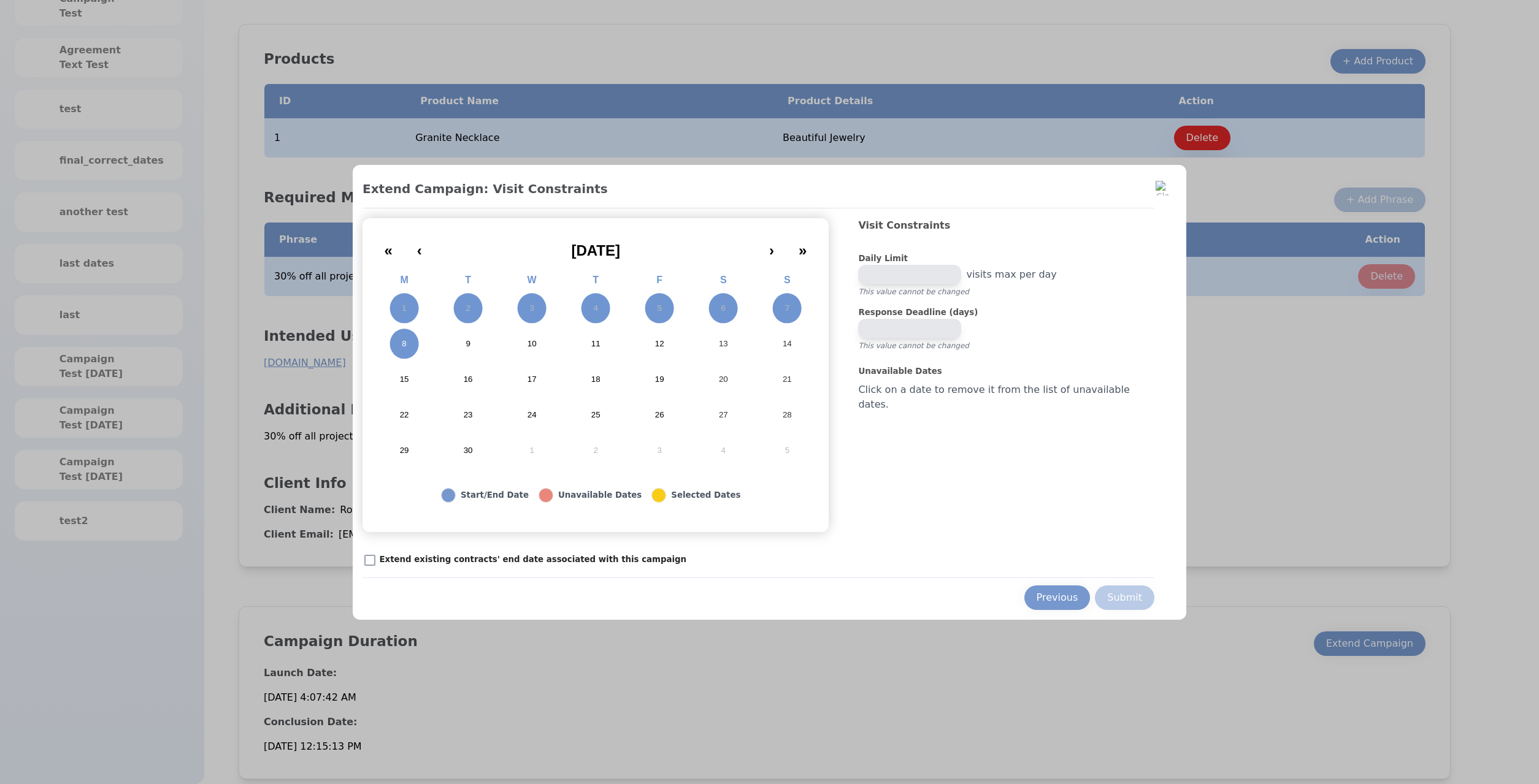
click at [421, 572] on div "Extend Campaign: Visit Constraints « ‹ September 2025 › » M T W T F S S 1 2 3 4…" at bounding box center [758, 394] width 792 height 430
click at [1107, 595] on div "Submit" at bounding box center [1124, 598] width 35 height 15
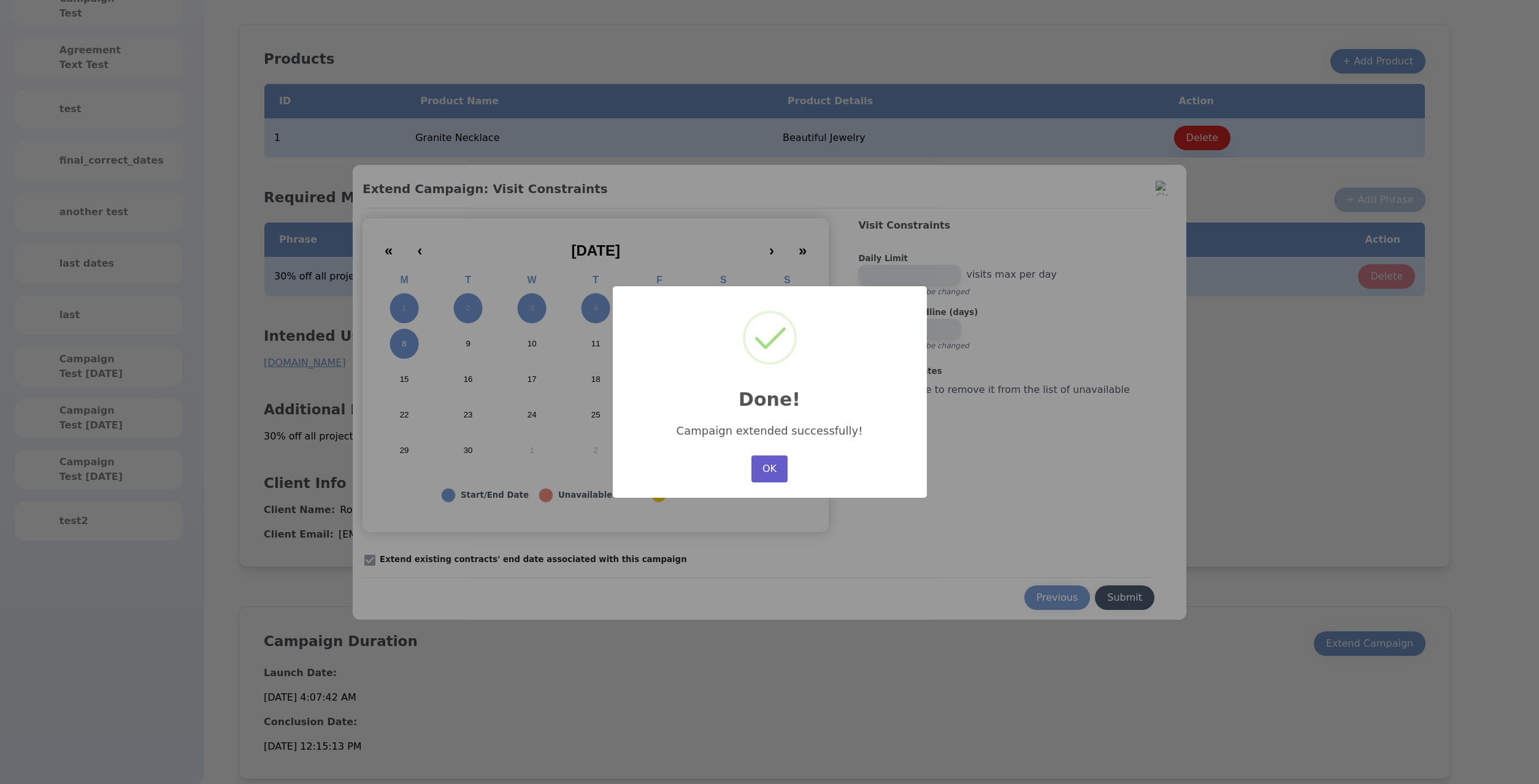
click at [773, 477] on button "OK" at bounding box center [770, 469] width 36 height 27
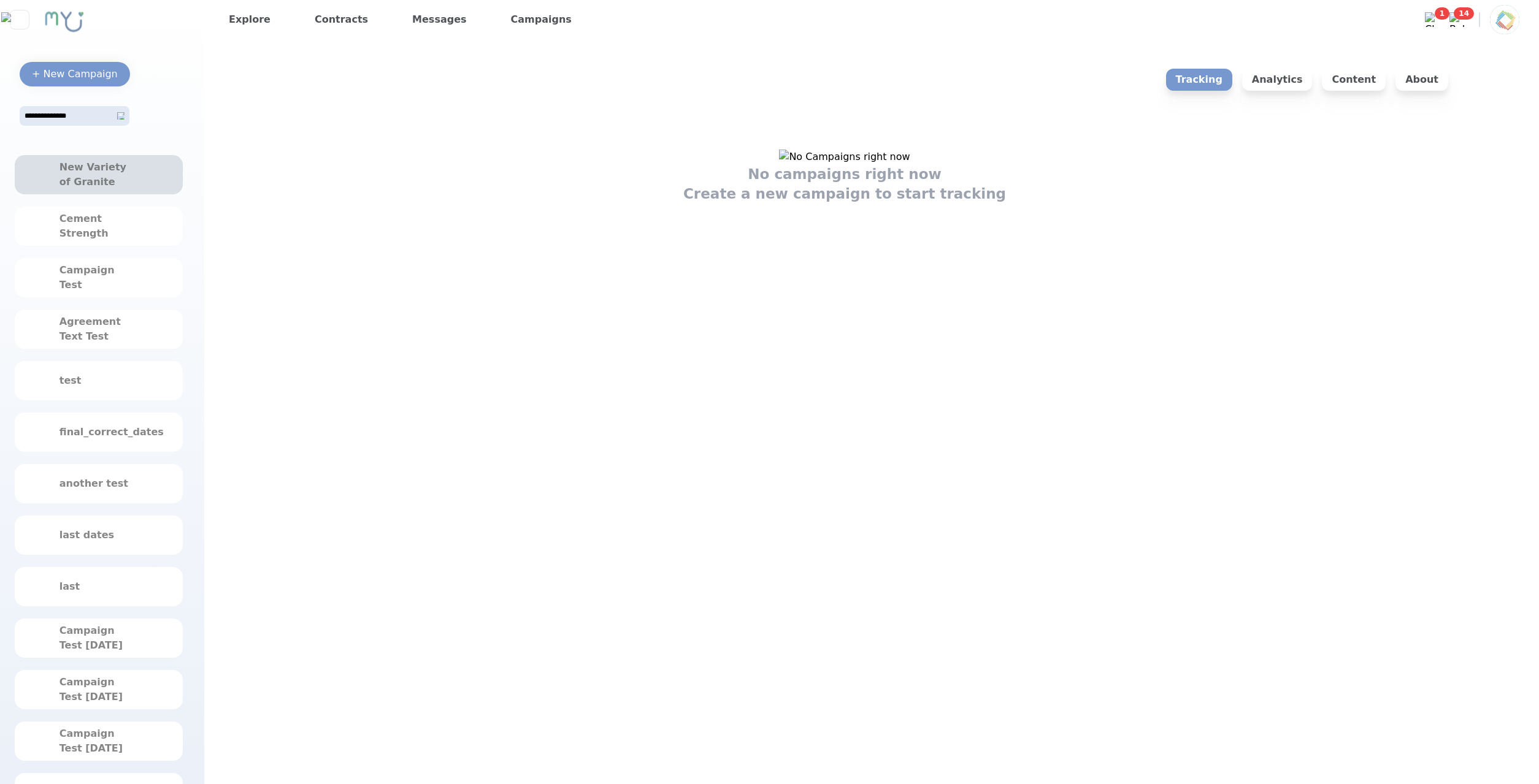
click at [114, 187] on div "New Variety of Granite" at bounding box center [98, 174] width 79 height 29
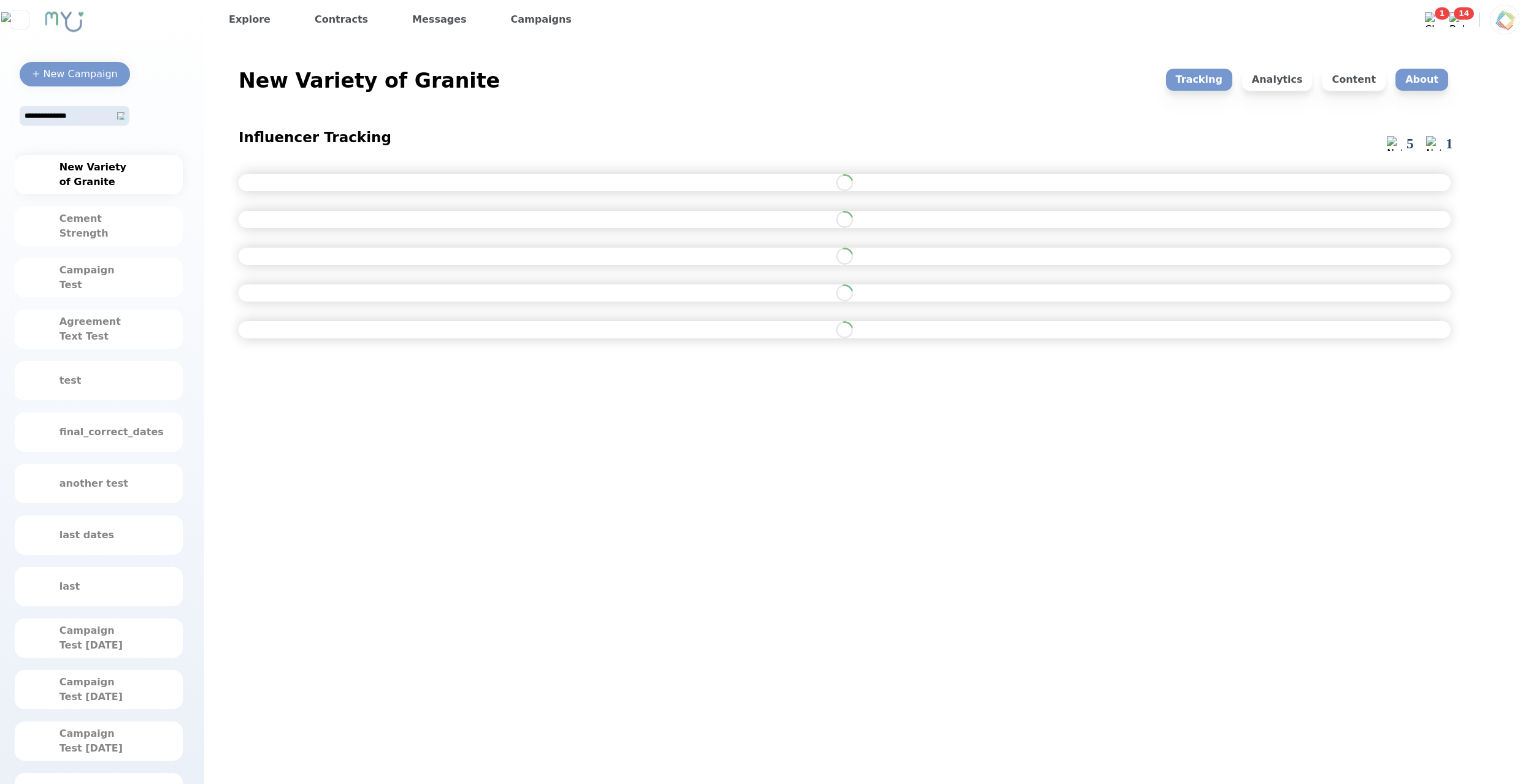
drag, startPoint x: 1448, startPoint y: 97, endPoint x: 1440, endPoint y: 83, distance: 16.1
click at [1448, 96] on div "Tracking Analytics Content About" at bounding box center [1308, 91] width 287 height 44
click at [1440, 83] on p "About" at bounding box center [1421, 80] width 52 height 22
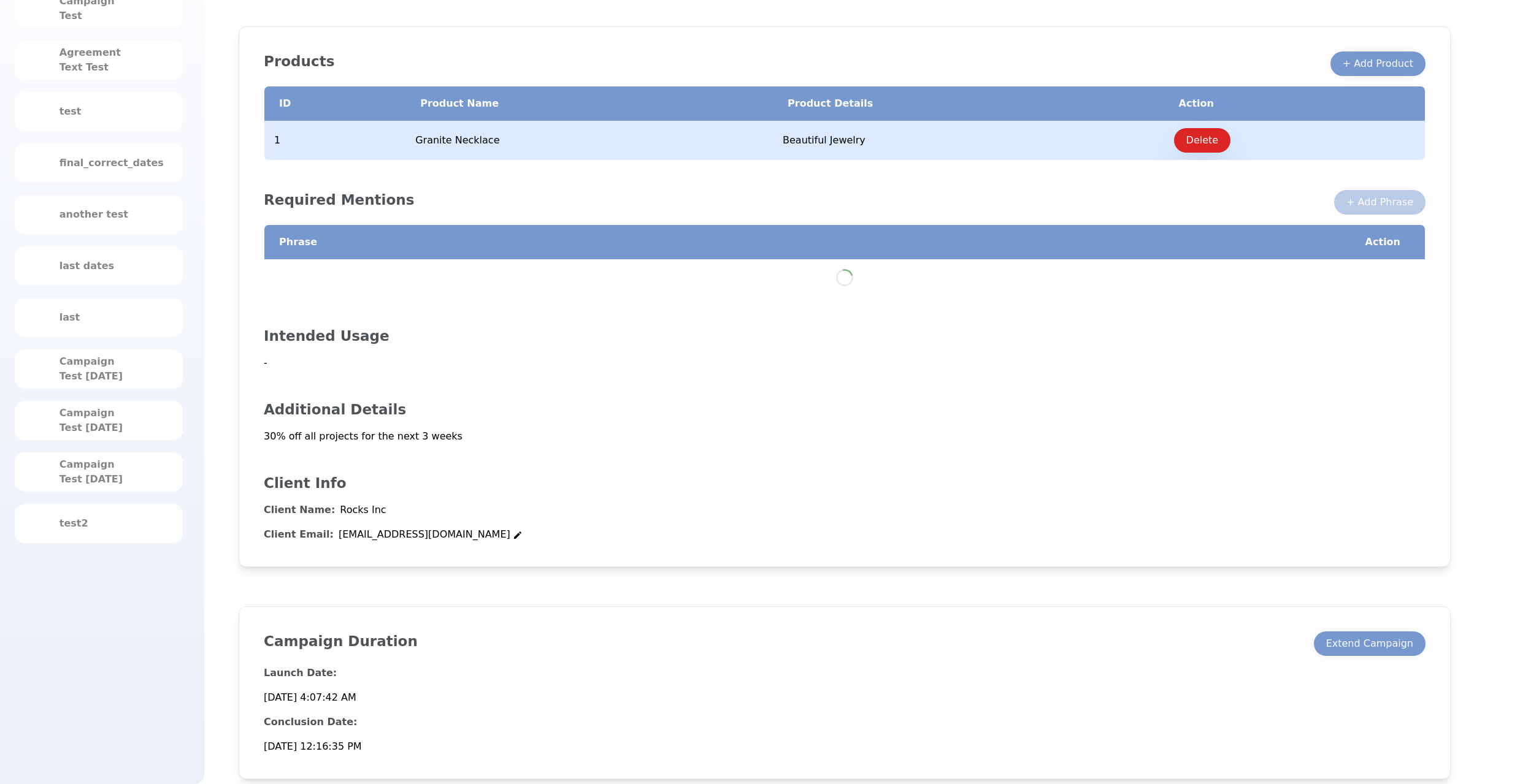
scroll to position [269, 0]
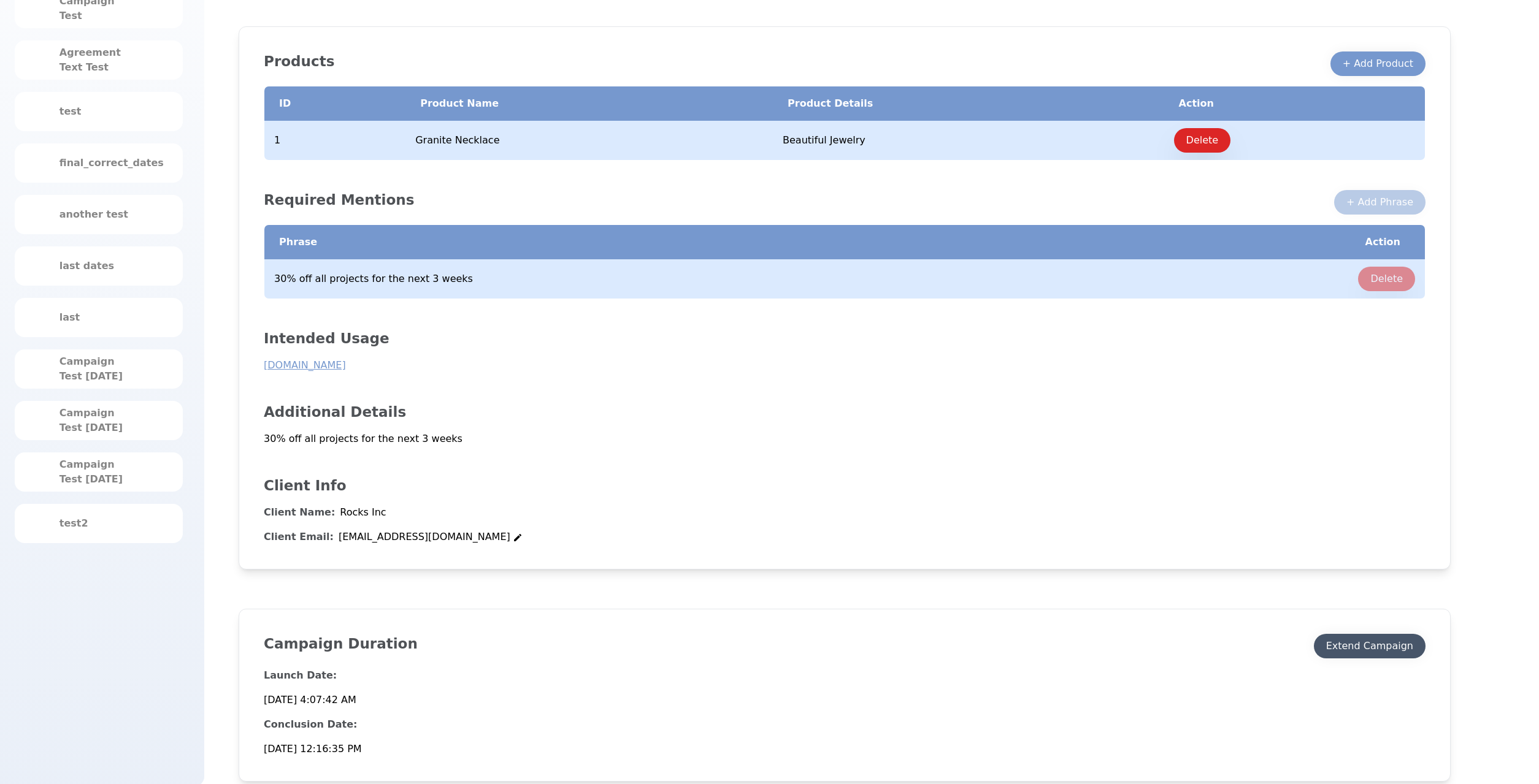
click at [1402, 646] on div "Extend Campaign" at bounding box center [1370, 646] width 87 height 15
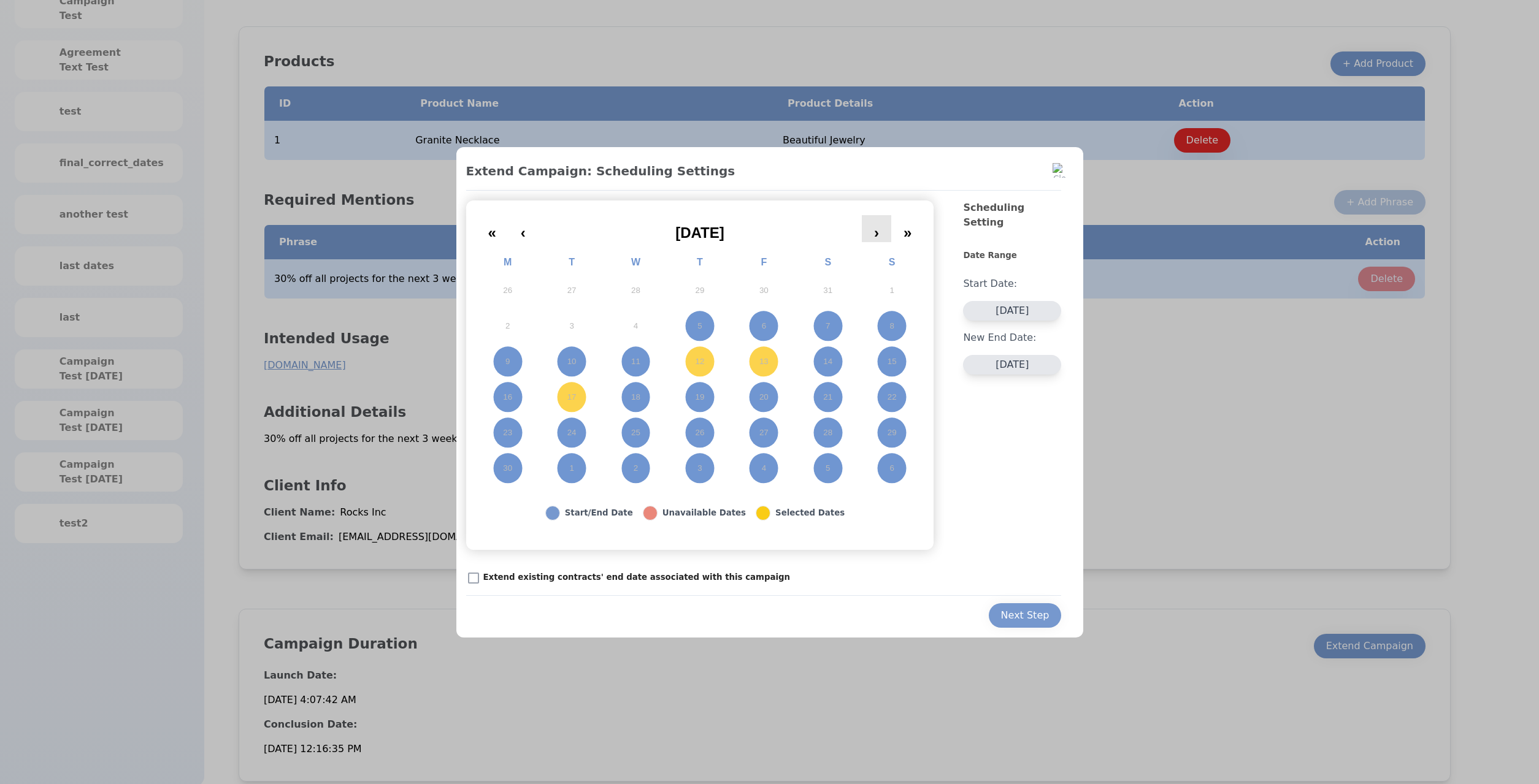
click at [880, 236] on button "›" at bounding box center [876, 229] width 29 height 27
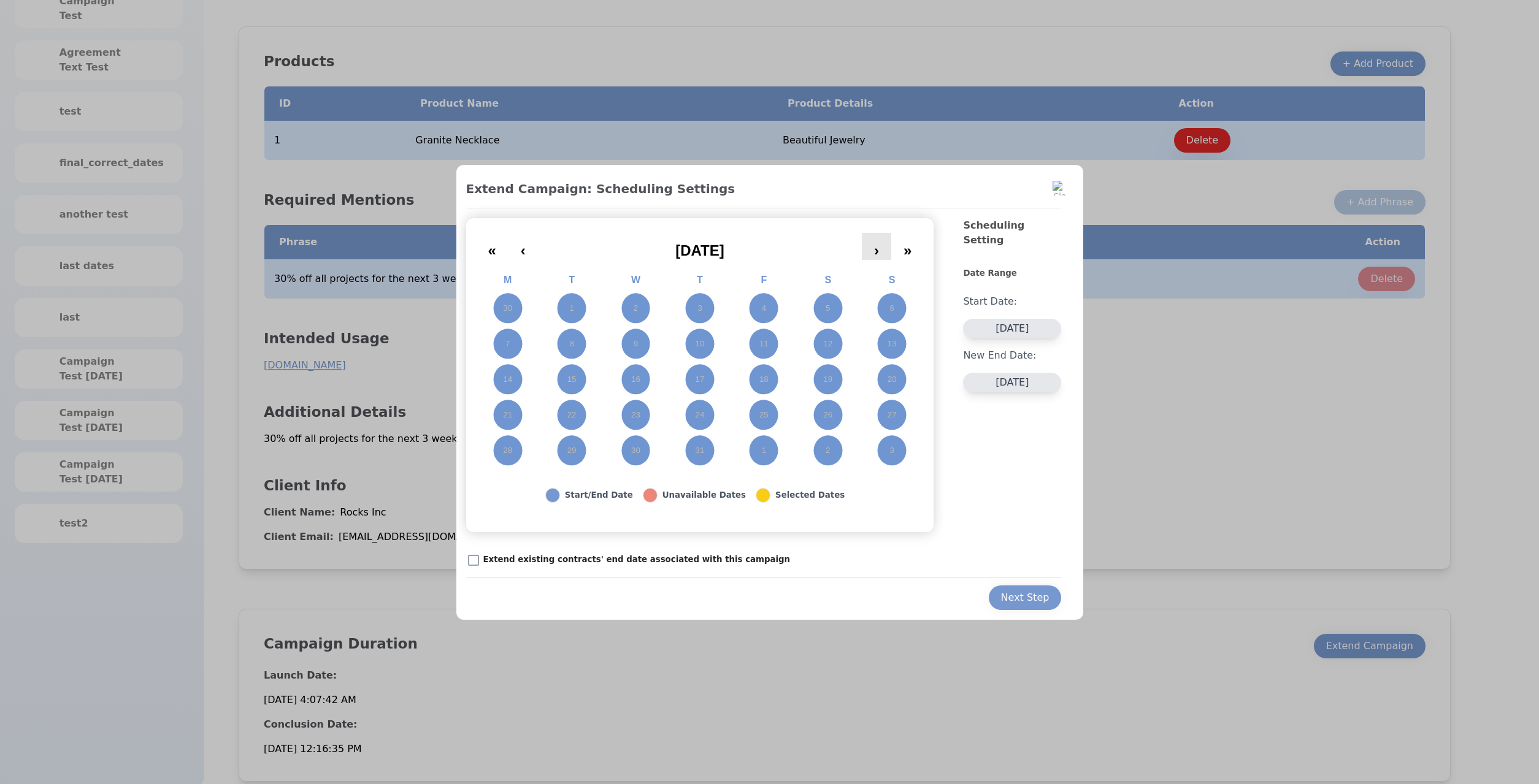
click at [880, 236] on button "›" at bounding box center [876, 246] width 29 height 27
click at [711, 253] on span "[DATE]" at bounding box center [700, 251] width 49 height 16
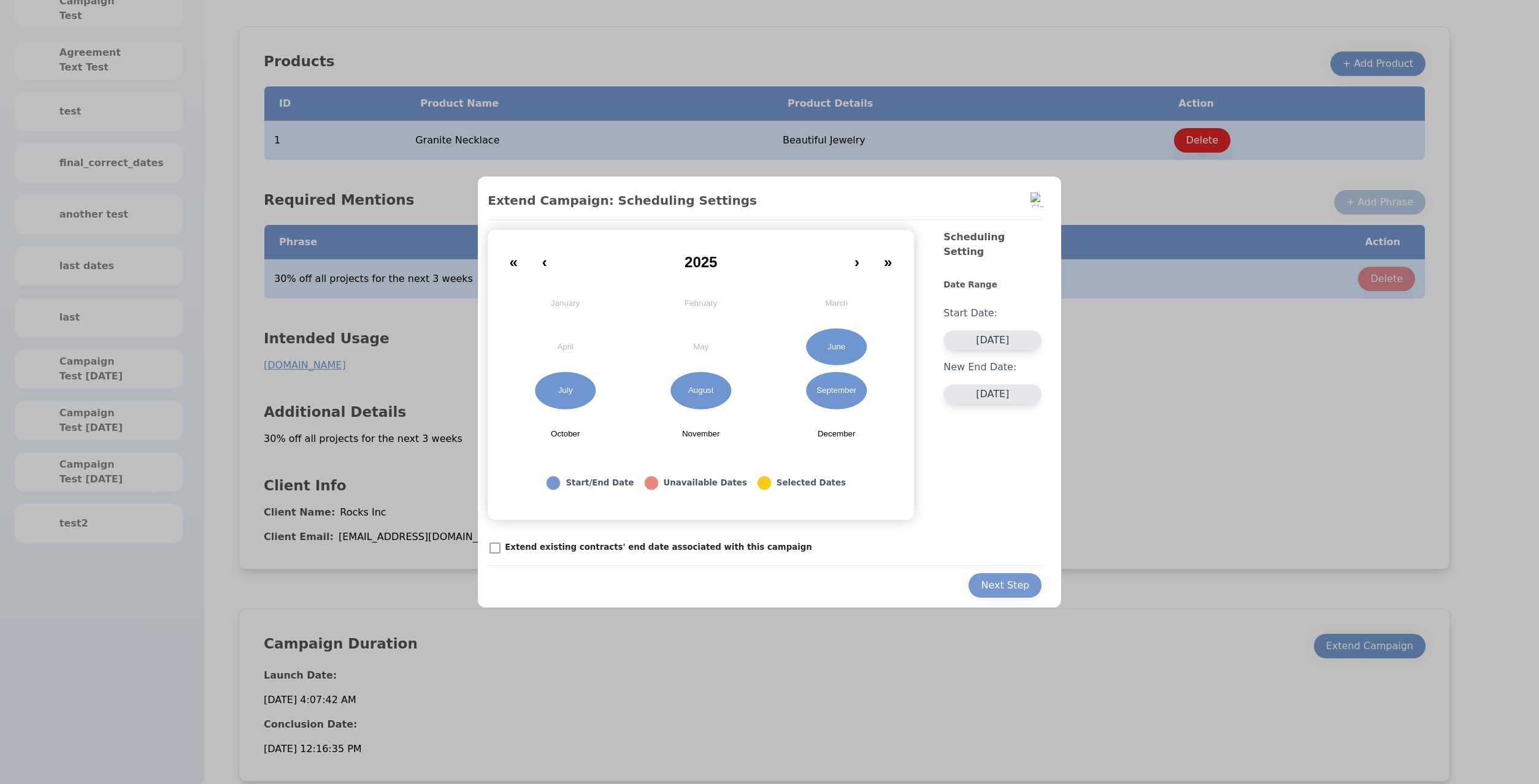
click at [833, 402] on button "September" at bounding box center [836, 391] width 135 height 43
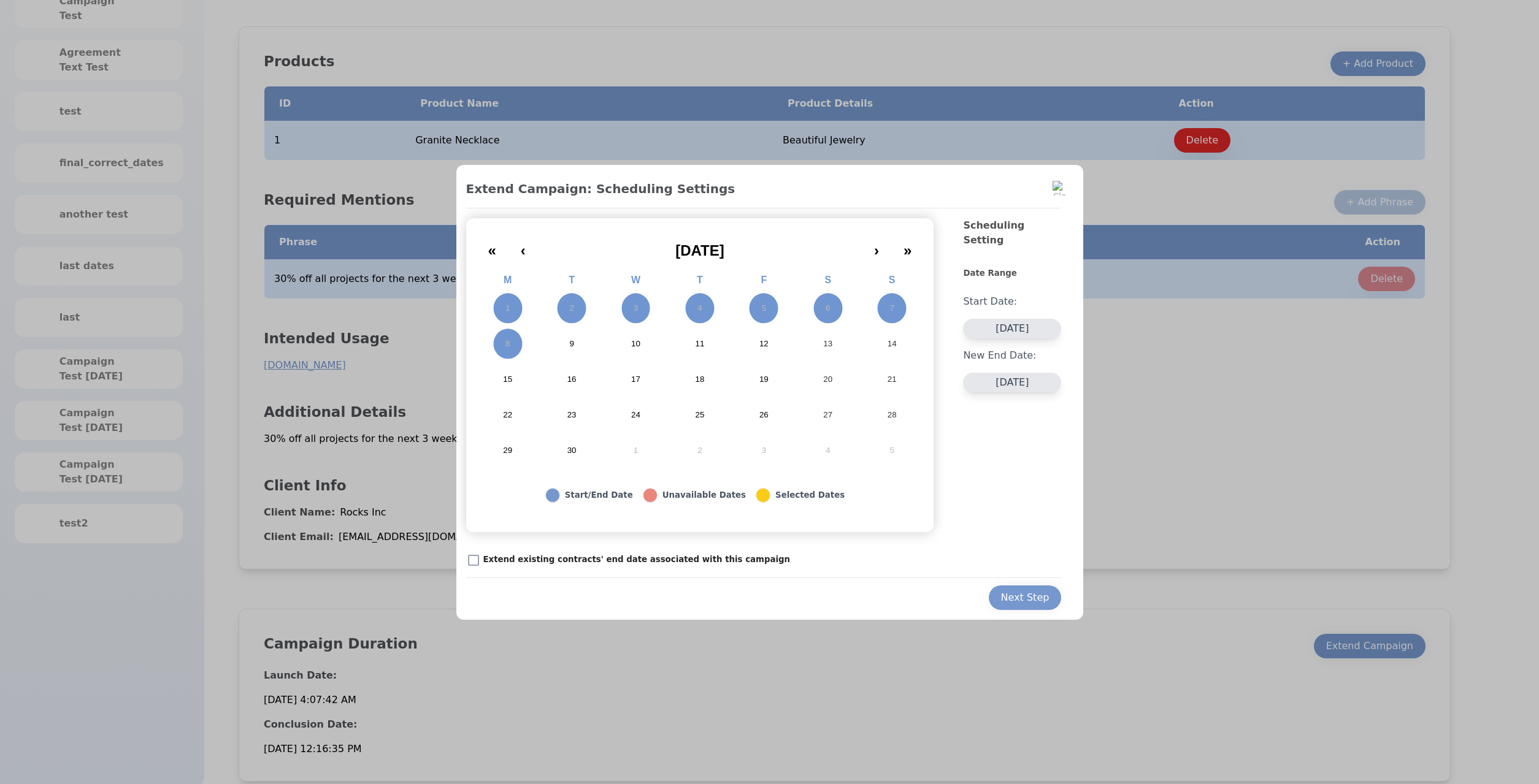
click at [877, 337] on button "14" at bounding box center [892, 344] width 64 height 36
click at [1021, 599] on div "Next Step" at bounding box center [1025, 598] width 49 height 15
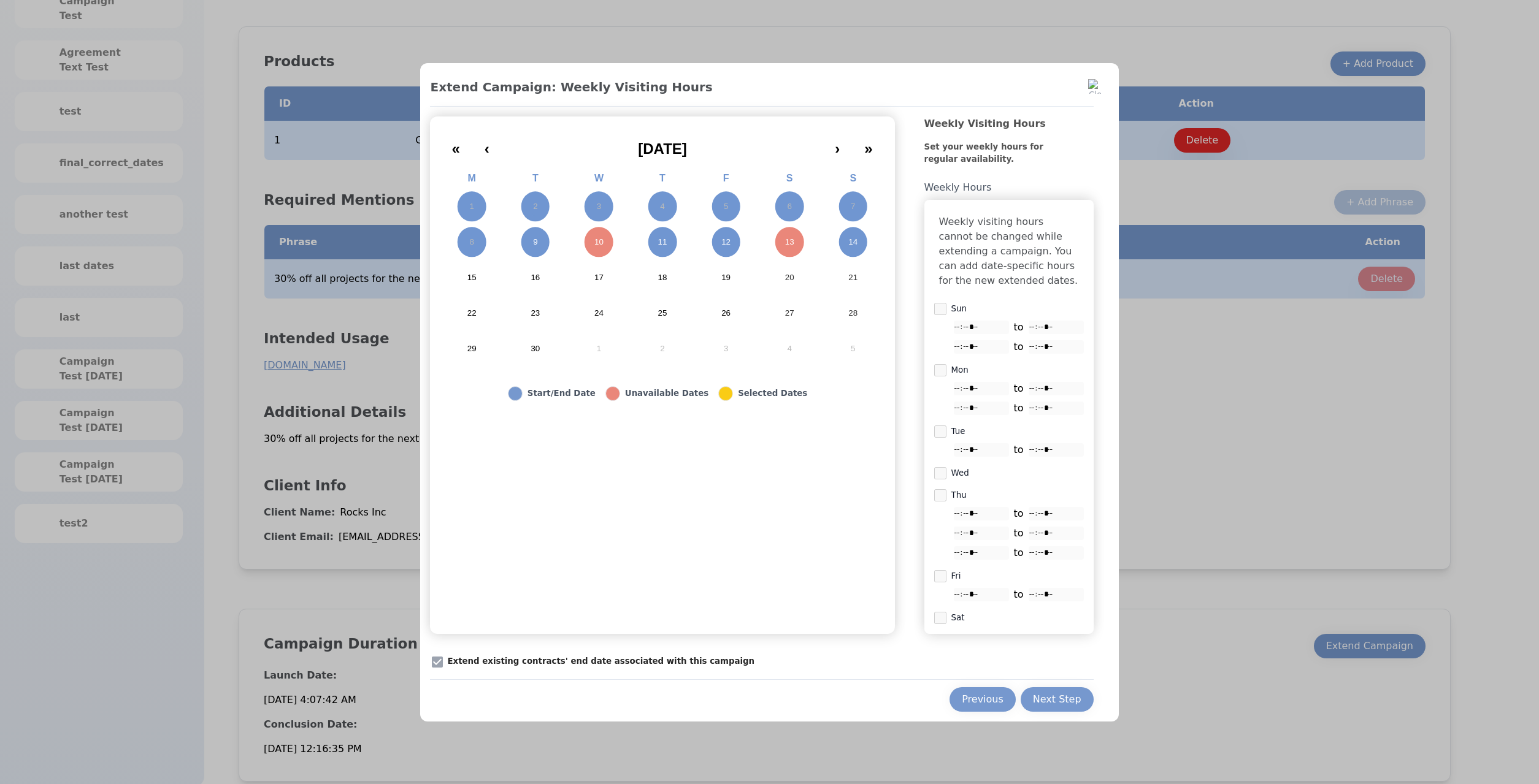
drag, startPoint x: 1054, startPoint y: 714, endPoint x: 1049, endPoint y: 706, distance: 9.4
click at [1052, 707] on div "Next Step" at bounding box center [1057, 699] width 49 height 15
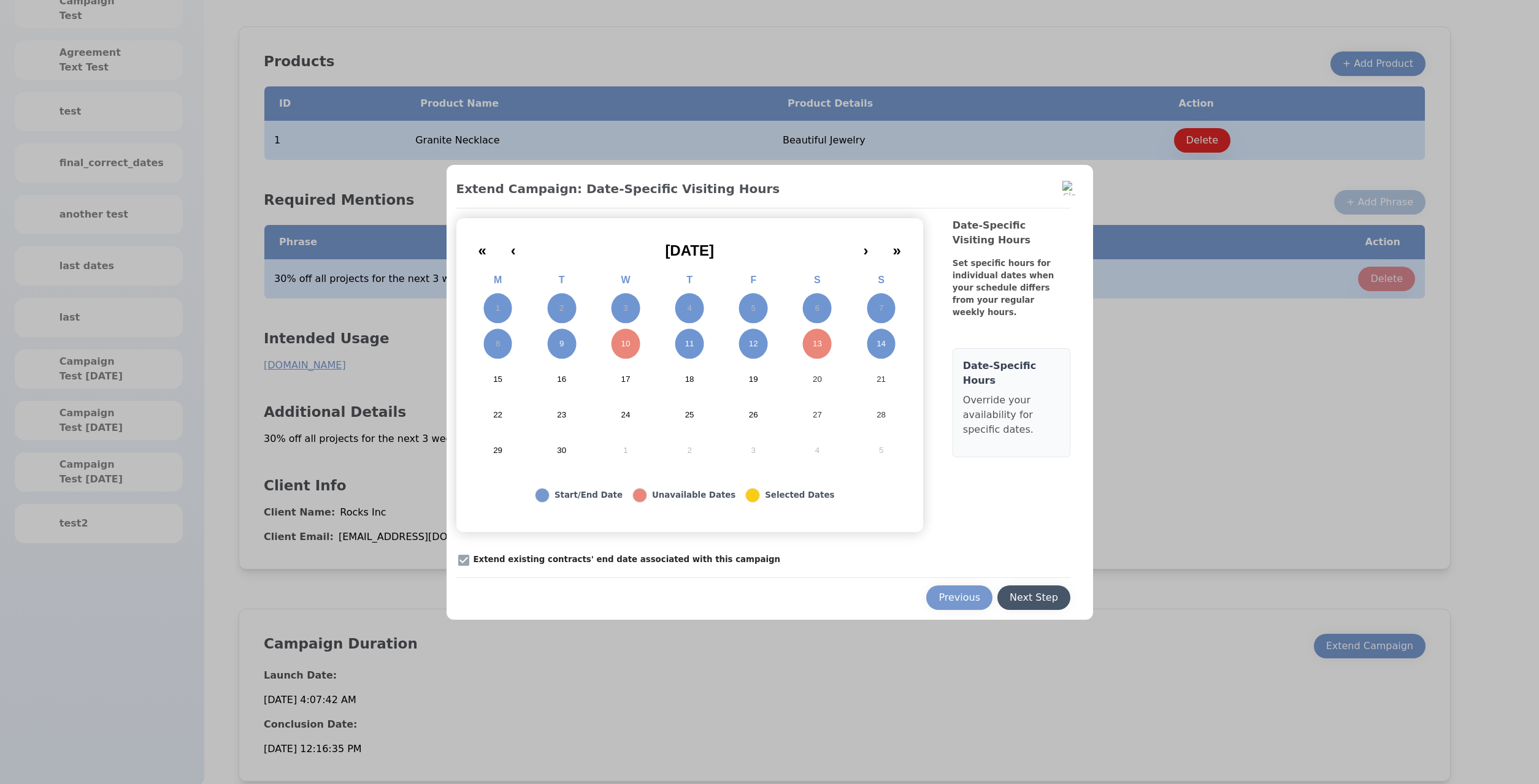
click at [1037, 586] on button "Next Step" at bounding box center [1034, 598] width 73 height 25
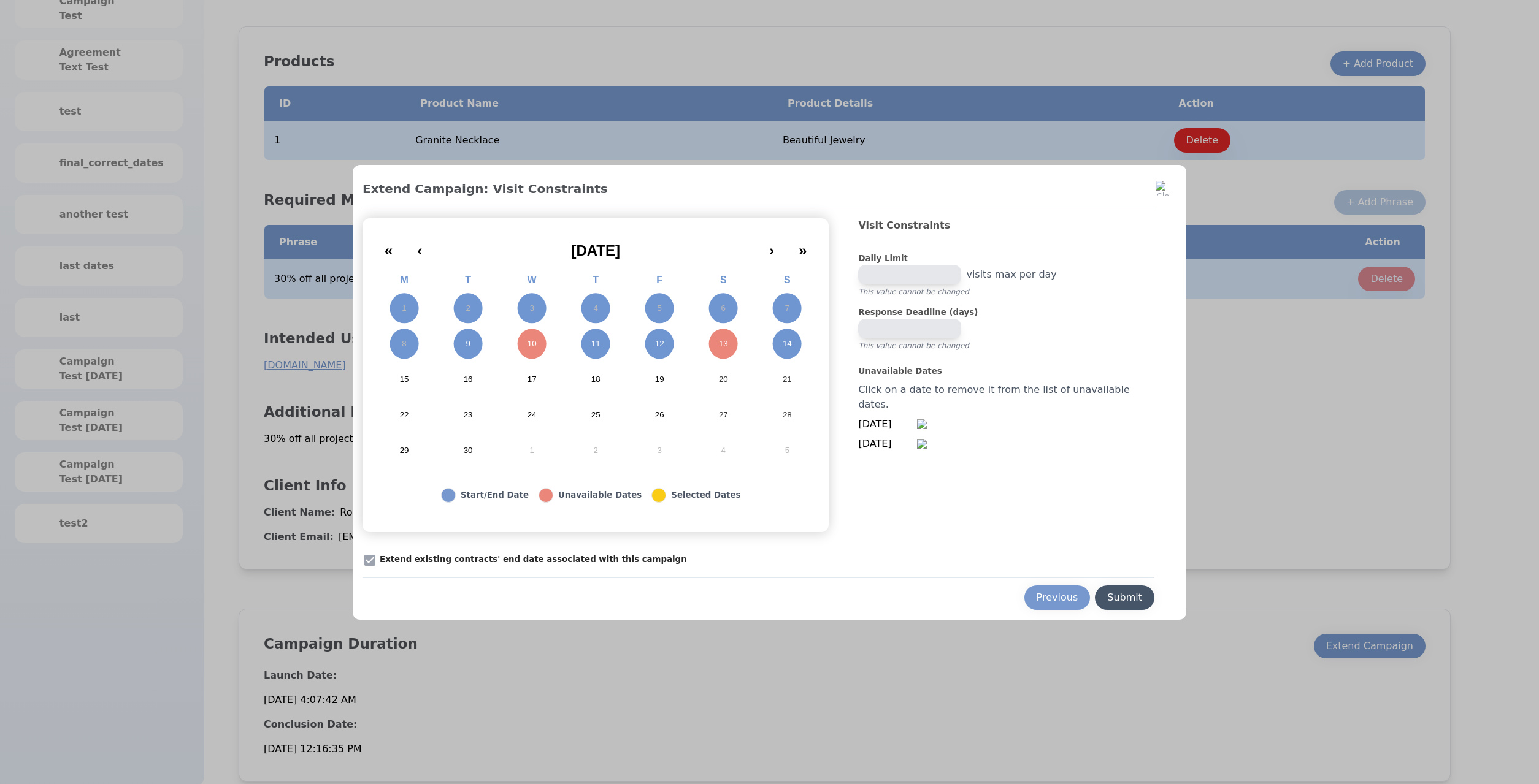
click at [1122, 589] on button "Submit" at bounding box center [1124, 598] width 59 height 25
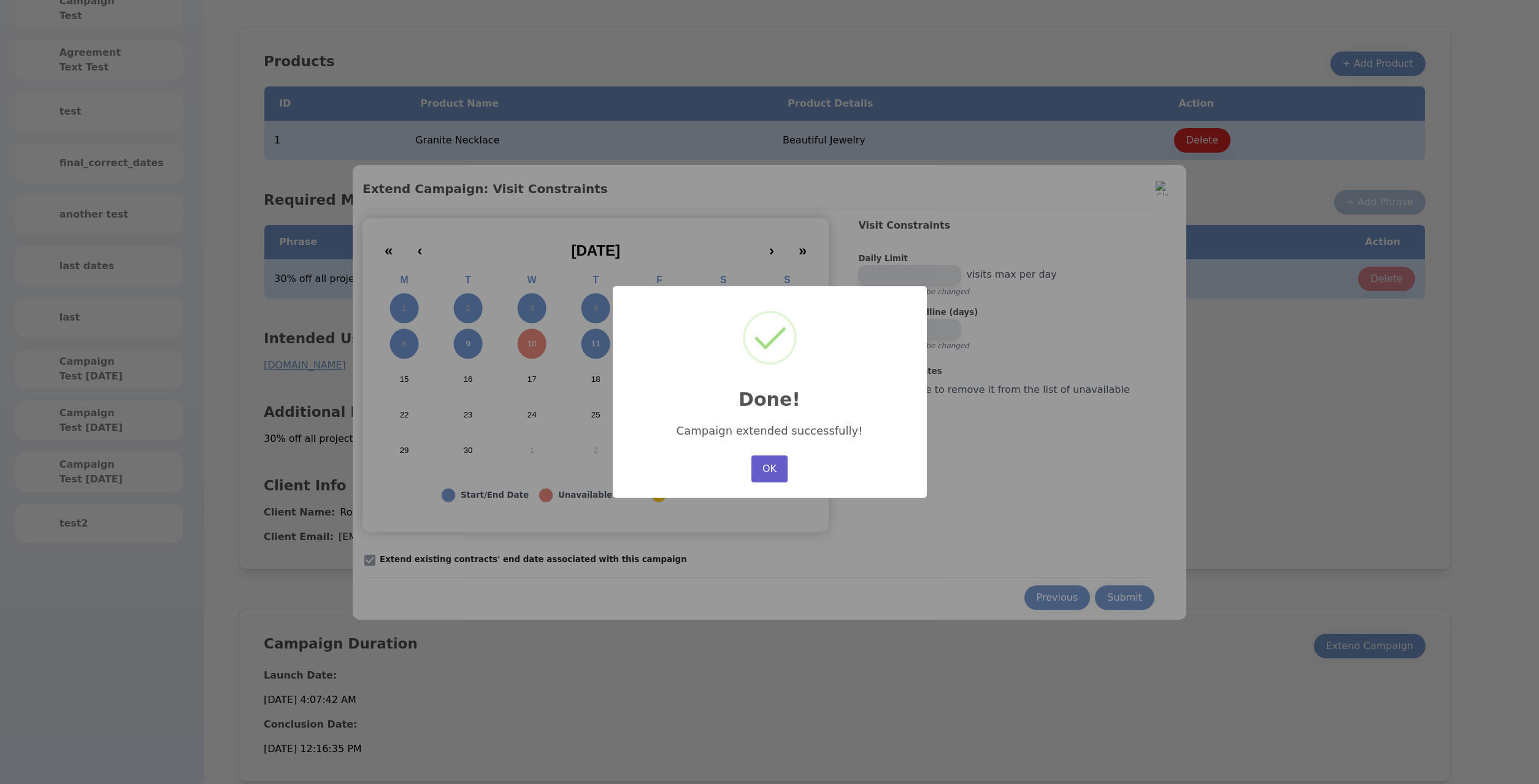
click at [753, 479] on button "OK" at bounding box center [770, 469] width 36 height 27
